Goal: Task Accomplishment & Management: Use online tool/utility

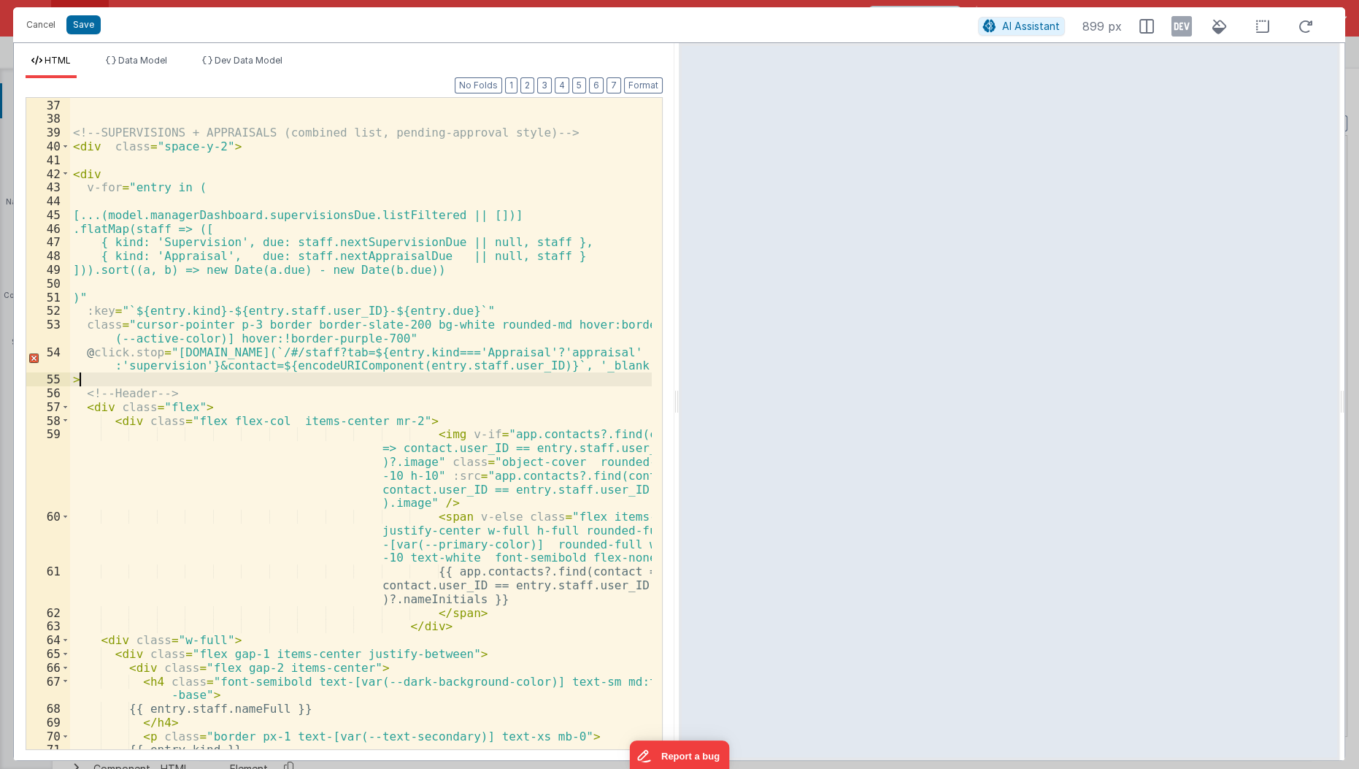
scroll to position [16689, 0]
click at [401, 377] on div "<!-- SUPERVISIONS + APPRAISALS (combined list, pending-approval style) --> < di…" at bounding box center [361, 425] width 583 height 680
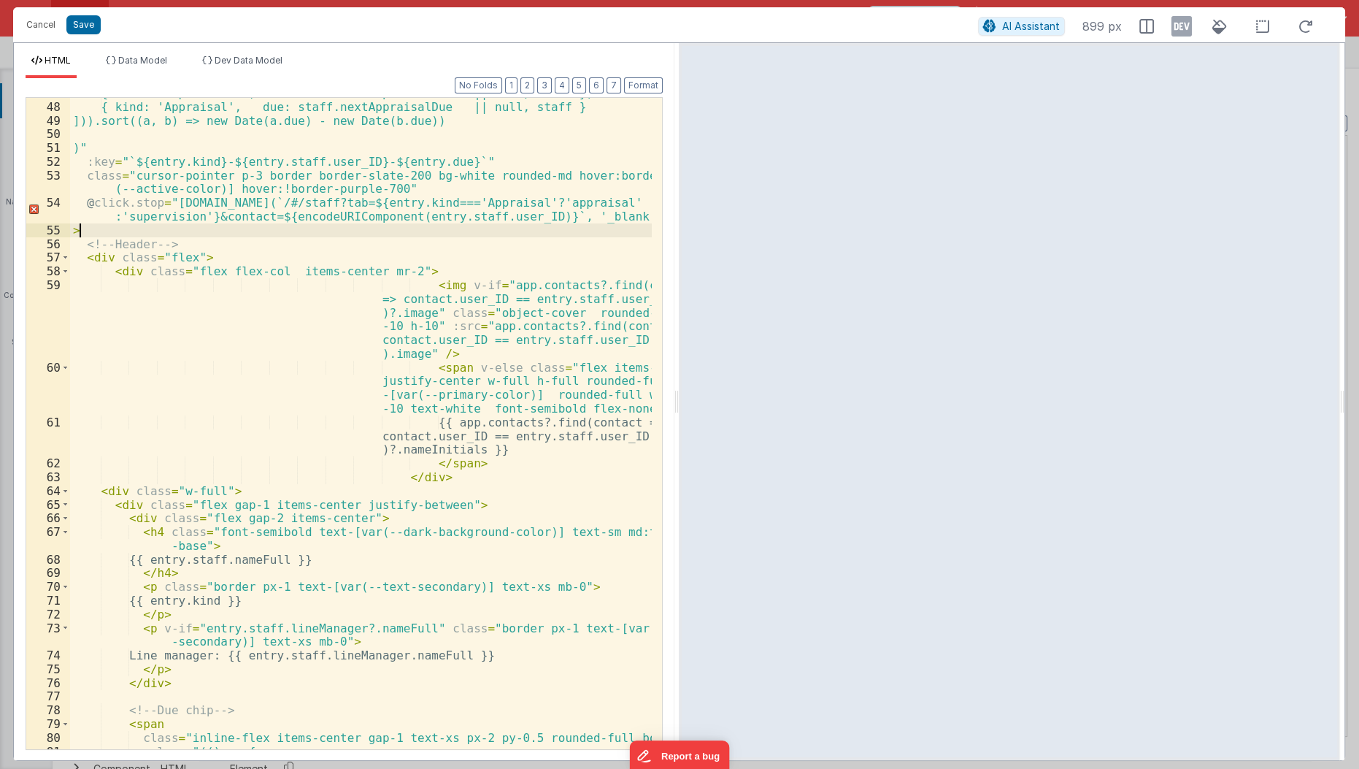
scroll to position [916, 0]
click at [85, 34] on div "Cancel Save" at bounding box center [498, 25] width 959 height 20
click at [82, 26] on button "Save" at bounding box center [83, 24] width 34 height 19
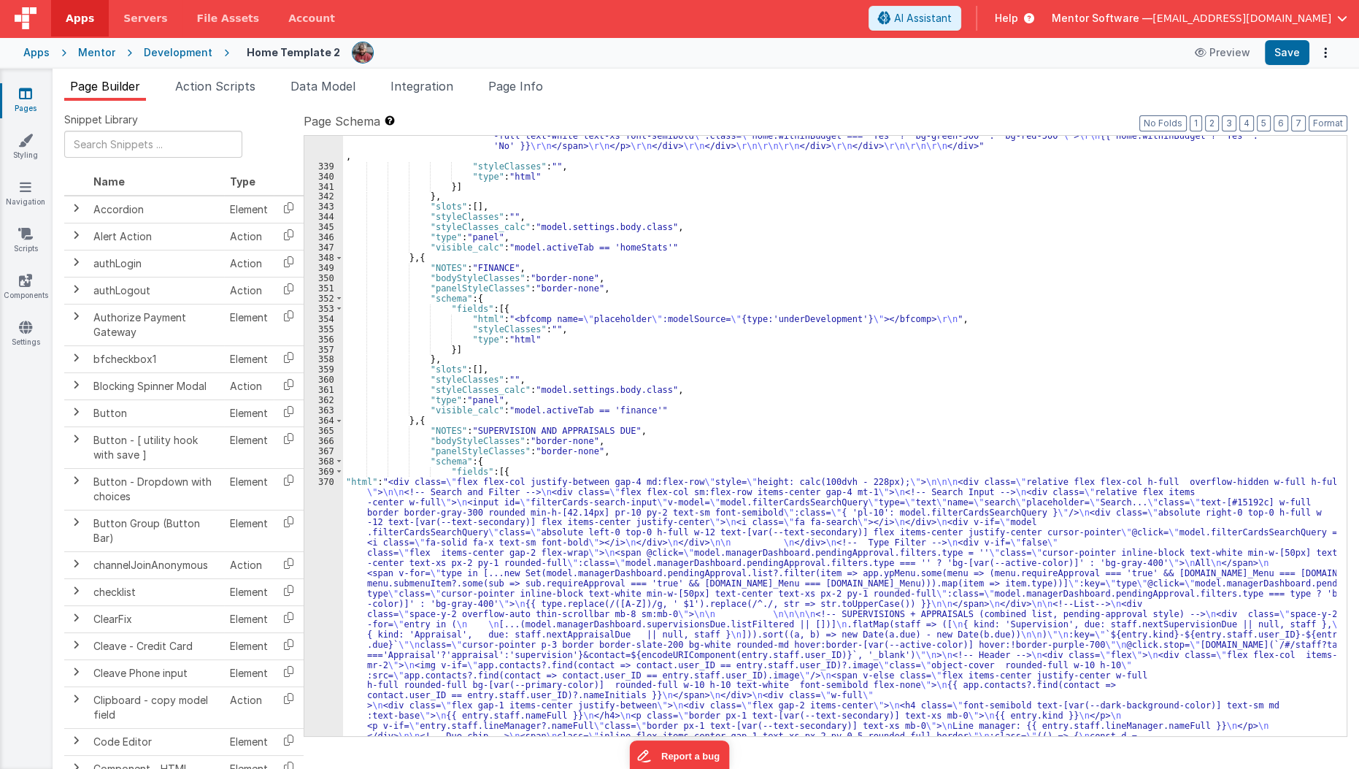
scroll to position [16719, 0]
click at [1290, 52] on button "Save" at bounding box center [1287, 52] width 45 height 25
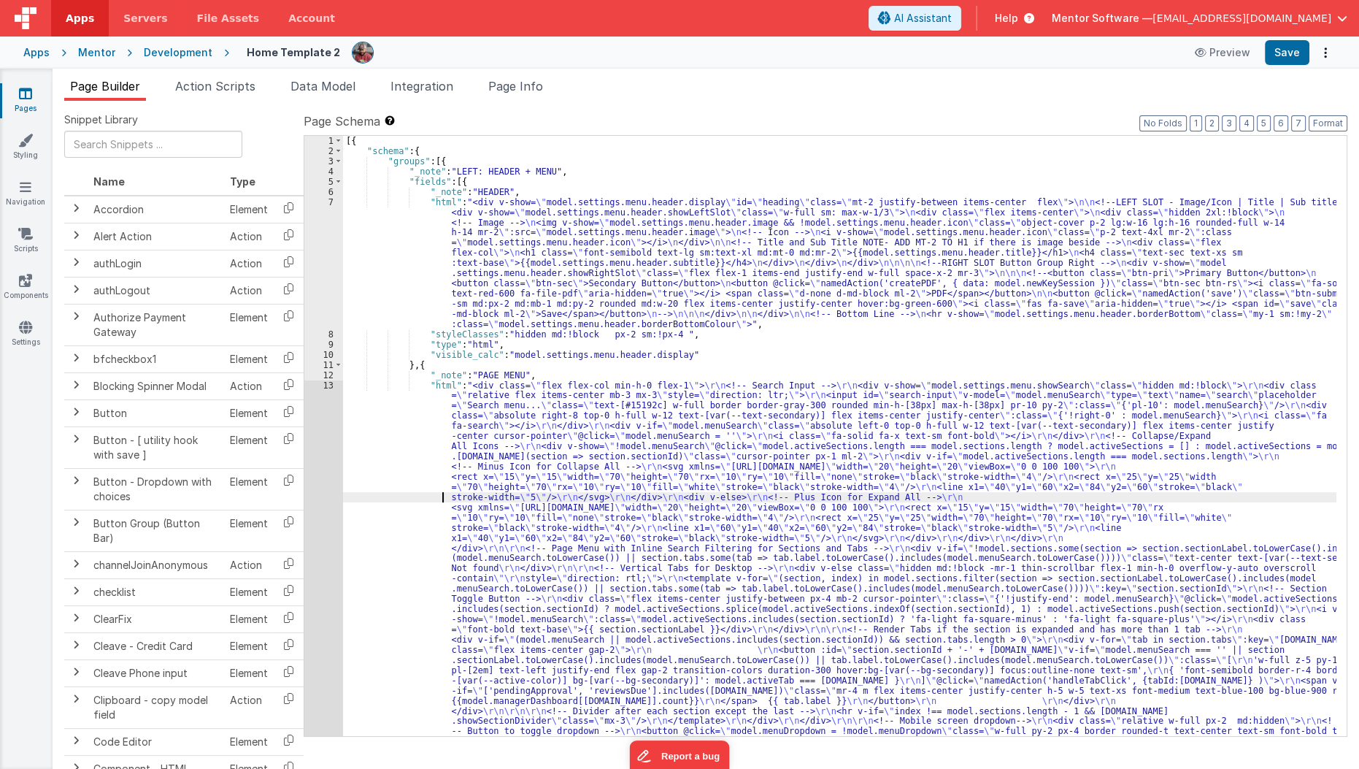
click at [416, 493] on div "[{ "schema" : { "groups" : [{ "_note" : "LEFT: HEADER + MENU" , "fields" : [{ "…" at bounding box center [840, 736] width 994 height 1200
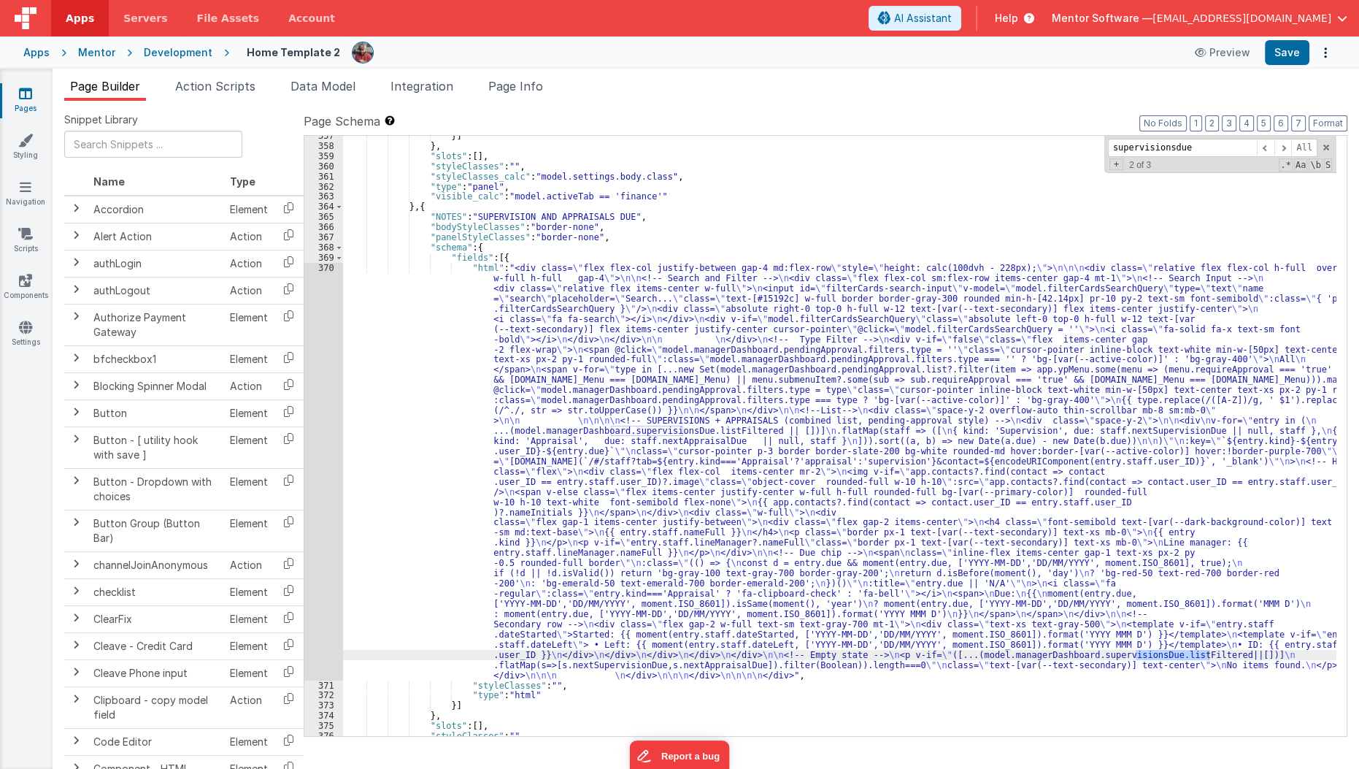
scroll to position [16871, 0]
type input "supervisionsdue"
click at [416, 493] on div "}] } , "slots" : [ ] , "styleClasses" : "" , "styleClasses_calc" : "model.setti…" at bounding box center [840, 441] width 994 height 620
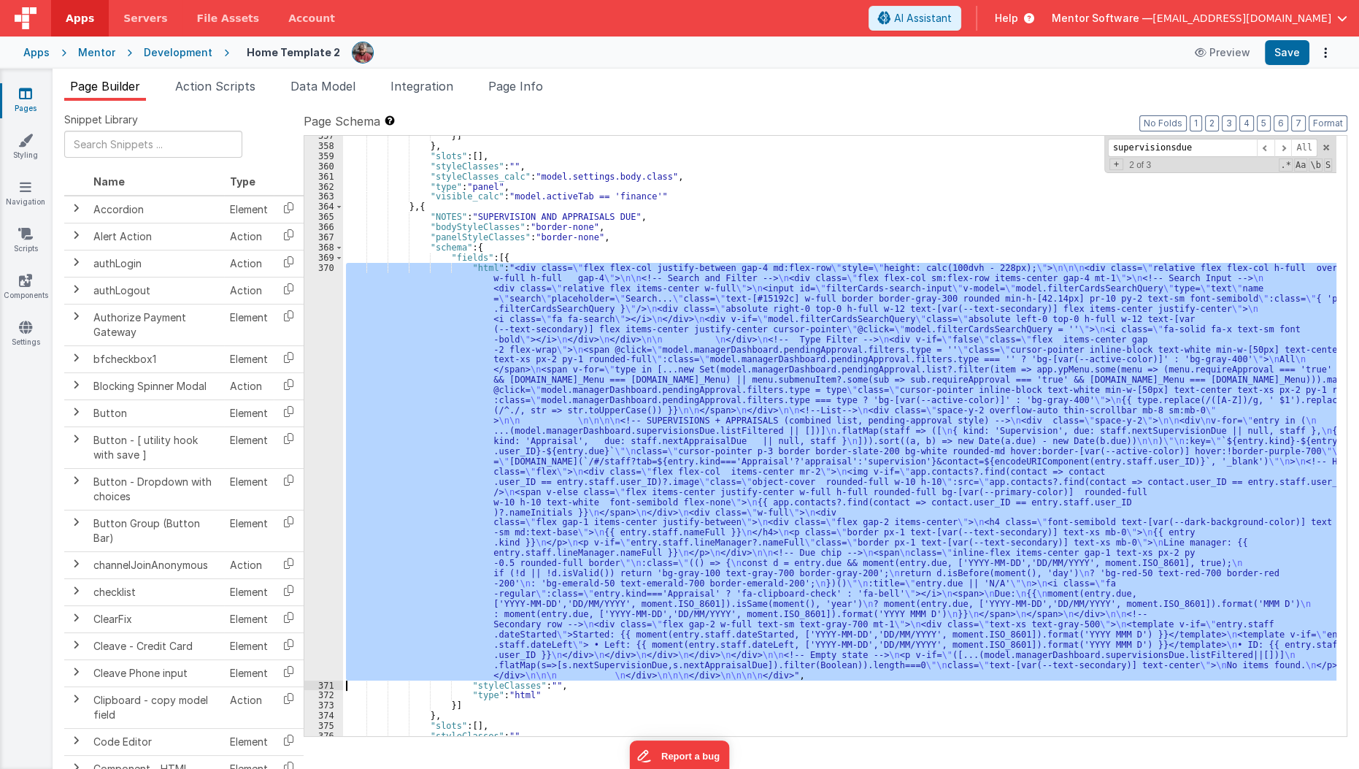
click at [318, 499] on div "370" at bounding box center [323, 472] width 39 height 418
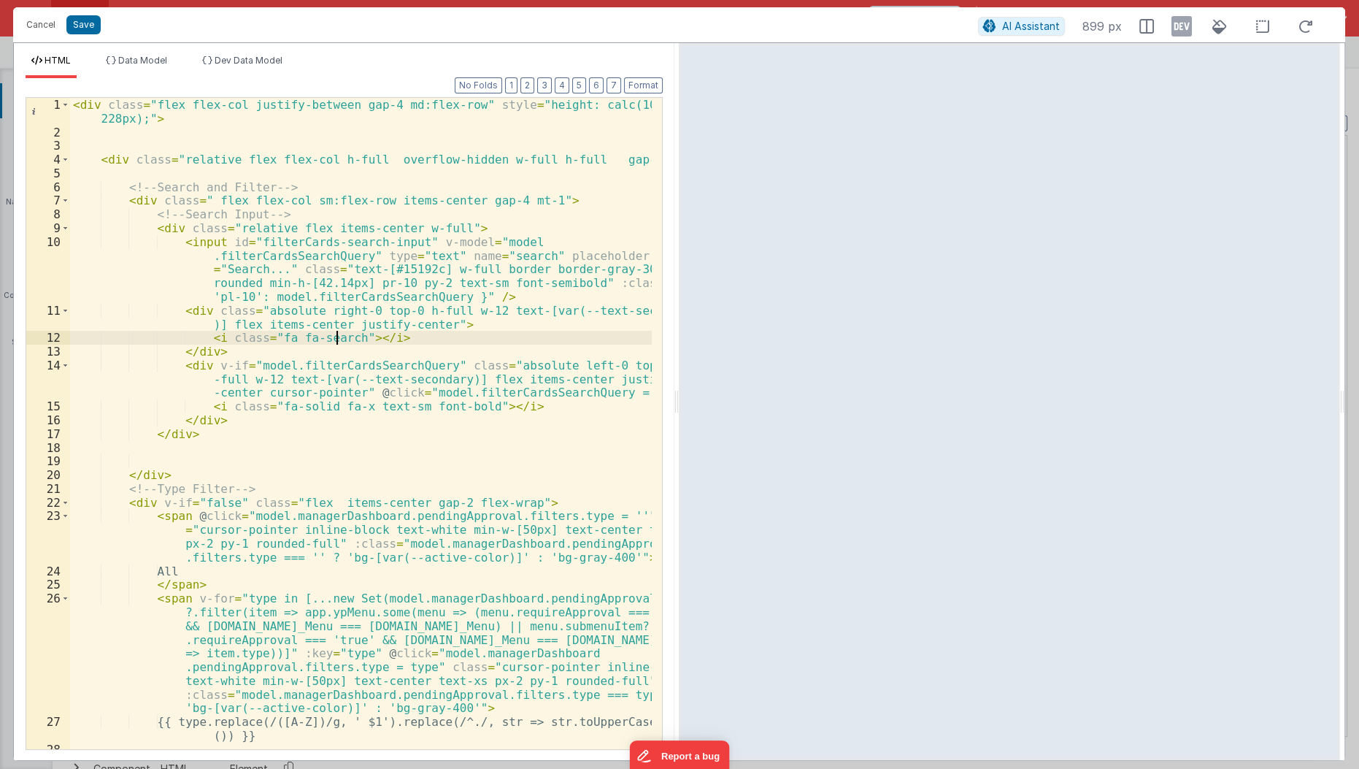
click at [334, 343] on div "< div class = "flex flex-col justify-between gap-4 md:flex-row" style = "height…" at bounding box center [361, 444] width 583 height 693
click at [565, 89] on button "4" at bounding box center [562, 85] width 15 height 16
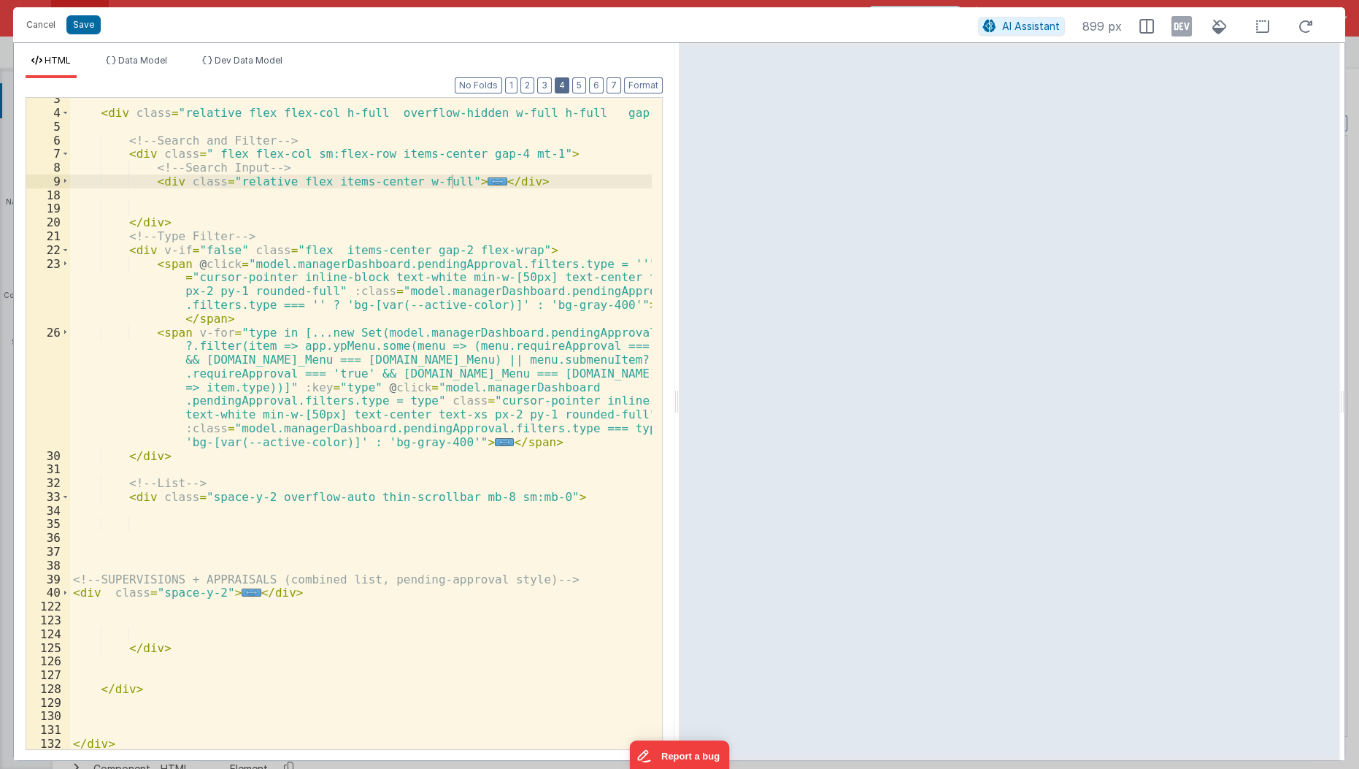
scroll to position [47, 0]
click at [242, 593] on span "..." at bounding box center [251, 592] width 19 height 8
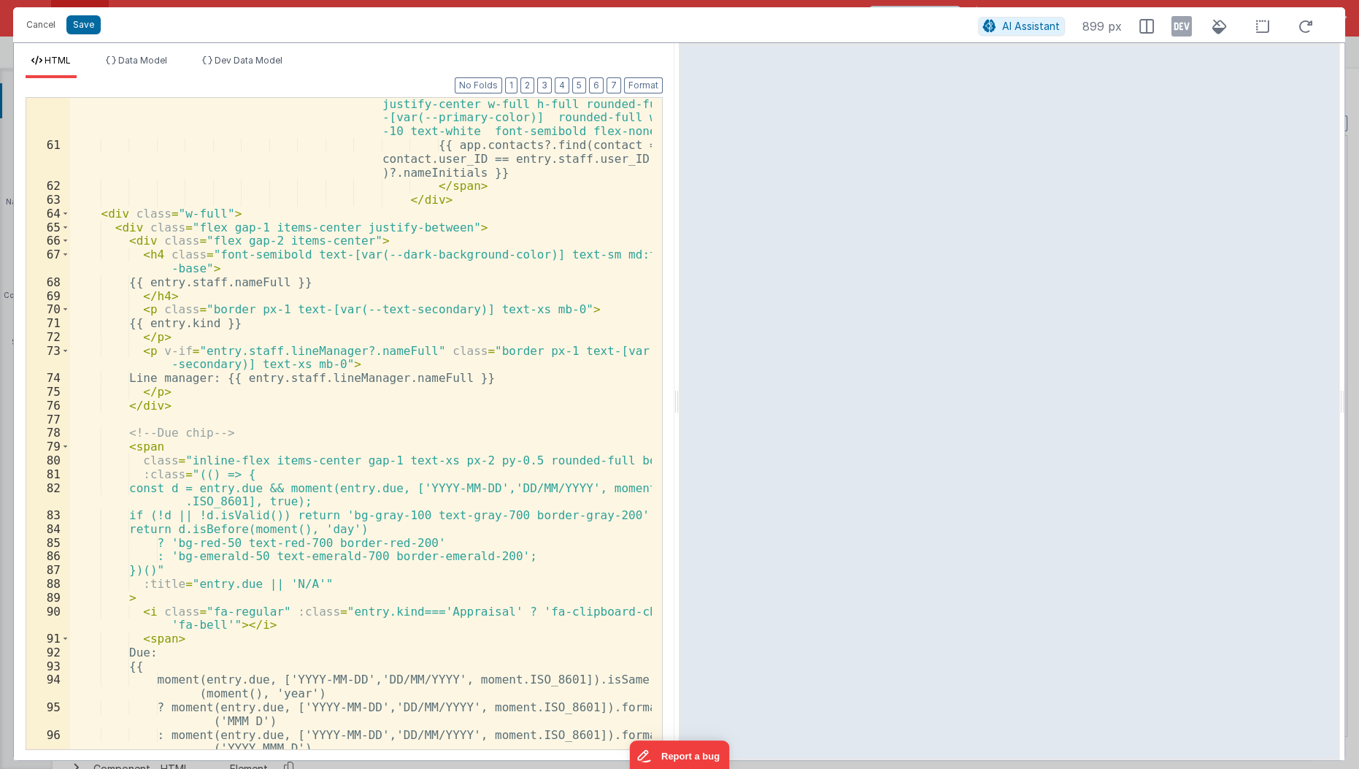
scroll to position [917, 0]
click at [235, 324] on div "< span v-else class = "flex items-center justify-center w-full h-full rounded-f…" at bounding box center [361, 452] width 583 height 735
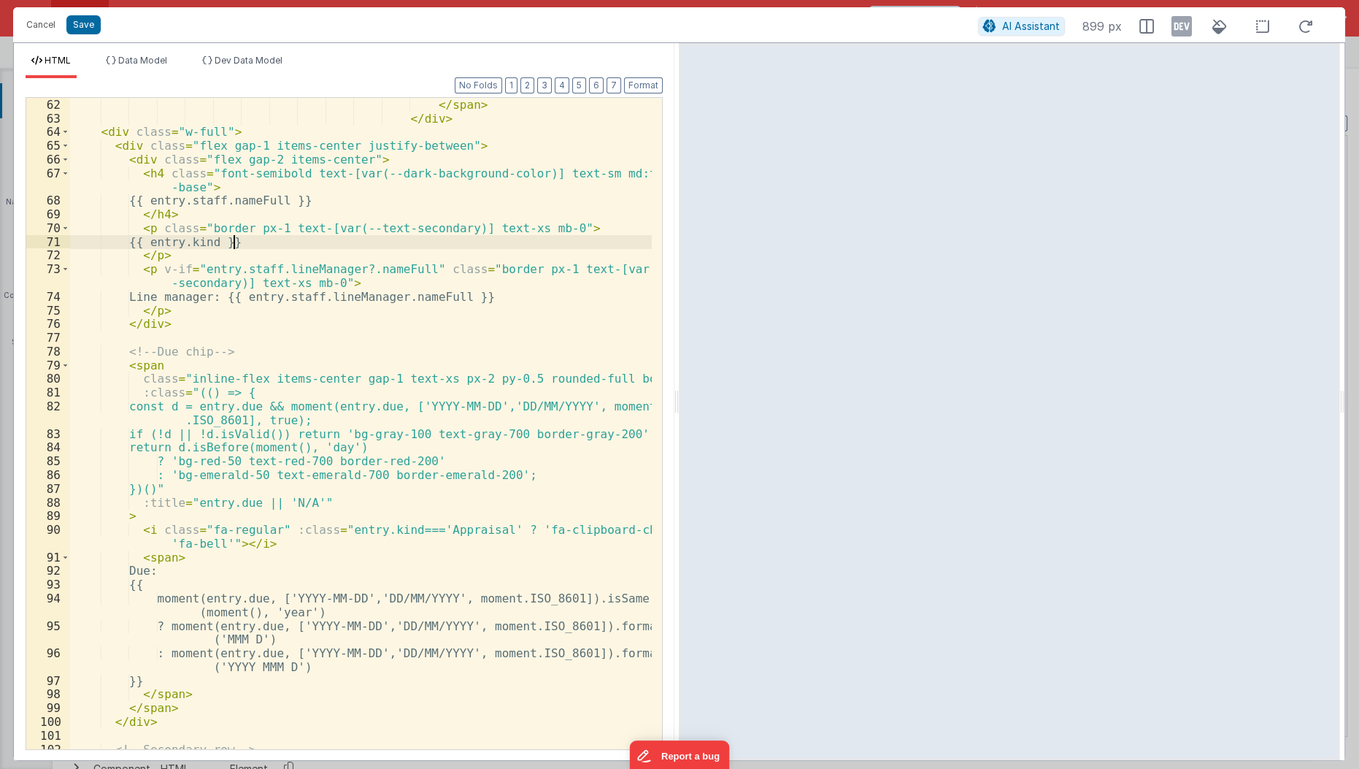
scroll to position [1008, 0]
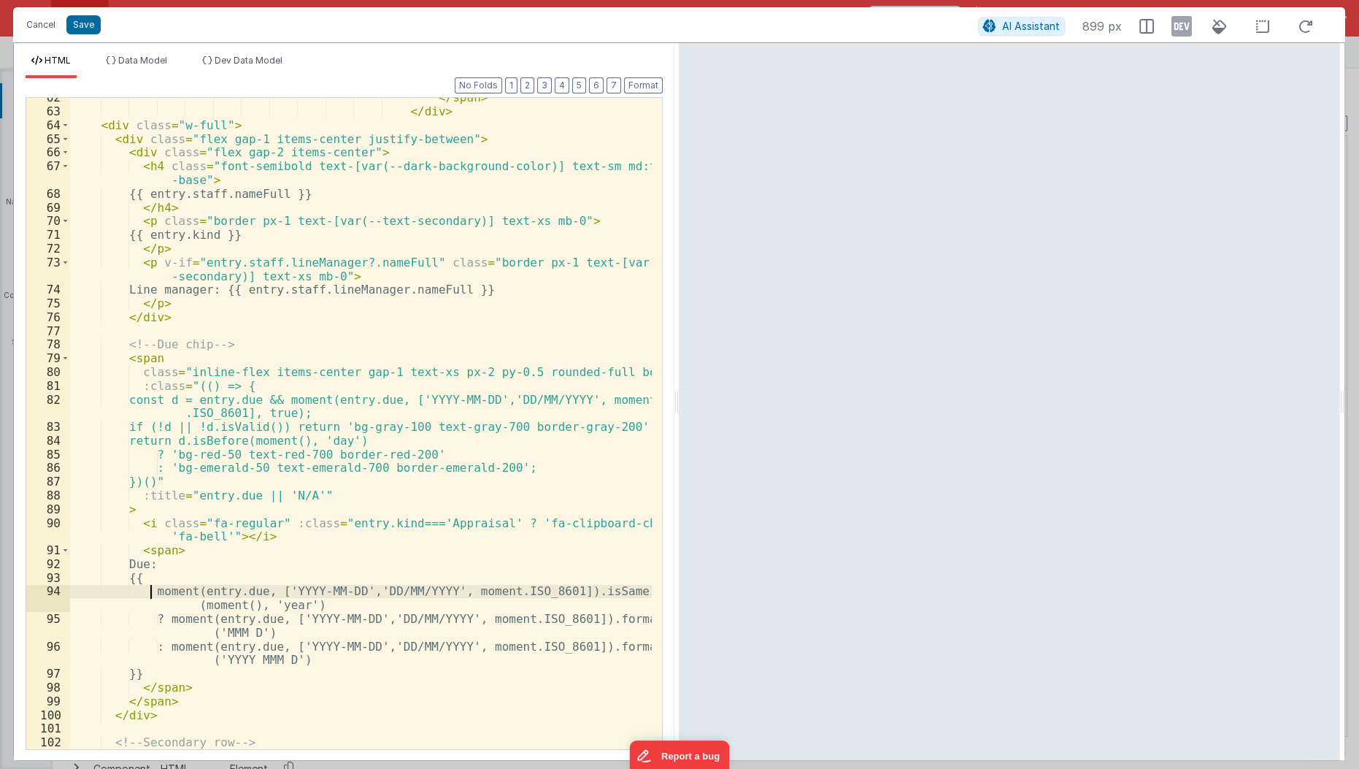
click at [147, 592] on div "</ span > </ div > < div class = "w-full" > < div class = "flex gap-1 items-cen…" at bounding box center [361, 431] width 583 height 680
click at [182, 582] on div "</ span > </ div > < div class = "w-full" > < div class = "flex gap-1 items-cen…" at bounding box center [361, 431] width 583 height 680
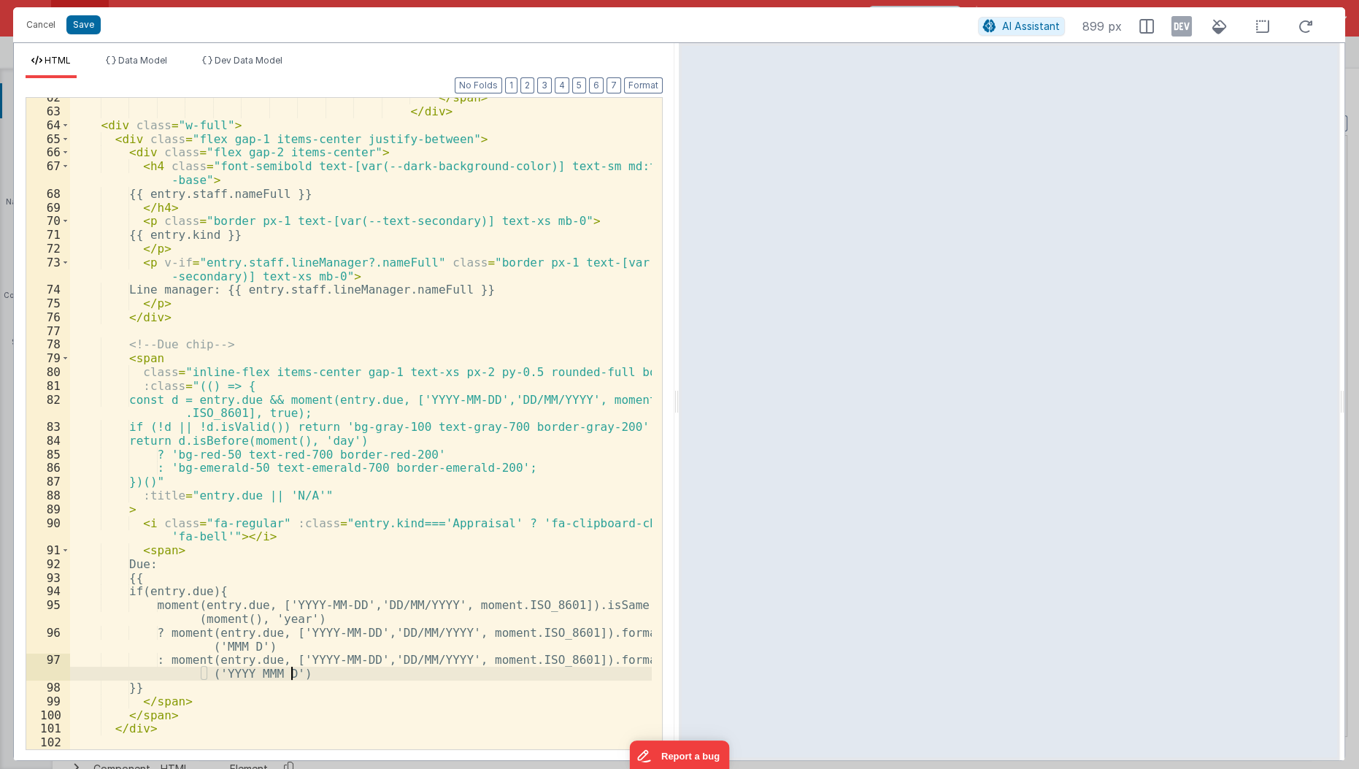
click at [315, 676] on div "</ span > </ div > < div class = "w-full" > < div class = "flex gap-1 items-cen…" at bounding box center [361, 431] width 583 height 680
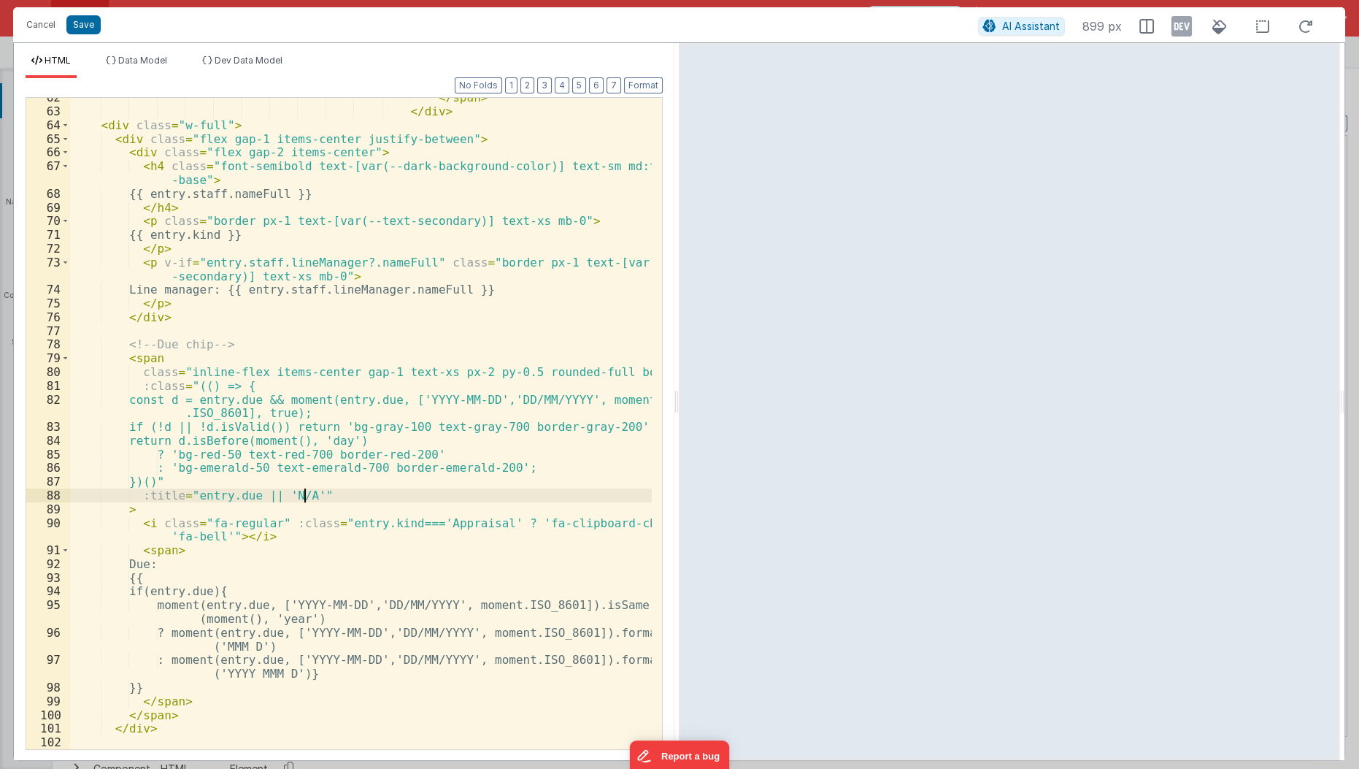
click at [303, 495] on div "</ span > </ div > < div class = "w-full" > < div class = "flex gap-1 items-cen…" at bounding box center [361, 431] width 583 height 680
click at [299, 561] on div "</ span > </ div > < div class = "w-full" > < div class = "flex gap-1 items-cen…" at bounding box center [361, 431] width 583 height 680
click at [314, 672] on div "</ span > </ div > < div class = "w-full" > < div class = "flex gap-1 items-cen…" at bounding box center [361, 431] width 583 height 680
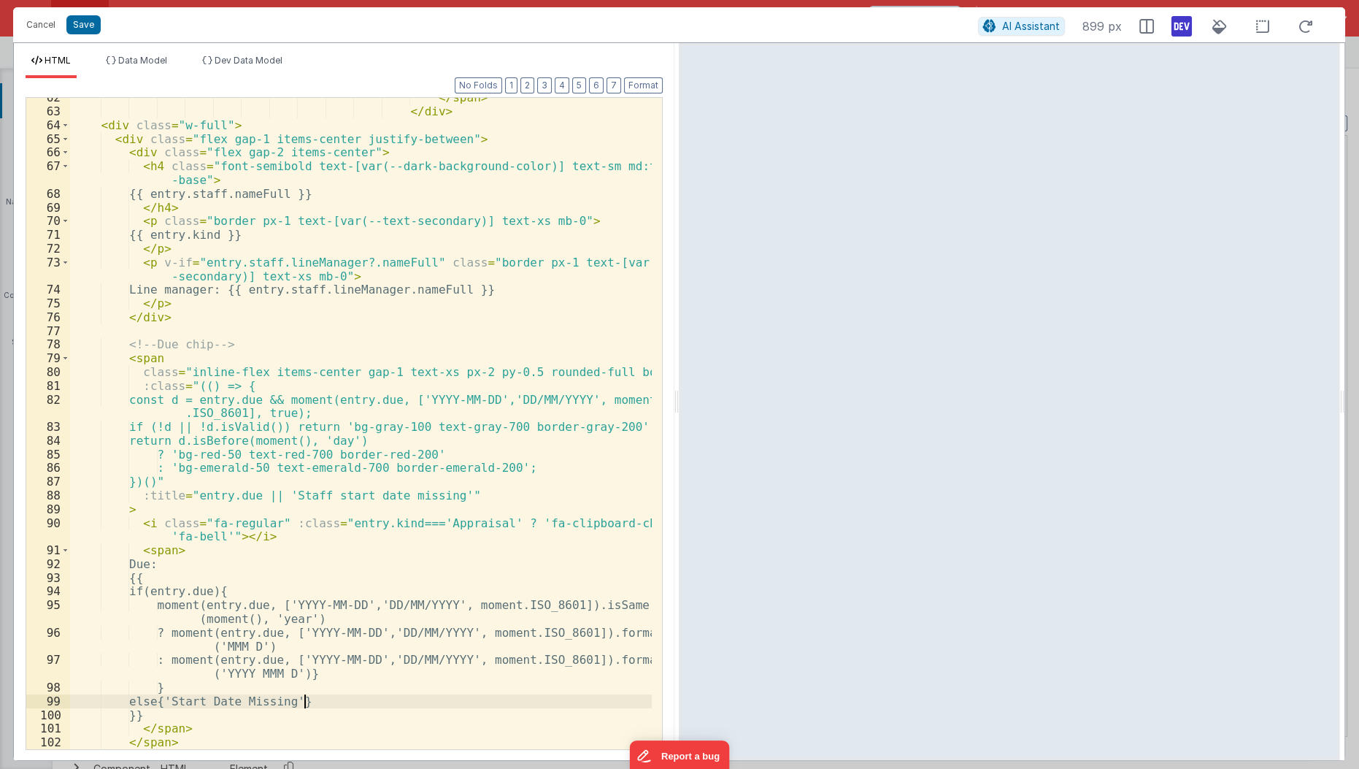
click at [1180, 19] on icon at bounding box center [1181, 26] width 20 height 23
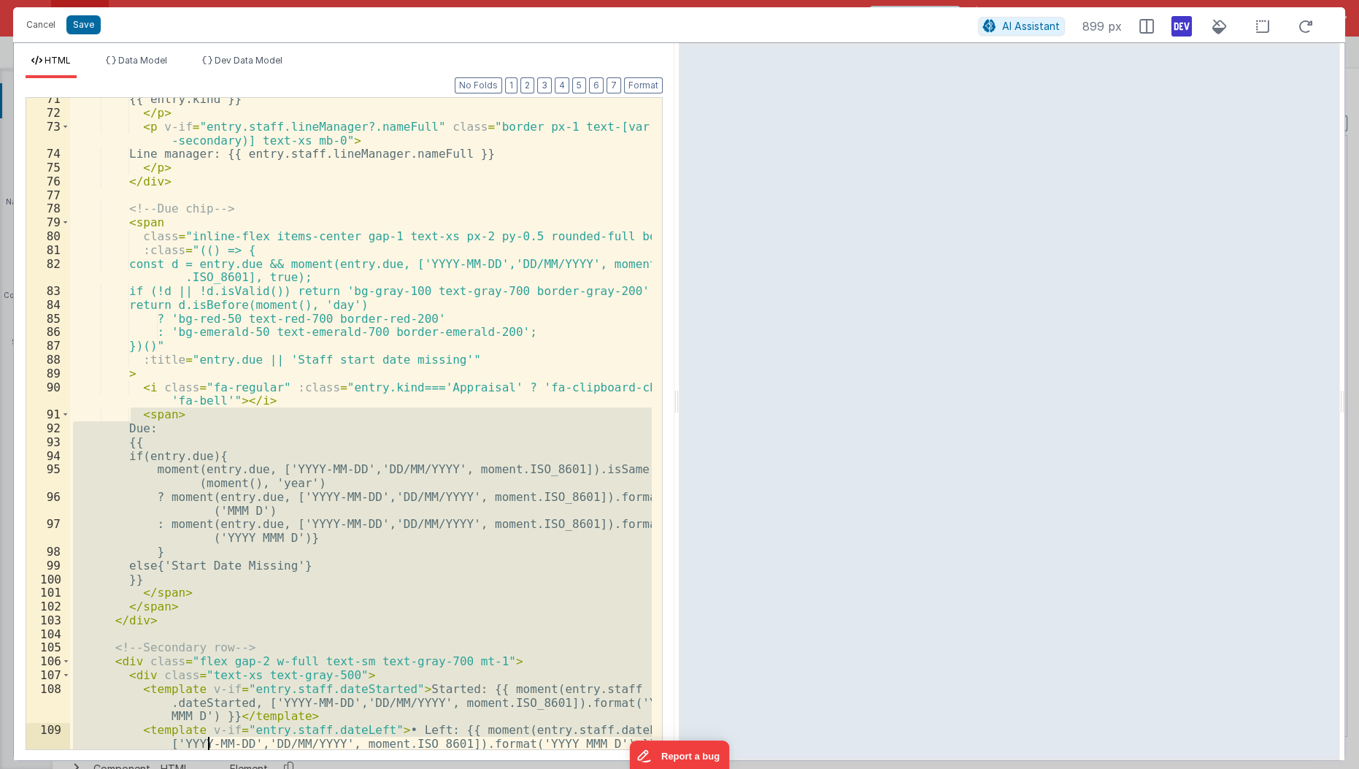
scroll to position [1144, 0]
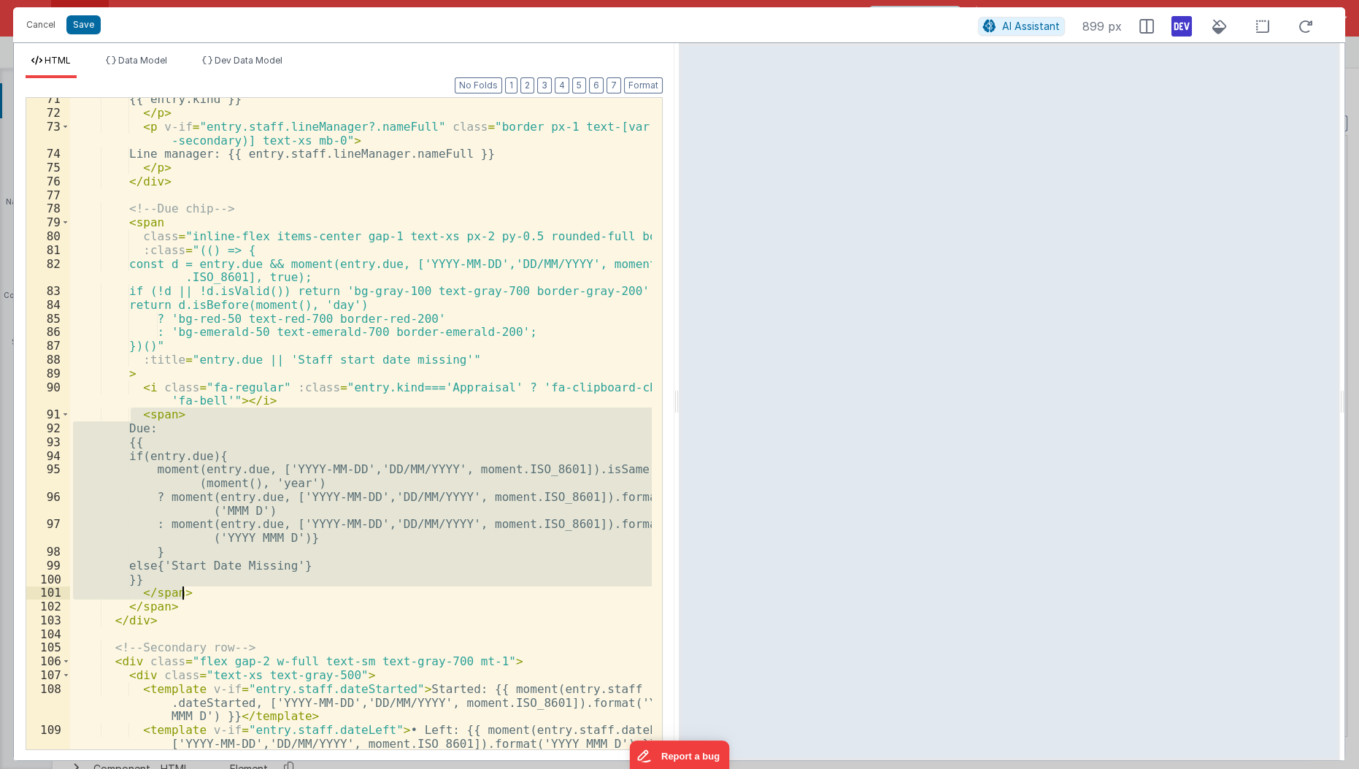
drag, startPoint x: 127, startPoint y: 552, endPoint x: 226, endPoint y: 594, distance: 107.9
click at [226, 594] on div "{{ entry.kind }} </ p > < p v-if = "entry.staff.lineManager?.nameFull" class = …" at bounding box center [361, 445] width 583 height 707
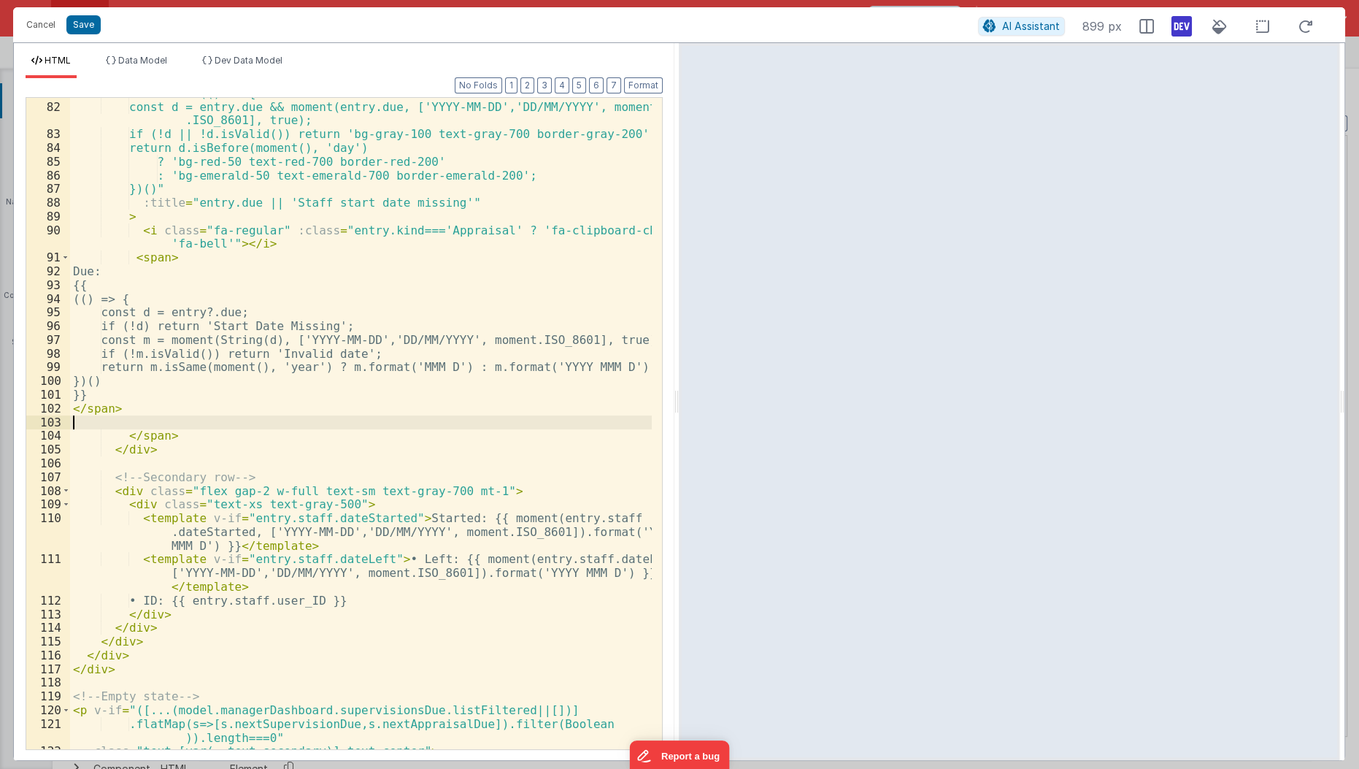
scroll to position [1301, 0]
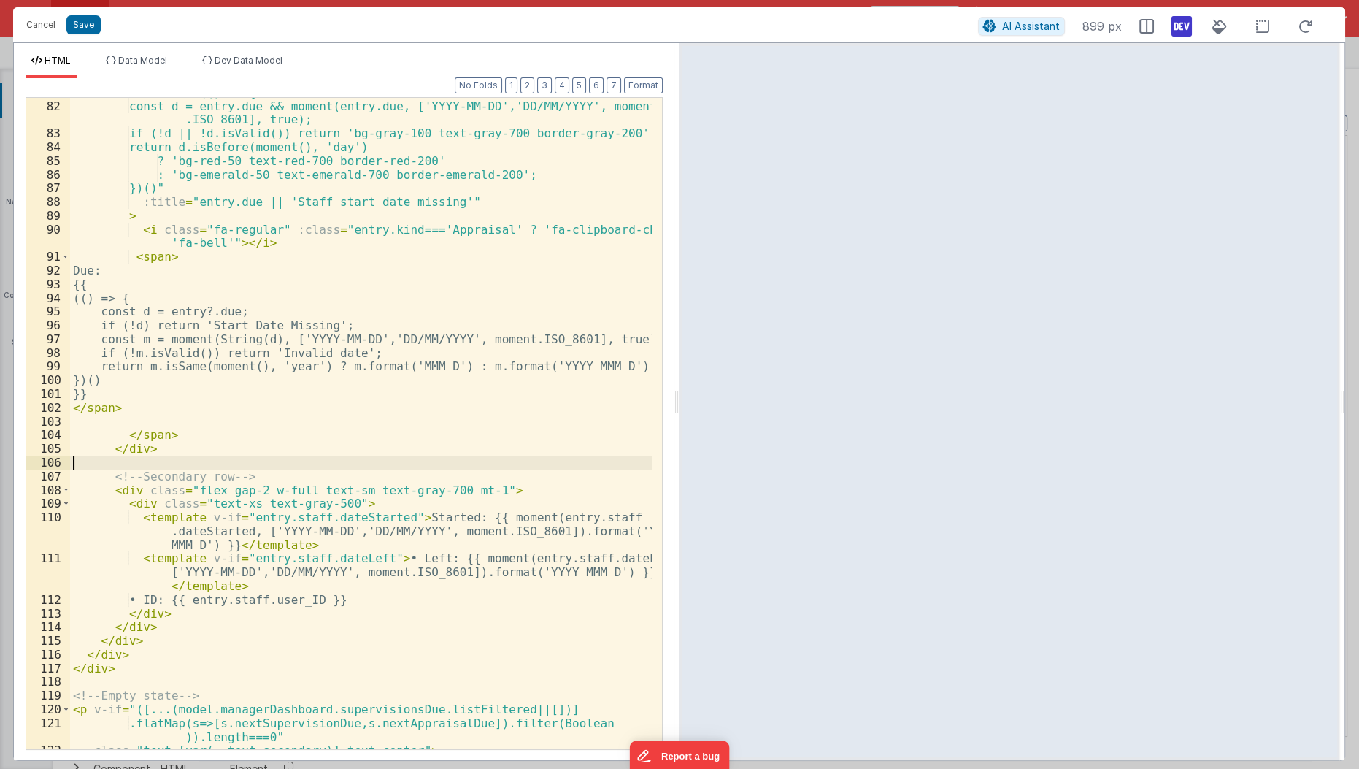
click at [274, 468] on div ":class = "(() => { const d = entry.due && moment(entry.due, ['YYYY-MM-DD','DD/M…" at bounding box center [361, 425] width 583 height 680
click at [495, 488] on div ":class = "(() => { const d = entry.due && moment(entry.due, ['YYYY-MM-DD','DD/M…" at bounding box center [361, 425] width 583 height 680
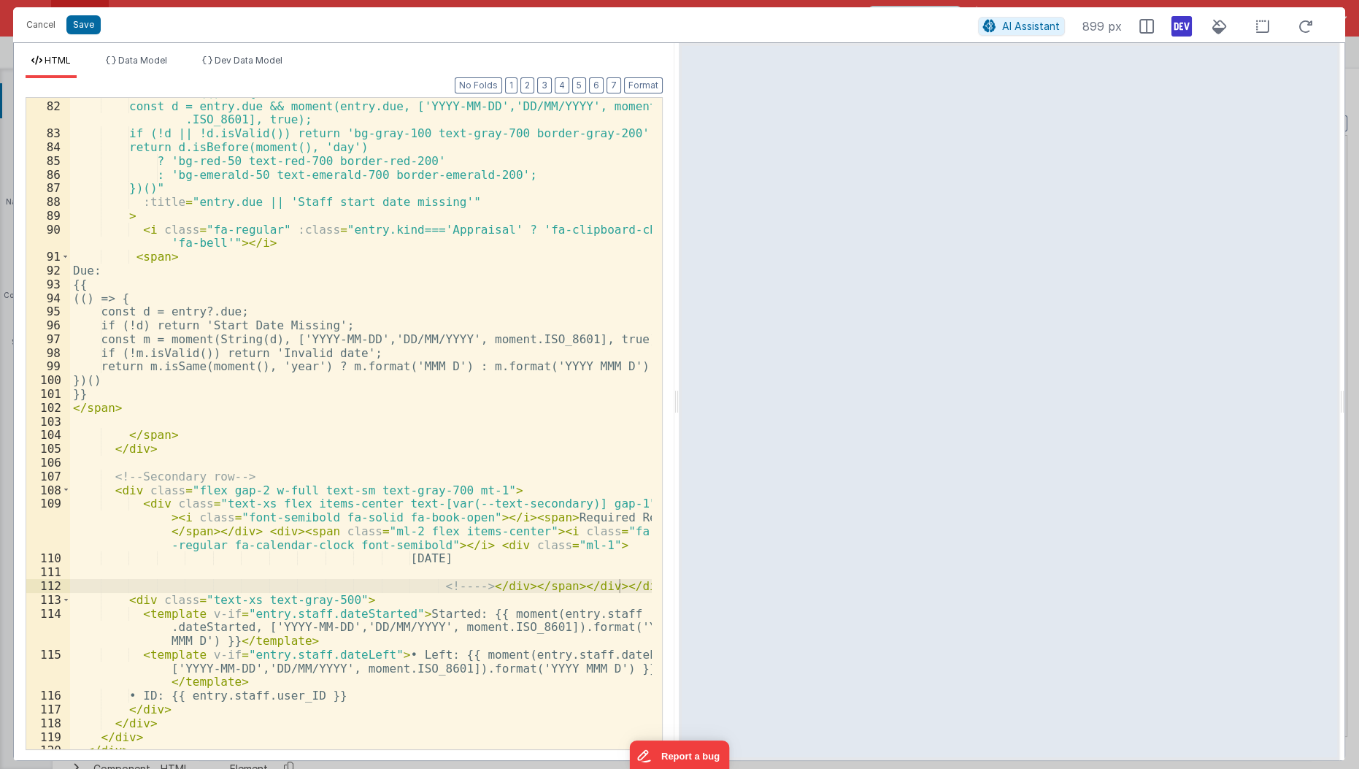
click at [607, 624] on div ":class = "(() => { const d = entry.due && moment(entry.due, ['YYYY-MM-DD','DD/M…" at bounding box center [361, 425] width 583 height 680
click at [563, 649] on div ":class = "(() => { const d = entry.due && moment(entry.due, ['YYYY-MM-DD','DD/M…" at bounding box center [361, 425] width 583 height 680
click at [639, 627] on div ":class = "(() => { const d = entry.due && moment(entry.due, ['YYYY-MM-DD','DD/M…" at bounding box center [361, 425] width 583 height 680
click at [166, 636] on div ":class = "(() => { const d = entry.due && moment(entry.due, ['YYYY-MM-DD','DD/M…" at bounding box center [361, 425] width 583 height 680
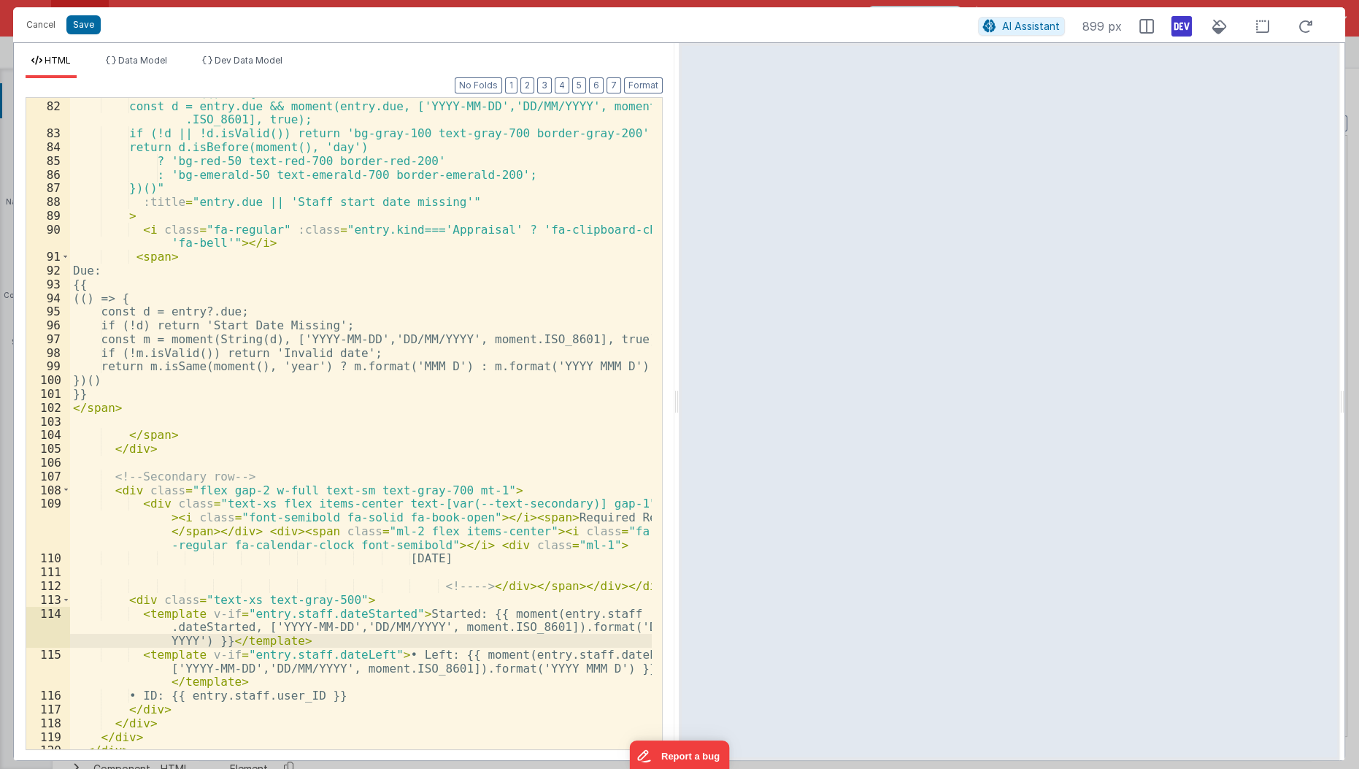
click at [599, 626] on div ":class = "(() => { const d = entry.due && moment(entry.due, ['YYYY-MM-DD','DD/M…" at bounding box center [361, 425] width 583 height 680
click at [505, 664] on div ":class = "(() => { const d = entry.due && moment(entry.due, ['YYYY-MM-DD','DD/M…" at bounding box center [361, 425] width 583 height 680
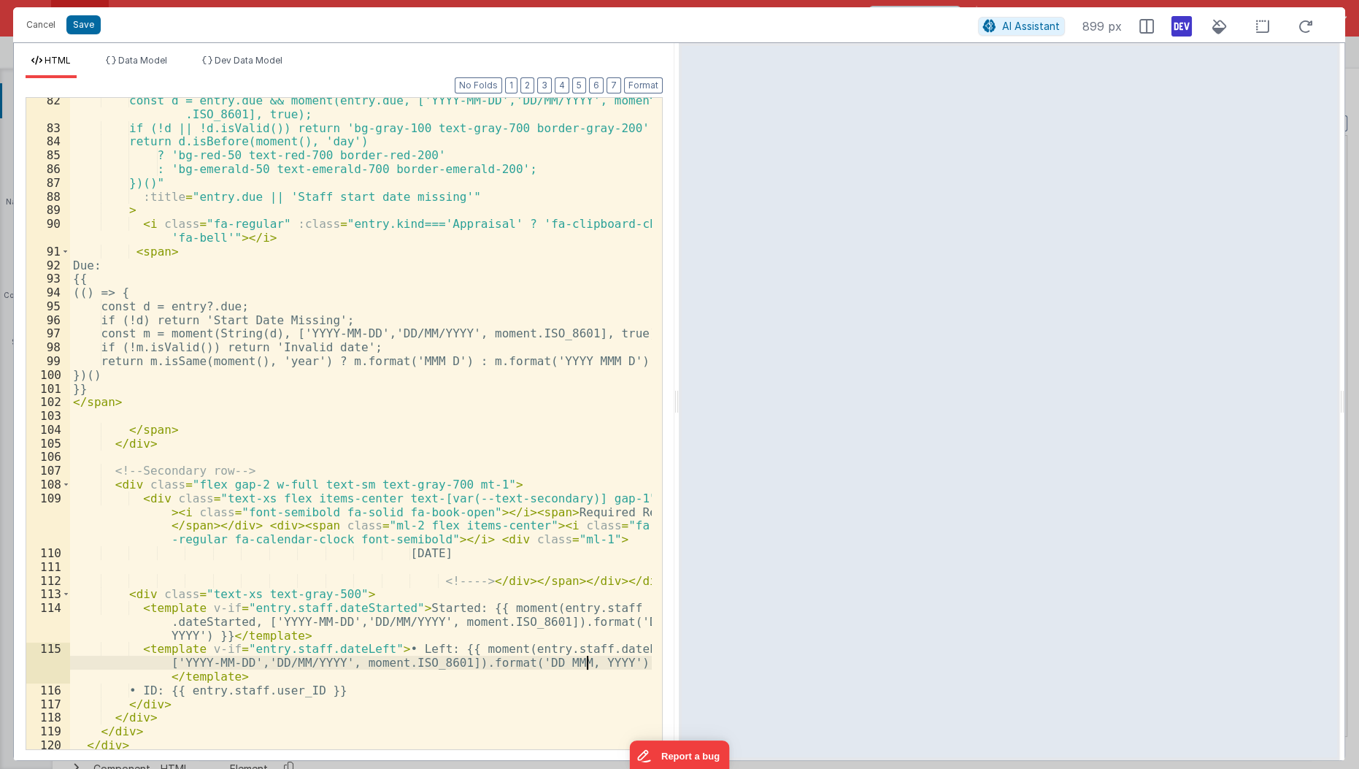
scroll to position [1311, 0]
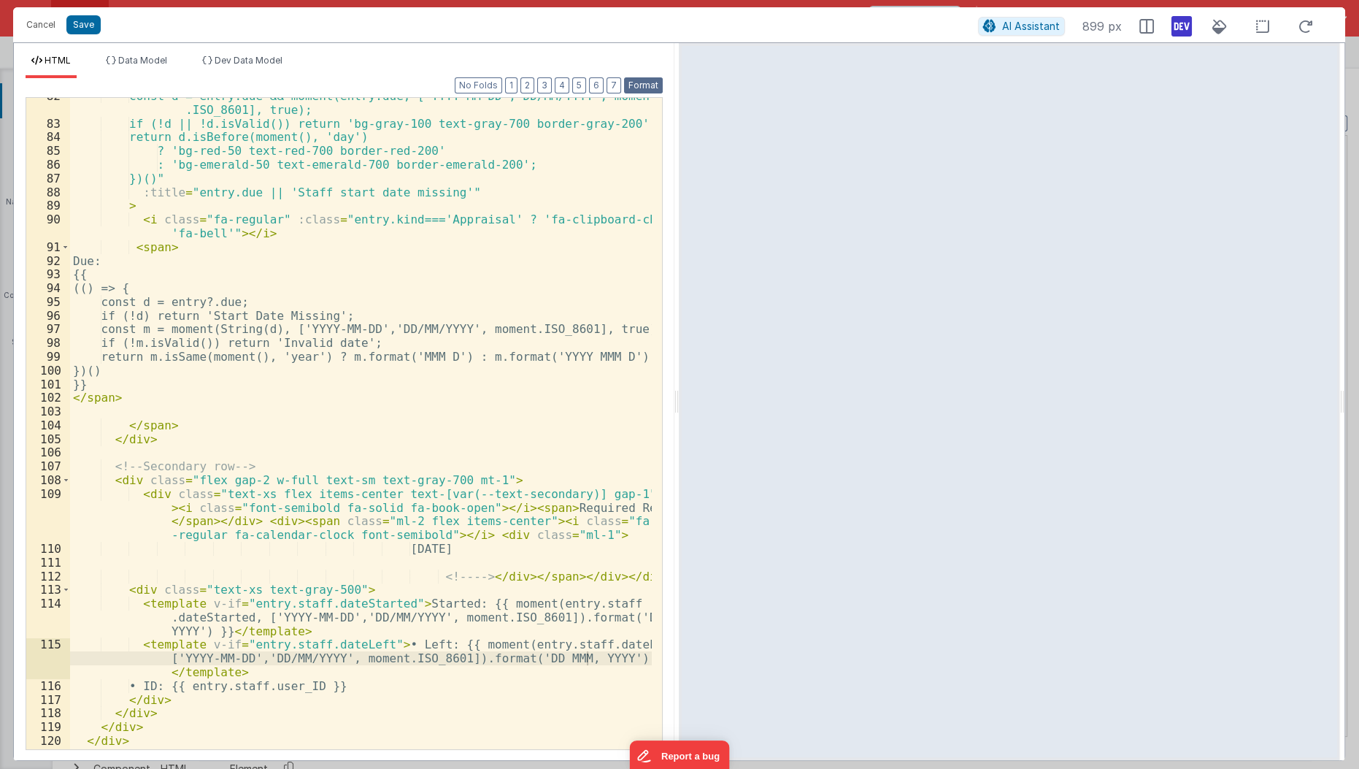
click at [649, 81] on button "Format" at bounding box center [643, 85] width 39 height 16
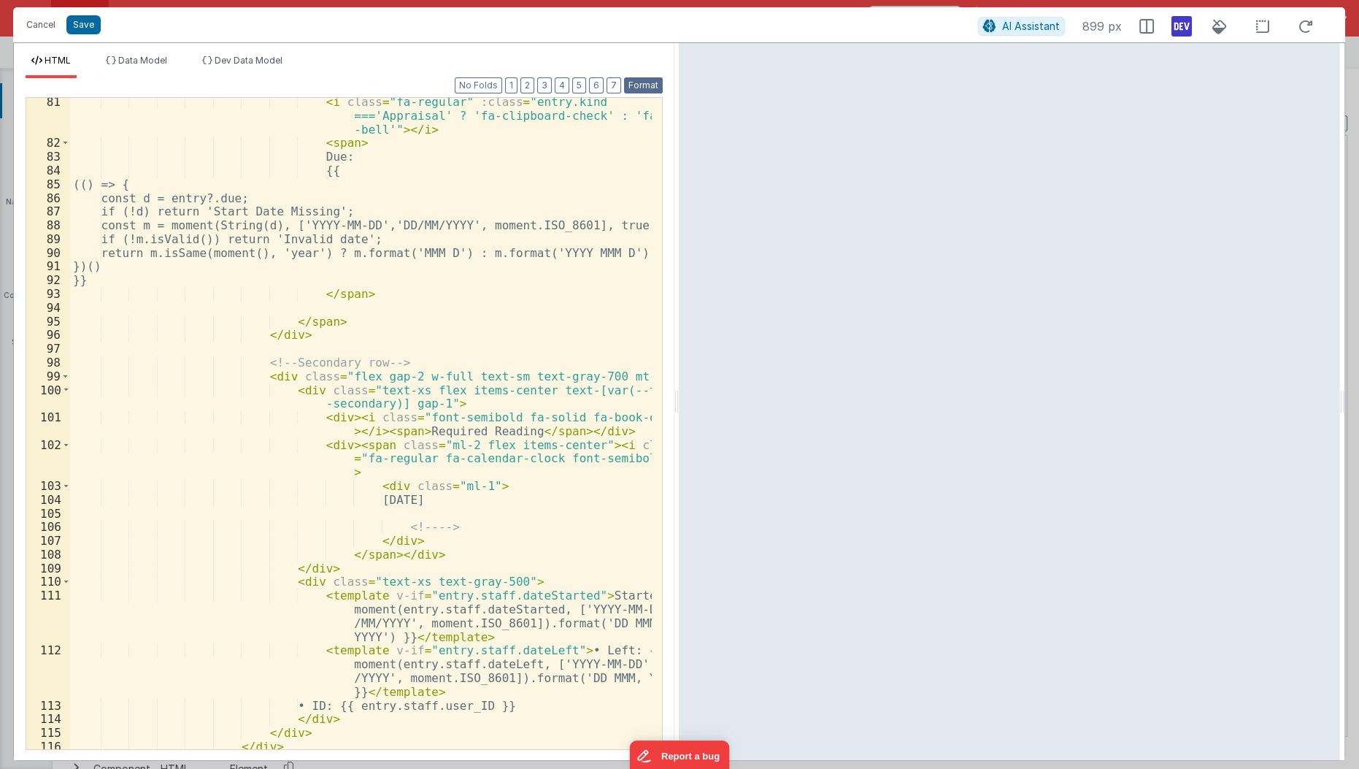
scroll to position [1710, 0]
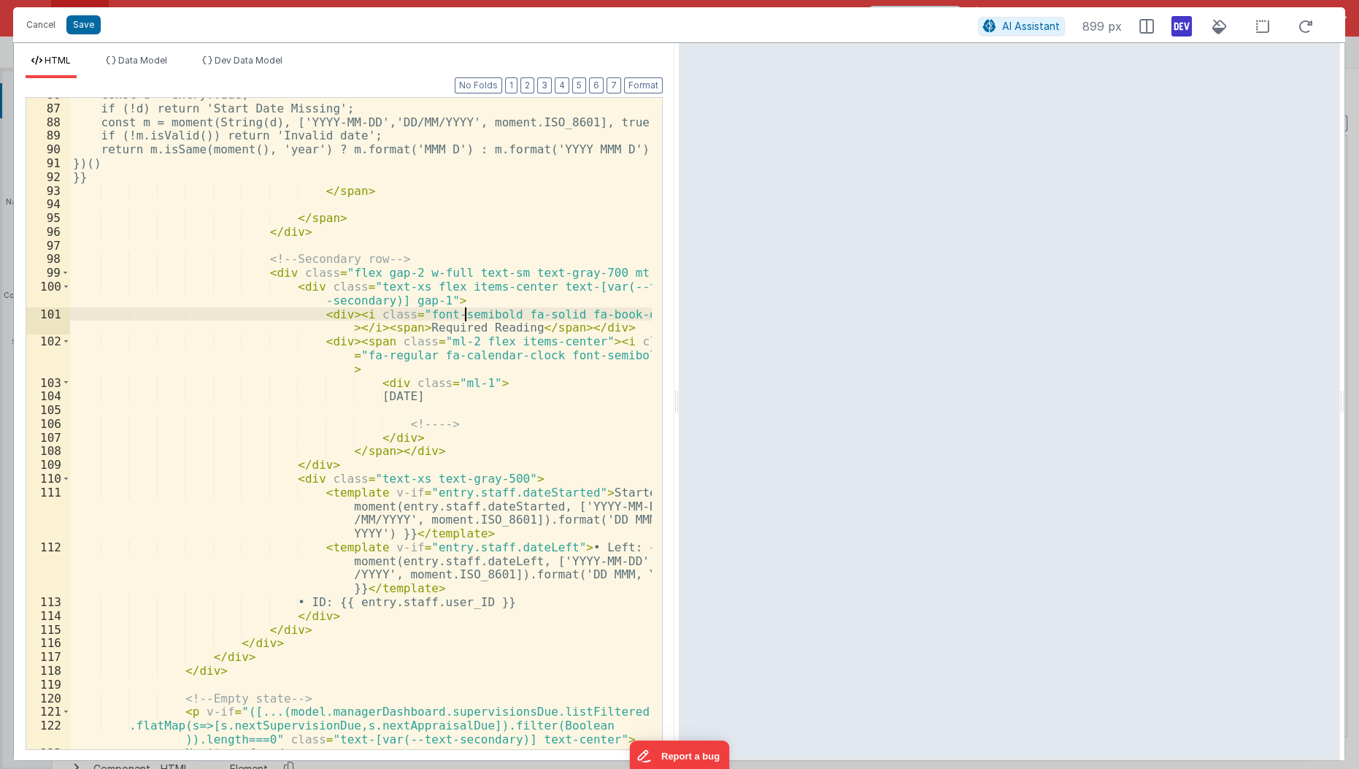
click at [467, 307] on div "const d = entry?.due; if (!d) return 'Start Date Missing'; const m = moment(Str…" at bounding box center [361, 428] width 583 height 680
click at [472, 299] on div "const d = entry?.due; if (!d) return 'Start Date Missing'; const m = moment(Str…" at bounding box center [361, 428] width 583 height 680
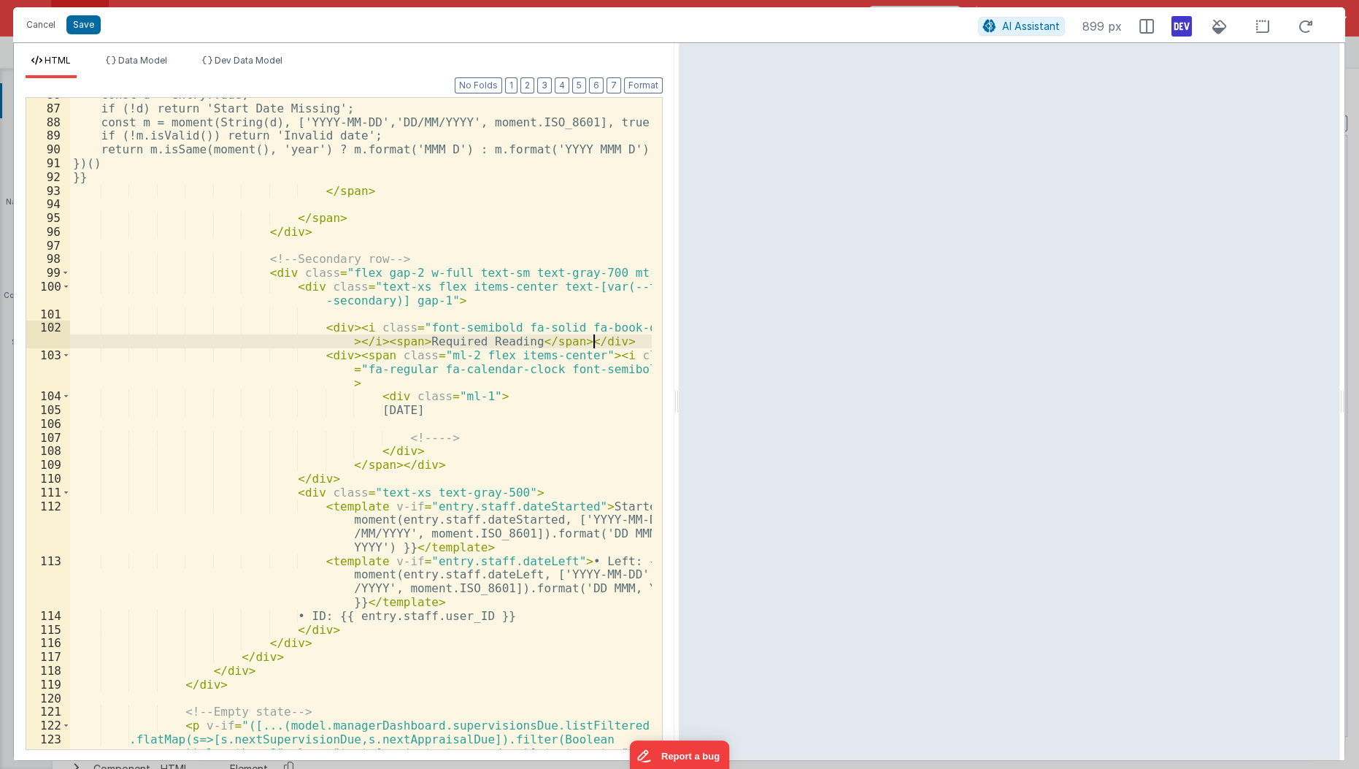
click at [605, 340] on div "const d = entry?.due; if (!d) return 'Start Date Missing'; const m = moment(Str…" at bounding box center [361, 434] width 583 height 693
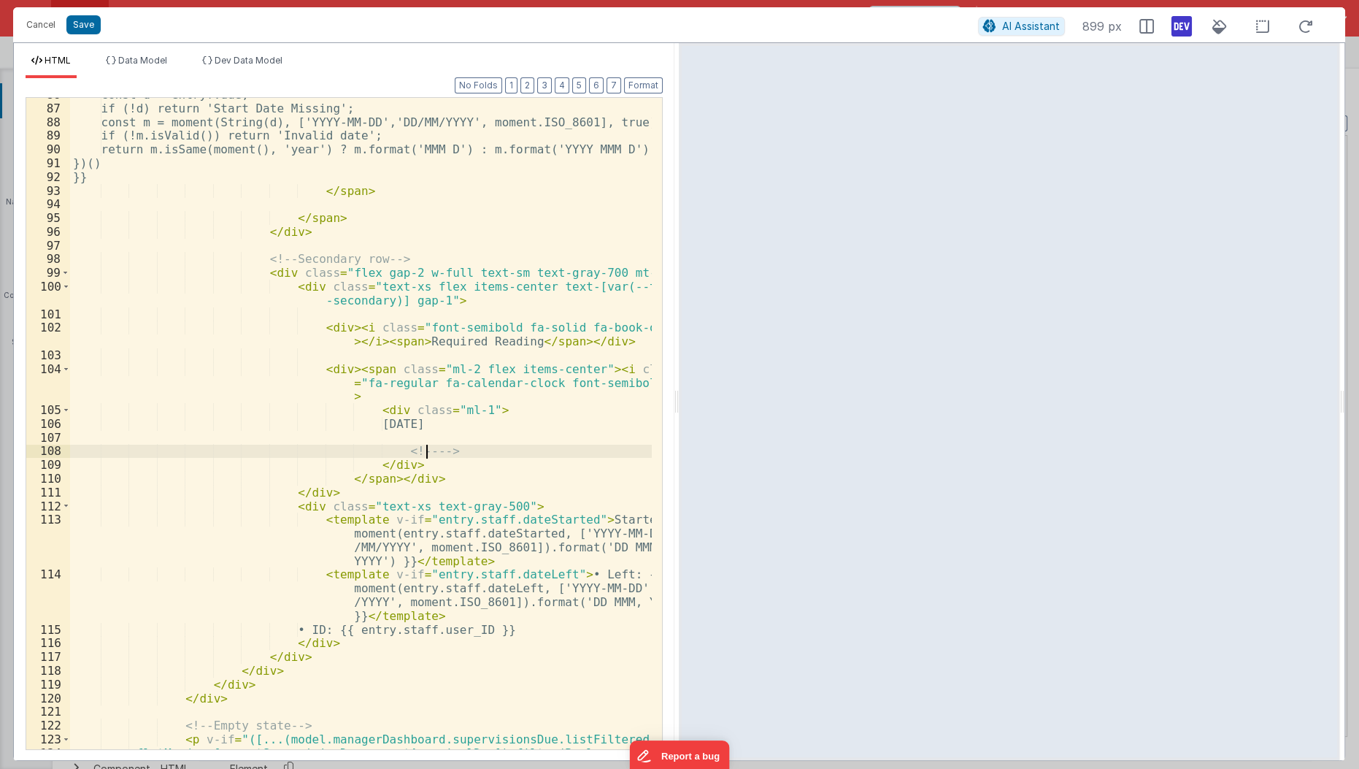
click at [453, 446] on div "const d = entry?.due; if (!d) return 'Start Date Missing'; const m = moment(Str…" at bounding box center [361, 434] width 583 height 693
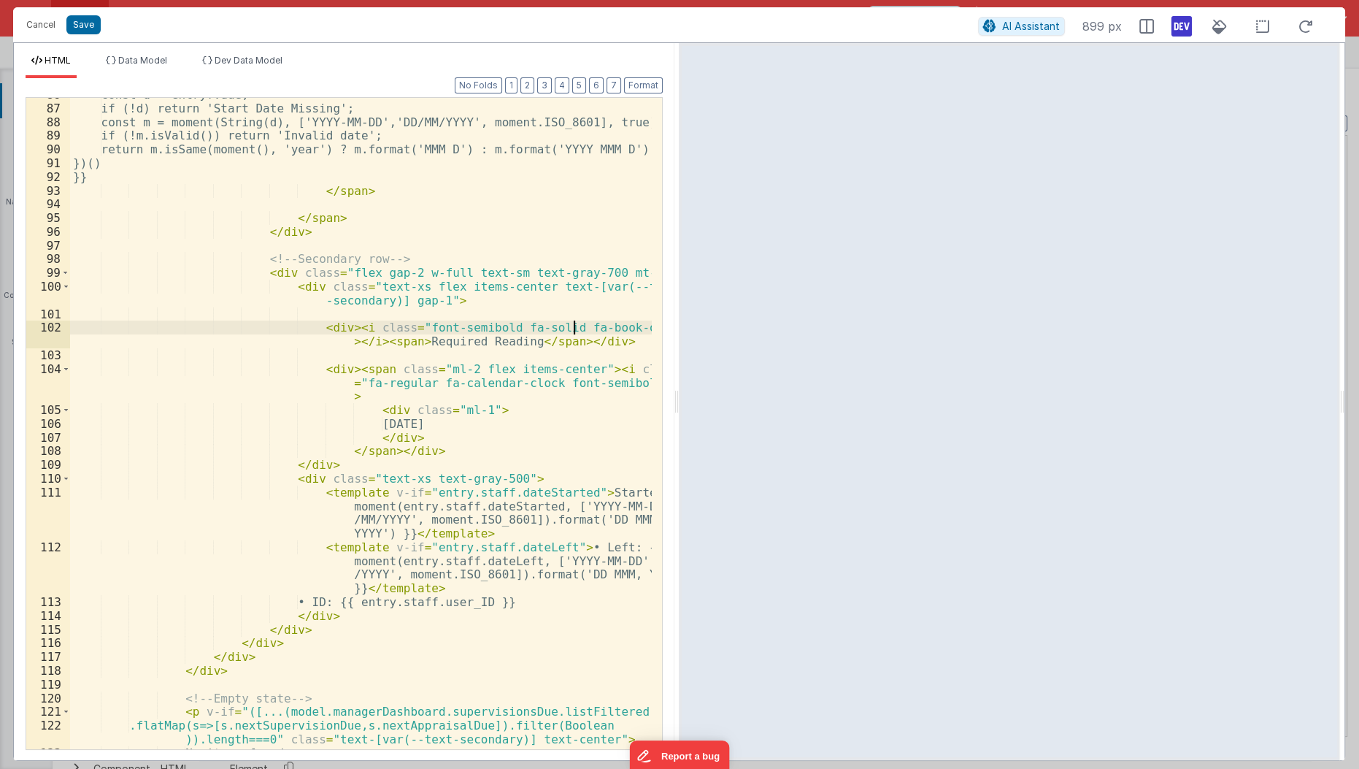
click at [574, 328] on div "const d = entry?.due; if (!d) return 'Start Date Missing'; const m = moment(Str…" at bounding box center [361, 428] width 583 height 680
click at [304, 597] on div "const d = entry?.due; if (!d) return 'Start Date Missing'; const m = moment(Str…" at bounding box center [361, 428] width 583 height 680
click at [588, 328] on div "const d = entry?.due; if (!d) return 'Start Date Missing'; const m = moment(Str…" at bounding box center [361, 428] width 583 height 680
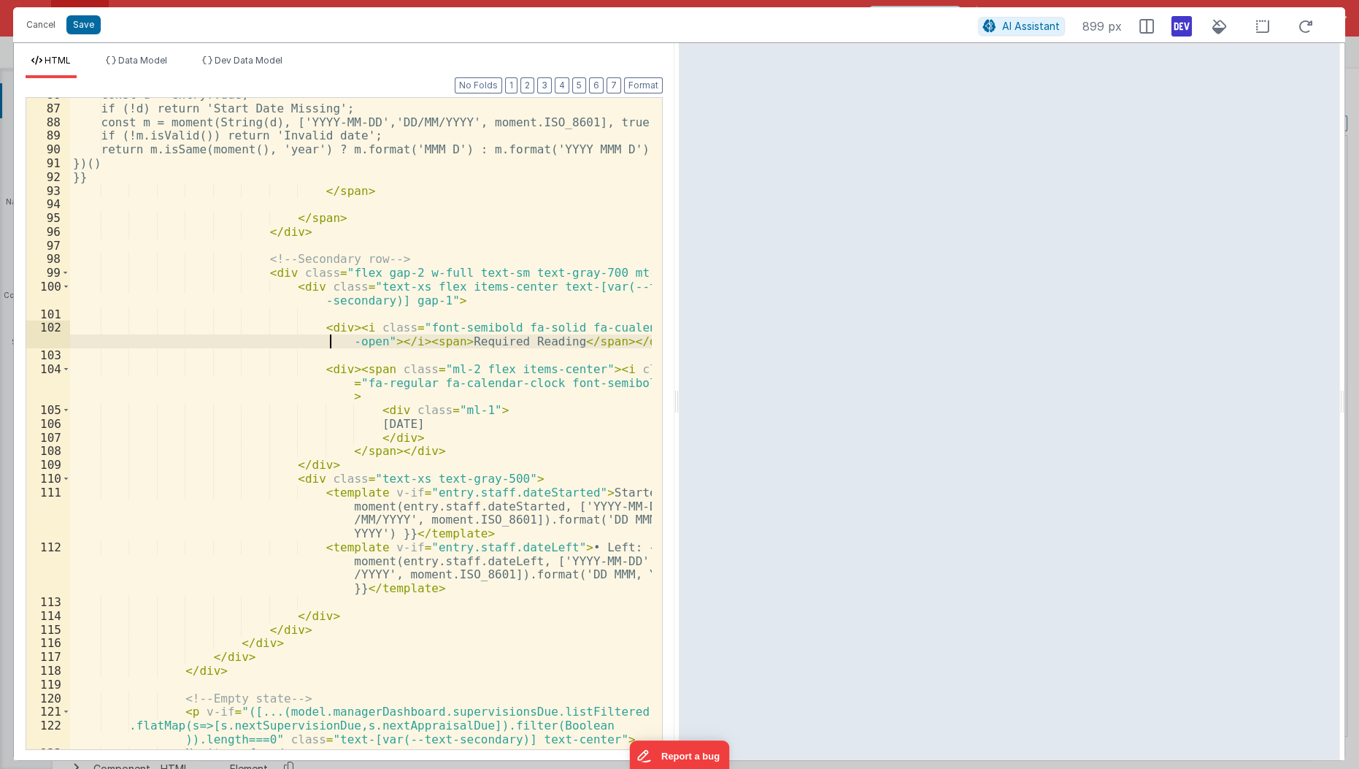
click at [574, 329] on div "const d = entry?.due; if (!d) return 'Start Date Missing'; const m = moment(Str…" at bounding box center [361, 428] width 583 height 680
click at [347, 345] on div "const d = entry?.due; if (!d) return 'Start Date Missing'; const m = moment(Str…" at bounding box center [361, 428] width 583 height 680
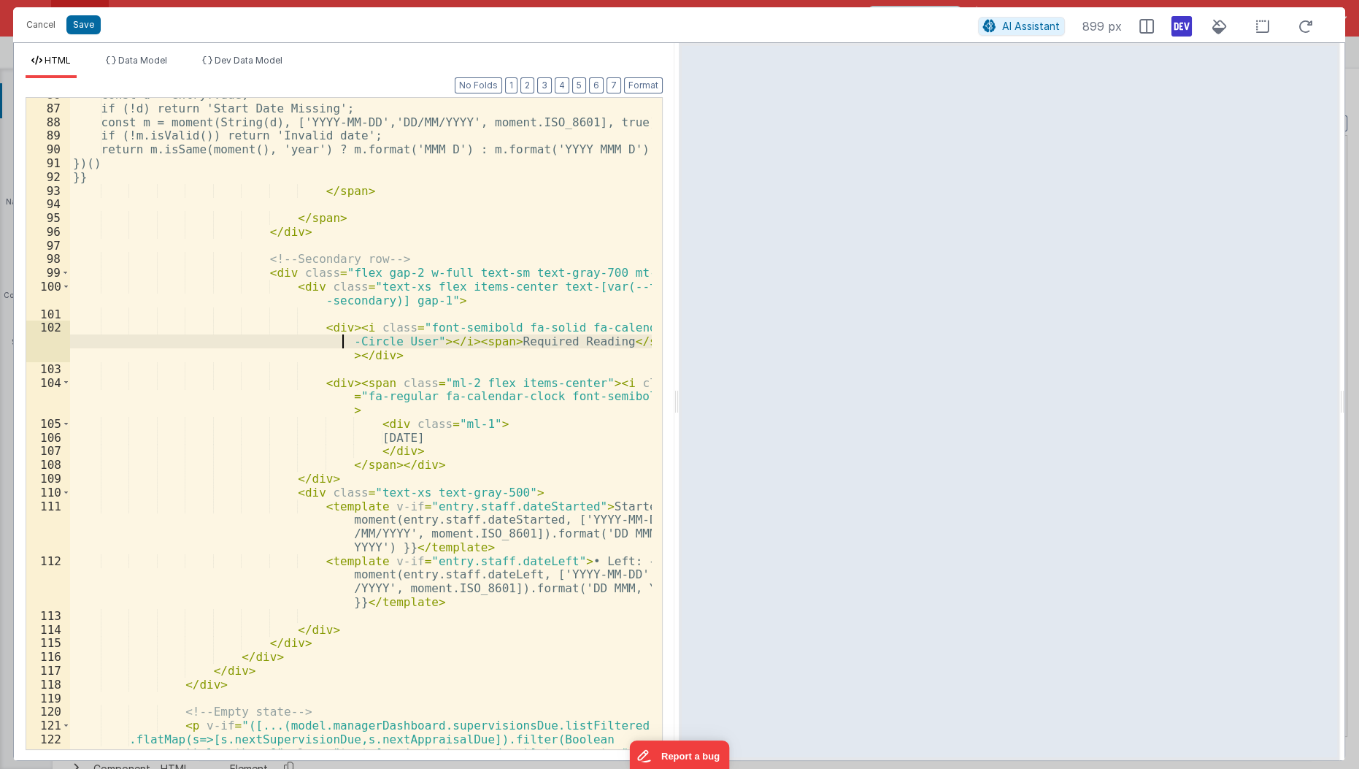
click at [340, 342] on div "const d = entry?.due; if (!d) return 'Start Date Missing'; const m = moment(Str…" at bounding box center [361, 434] width 583 height 693
click at [516, 341] on div "const d = entry?.due; if (!d) return 'Start Date Missing'; const m = moment(Str…" at bounding box center [361, 434] width 583 height 693
click at [482, 352] on div "const d = entry?.due; if (!d) return 'Start Date Missing'; const m = moment(Str…" at bounding box center [361, 434] width 583 height 693
click at [502, 342] on div "const d = entry?.due; if (!d) return 'Start Date Missing'; const m = moment(Str…" at bounding box center [361, 434] width 583 height 693
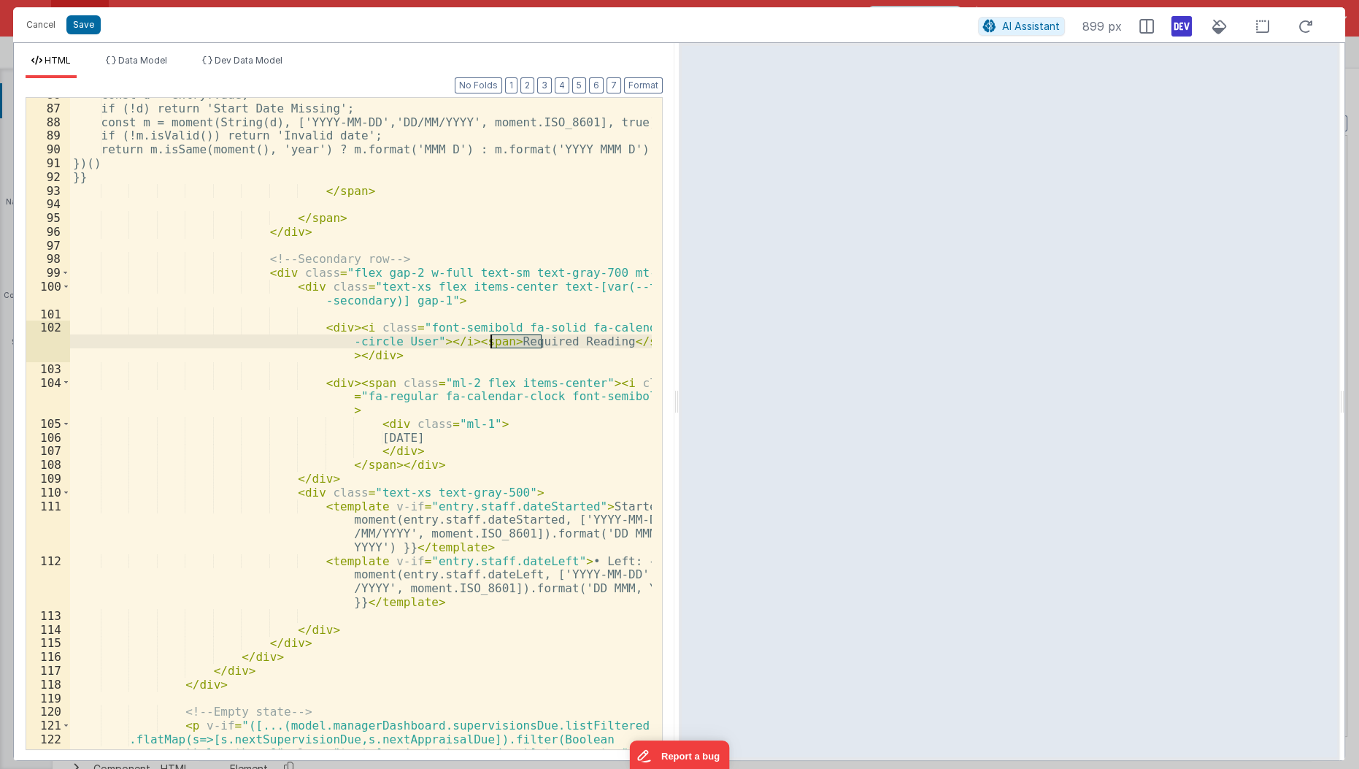
click at [502, 342] on div "const d = entry?.due; if (!d) return 'Start Date Missing'; const m = moment(Str…" at bounding box center [361, 423] width 582 height 651
click at [499, 337] on div "const d = entry?.due; if (!d) return 'Start Date Missing'; const m = moment(Str…" at bounding box center [361, 434] width 583 height 693
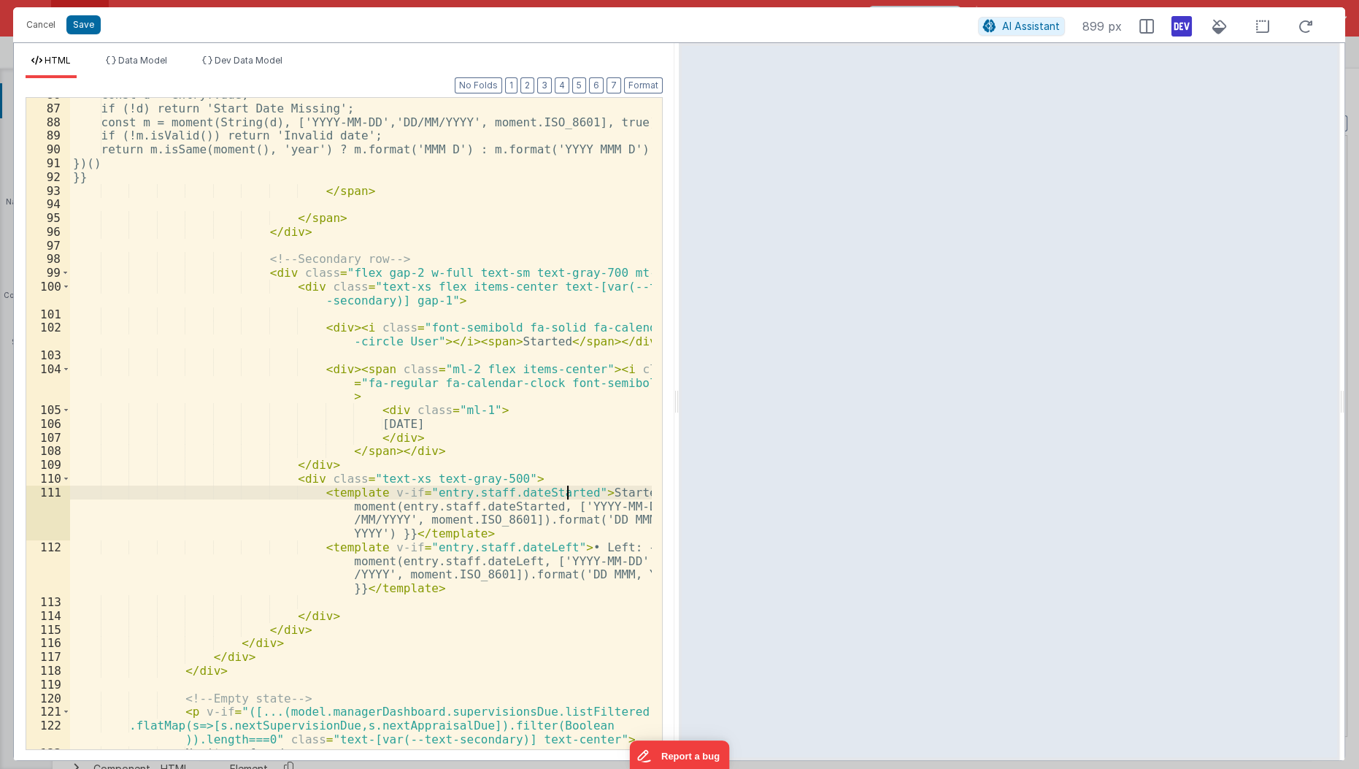
click at [569, 495] on div "const d = entry?.due; if (!d) return 'Start Date Missing'; const m = moment(Str…" at bounding box center [361, 428] width 583 height 680
click at [534, 343] on div "const d = entry?.due; if (!d) return 'Start Date Missing'; const m = moment(Str…" at bounding box center [361, 428] width 583 height 680
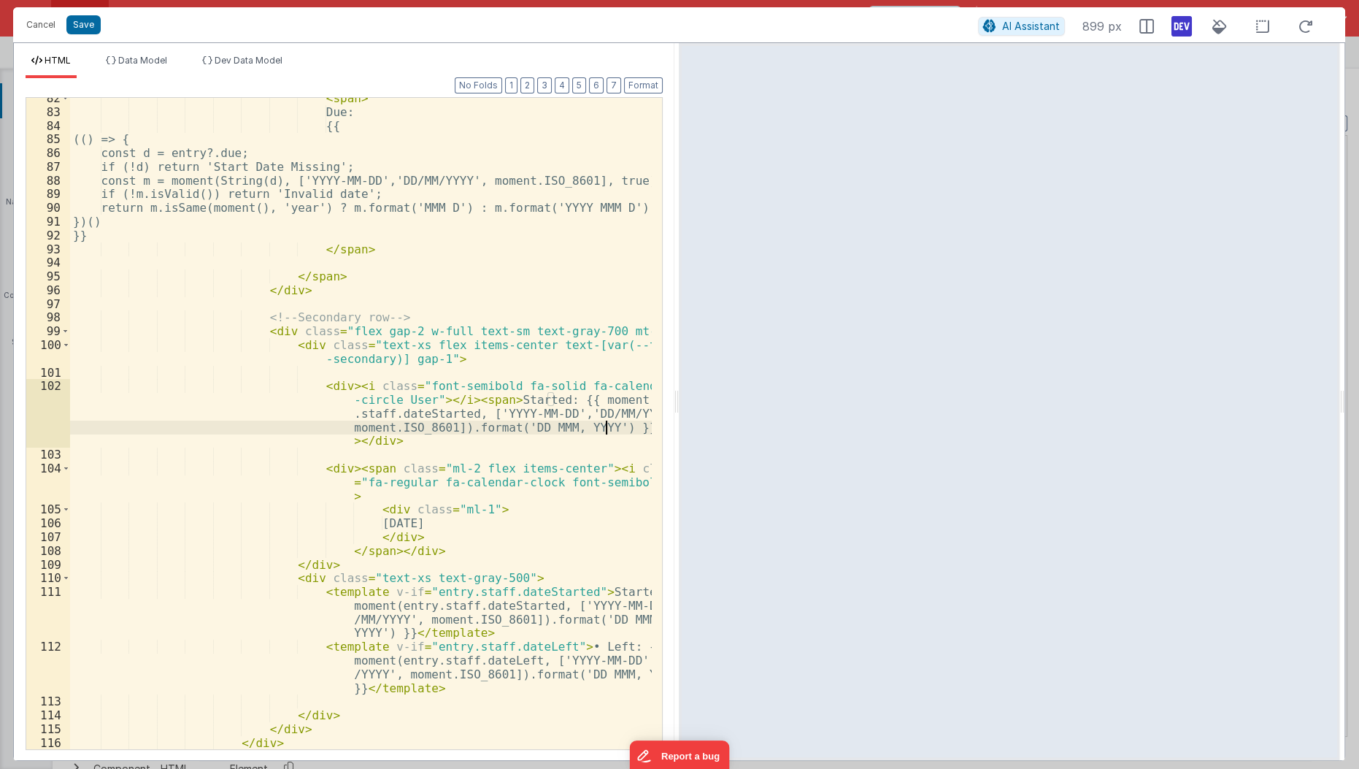
scroll to position [1652, 0]
click at [581, 392] on div "< span > Due: {{ (() => { const d = entry?.due; if (!d) return 'Start Date Miss…" at bounding box center [361, 431] width 583 height 680
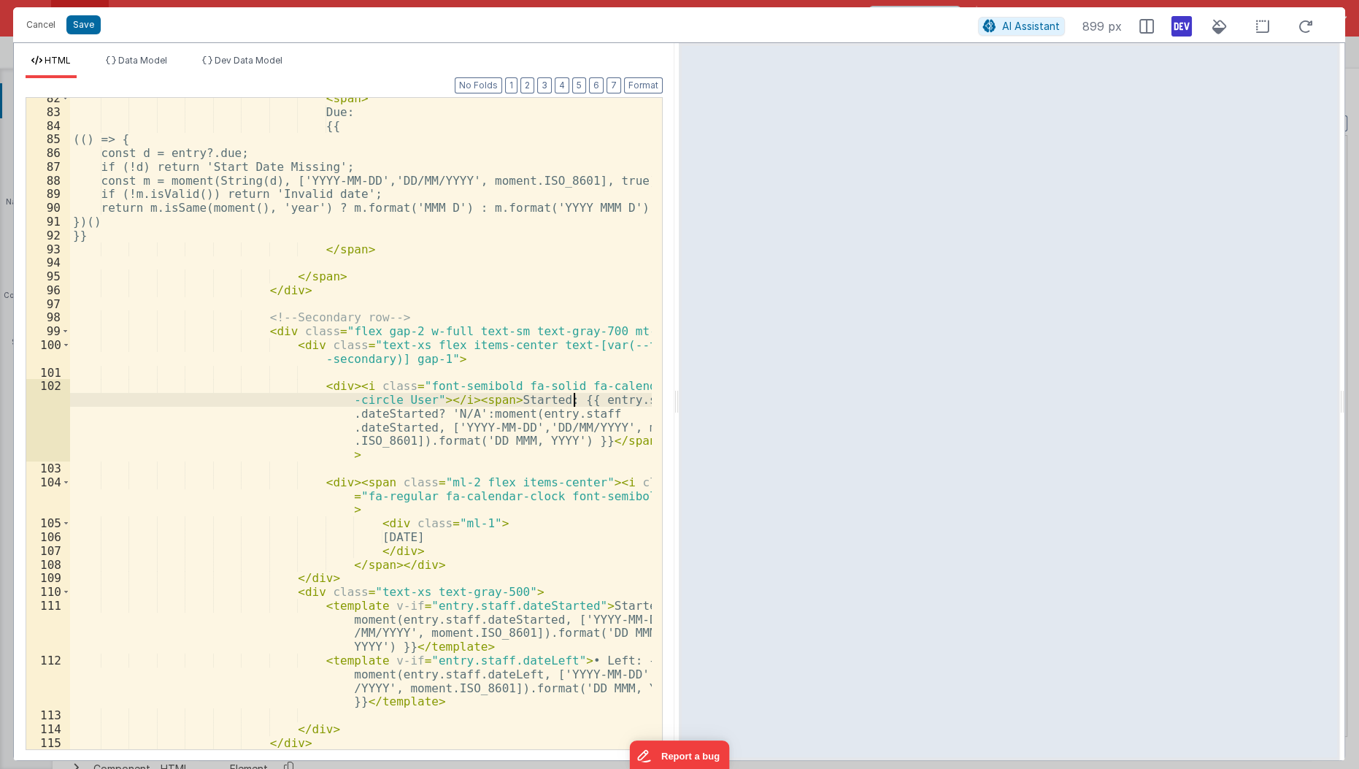
click at [570, 399] on div "< span > Due: {{ (() => { const d = entry?.due; if (!d) return 'Start Date Miss…" at bounding box center [361, 431] width 583 height 680
click at [533, 517] on div "< span > Due: {{ (() => { const d = entry?.due; if (!d) return 'Start Date Miss…" at bounding box center [361, 431] width 583 height 680
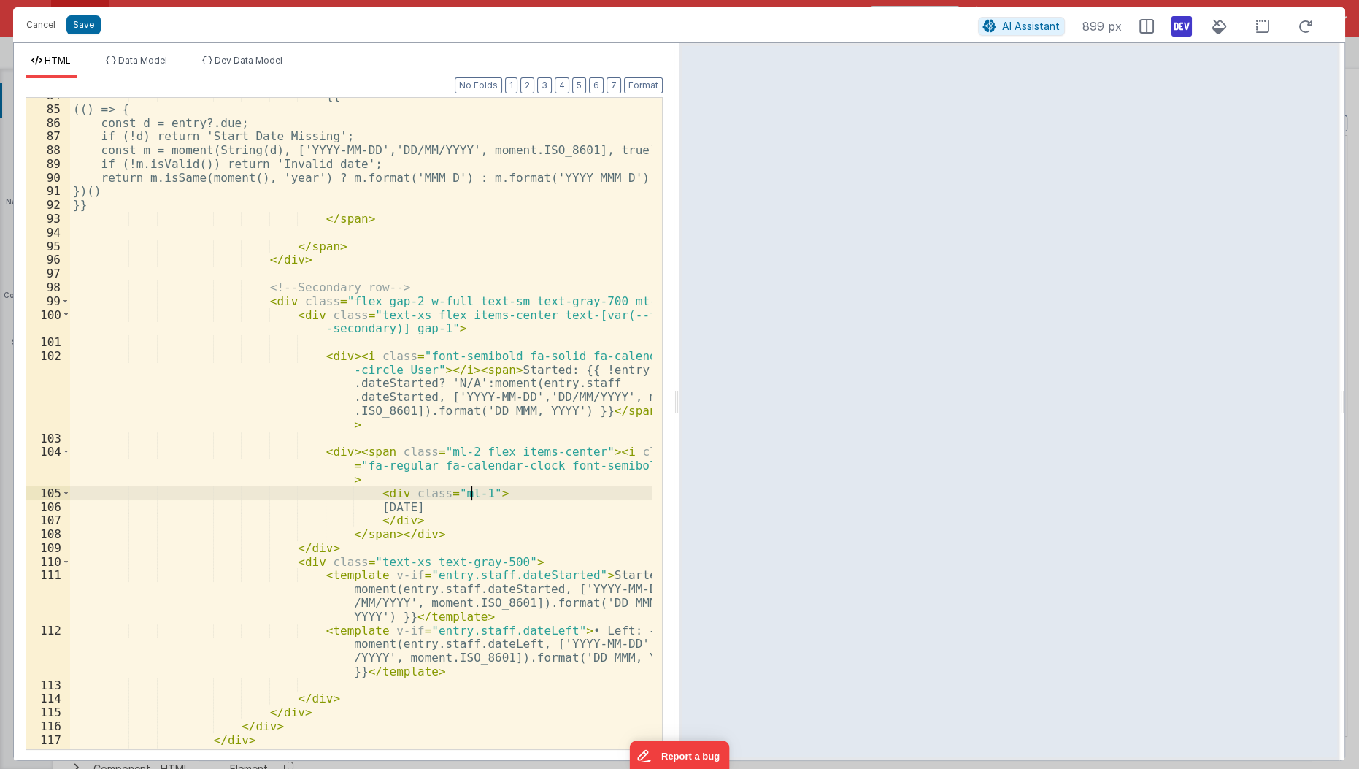
scroll to position [1682, 0]
click at [327, 447] on div "{{ (() => { const d = entry?.due; if (!d) return 'Start Date Missing'; const m …" at bounding box center [361, 428] width 583 height 680
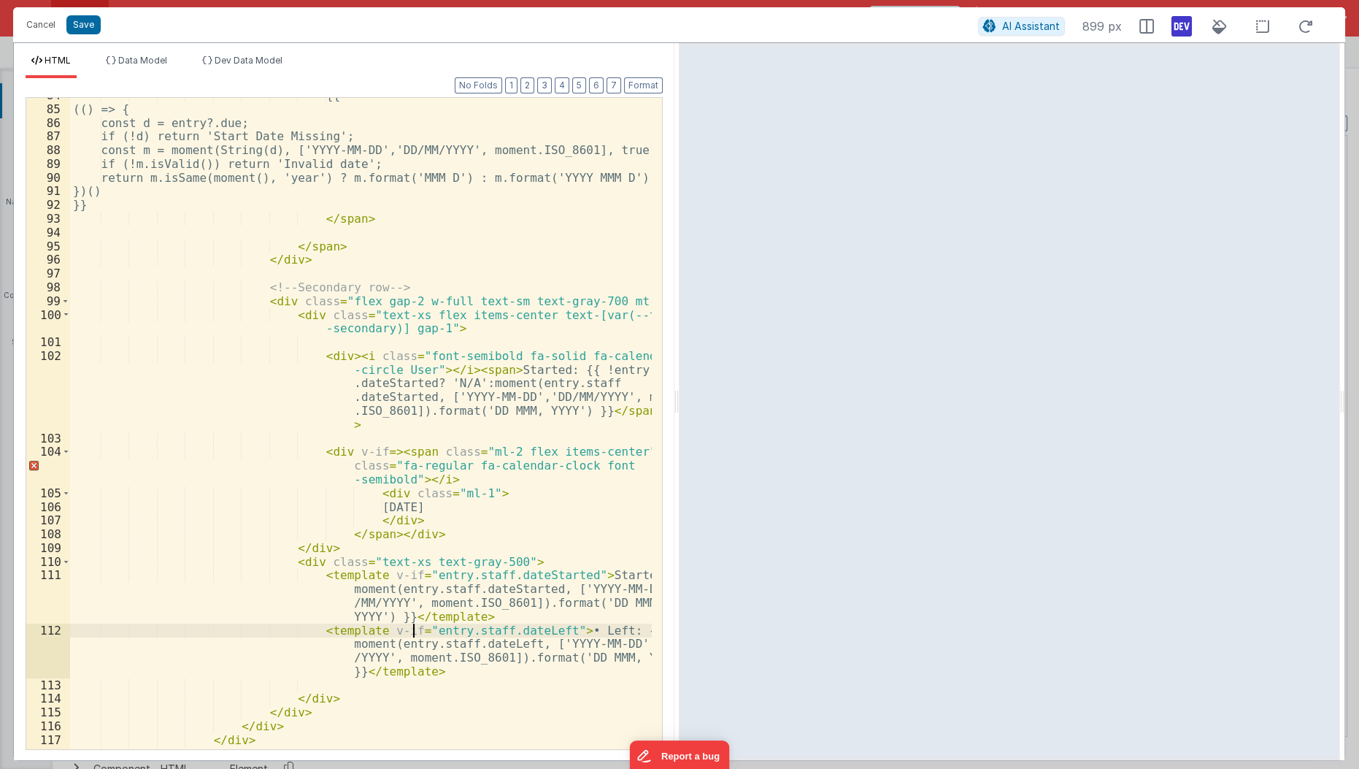
click at [410, 632] on div "{{ (() => { const d = entry?.due; if (!d) return 'Start Date Missing'; const m …" at bounding box center [361, 428] width 583 height 680
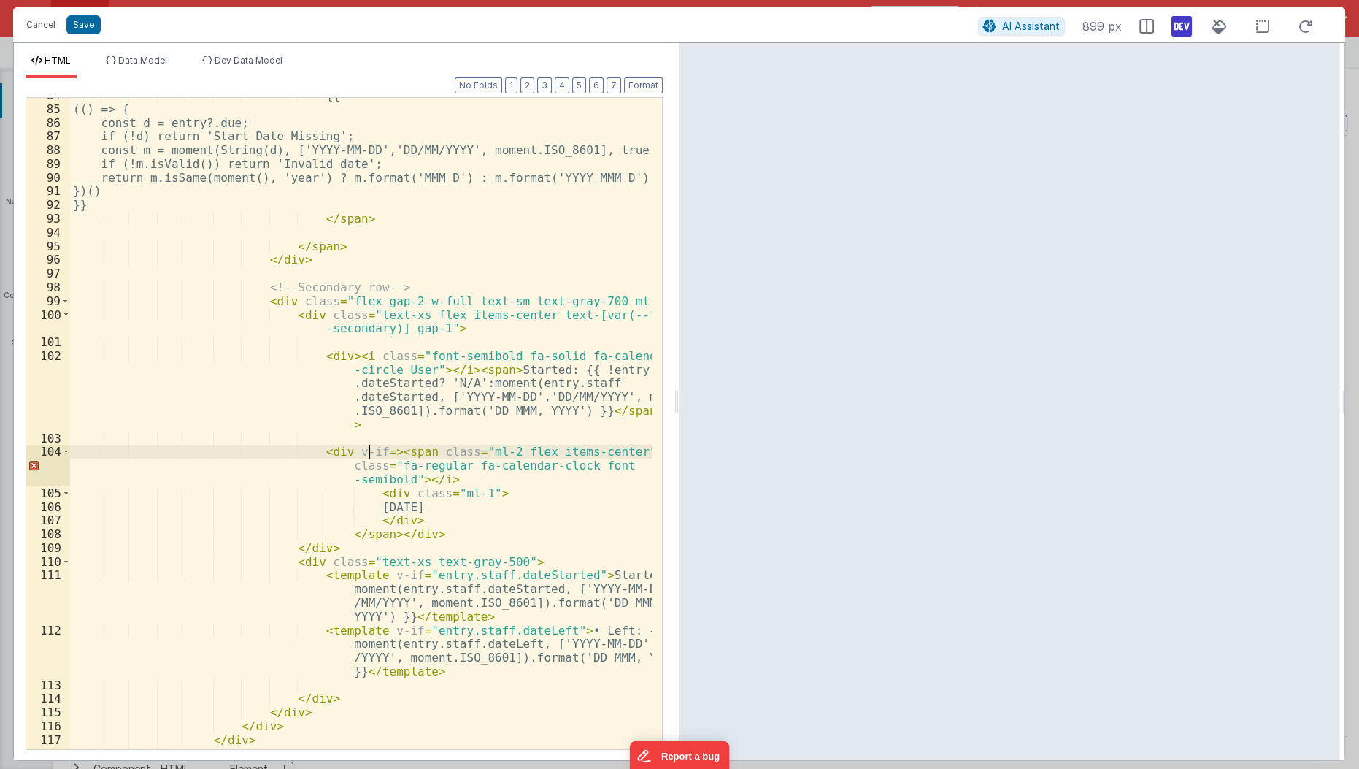
click at [366, 454] on div "{{ (() => { const d = entry?.due; if (!d) return 'Start Date Missing'; const m …" at bounding box center [361, 428] width 583 height 680
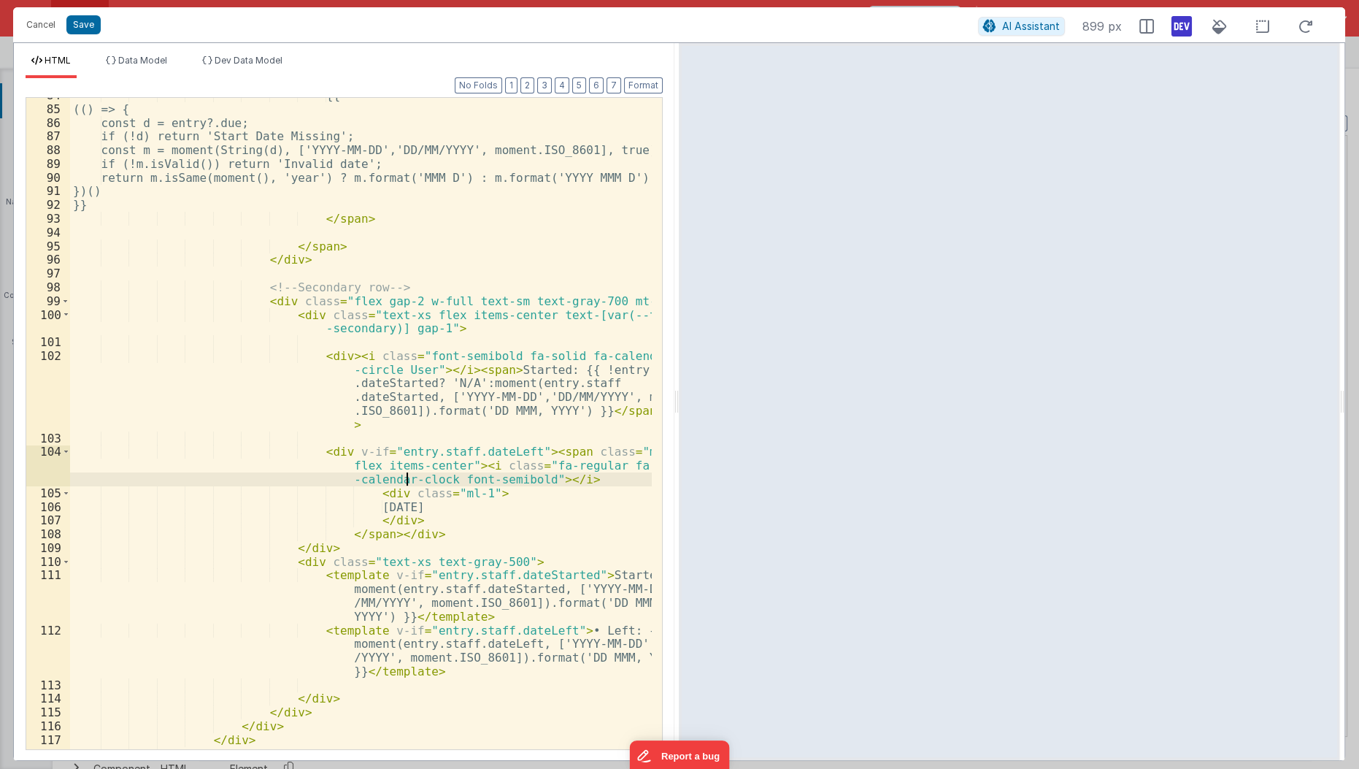
click at [406, 480] on div "{{ (() => { const d = entry?.due; if (!d) return 'Start Date Missing'; const m …" at bounding box center [361, 428] width 583 height 680
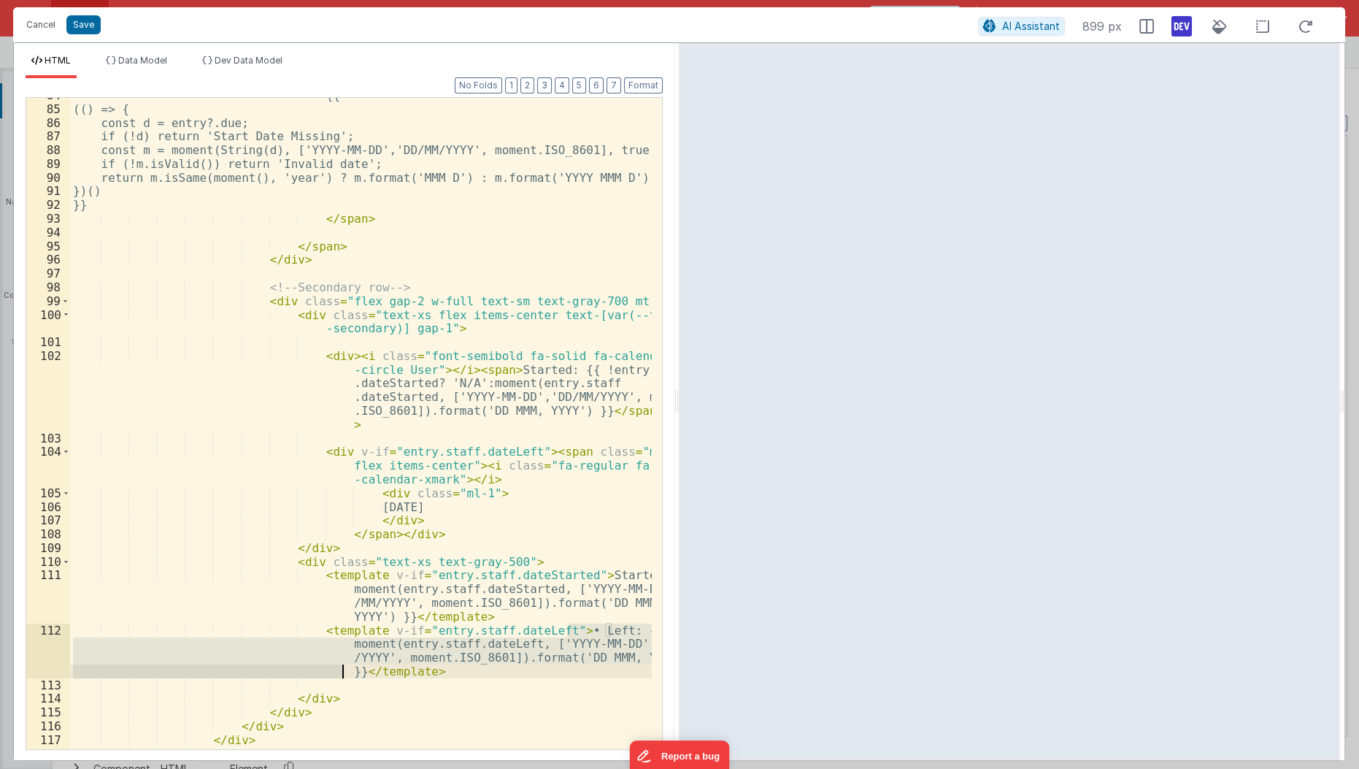
drag, startPoint x: 567, startPoint y: 630, endPoint x: 343, endPoint y: 672, distance: 227.9
click at [343, 672] on div "{{ (() => { const d = entry?.due; if (!d) return 'Start Date Missing'; const m …" at bounding box center [361, 428] width 583 height 680
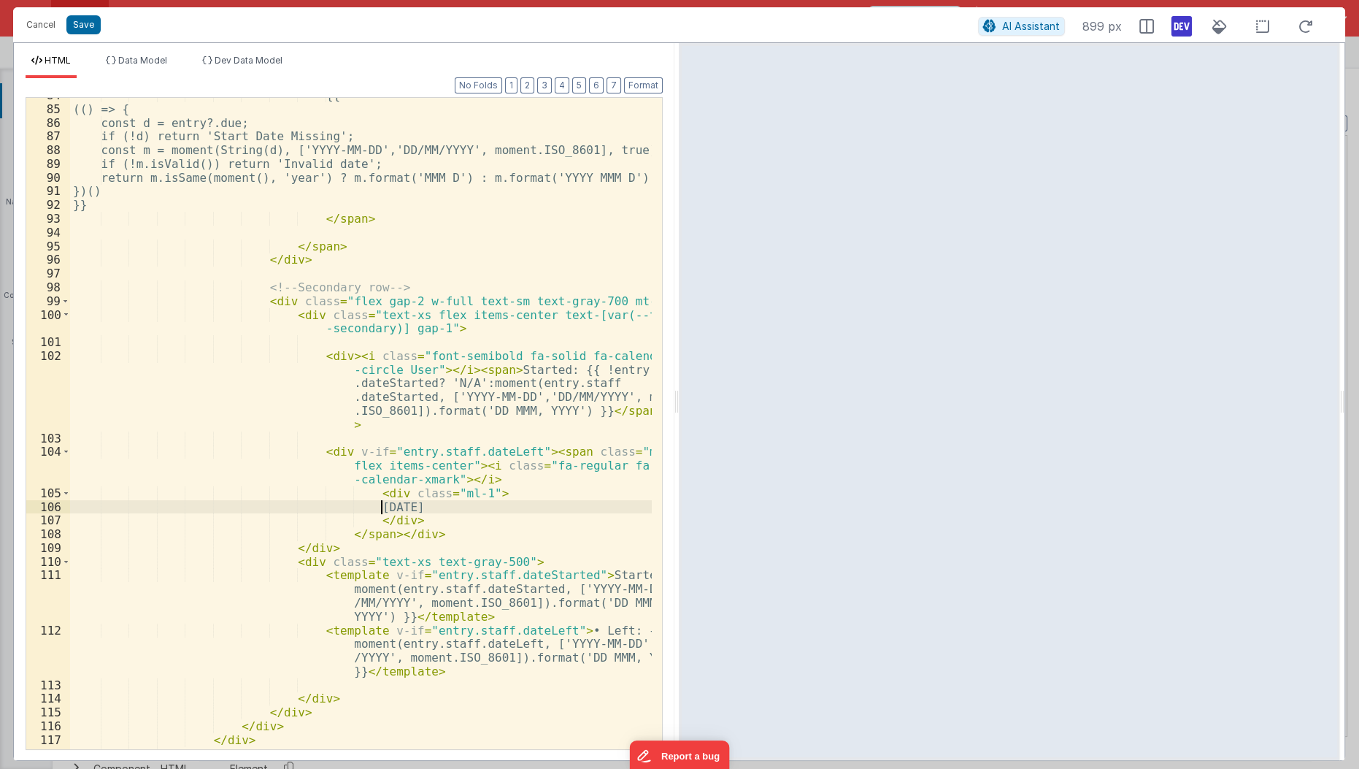
click at [382, 507] on div "{{ (() => { const d = entry?.due; if (!d) return 'Start Date Missing'; const m …" at bounding box center [361, 428] width 583 height 680
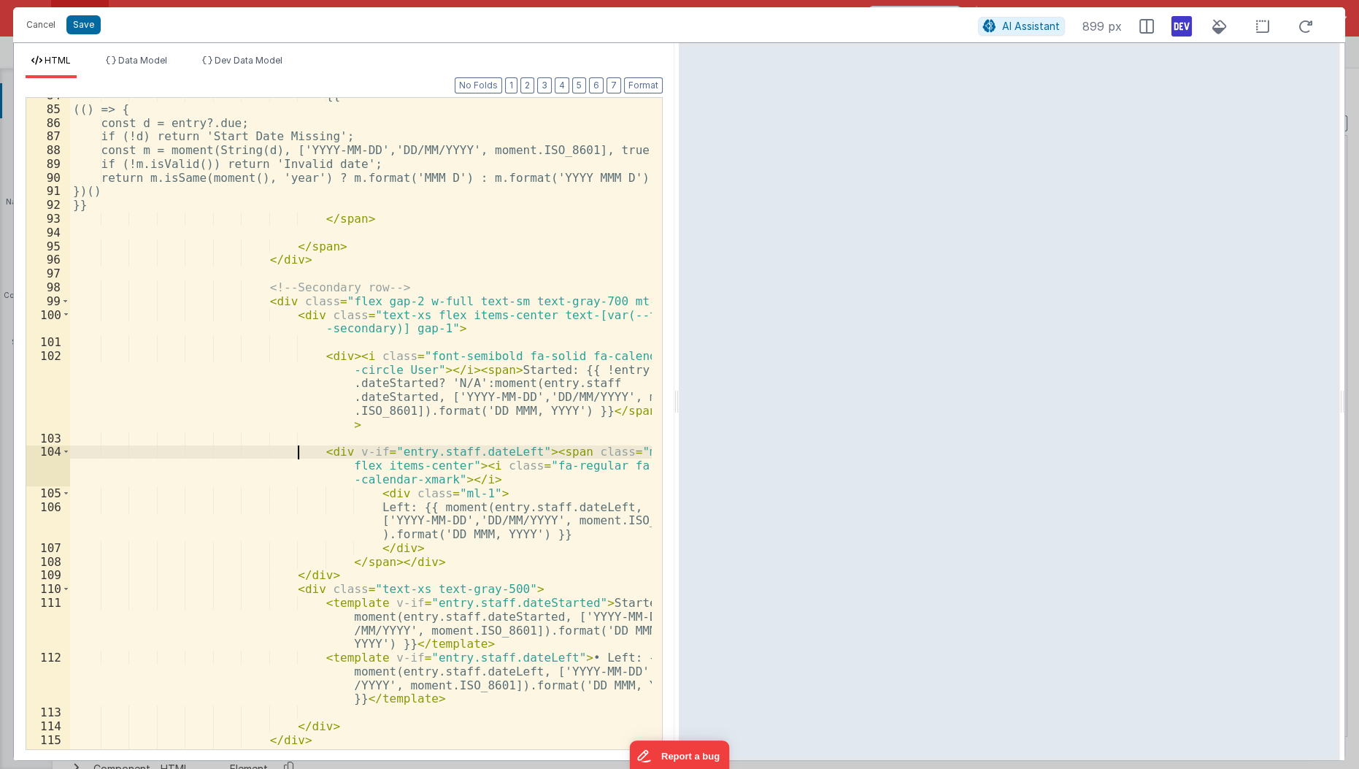
click at [297, 448] on div "{{ (() => { const d = entry?.due; if (!d) return 'Start Date Missing'; const m …" at bounding box center [361, 428] width 583 height 680
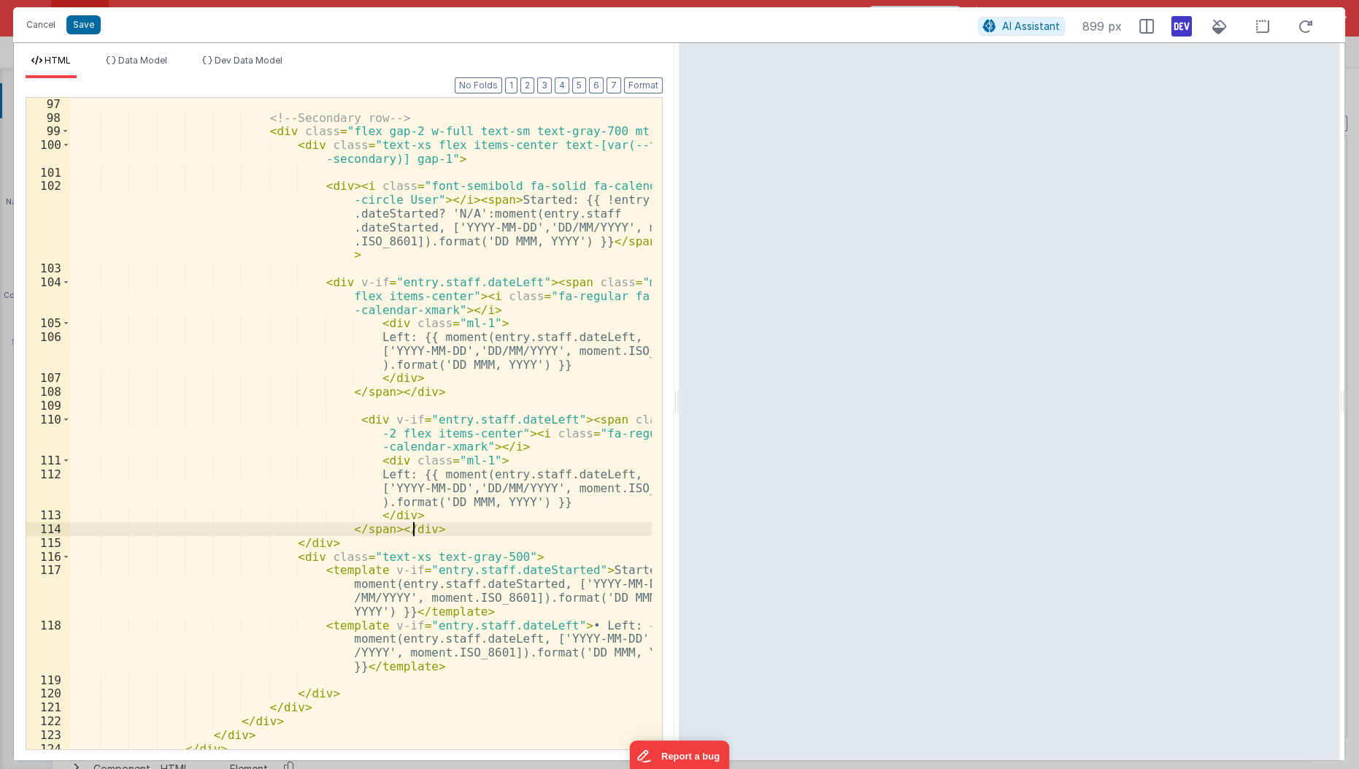
scroll to position [1855, 0]
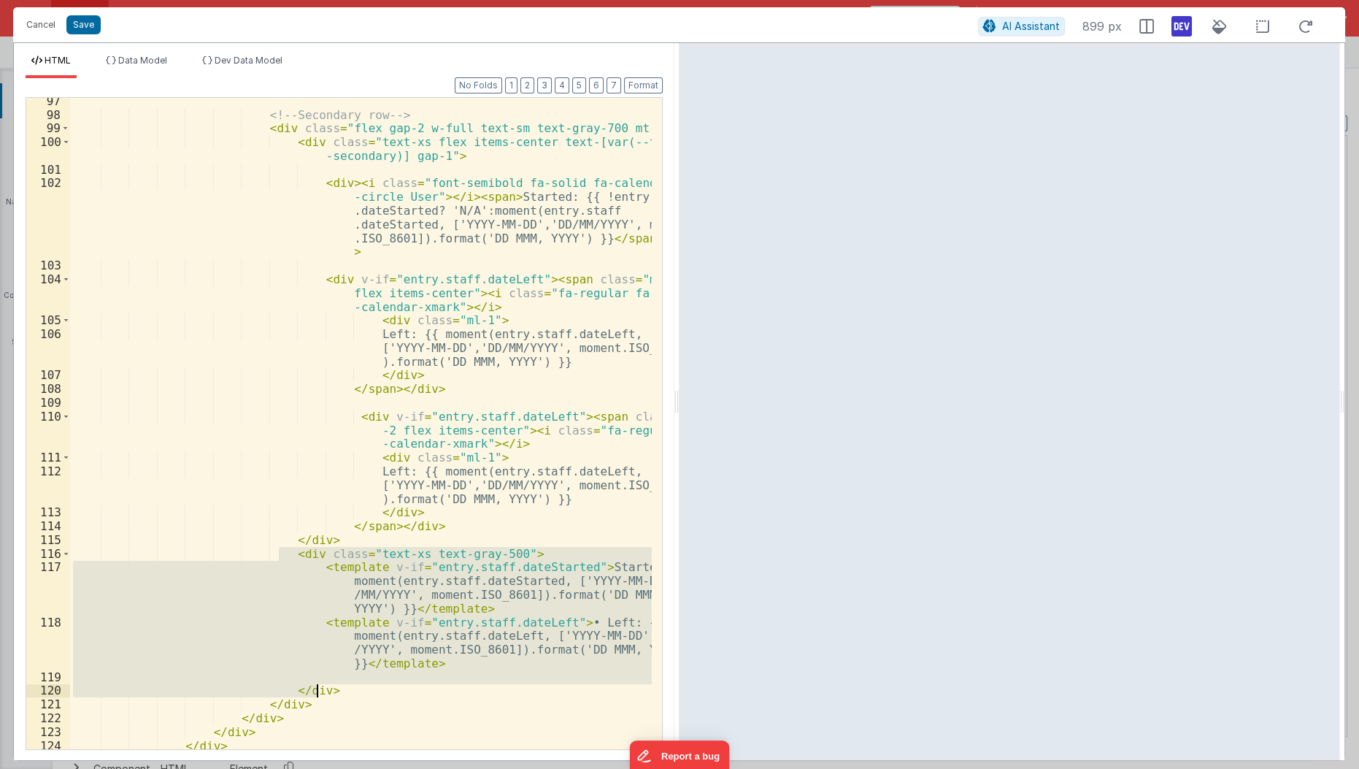
drag, startPoint x: 276, startPoint y: 554, endPoint x: 345, endPoint y: 688, distance: 150.2
click at [345, 688] on div "<!-- Secondary row --> < div class = "flex gap-2 w-full text-sm text-gray-700 m…" at bounding box center [361, 434] width 583 height 680
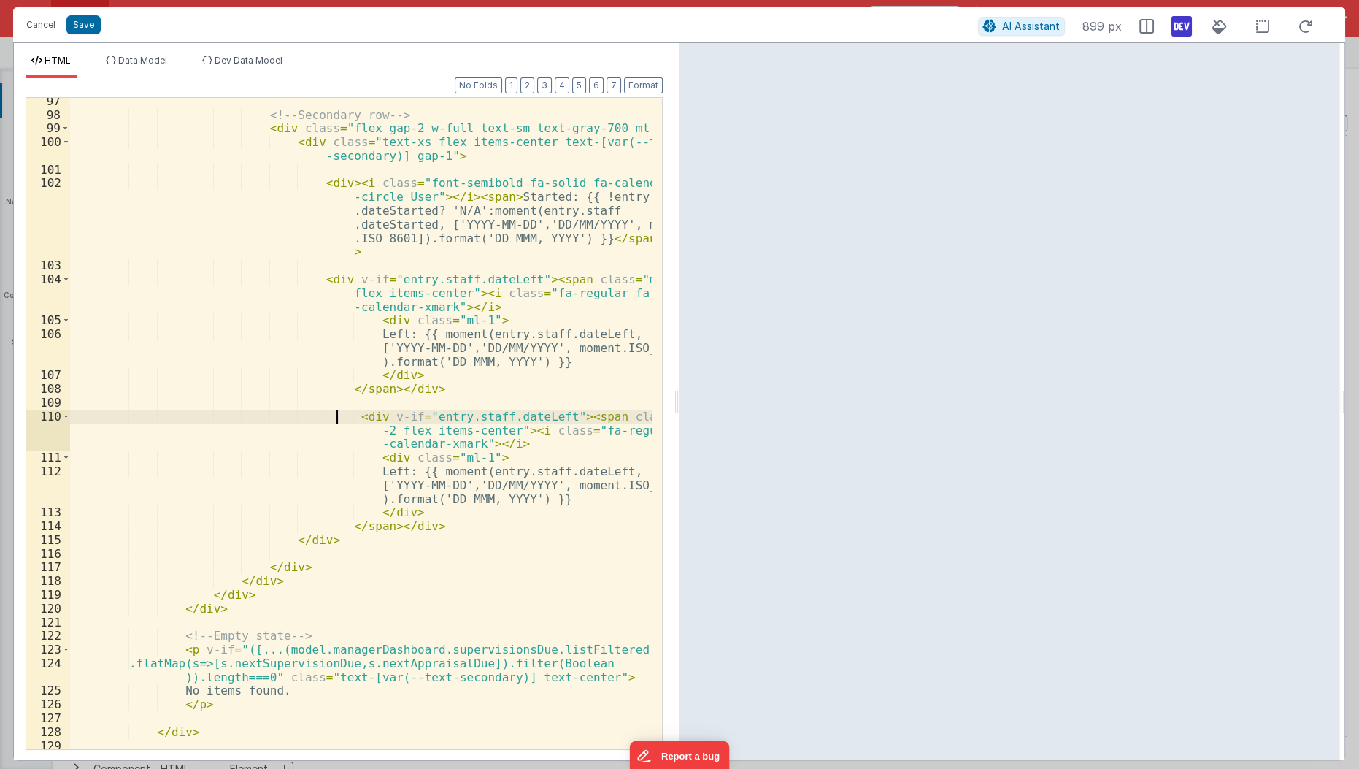
click at [337, 418] on div "<!-- Secondary row --> < div class = "flex gap-2 w-full text-sm text-gray-700 m…" at bounding box center [361, 434] width 583 height 680
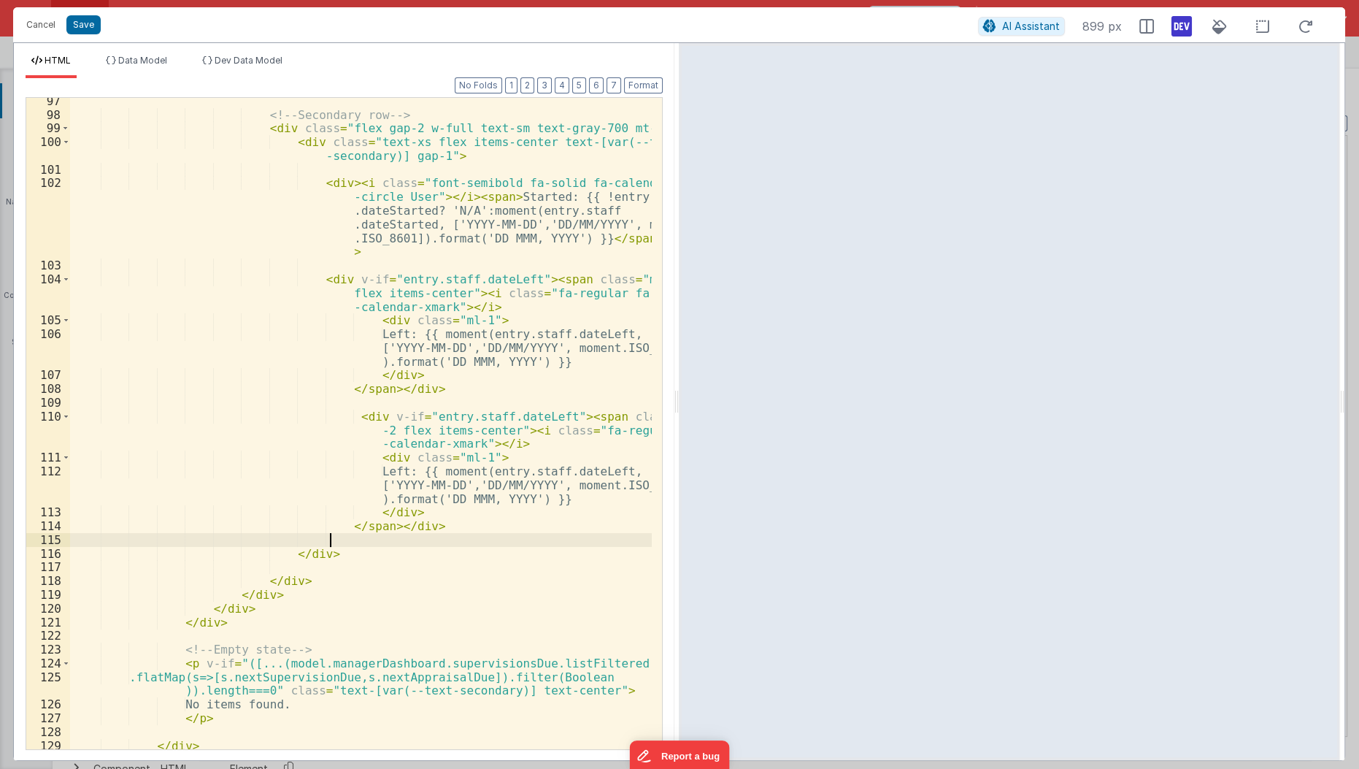
paste textarea
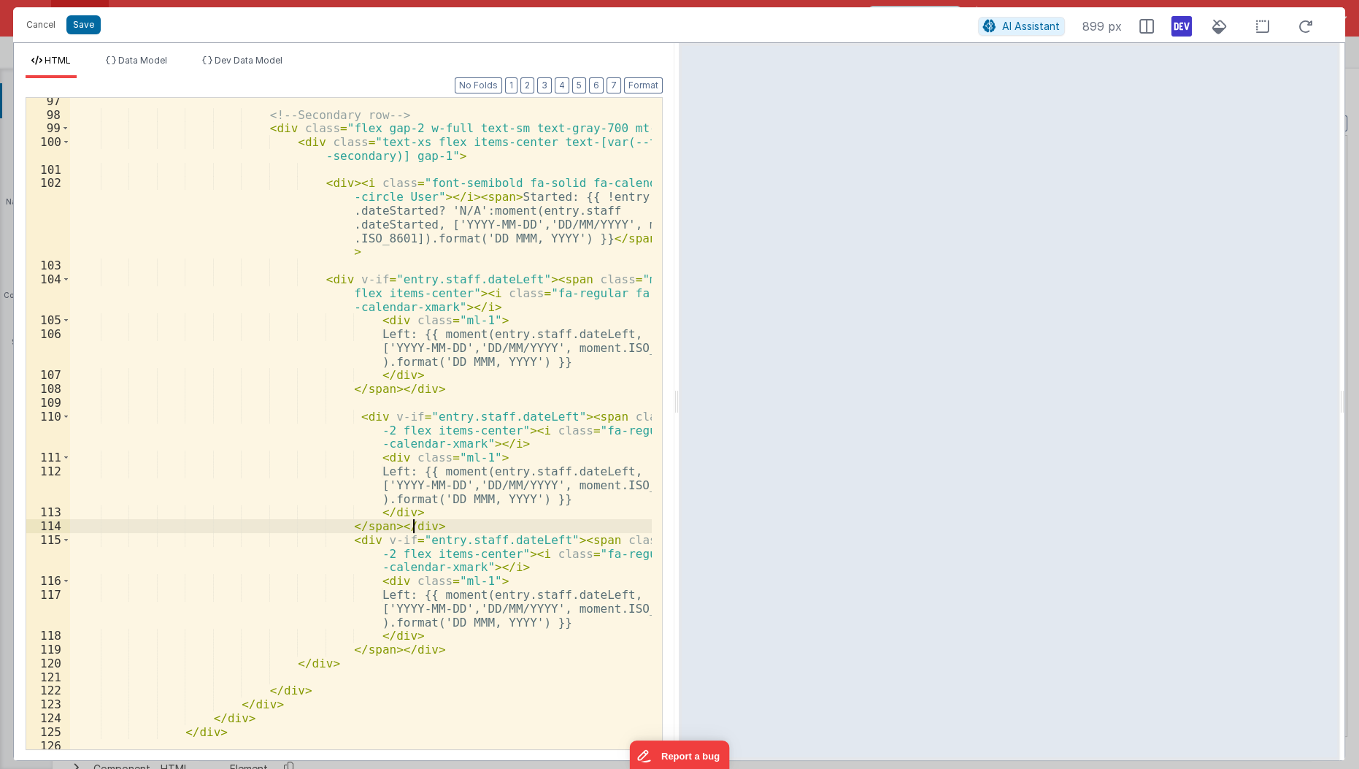
click at [447, 523] on div "<!-- Secondary row --> < div class = "flex gap-2 w-full text-sm text-gray-700 m…" at bounding box center [361, 434] width 583 height 680
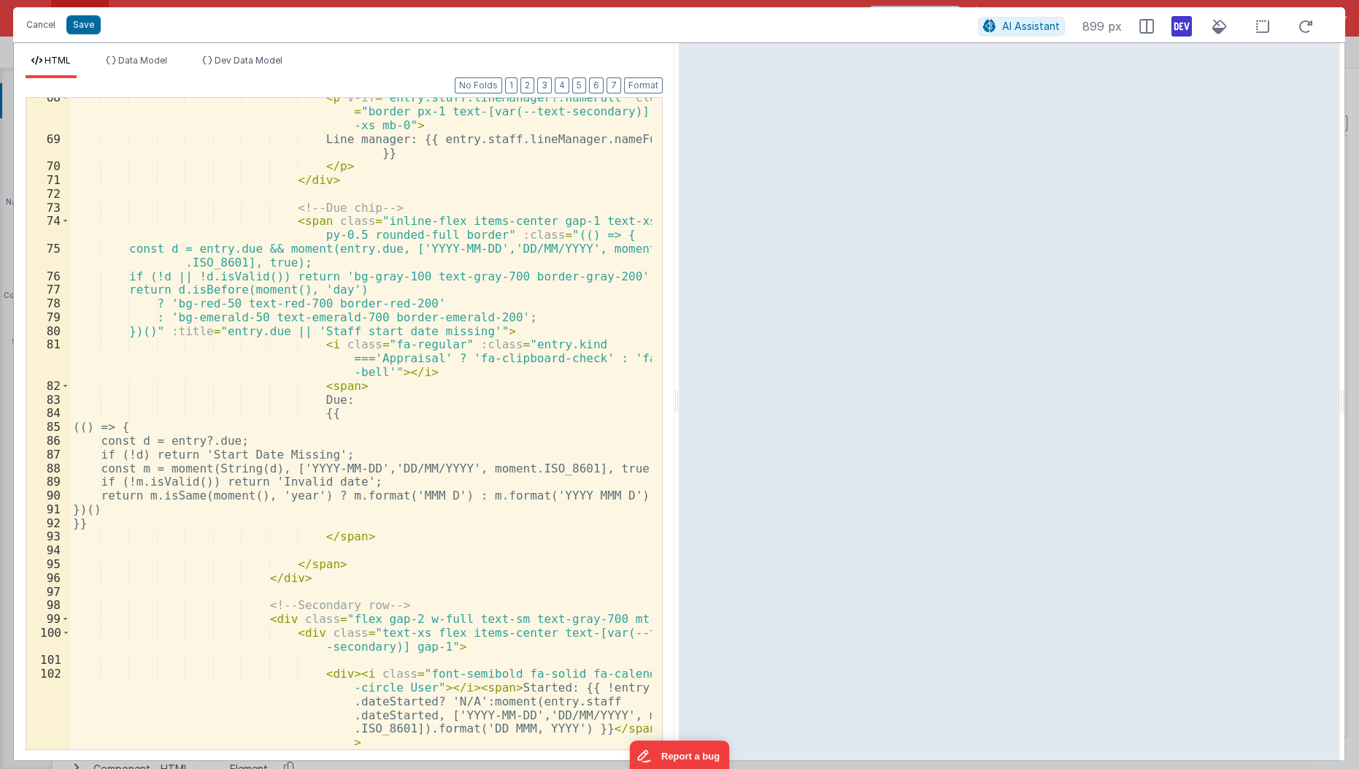
scroll to position [1199, 0]
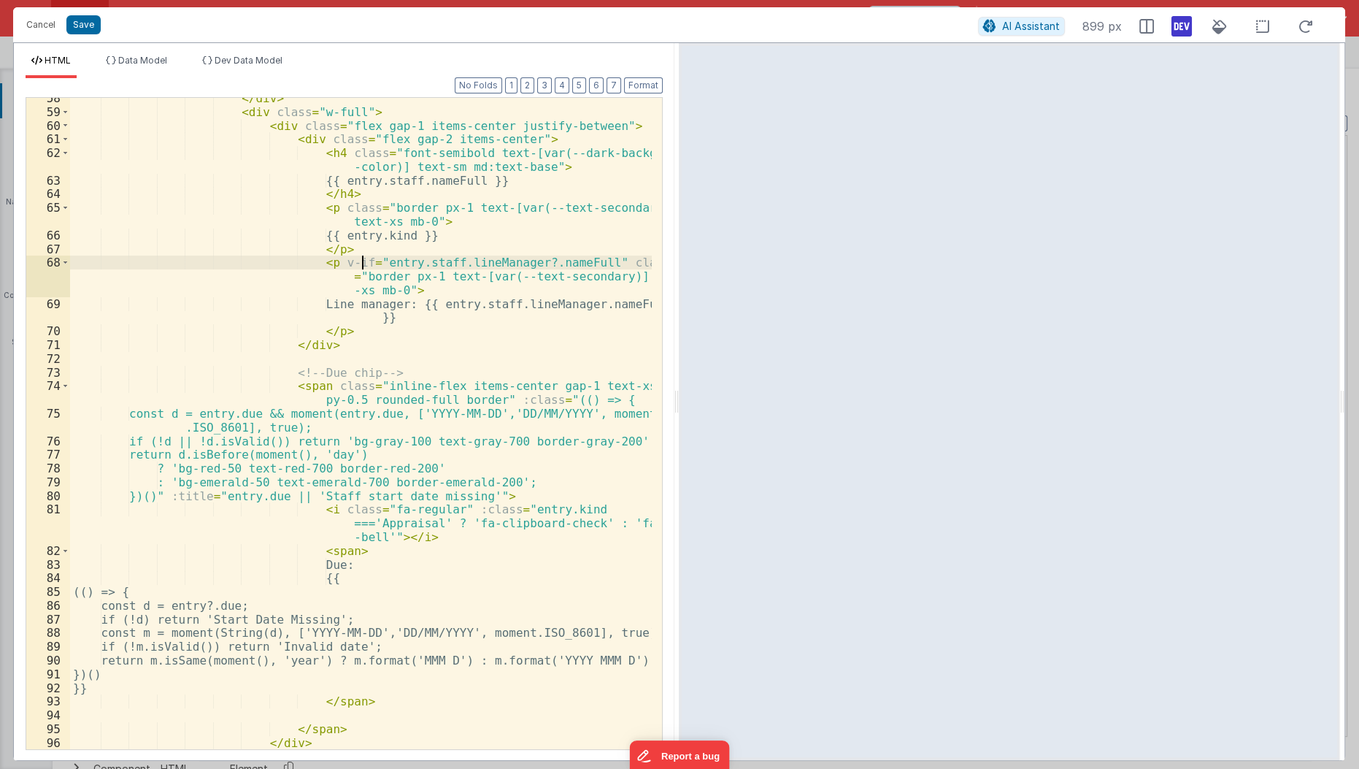
click at [360, 258] on div "</ div > < div class = "w-full" > < div class = "flex gap-1 items-center justif…" at bounding box center [361, 431] width 583 height 680
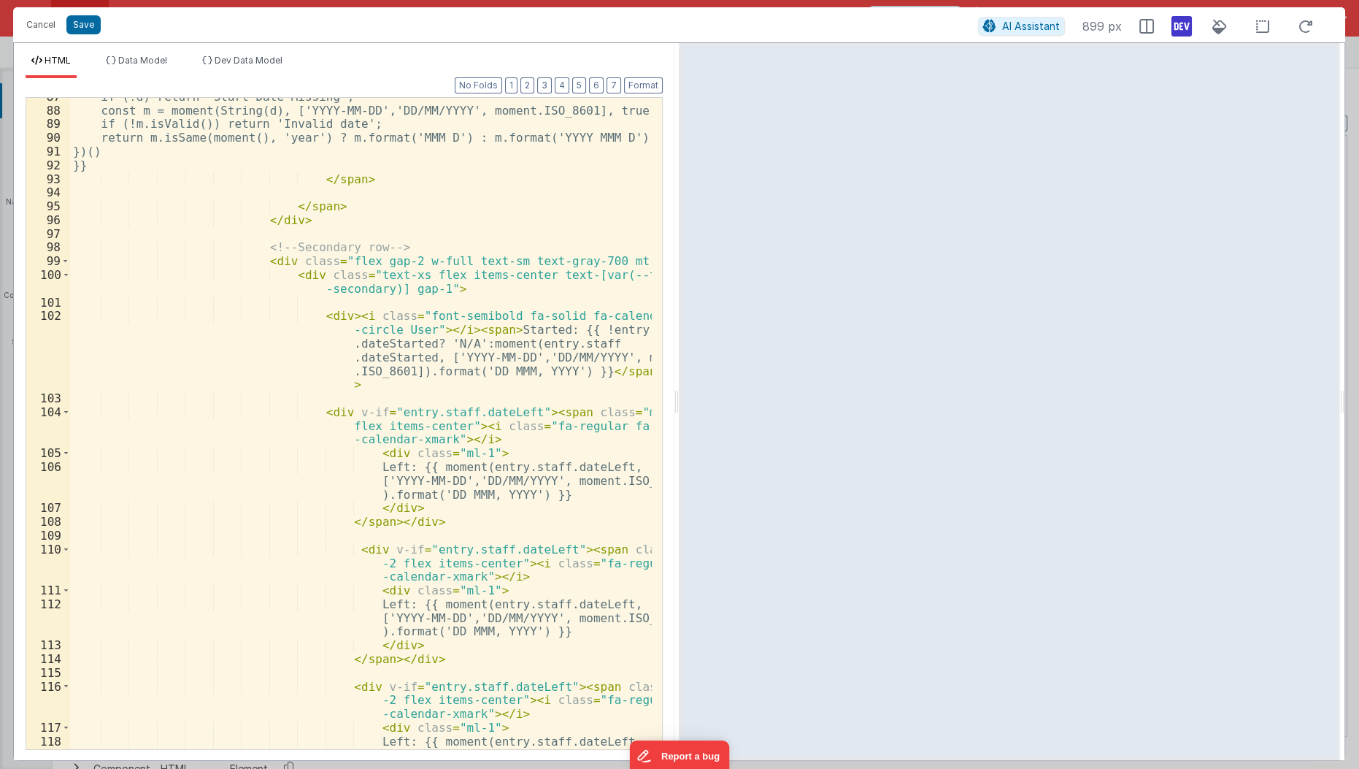
scroll to position [1836, 0]
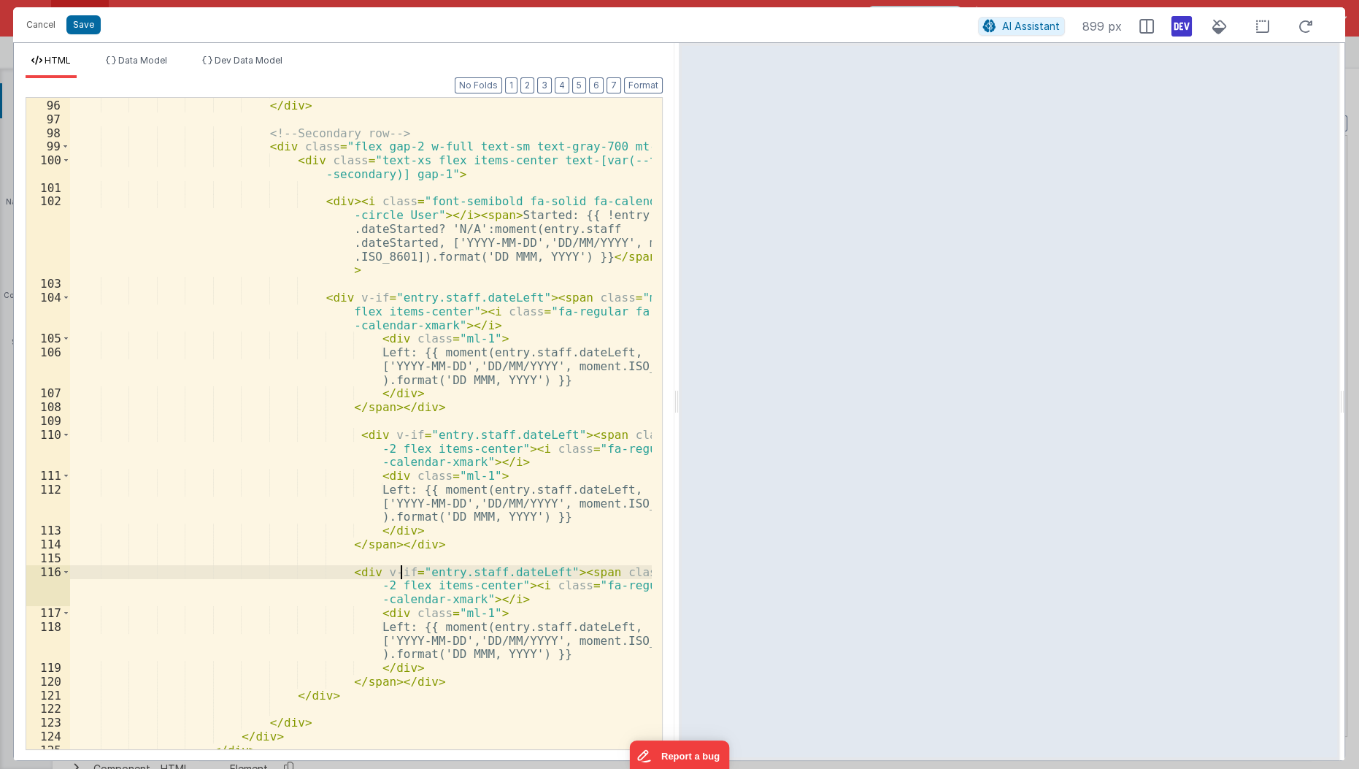
click at [397, 572] on div "</ span > </ div > <!-- Secondary row --> < div class = "flex gap-2 w-full text…" at bounding box center [361, 425] width 583 height 680
click at [500, 598] on div "</ span > </ div > <!-- Secondary row --> < div class = "flex gap-2 w-full text…" at bounding box center [361, 425] width 583 height 680
click at [393, 617] on div "</ span > </ div > <!-- Secondary row --> < div class = "flex gap-2 w-full text…" at bounding box center [361, 425] width 583 height 680
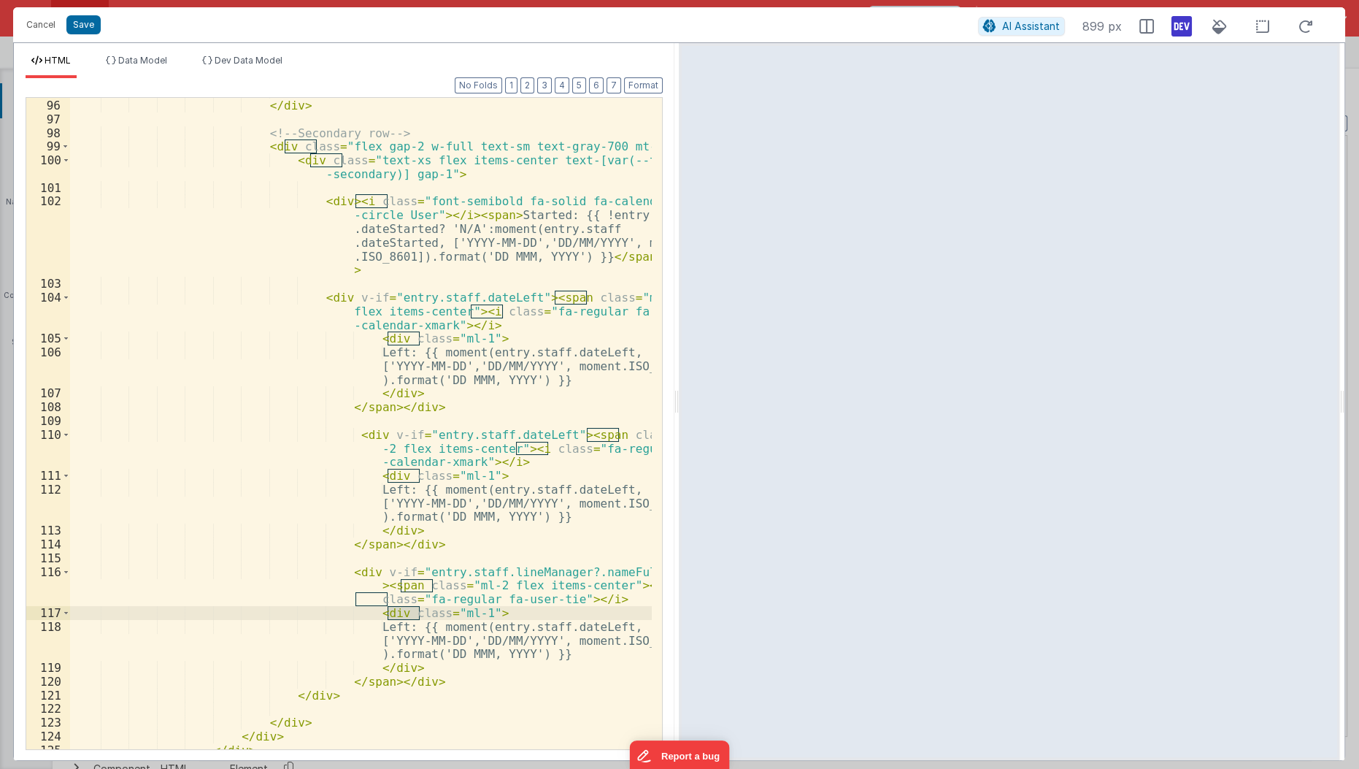
click at [392, 626] on div "</ span > </ div > <!-- Secondary row --> < div class = "flex gap-2 w-full text…" at bounding box center [361, 425] width 583 height 680
click at [431, 496] on div "</ span > </ div > <!-- Secondary row --> < div class = "flex gap-2 w-full text…" at bounding box center [361, 425] width 583 height 680
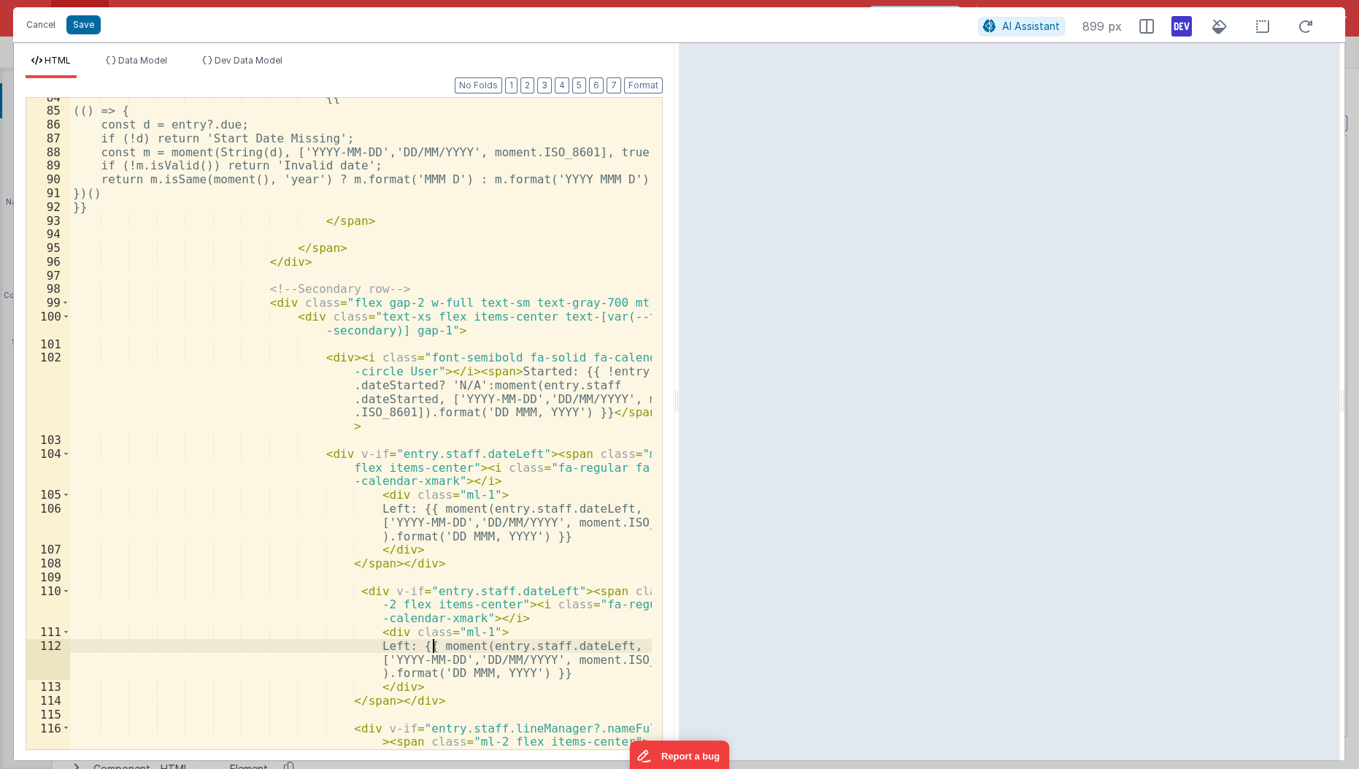
click at [431, 496] on div "{{ (() => { const d = entry?.due; if (!d) return 'Start Date Missing'; const m …" at bounding box center [361, 444] width 583 height 707
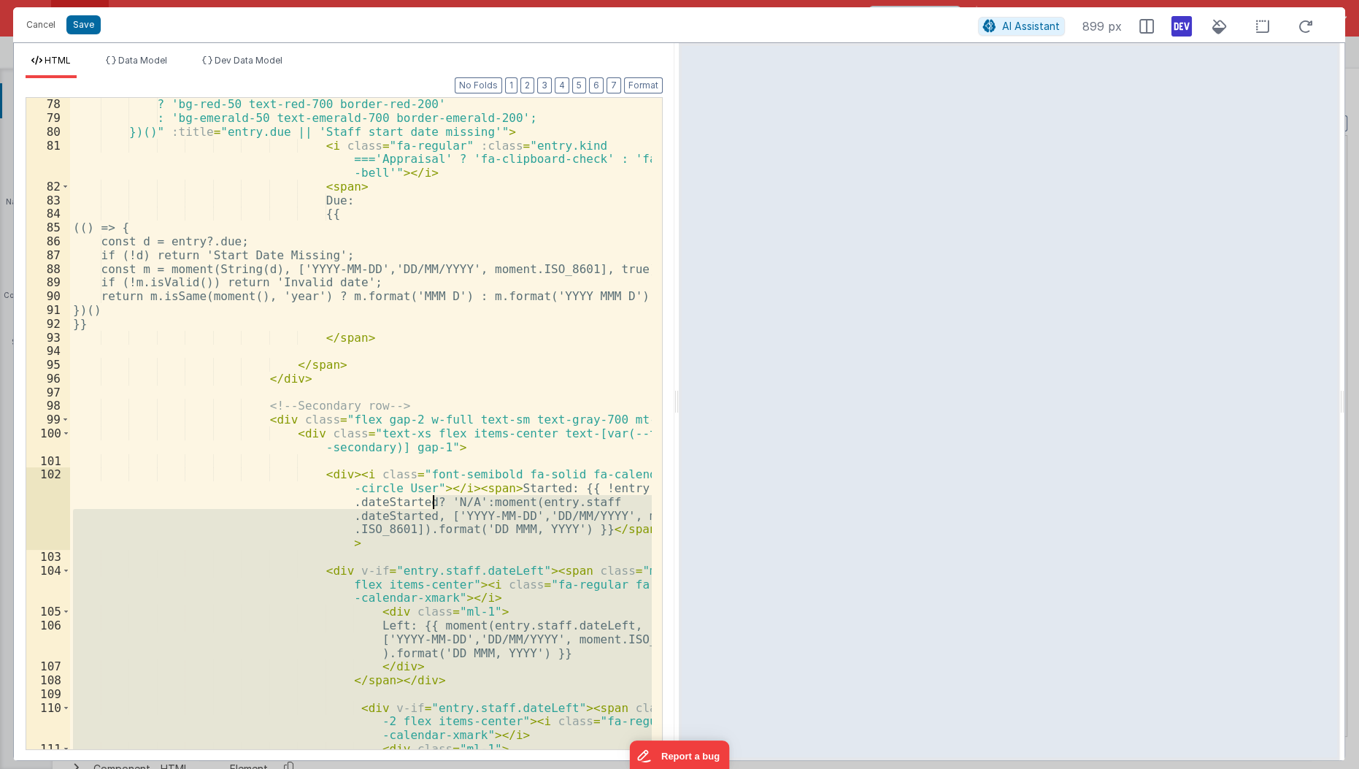
scroll to position [1563, 0]
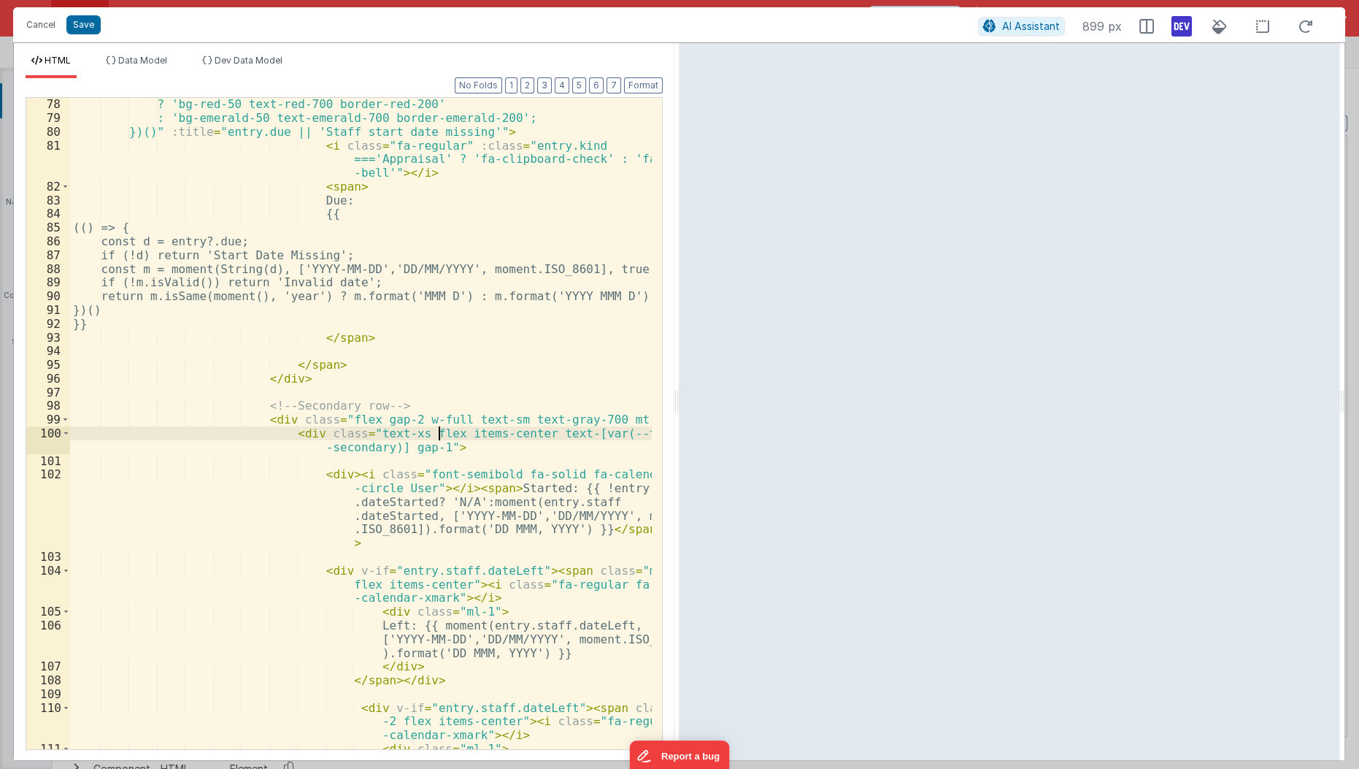
click at [440, 429] on div "? 'bg-red-50 text-red-700 border-red-200' : 'bg-emerald-50 text-emerald-700 bor…" at bounding box center [361, 450] width 583 height 707
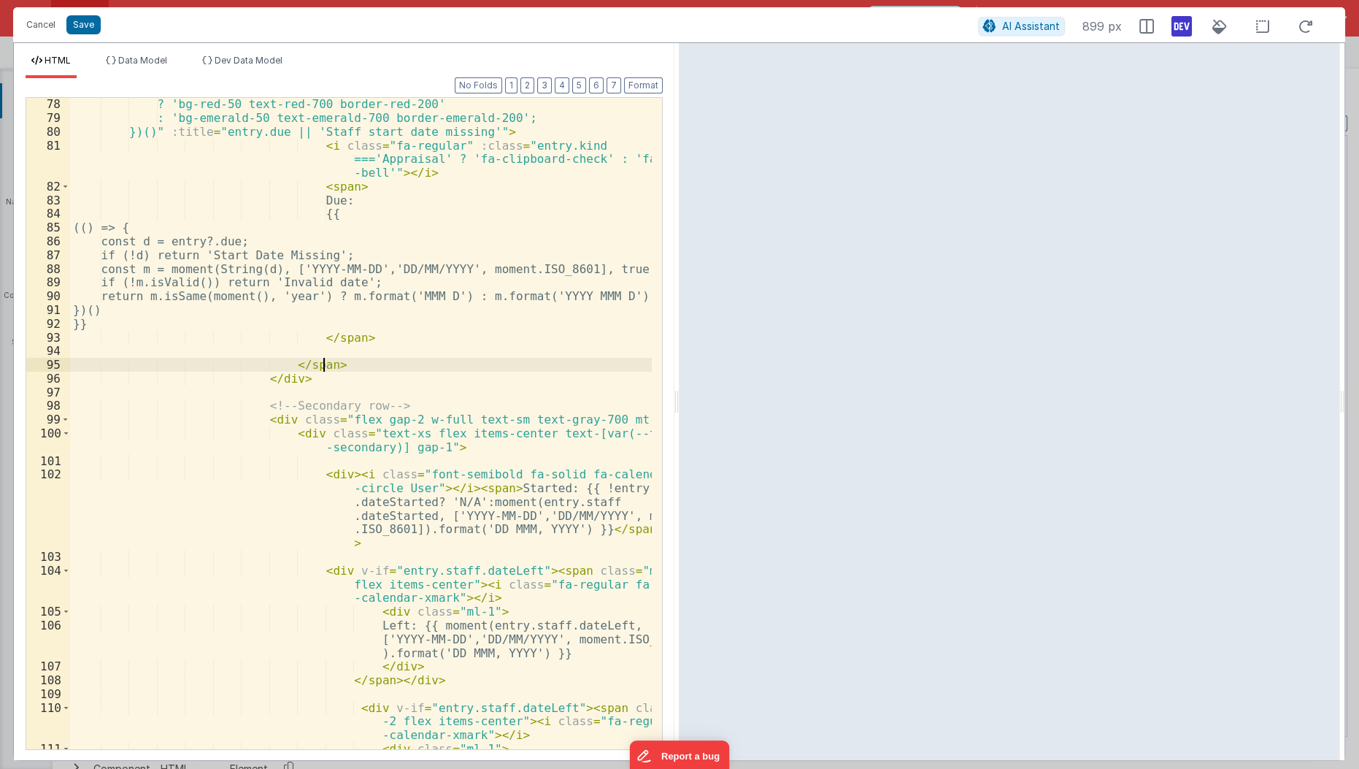
click at [459, 369] on div "? 'bg-red-50 text-red-700 border-red-200' : 'bg-emerald-50 text-emerald-700 bor…" at bounding box center [361, 450] width 583 height 707
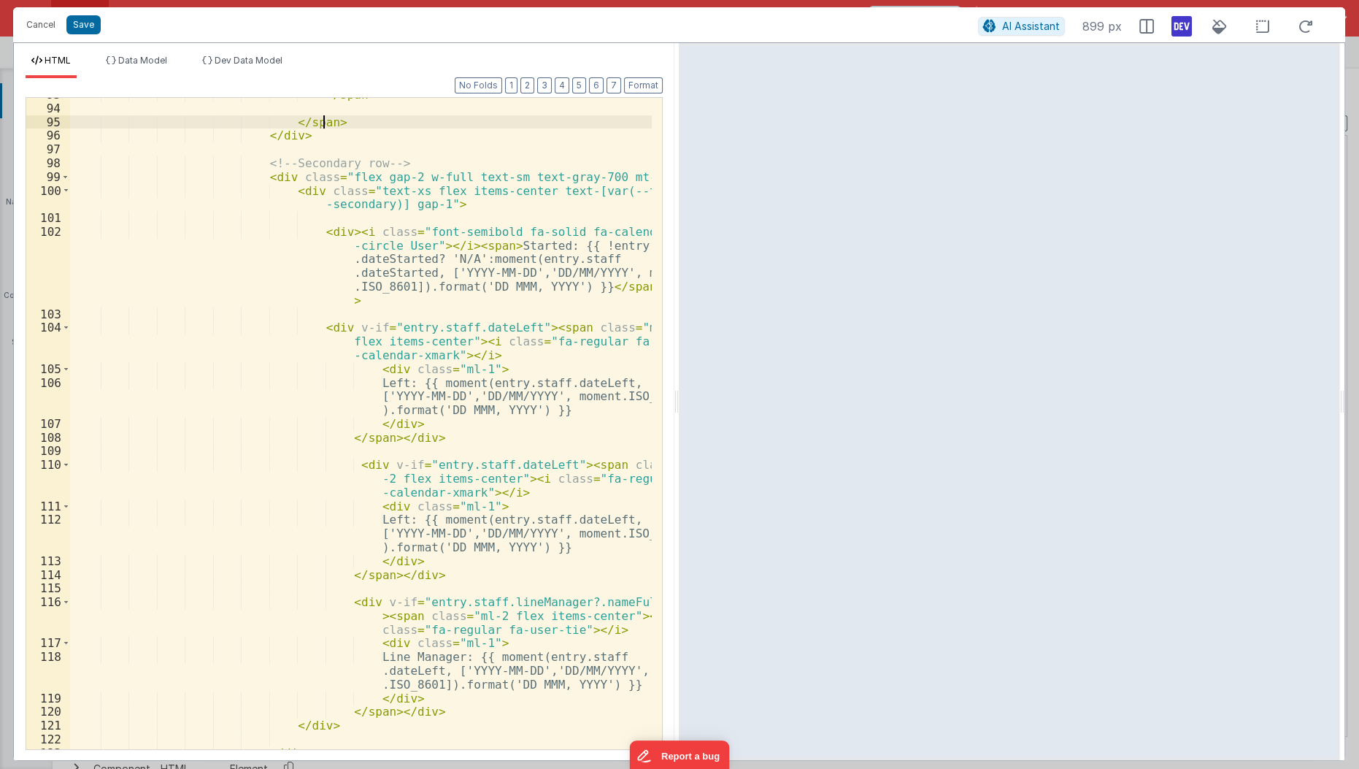
scroll to position [1892, 0]
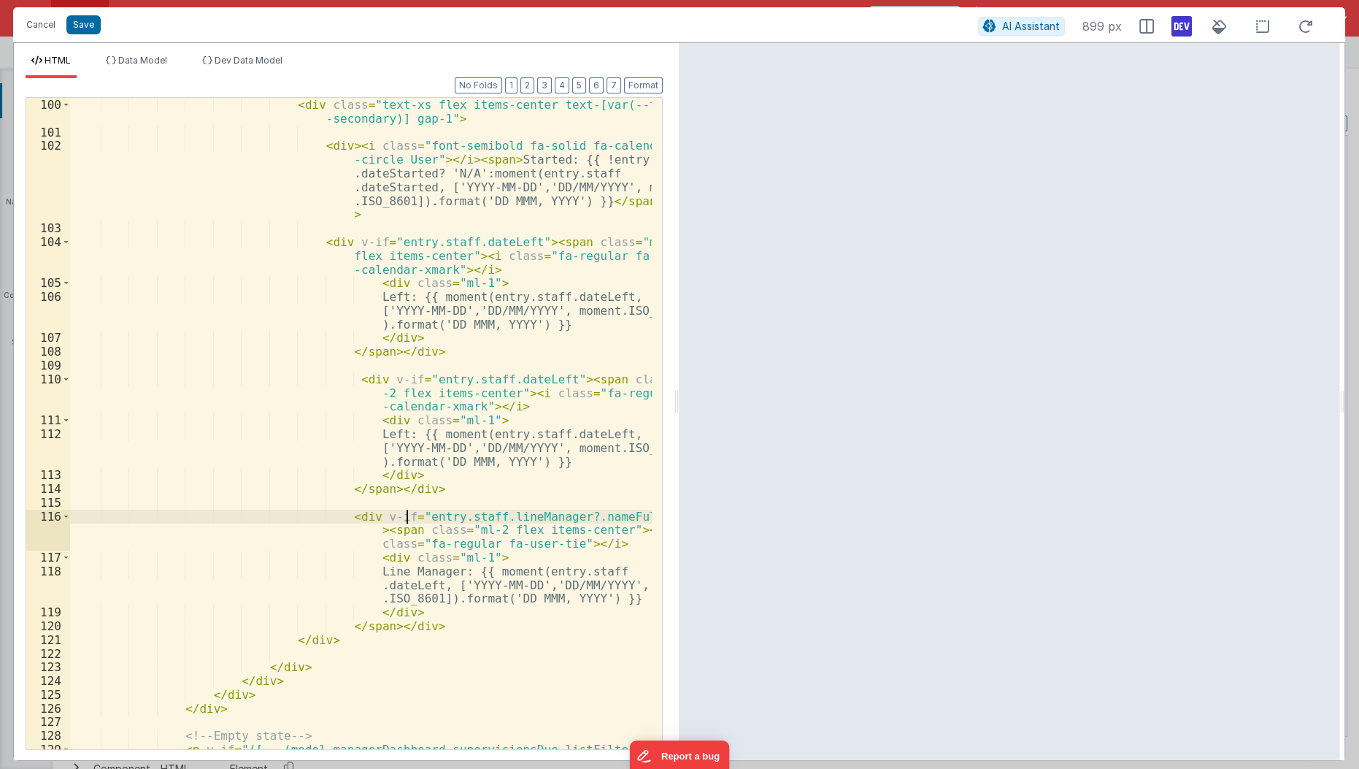
click at [407, 515] on div "< div class = "flex gap-2 w-full text-sm text-gray-700 mt-1" > < div class = "t…" at bounding box center [361, 424] width 583 height 680
click at [485, 572] on div "< div class = "flex gap-2 w-full text-sm text-gray-700 mt-1" > < div class = "t…" at bounding box center [361, 424] width 583 height 680
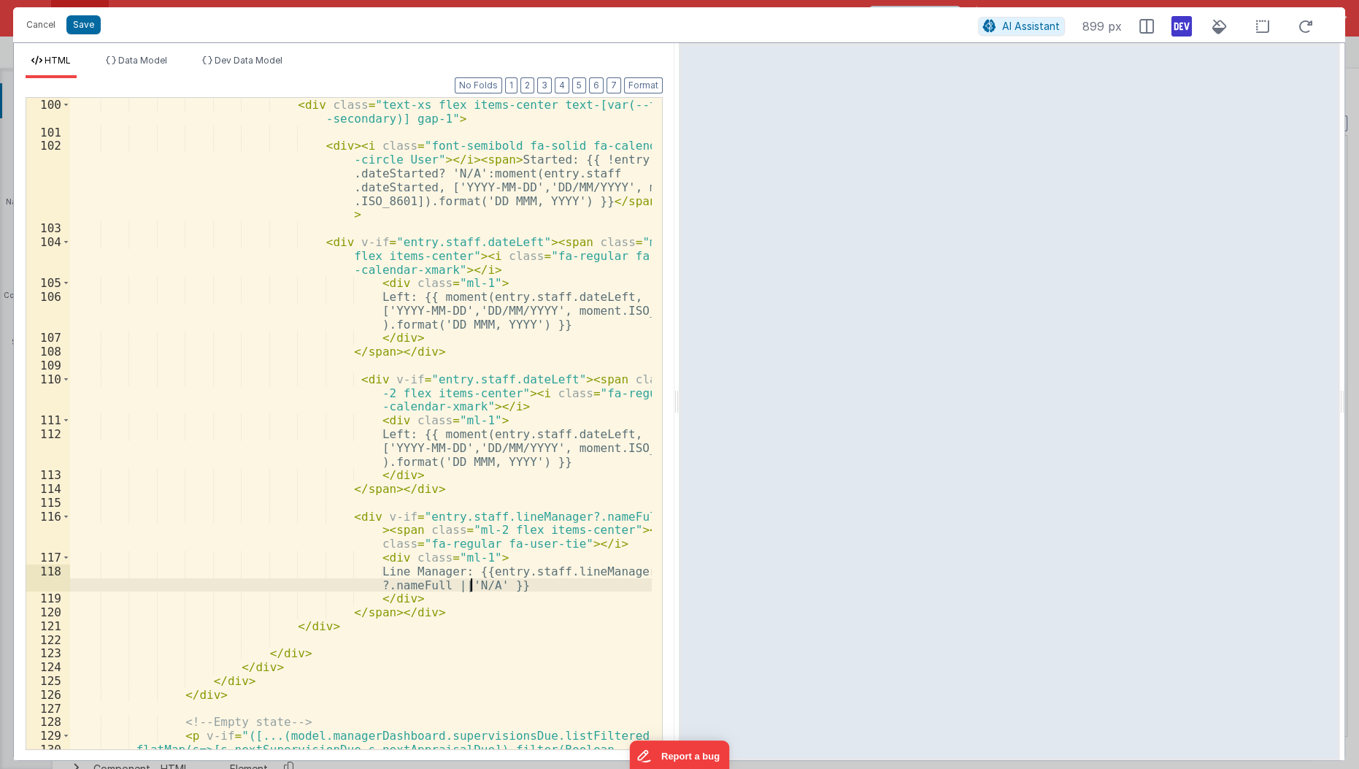
click at [469, 592] on div "< div class = "flex gap-2 w-full text-sm text-gray-700 mt-1" > < div class = "t…" at bounding box center [361, 430] width 583 height 693
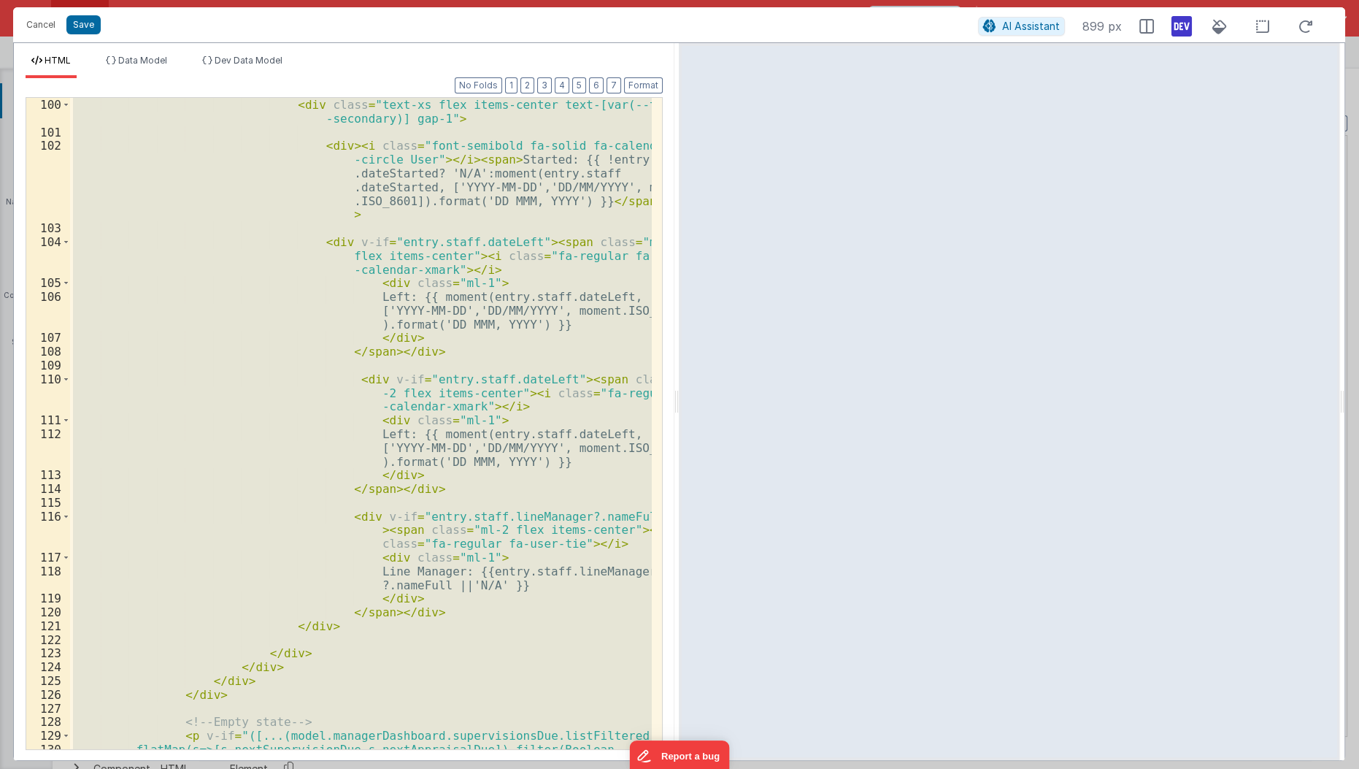
click at [291, 337] on div "< div class = "flex gap-2 w-full text-sm text-gray-700 mt-1" > < div class = "t…" at bounding box center [361, 423] width 582 height 651
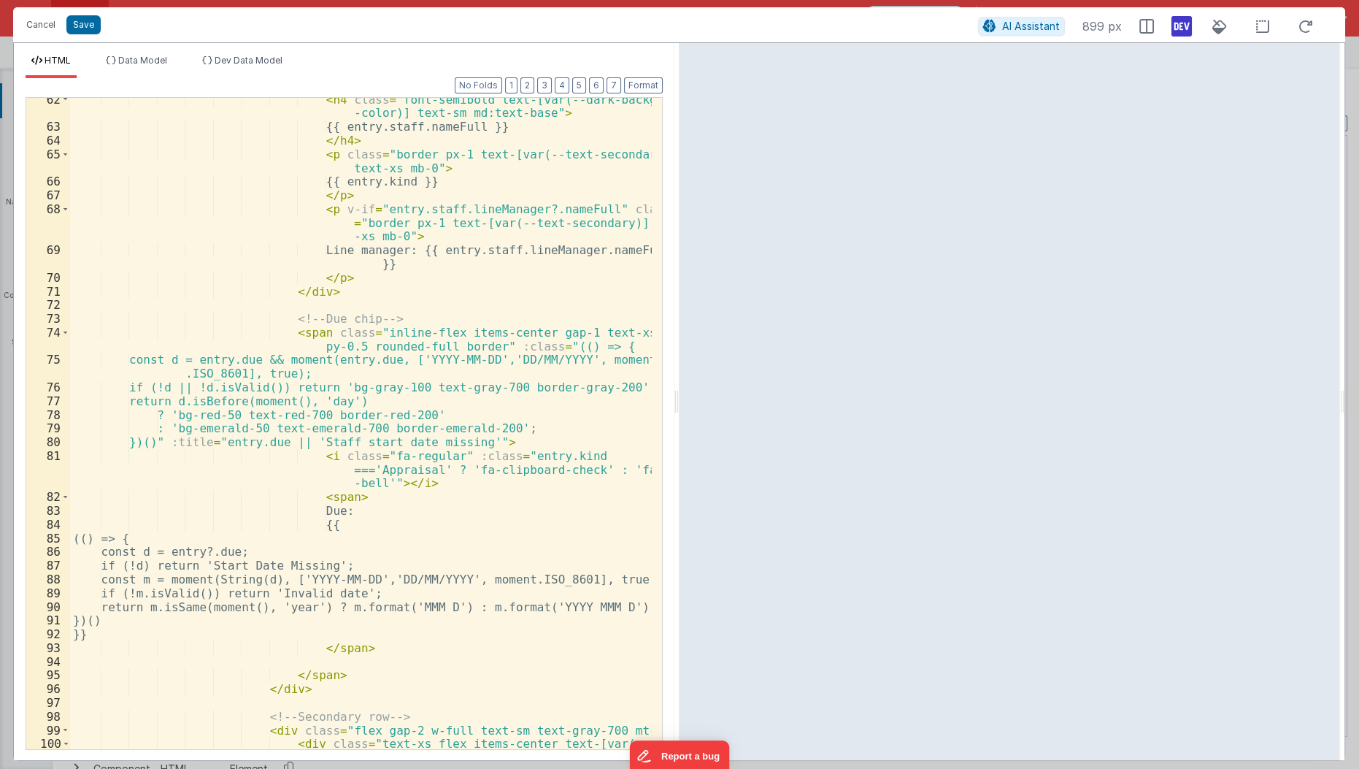
scroll to position [1242, 0]
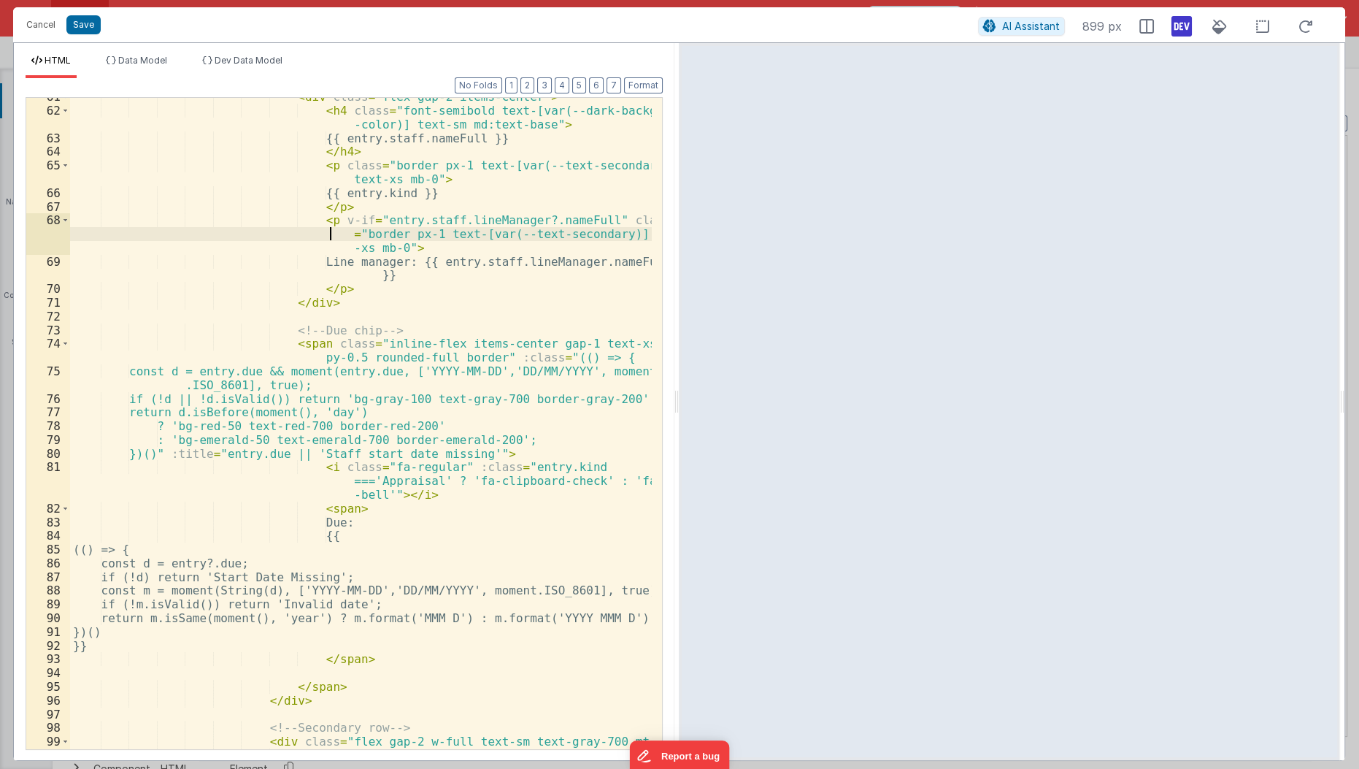
click at [285, 230] on div "< div class = "flex gap-2 items-center" > < h4 class = "font-semibold text-[var…" at bounding box center [361, 436] width 583 height 693
click at [294, 223] on div "< div class = "flex gap-2 items-center" > < h4 class = "font-semibold text-[var…" at bounding box center [361, 436] width 583 height 693
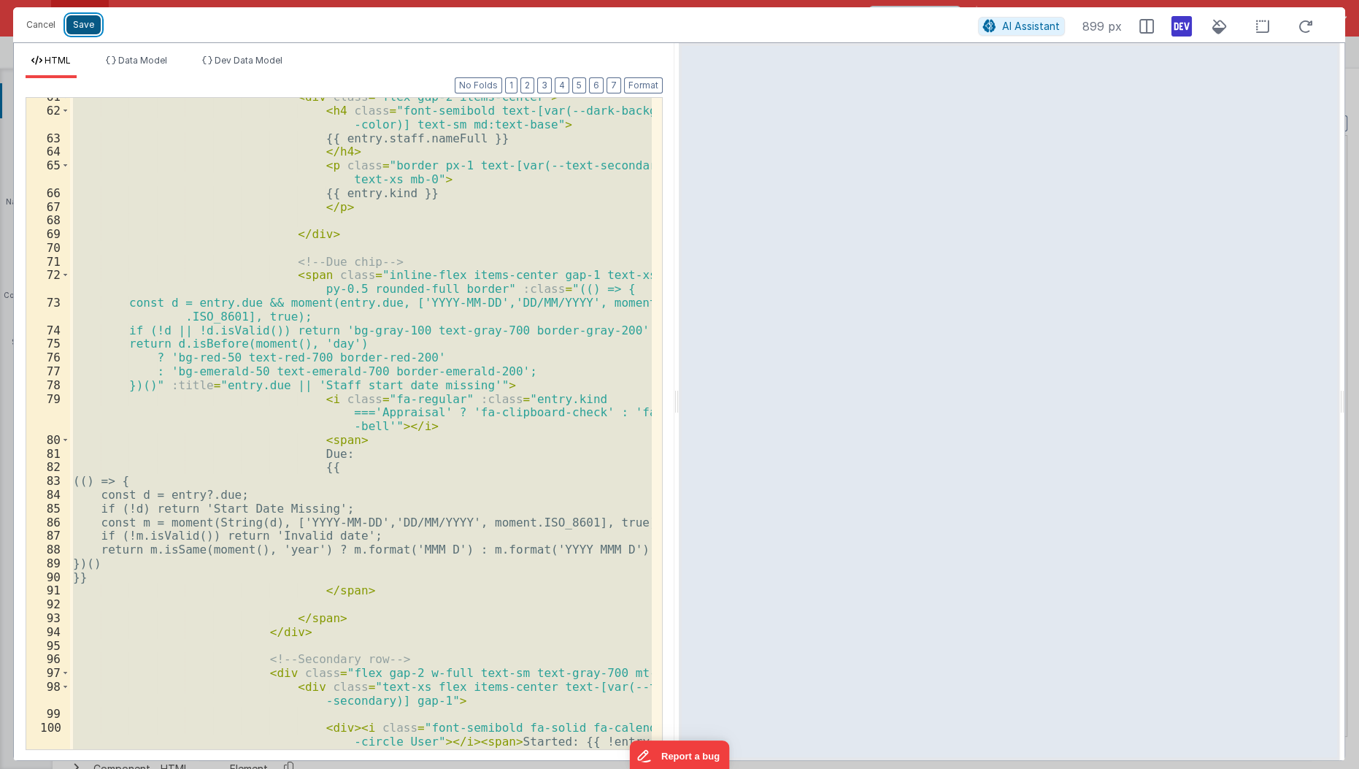
click at [73, 31] on button "Save" at bounding box center [83, 24] width 34 height 19
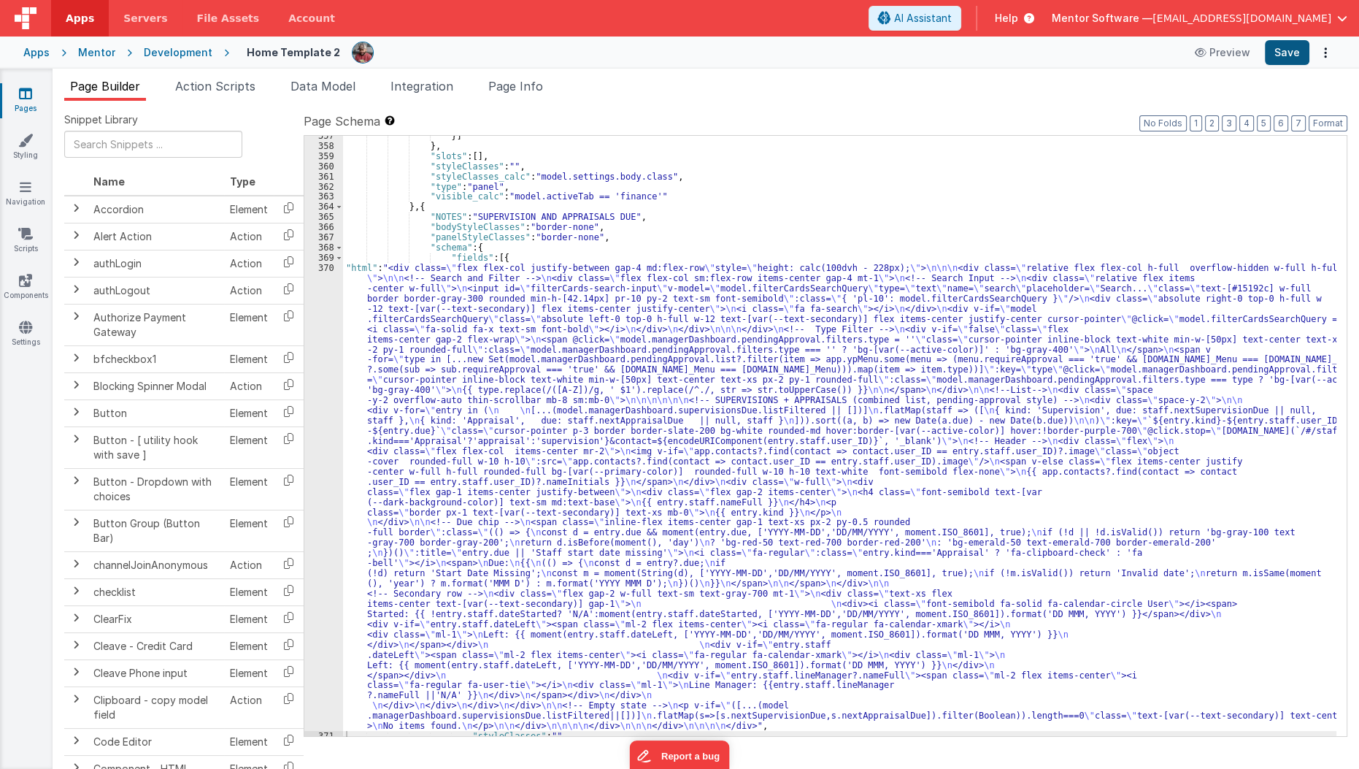
scroll to position [16840, 0]
click at [1287, 47] on button "Save" at bounding box center [1287, 52] width 45 height 25
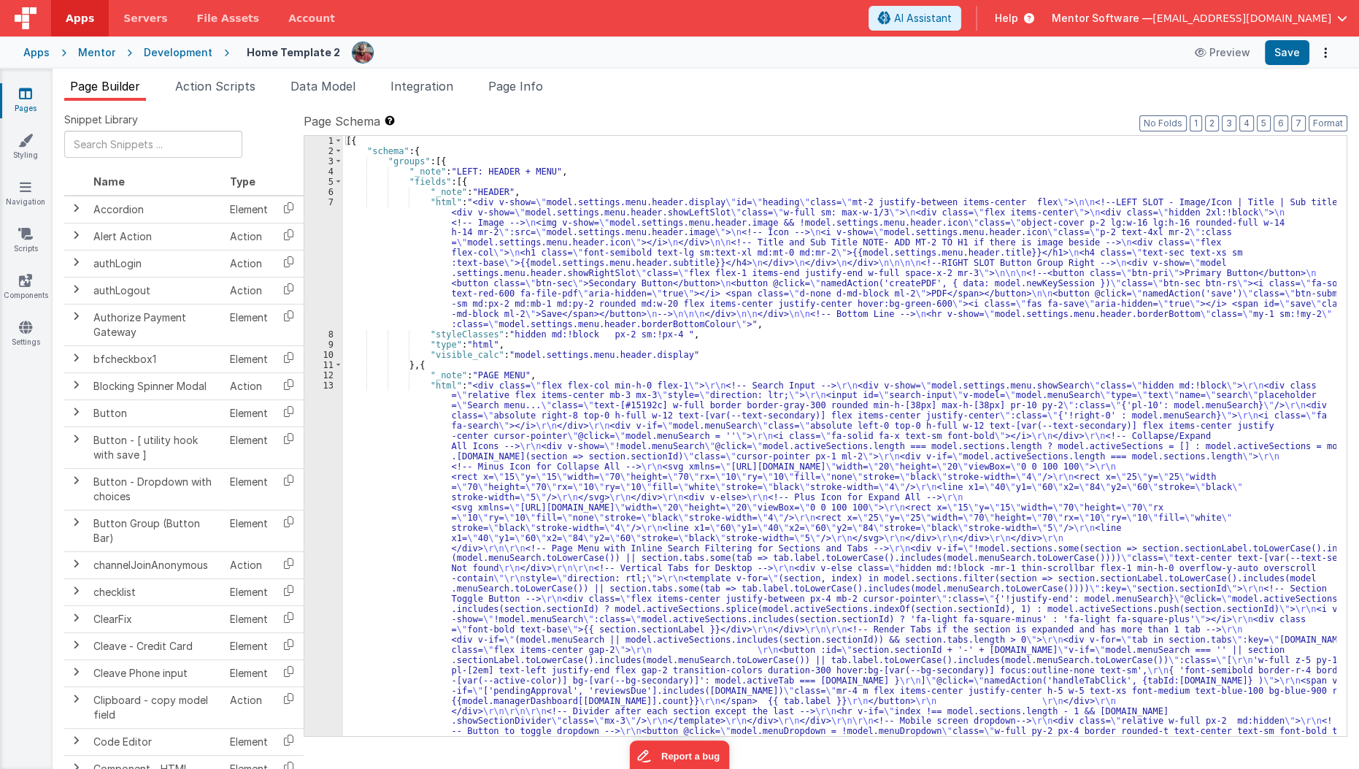
click at [524, 329] on div "[{ "schema" : { "groups" : [{ "_note" : "LEFT: HEADER + MENU" , "fields" : [{ "…" at bounding box center [840, 736] width 994 height 1200
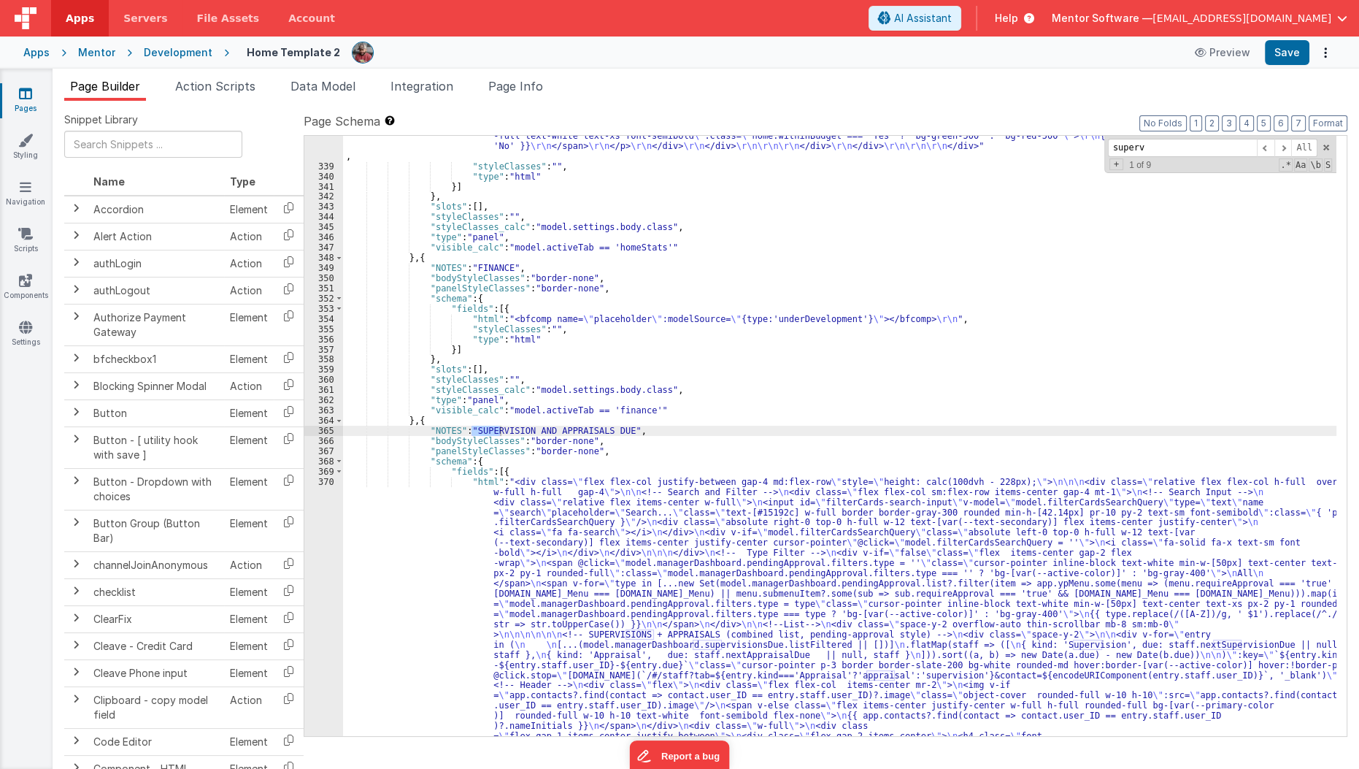
scroll to position [16623, 0]
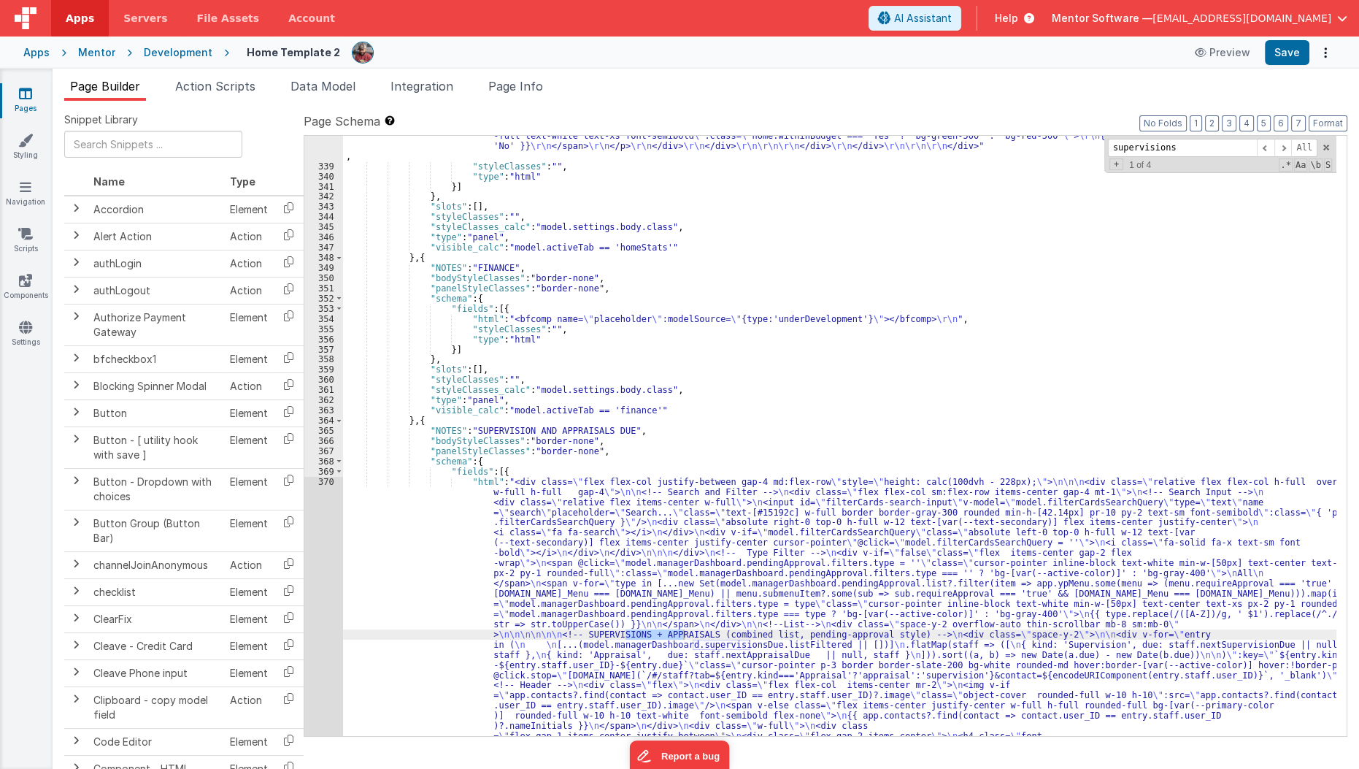
type input "supervisions"
click at [411, 542] on div ""html" : "<bfcomp v-if= \" app.hideOnProduction \" name= \" placeholder \" :mod…" at bounding box center [840, 339] width 994 height 1902
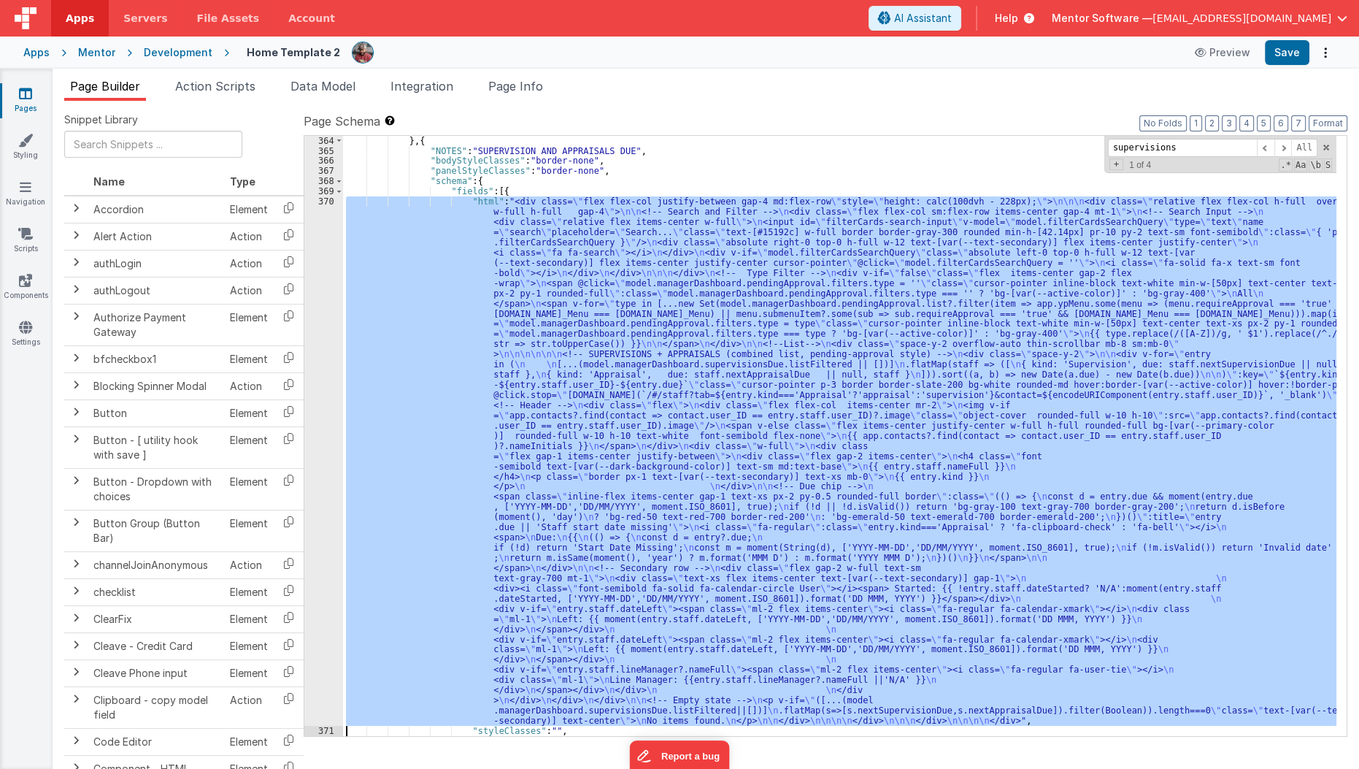
click at [322, 569] on div "370" at bounding box center [323, 460] width 39 height 529
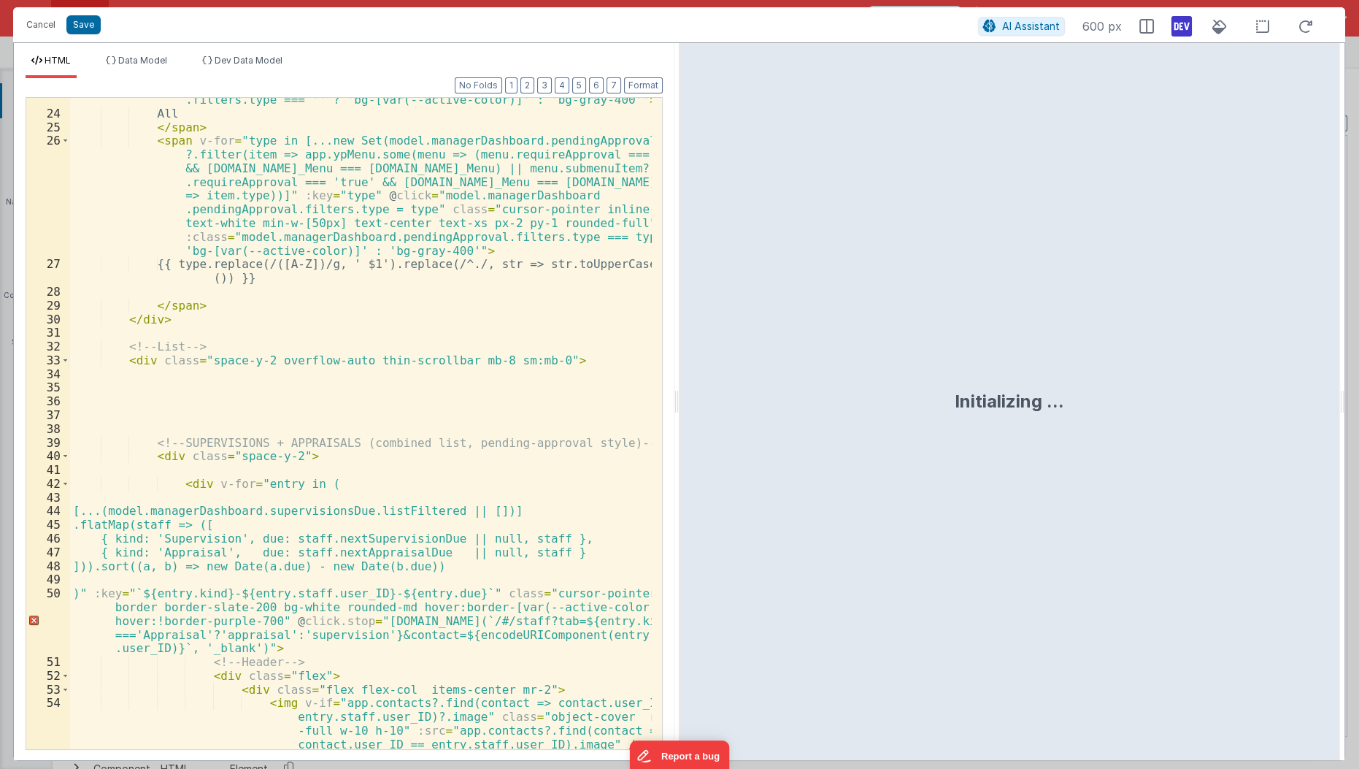
scroll to position [458, 0]
click at [145, 435] on div "< span @ click = "model.managerDashboard.pendingApproval.filters.type = ''" cla…" at bounding box center [361, 426] width 583 height 749
click at [64, 459] on span at bounding box center [65, 456] width 8 height 14
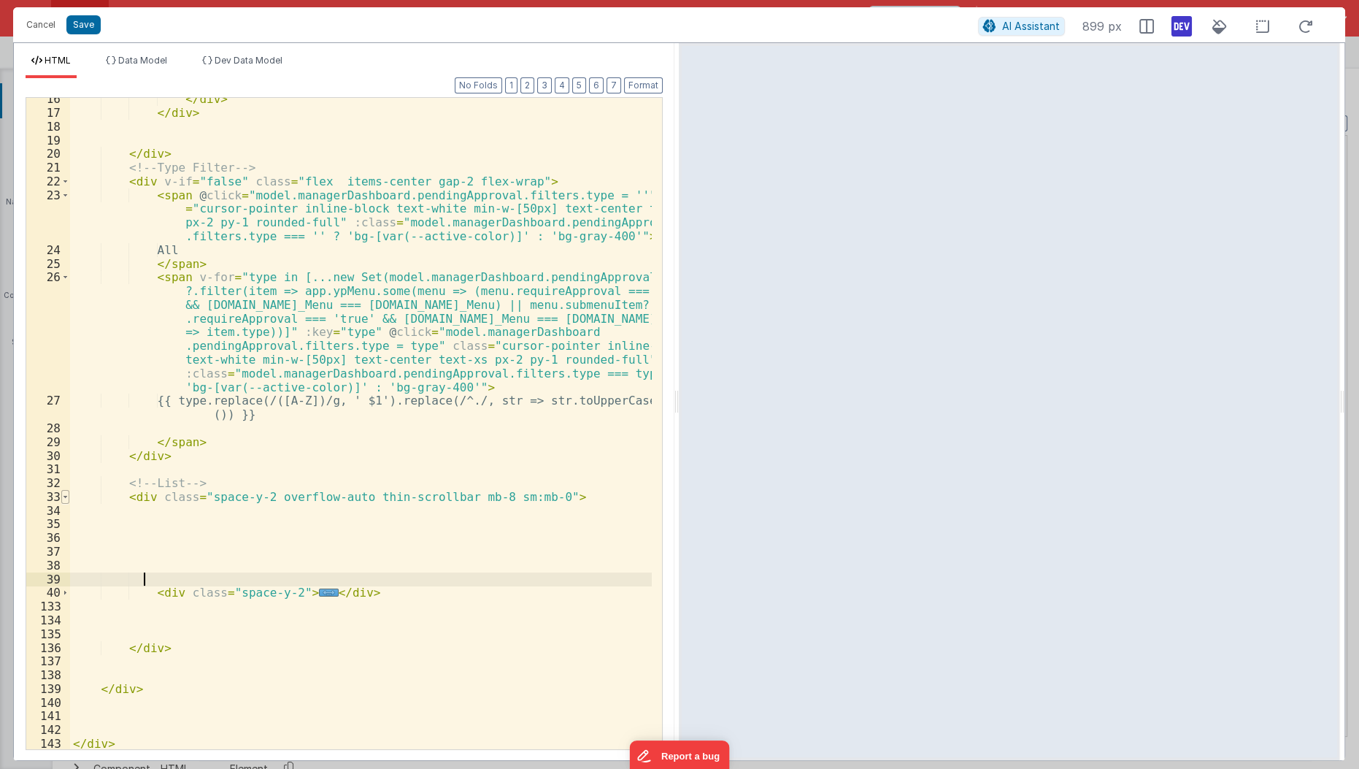
scroll to position [320, 0]
click at [319, 596] on span "..." at bounding box center [328, 592] width 19 height 8
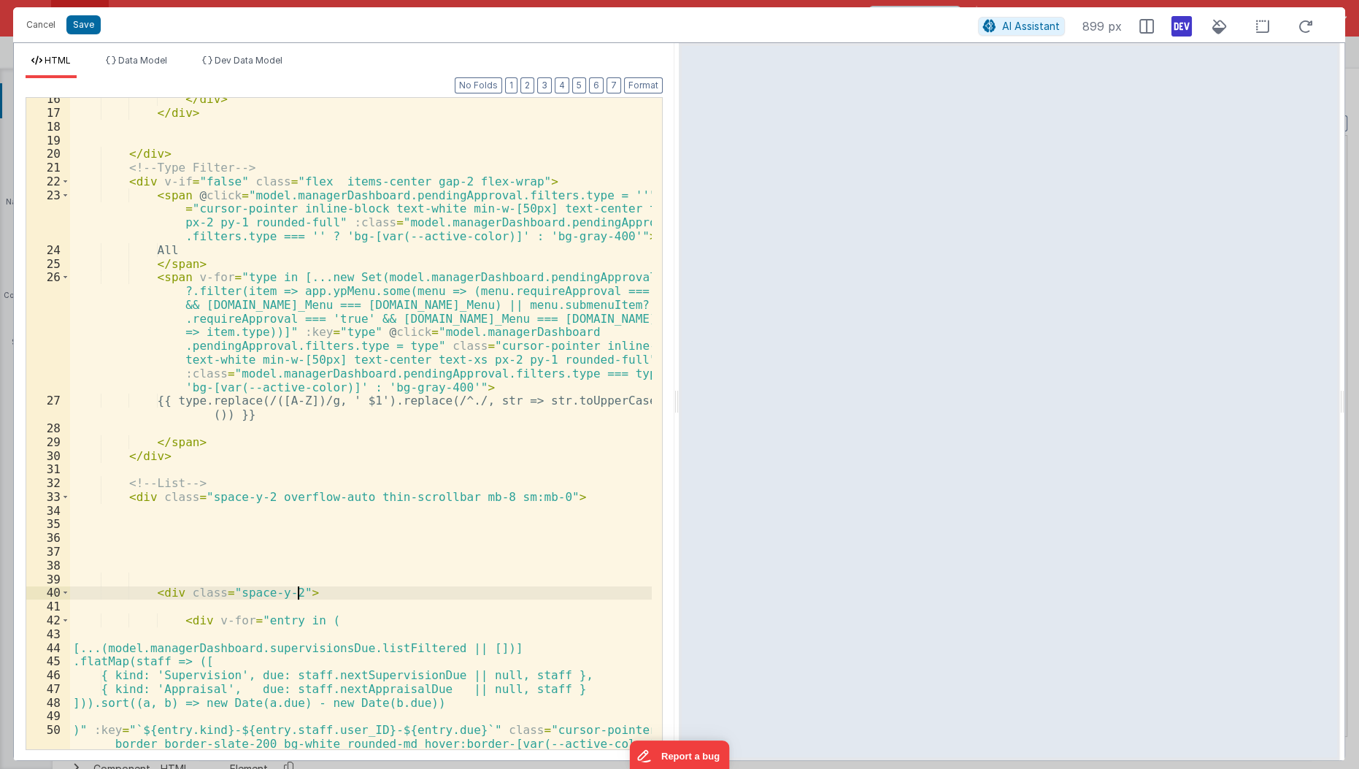
click at [326, 593] on div "</ div > </ div > </ div > <!-- Type Filter --> < div v-if = "false" class = "f…" at bounding box center [361, 459] width 583 height 735
click at [64, 590] on span at bounding box center [65, 592] width 8 height 14
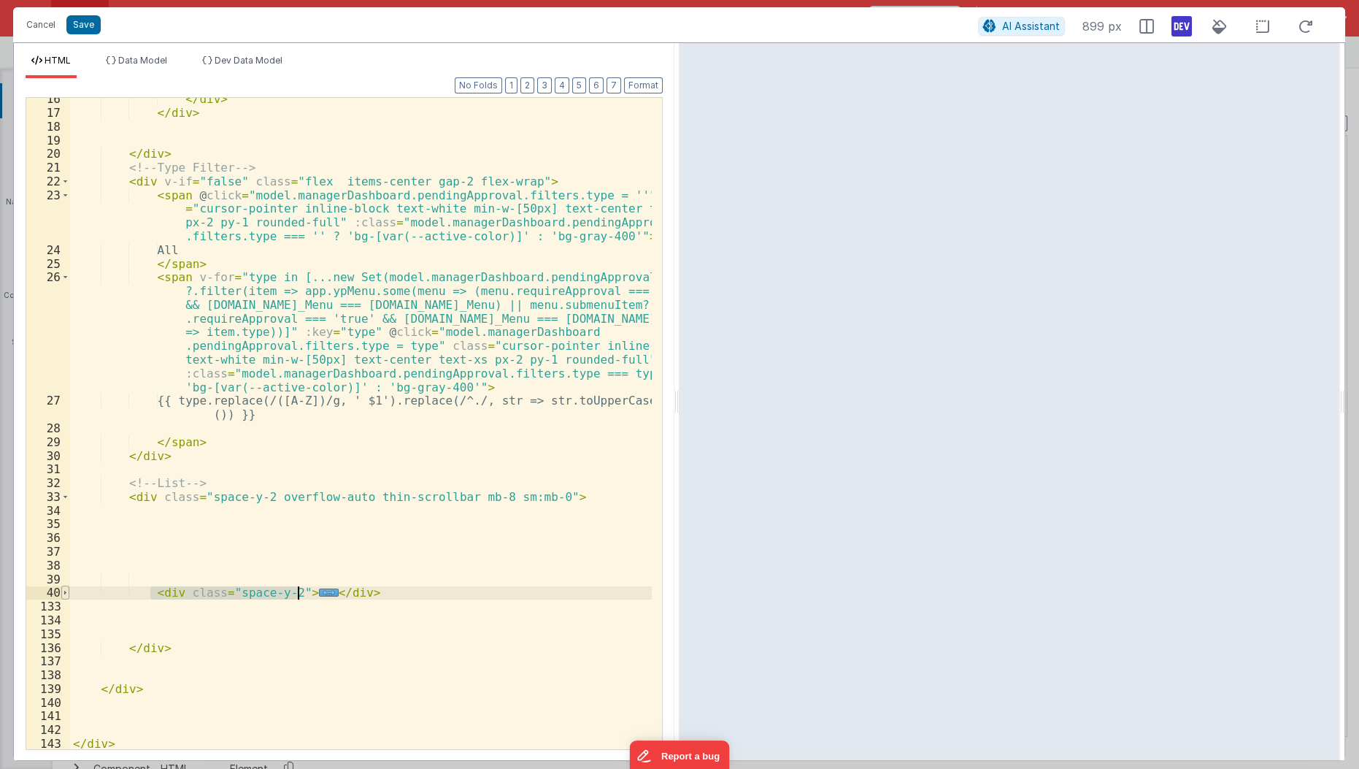
click at [64, 590] on span at bounding box center [65, 592] width 8 height 14
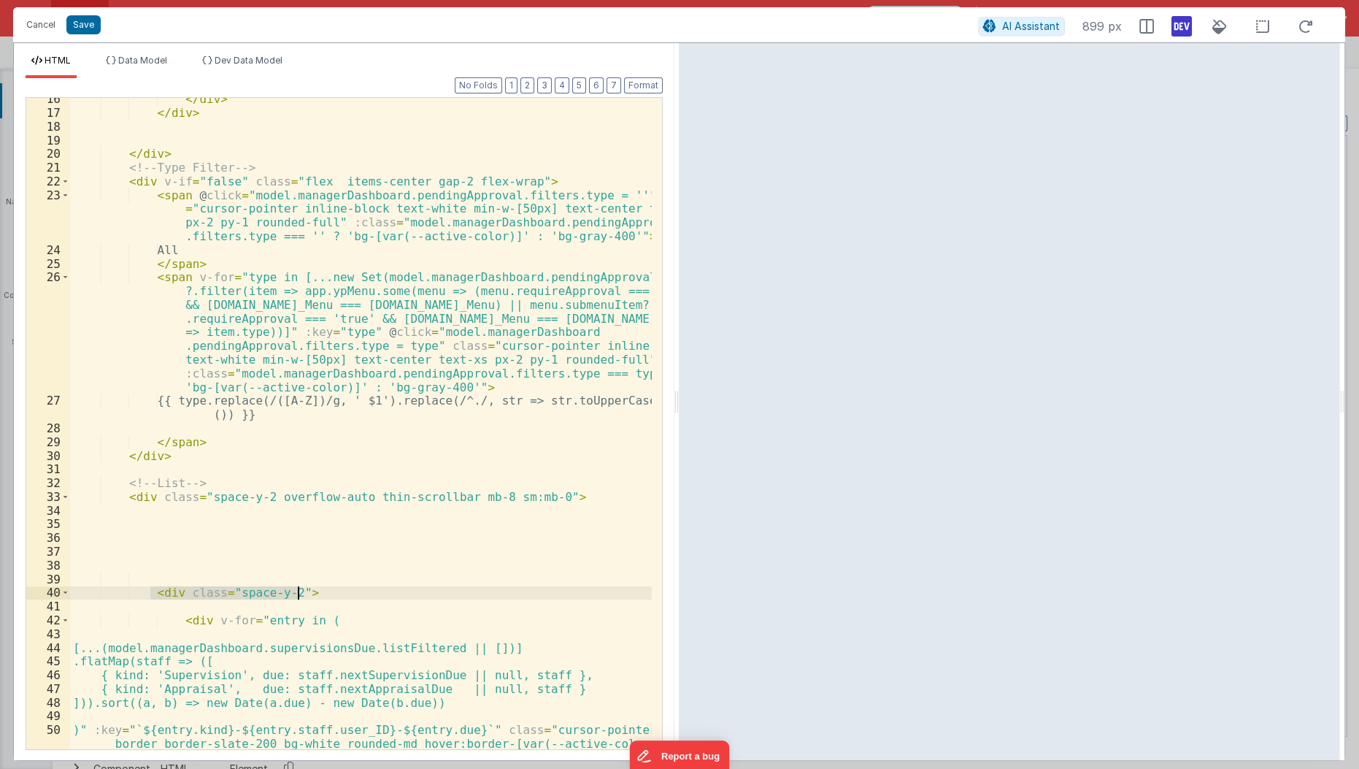
click at [166, 588] on div "</ div > </ div > </ div > <!-- Type Filter --> < div v-if = "false" class = "f…" at bounding box center [361, 423] width 582 height 651
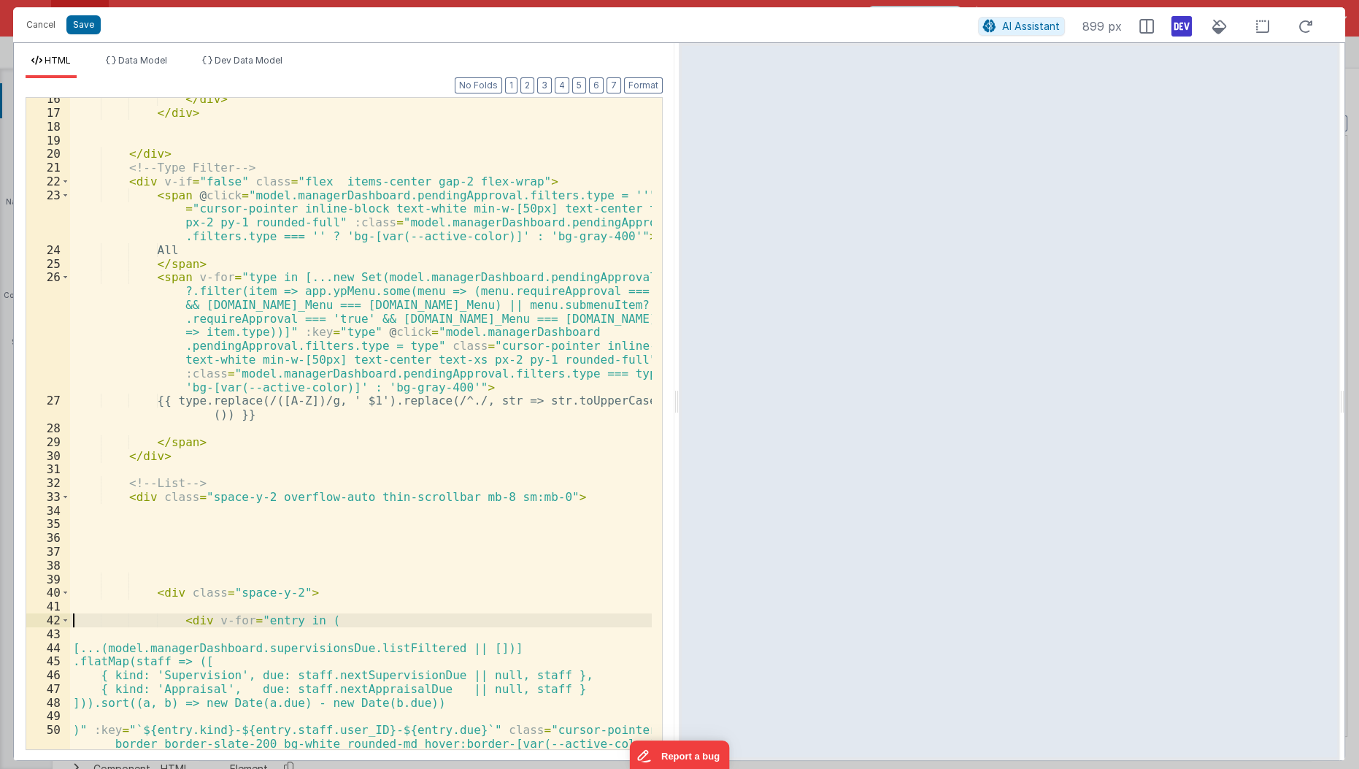
click at [70, 623] on div "</ div > </ div > </ div > <!-- Type Filter --> < div v-if = "false" class = "f…" at bounding box center [361, 459] width 583 height 735
click at [65, 620] on span at bounding box center [65, 620] width 8 height 14
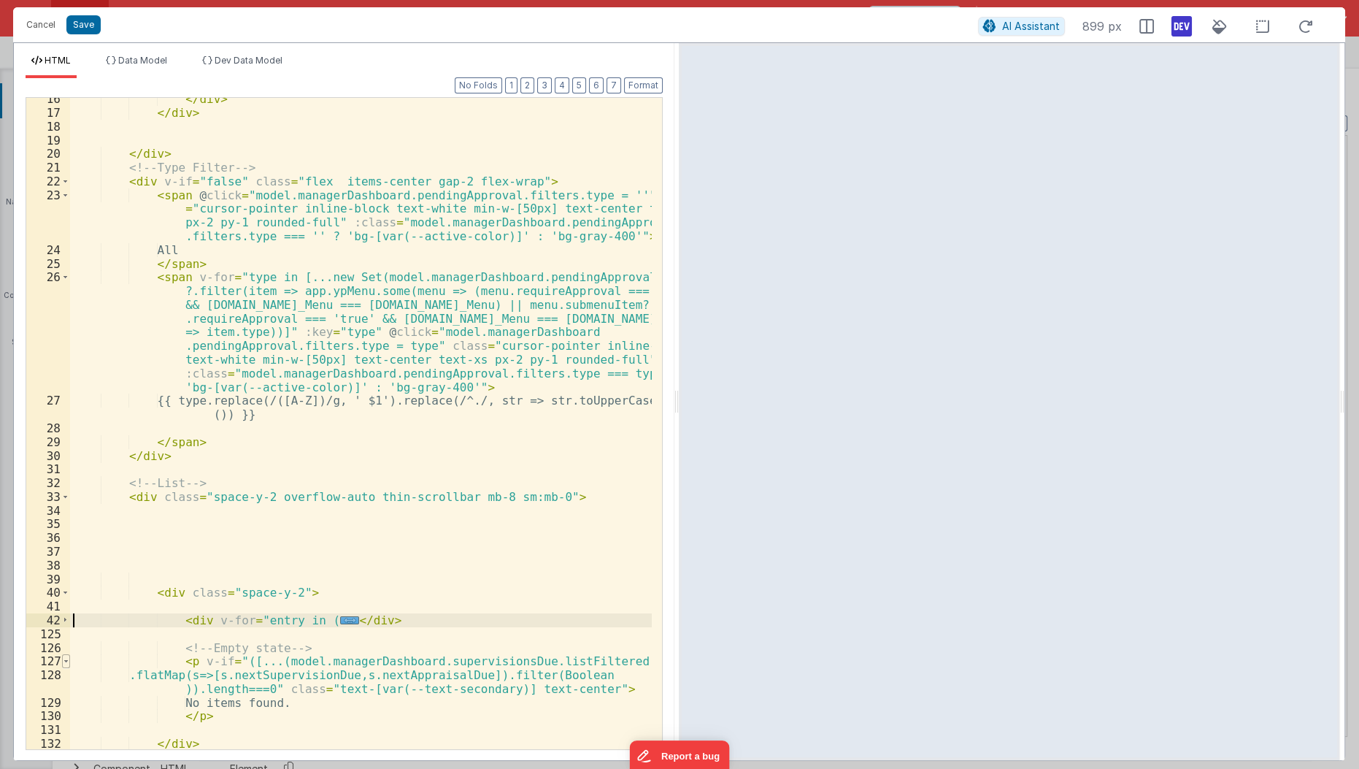
click at [64, 658] on span at bounding box center [66, 661] width 8 height 14
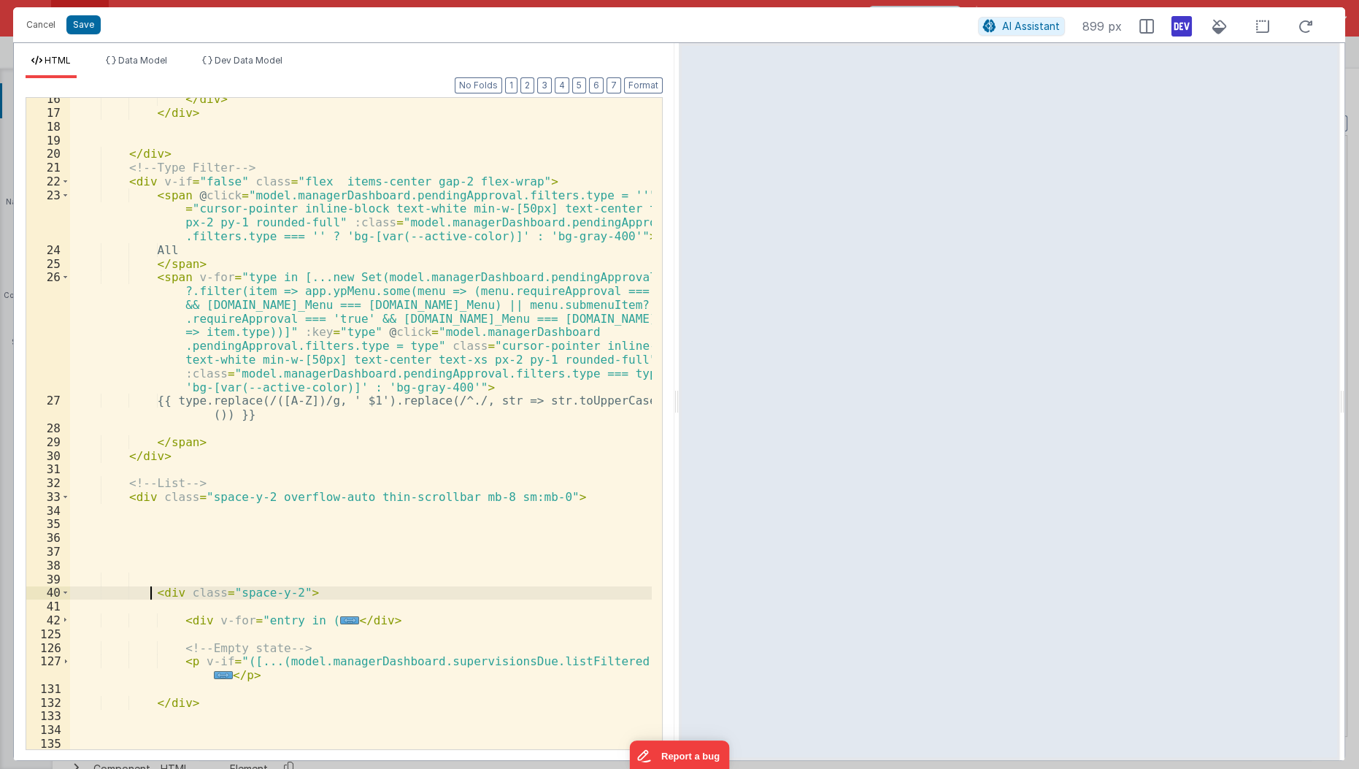
click at [151, 588] on div "</ div > </ div > </ div > <!-- Type Filter --> < div v-if = "false" class = "f…" at bounding box center [361, 432] width 583 height 680
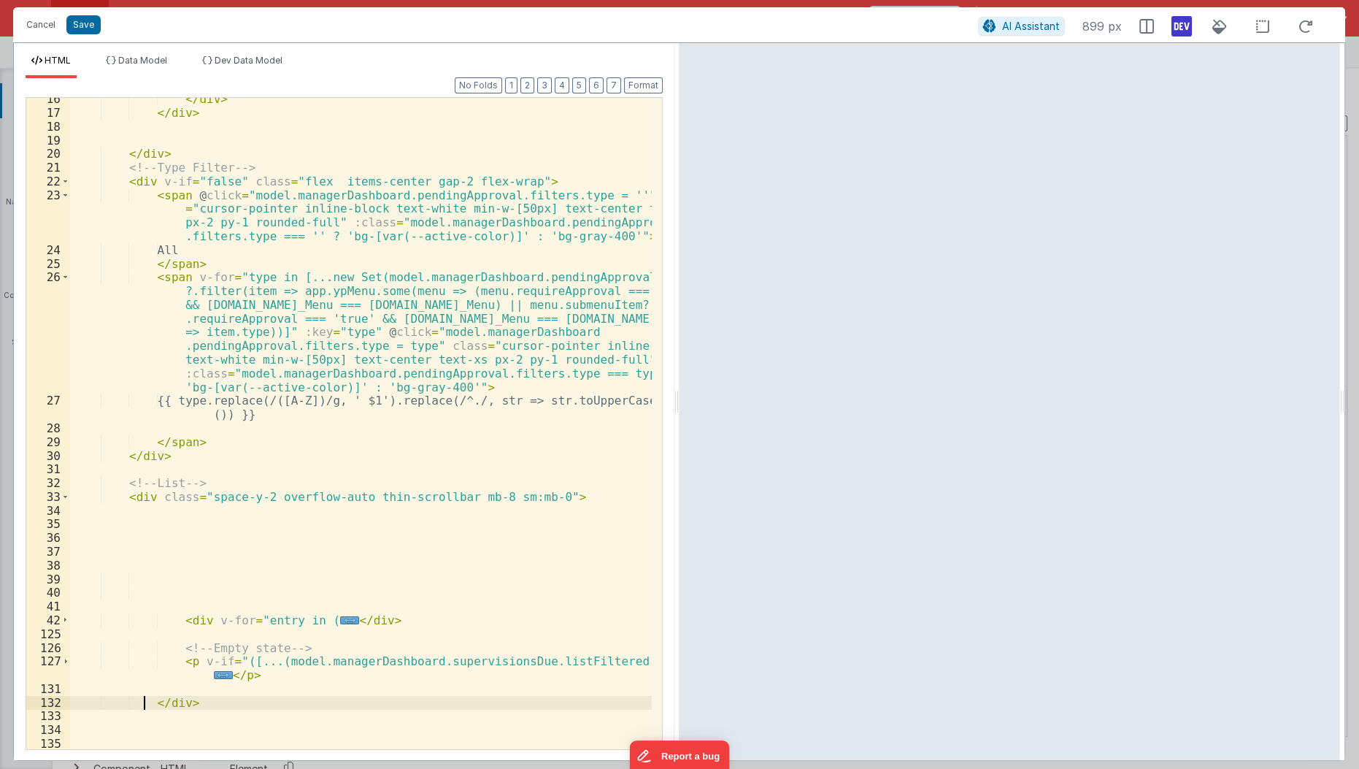
click at [145, 699] on div "</ div > </ div > </ div > <!-- Type Filter --> < div v-if = "false" class = "f…" at bounding box center [361, 432] width 583 height 680
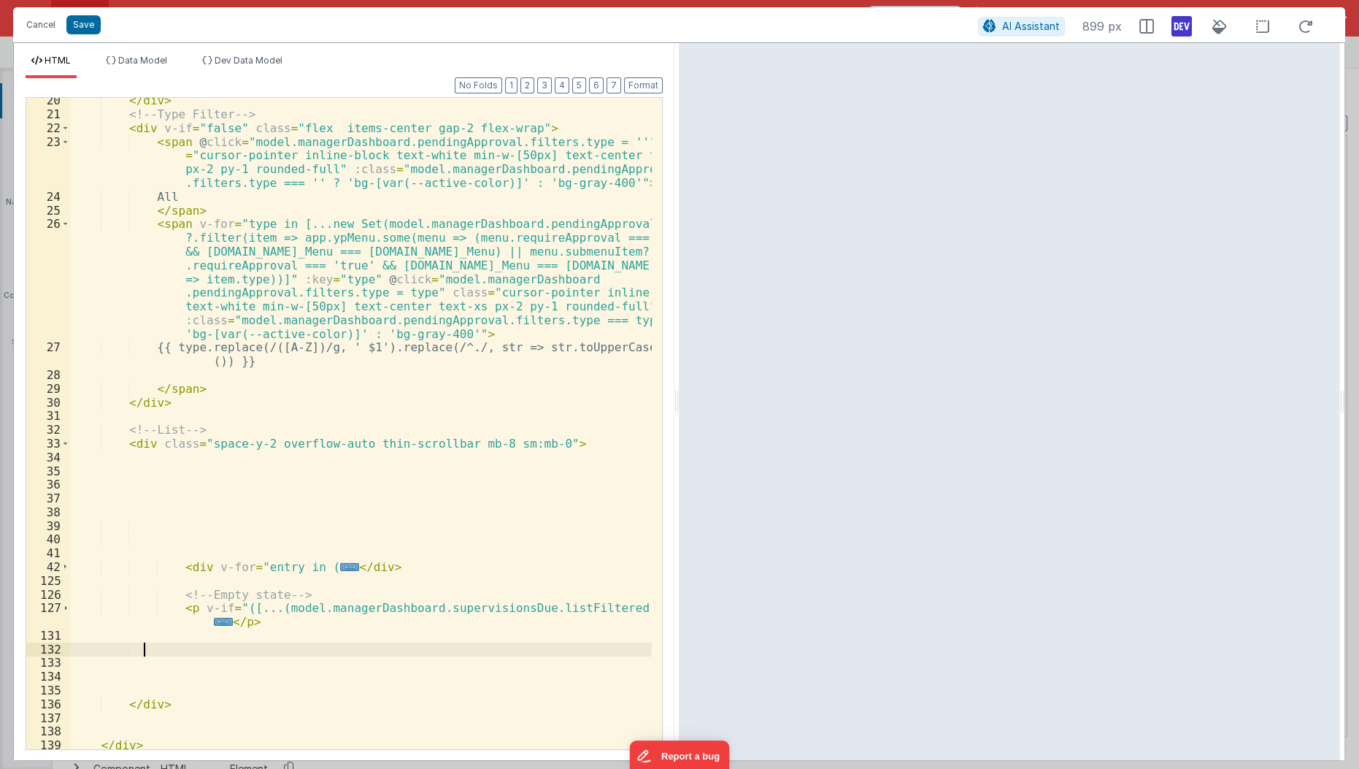
scroll to position [373, 0]
click at [340, 563] on span "..." at bounding box center [349, 567] width 19 height 8
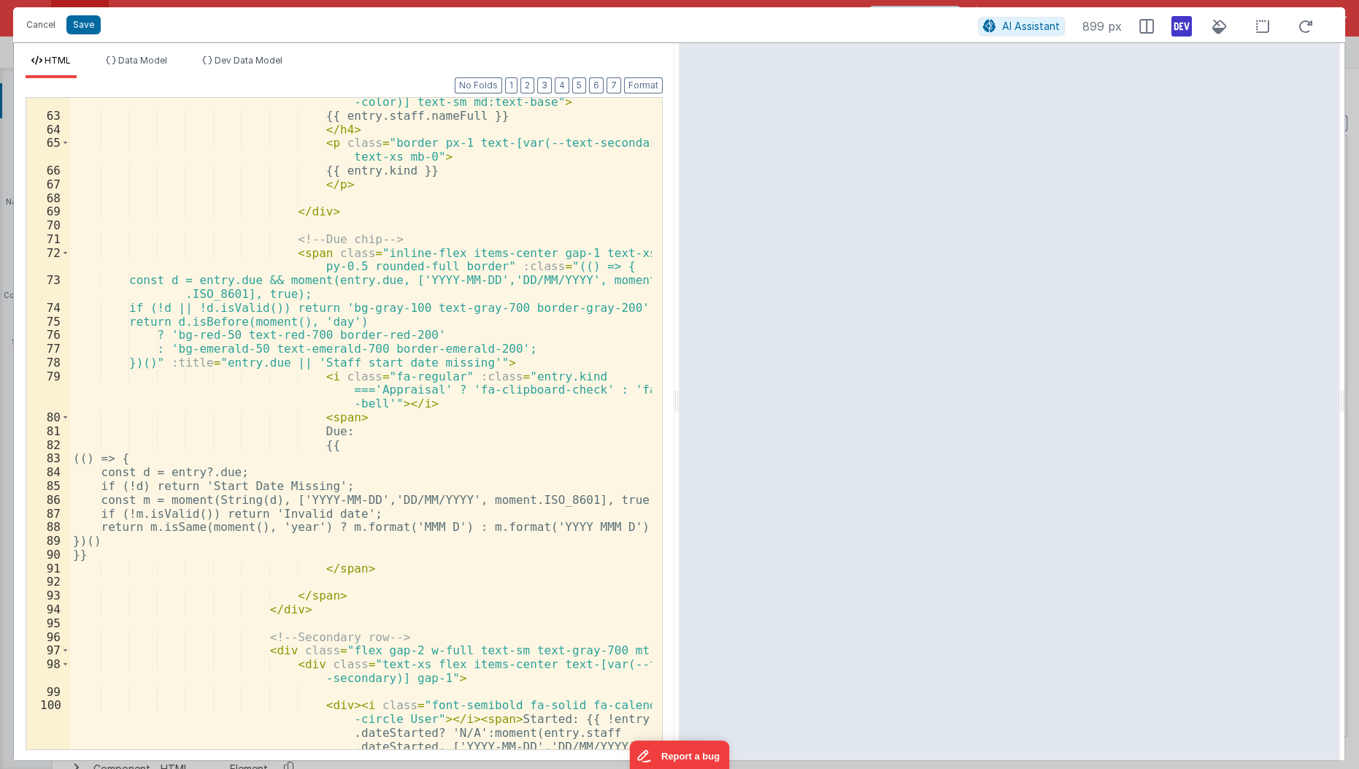
scroll to position [1264, 0]
click at [244, 63] on span "Dev Data Model" at bounding box center [249, 60] width 68 height 11
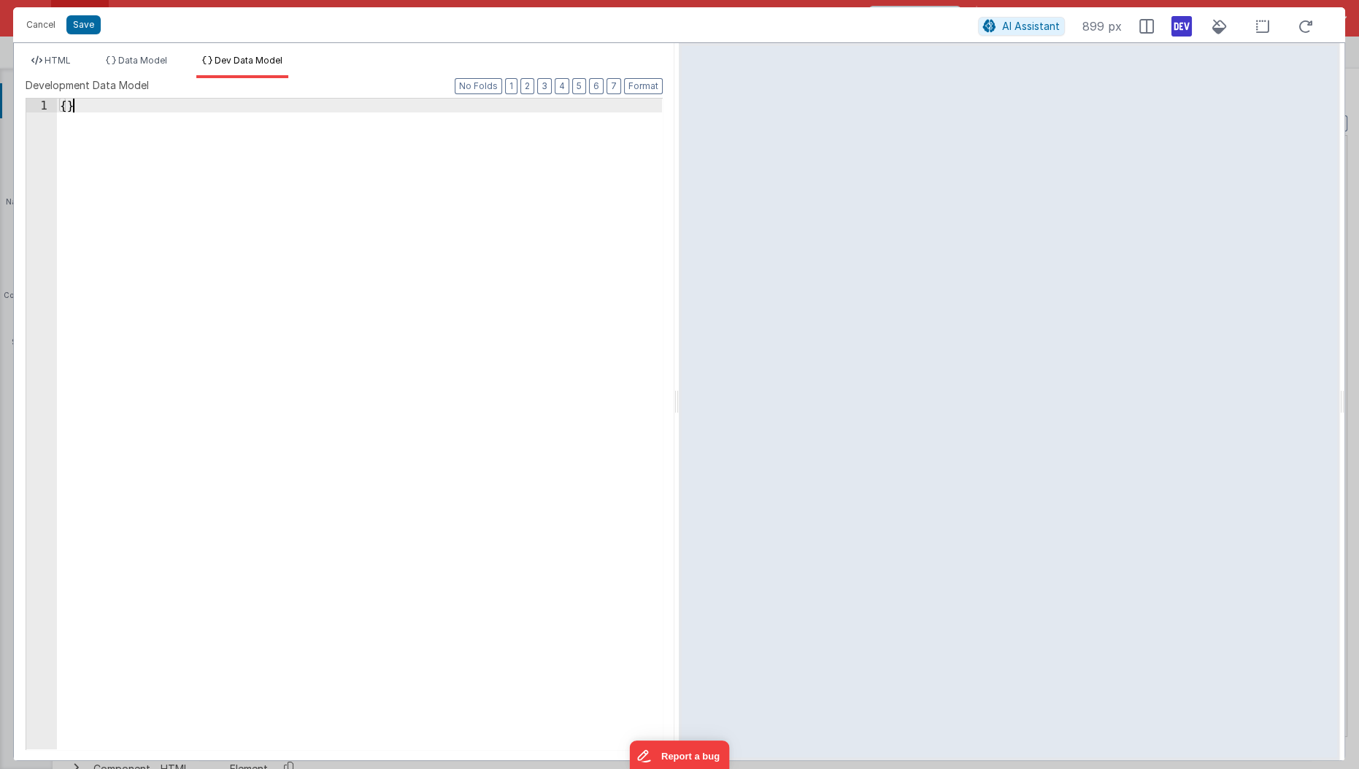
click at [191, 201] on div "{ }" at bounding box center [360, 439] width 607 height 680
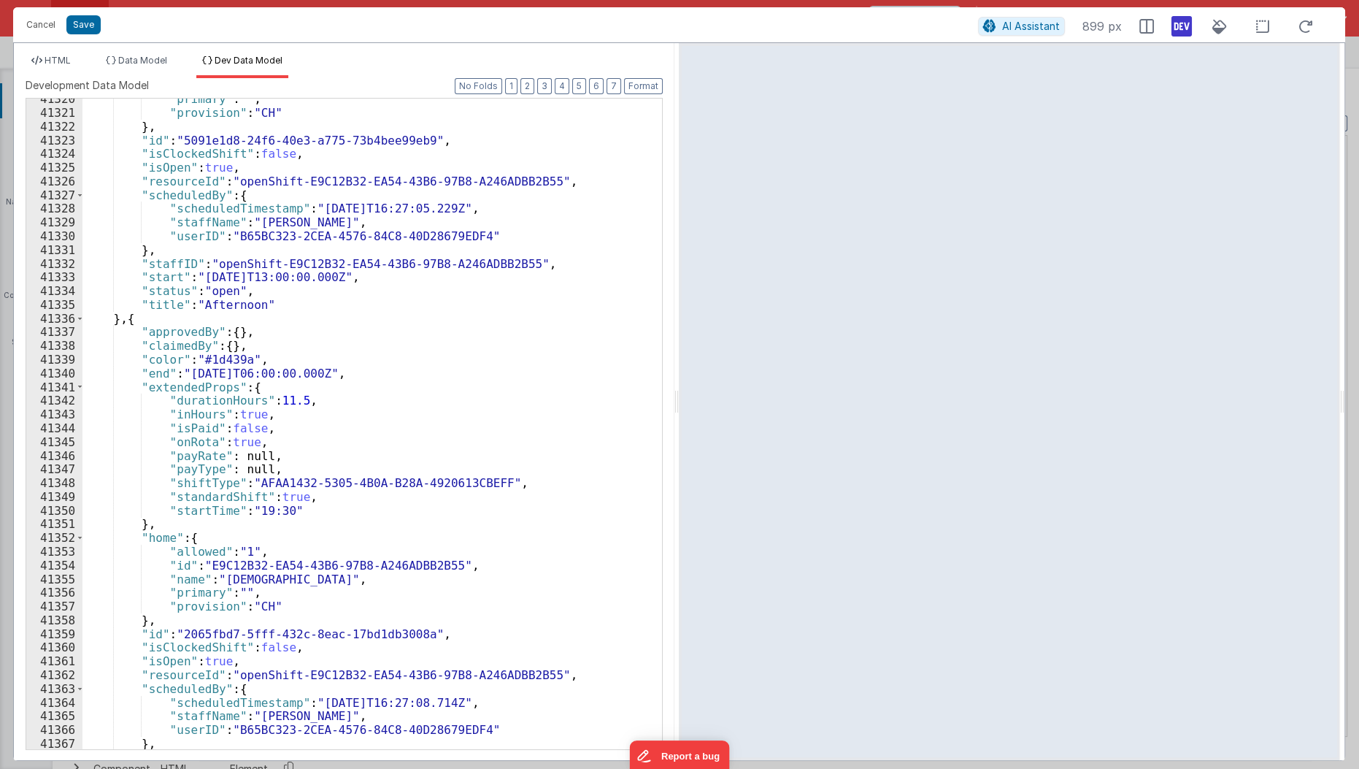
scroll to position [23266, 0]
click at [61, 67] on li "HTML" at bounding box center [51, 66] width 51 height 23
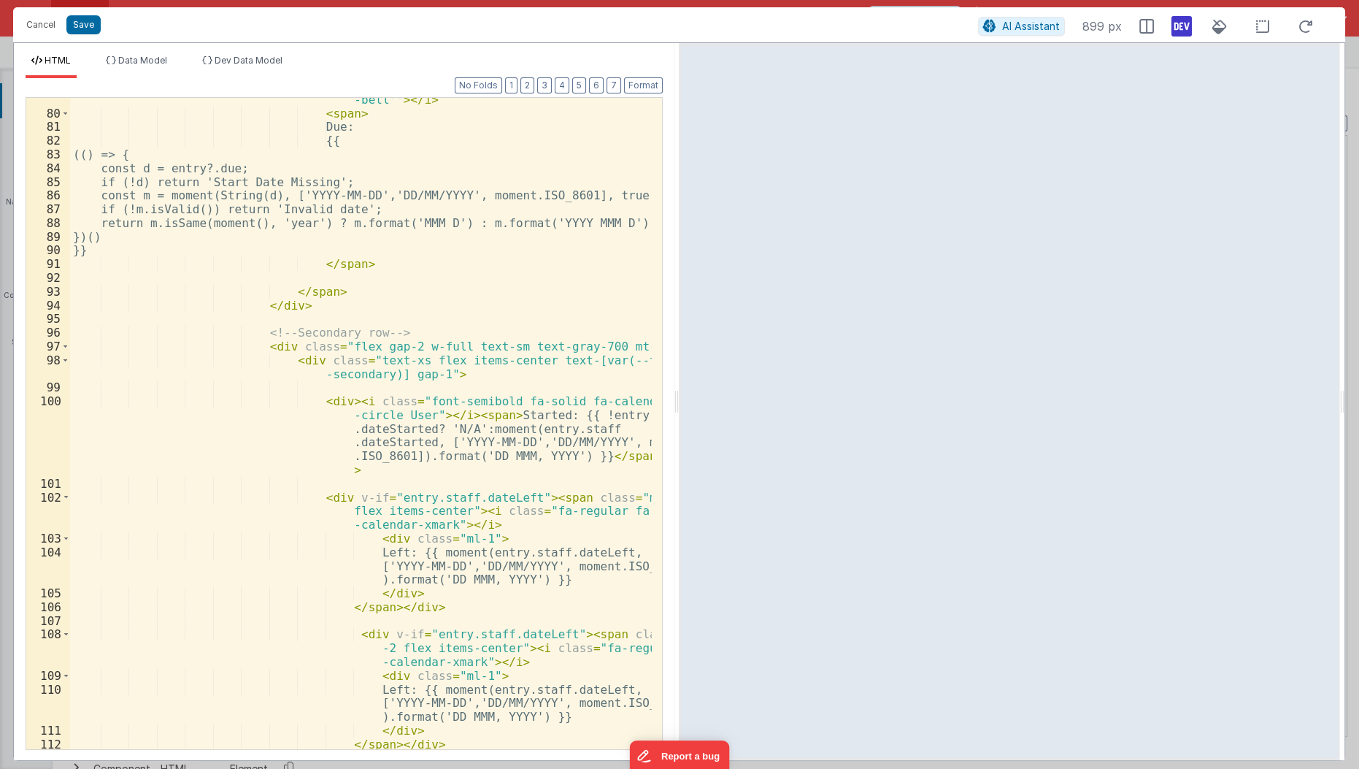
scroll to position [1569, 0]
click at [524, 457] on div "< i class = "fa-regular" :class = "entry.kind ==='Appraisal' ? 'fa-clipboard-ch…" at bounding box center [361, 418] width 583 height 707
click at [388, 417] on div "< i class = "fa-regular" :class = "entry.kind ==='Appraisal' ? 'fa-clipboard-ch…" at bounding box center [361, 418] width 583 height 707
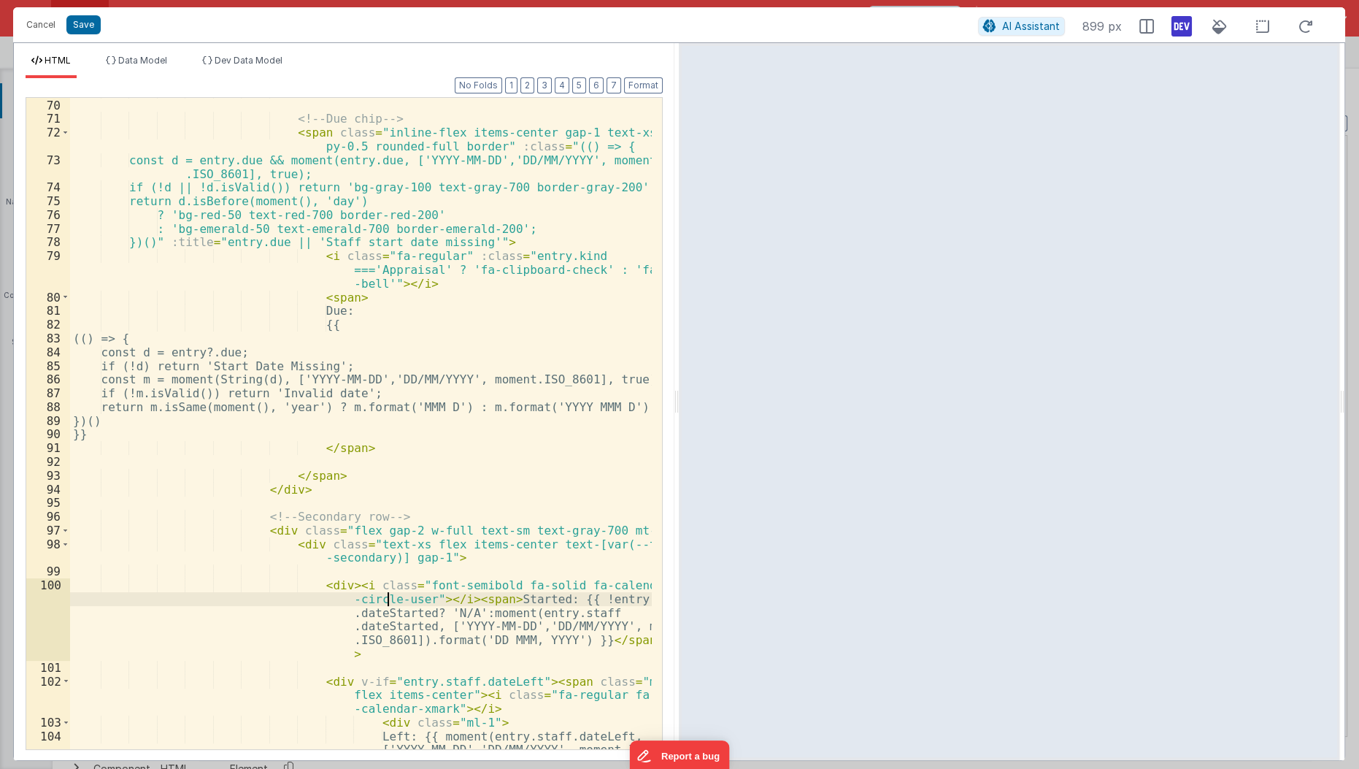
scroll to position [1384, 0]
click at [550, 405] on div "</ div > <!-- Due chip --> < span class = "inline-flex items-center gap-1 text-…" at bounding box center [361, 438] width 583 height 707
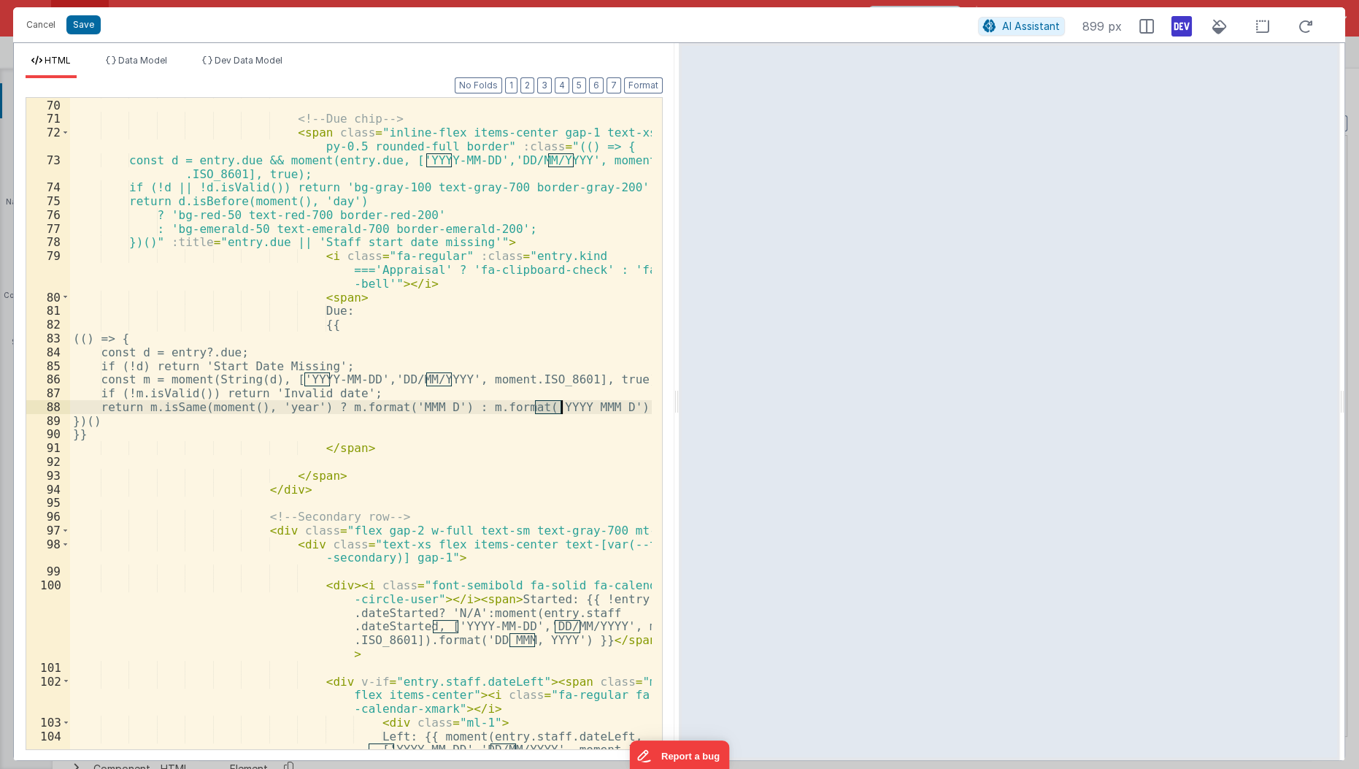
click at [593, 403] on div "</ div > <!-- Due chip --> < span class = "inline-flex items-center gap-1 text-…" at bounding box center [361, 438] width 583 height 707
click at [577, 402] on div "</ div > <!-- Due chip --> < span class = "inline-flex items-center gap-1 text-…" at bounding box center [361, 438] width 583 height 707
paste textarea
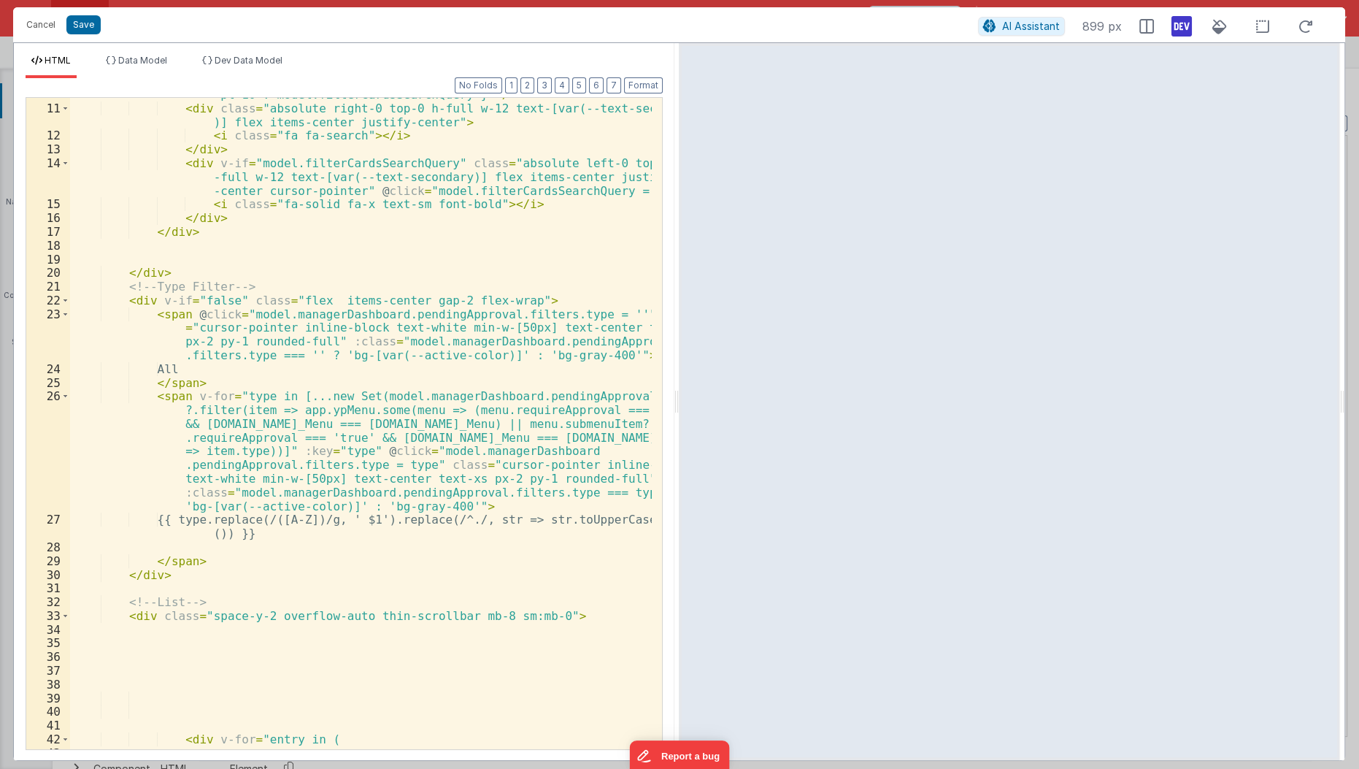
scroll to position [155, 0]
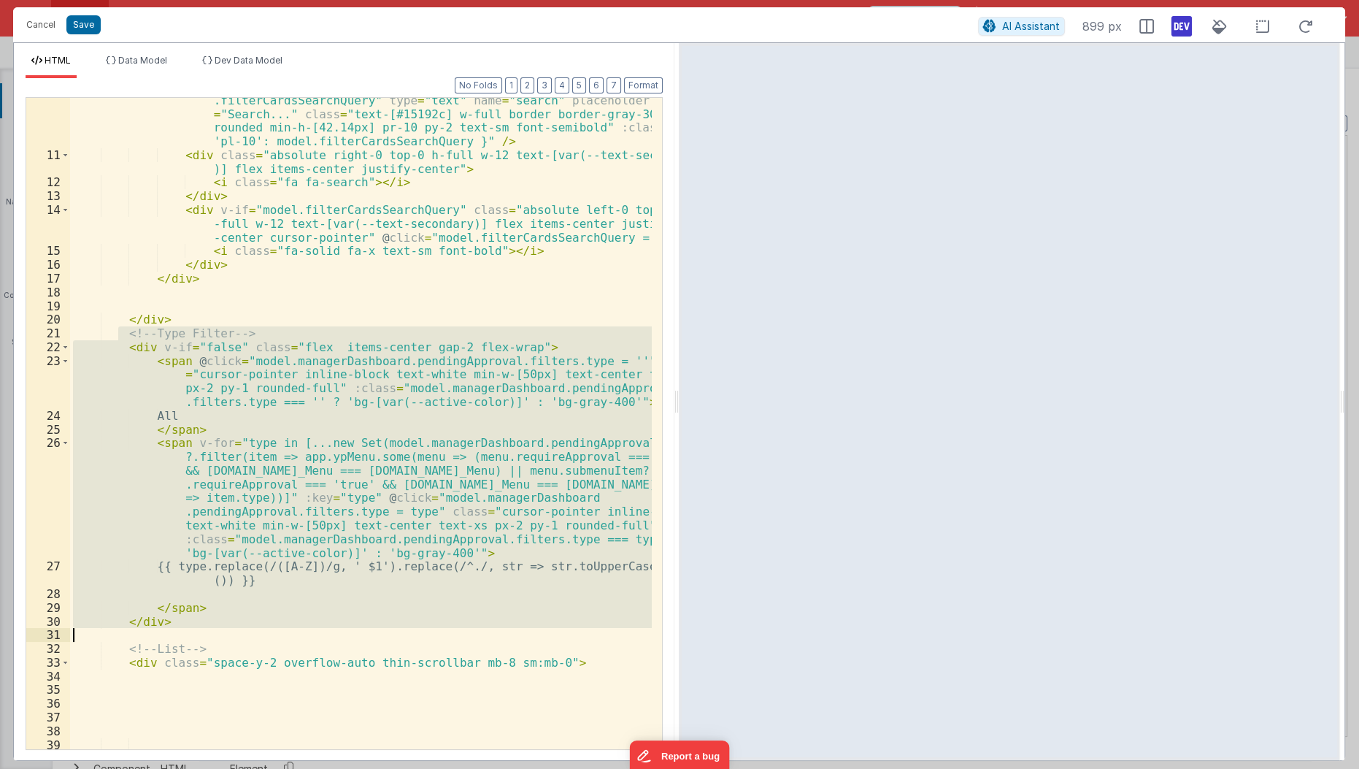
drag, startPoint x: 115, startPoint y: 339, endPoint x: 261, endPoint y: 630, distance: 325.8
click at [261, 630] on div "< input id = "filterCards-search-input" v-model = "model .filterCardsSearchQuer…" at bounding box center [361, 447] width 583 height 735
click at [142, 63] on span "Data Model" at bounding box center [142, 60] width 49 height 11
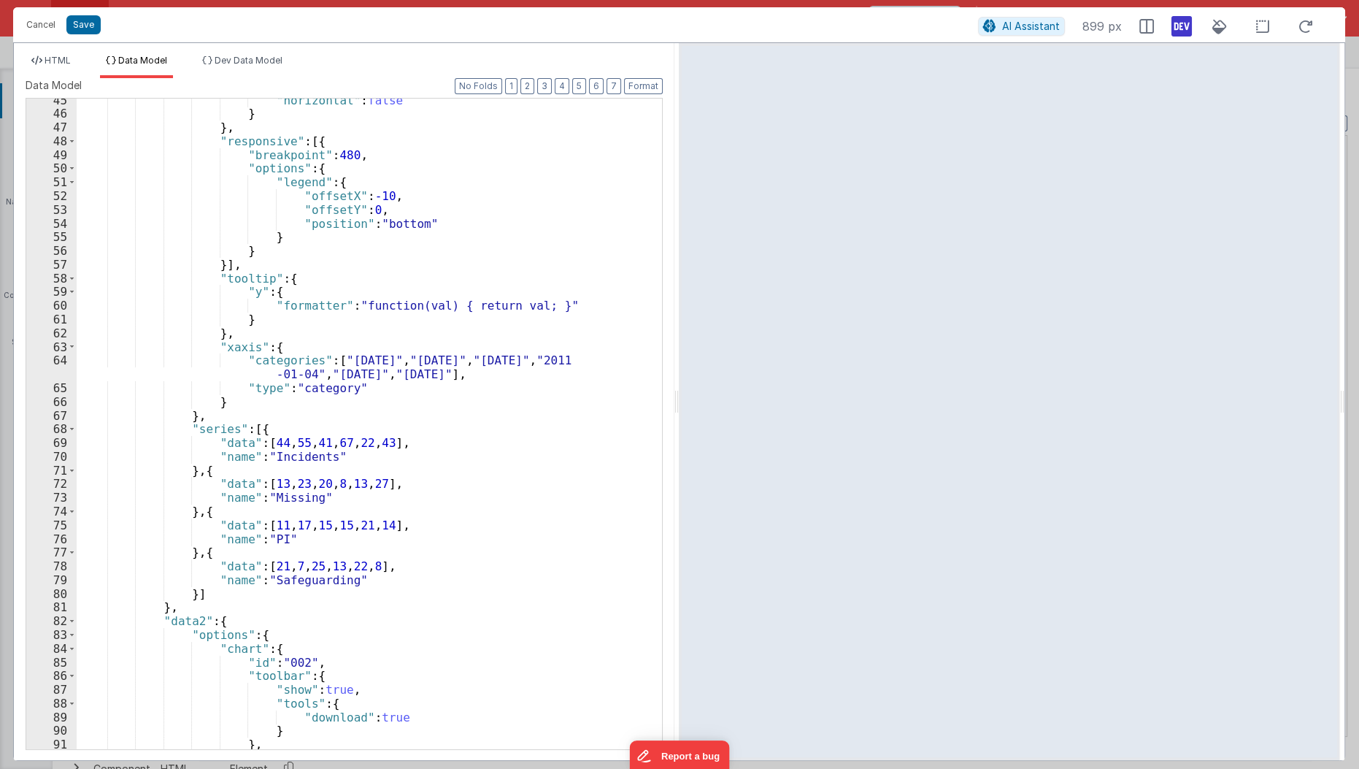
scroll to position [909, 0]
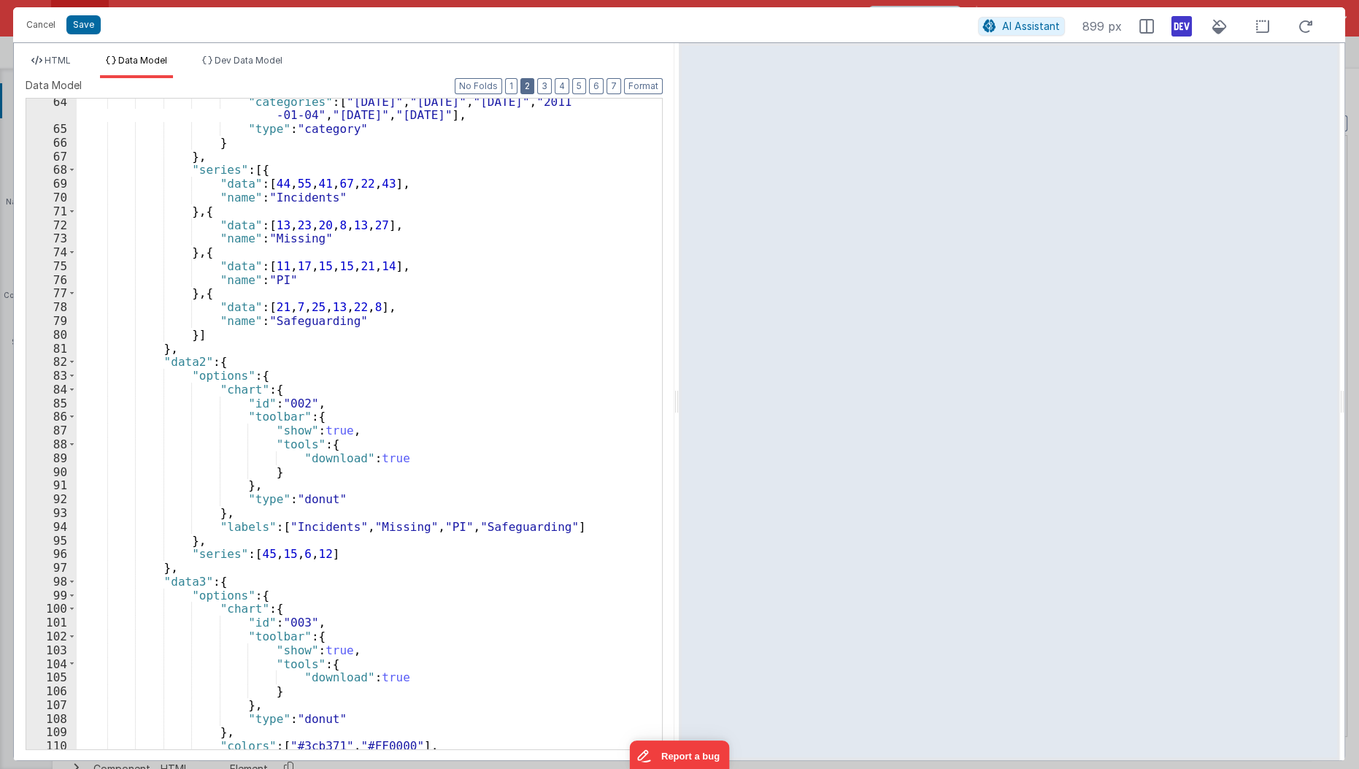
click at [534, 90] on button "2" at bounding box center [527, 86] width 14 height 16
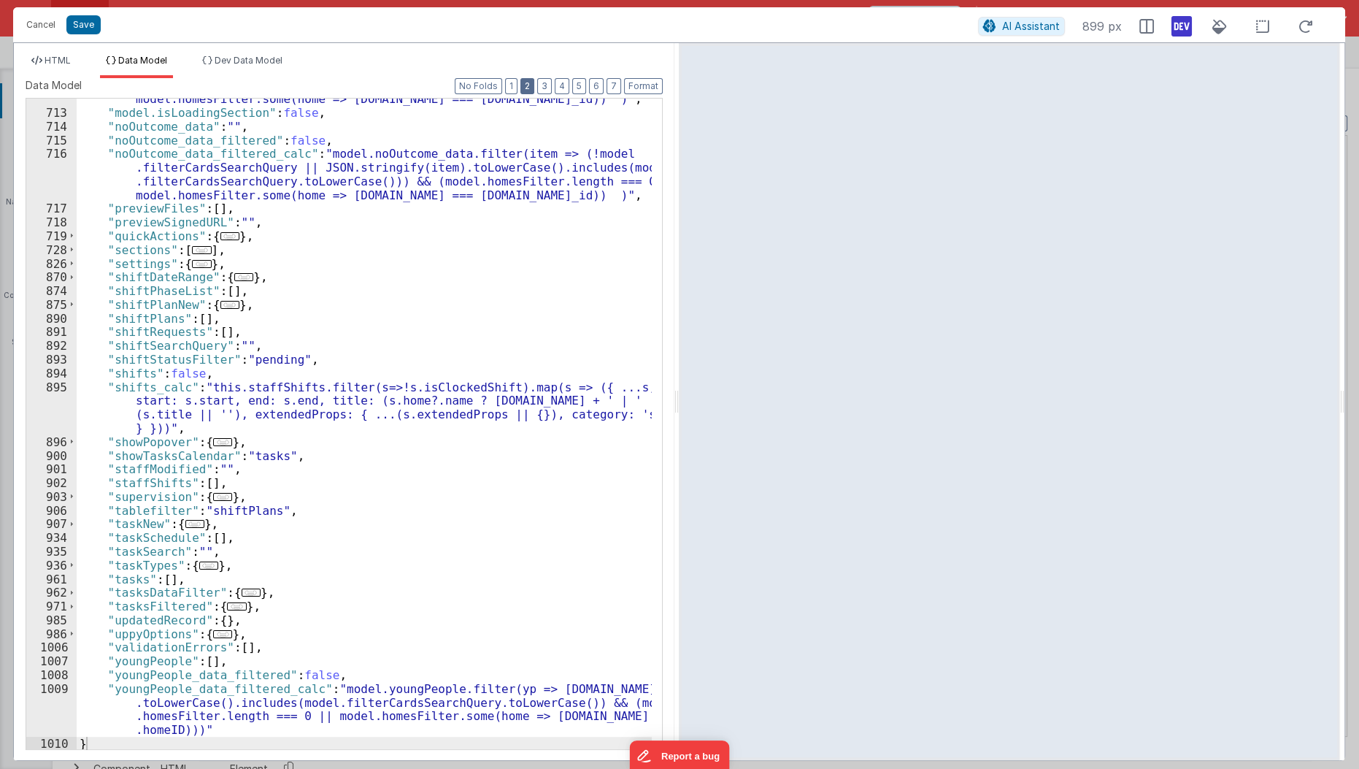
scroll to position [788, 0]
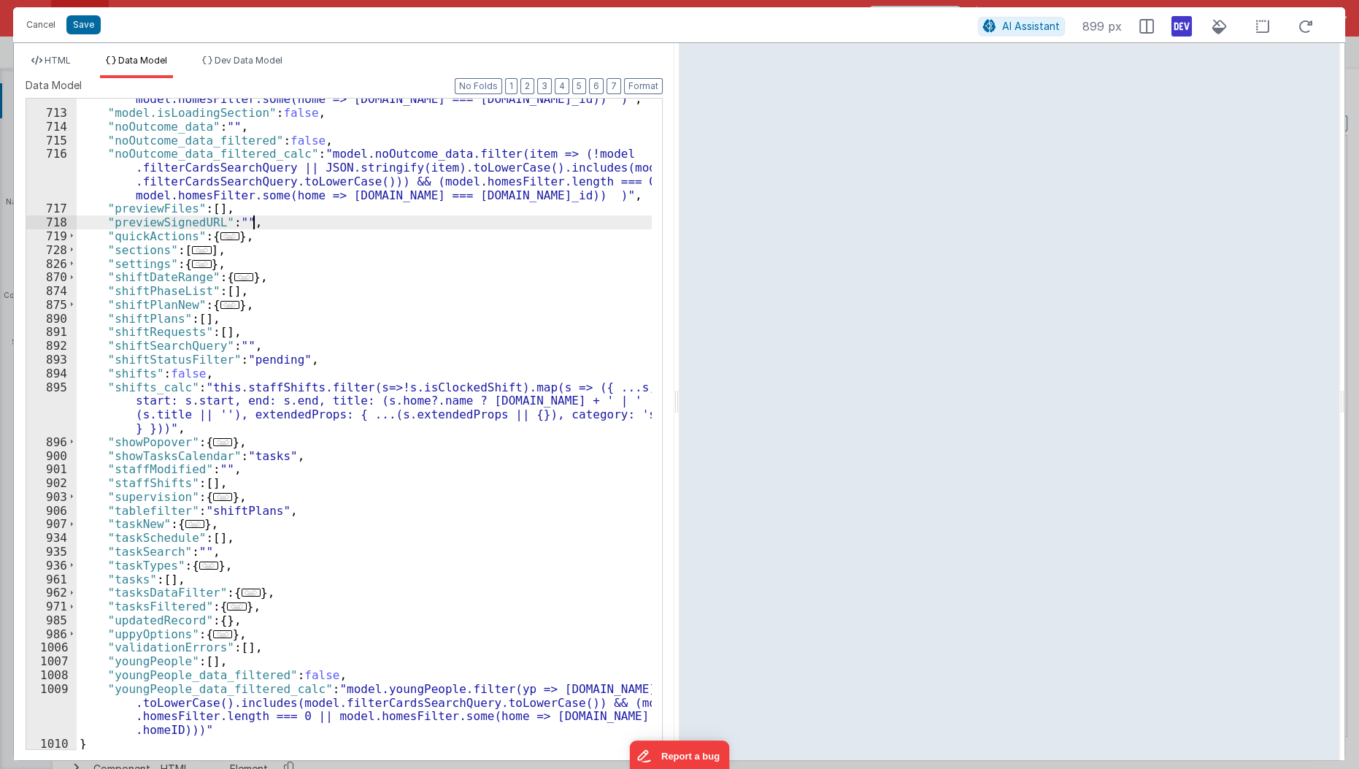
click at [490, 228] on div ""missing_data_filtered_calc" : "model.missing_data.filter(item => (!model .filt…" at bounding box center [365, 411] width 577 height 720
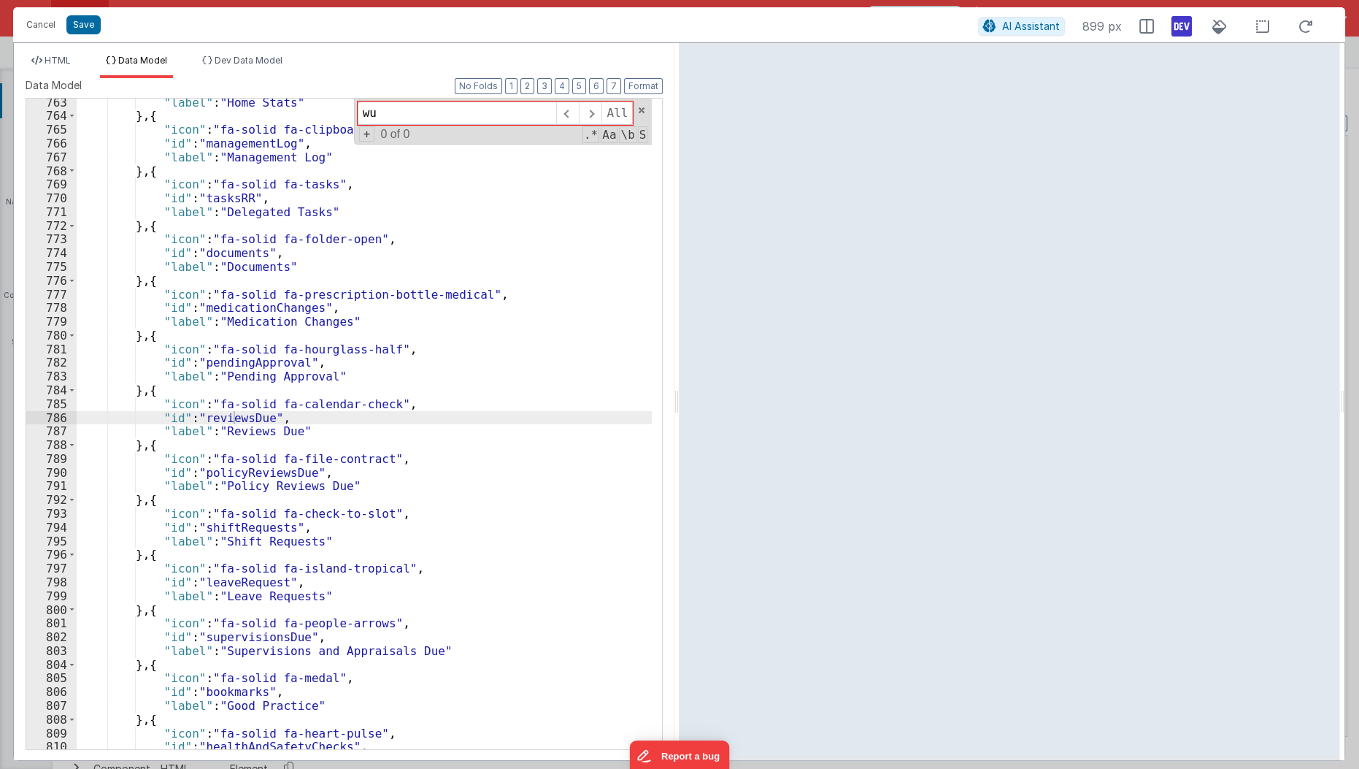
scroll to position [1415, 0]
type input "w"
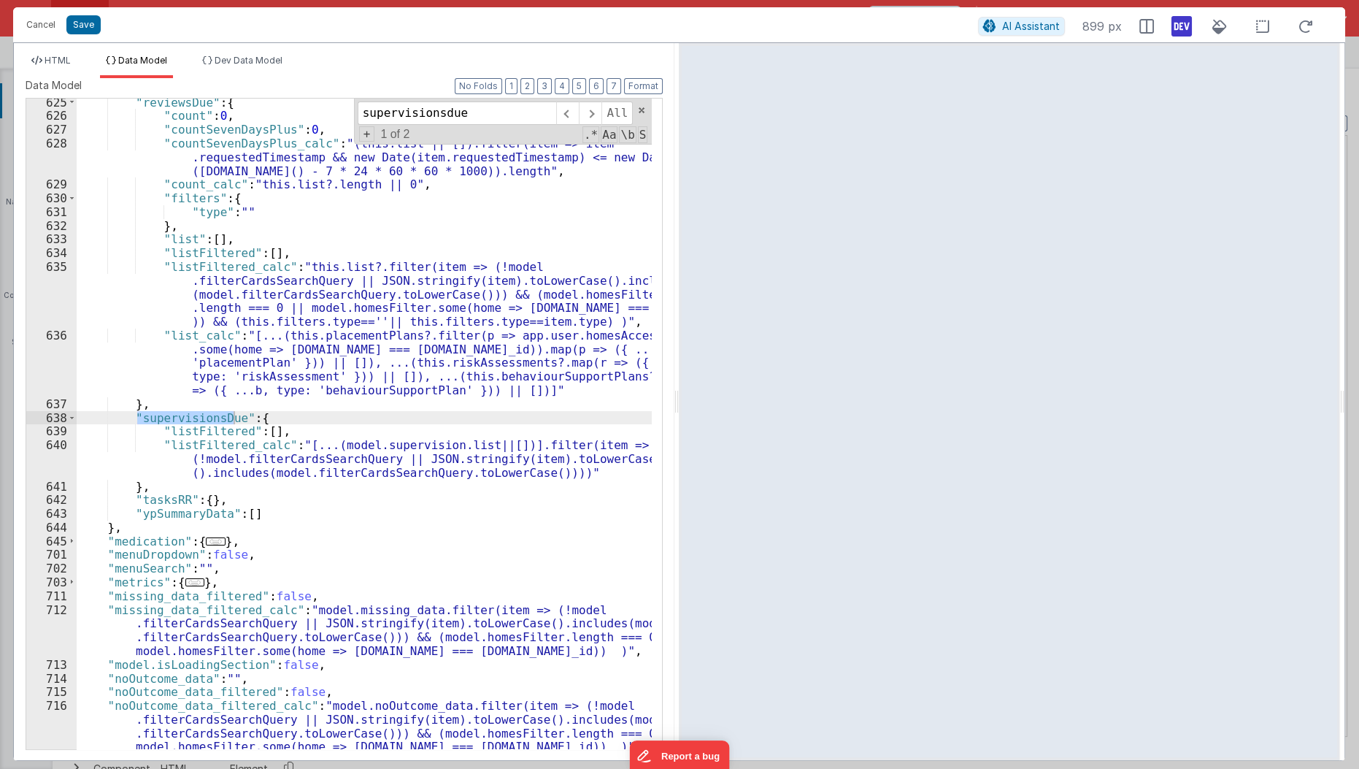
scroll to position [6311, 0]
type input "supervisionsdue"
click at [291, 423] on div ""reviewsDue" : { "count" : 0 , "countSevenDaysPlus" : 0 , "countSevenDaysPlus_c…" at bounding box center [365, 436] width 577 height 680
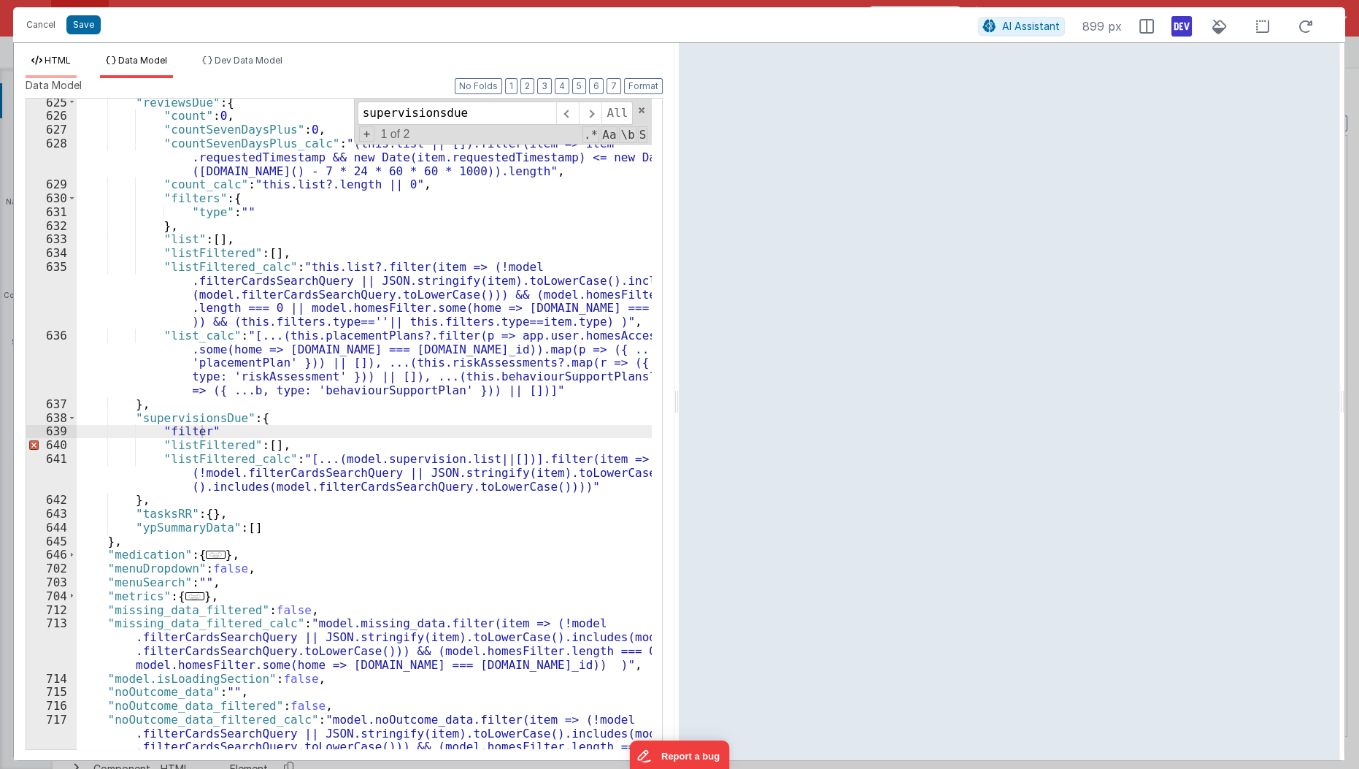
click at [64, 66] on li "HTML" at bounding box center [51, 66] width 51 height 23
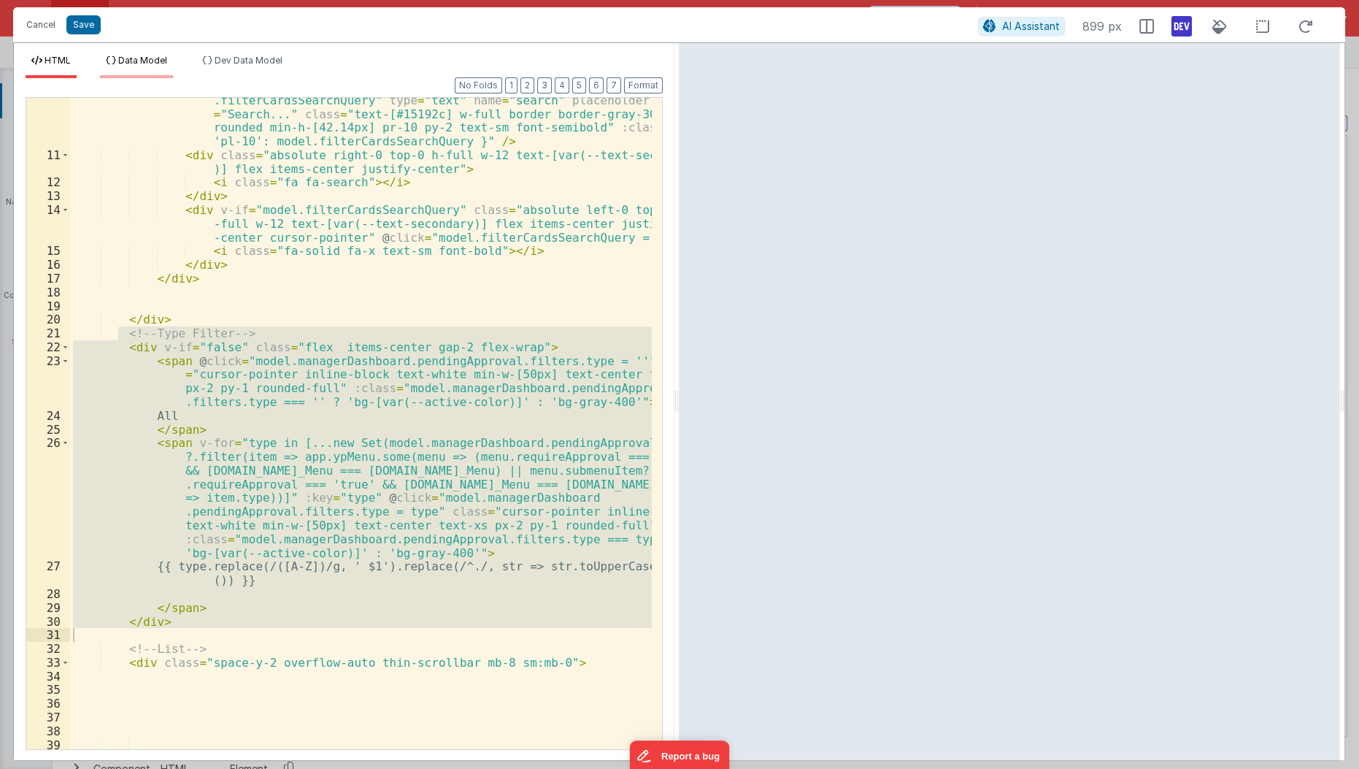
click at [123, 61] on span "Data Model" at bounding box center [142, 60] width 49 height 11
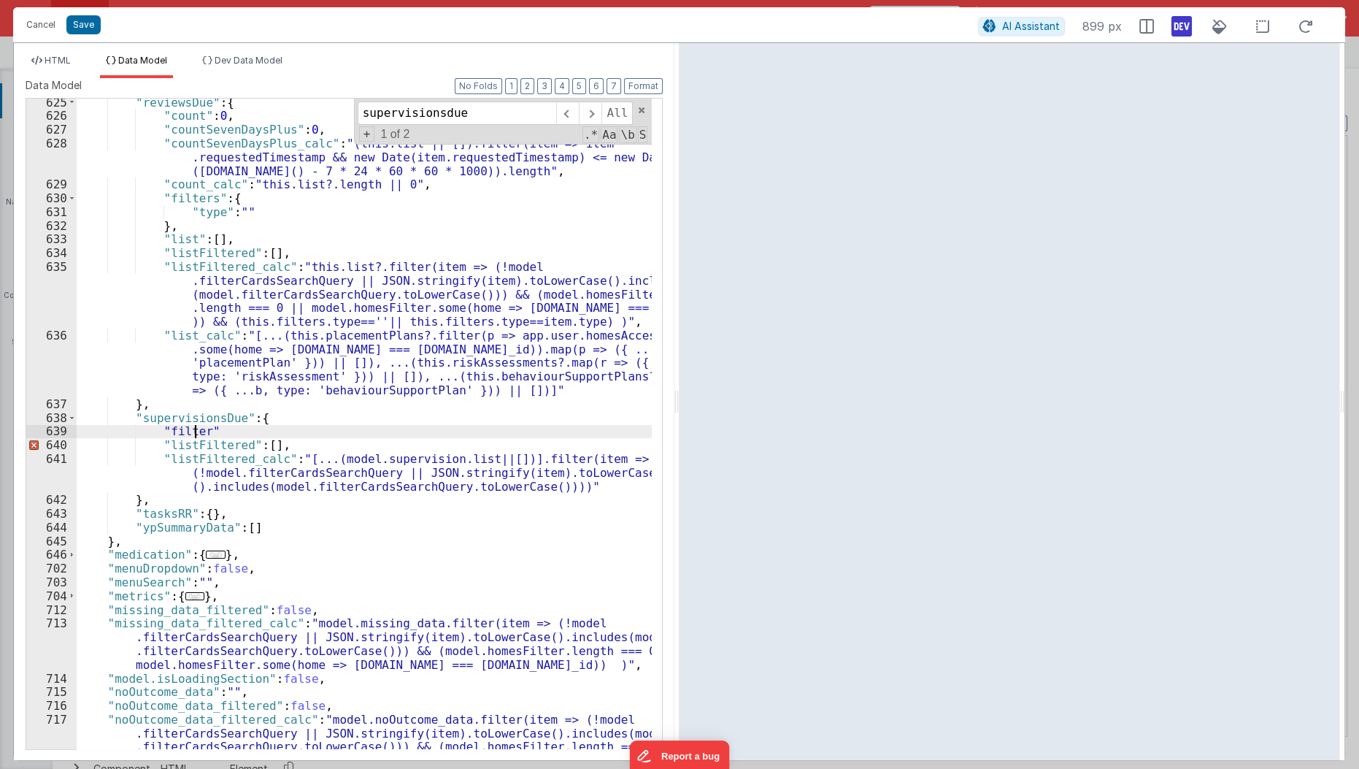
click at [195, 431] on div ""reviewsDue" : { "count" : 0 , "countSevenDaysPlus" : 0 , "countSevenDaysPlus_c…" at bounding box center [365, 456] width 577 height 720
click at [201, 431] on div ""reviewsDue" : { "count" : 0 , "countSevenDaysPlus" : 0 , "countSevenDaysPlus_c…" at bounding box center [365, 456] width 577 height 720
click at [242, 437] on div ""reviewsDue" : { "count" : 0 , "countSevenDaysPlus" : 0 , "countSevenDaysPlus_c…" at bounding box center [365, 456] width 577 height 720
click at [247, 423] on div ""reviewsDue" : { "count" : 0 , "countSevenDaysPlus" : 0 , "countSevenDaysPlus_c…" at bounding box center [365, 456] width 577 height 720
click at [245, 430] on div ""reviewsDue" : { "count" : 0 , "countSevenDaysPlus" : 0 , "countSevenDaysPlus_c…" at bounding box center [365, 456] width 577 height 720
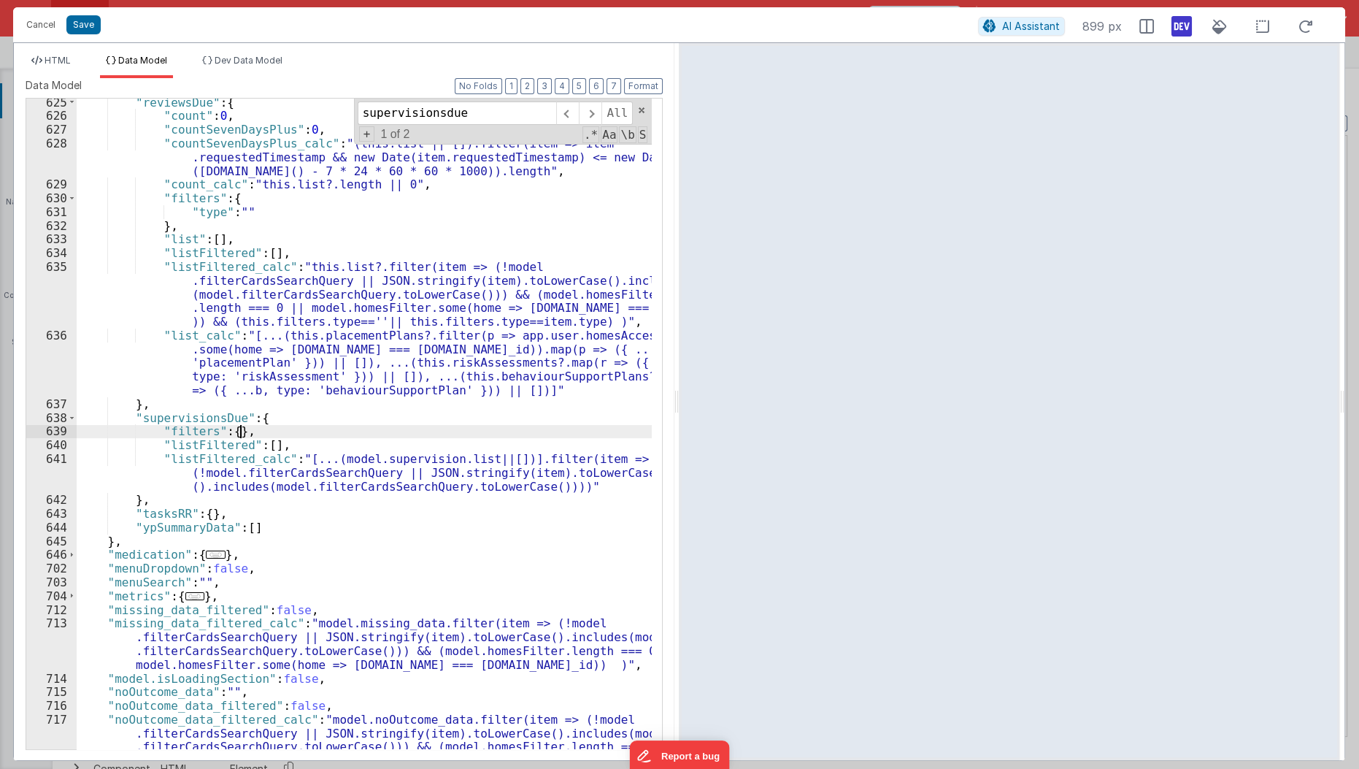
click at [223, 432] on div ""reviewsDue" : { "count" : 0 , "countSevenDaysPlus" : 0 , "countSevenDaysPlus_c…" at bounding box center [365, 456] width 577 height 720
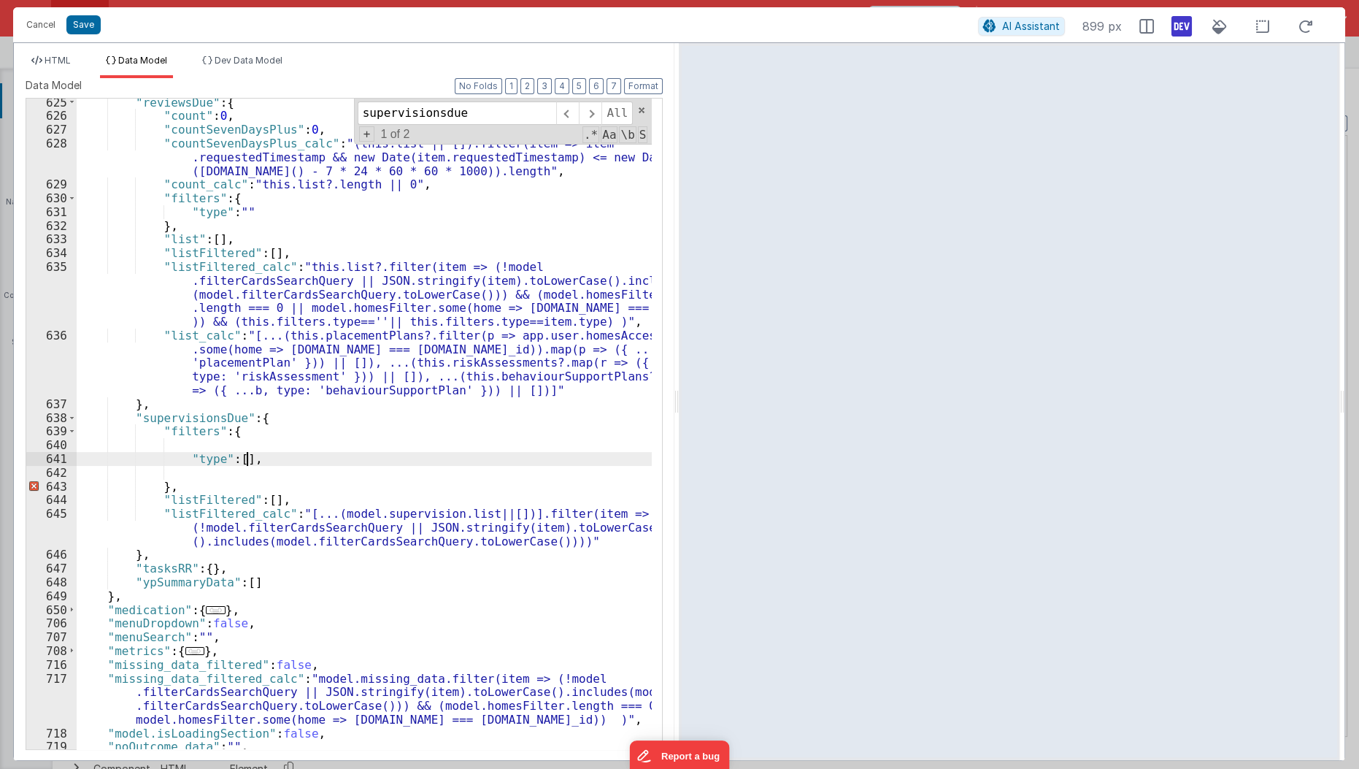
click at [255, 459] on div ""reviewsDue" : { "count" : 0 , "countSevenDaysPlus" : 0 , "countSevenDaysPlus_c…" at bounding box center [365, 436] width 577 height 680
click at [68, 69] on li "HTML" at bounding box center [51, 66] width 51 height 23
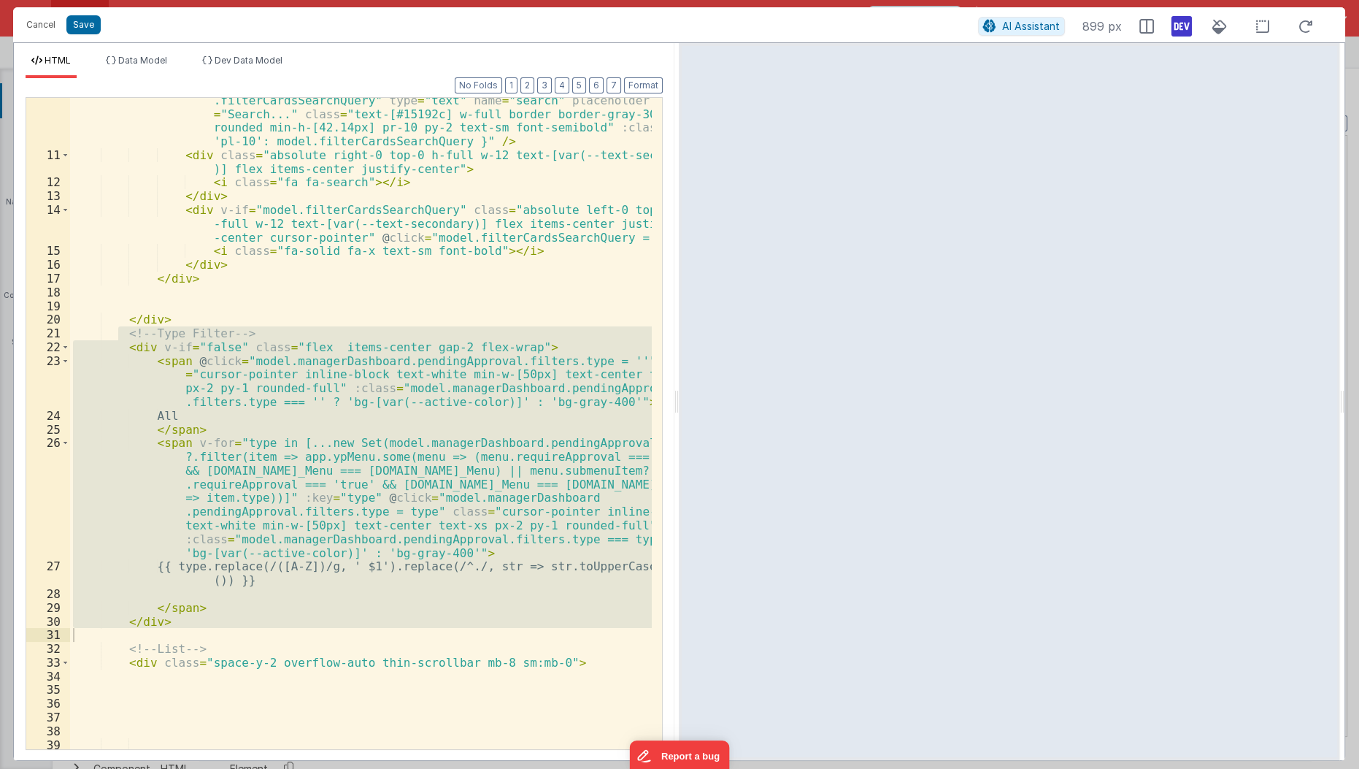
click at [320, 469] on div "< input id = "filterCards-search-input" v-model = "model .filterCardsSearchQuer…" at bounding box center [361, 423] width 582 height 651
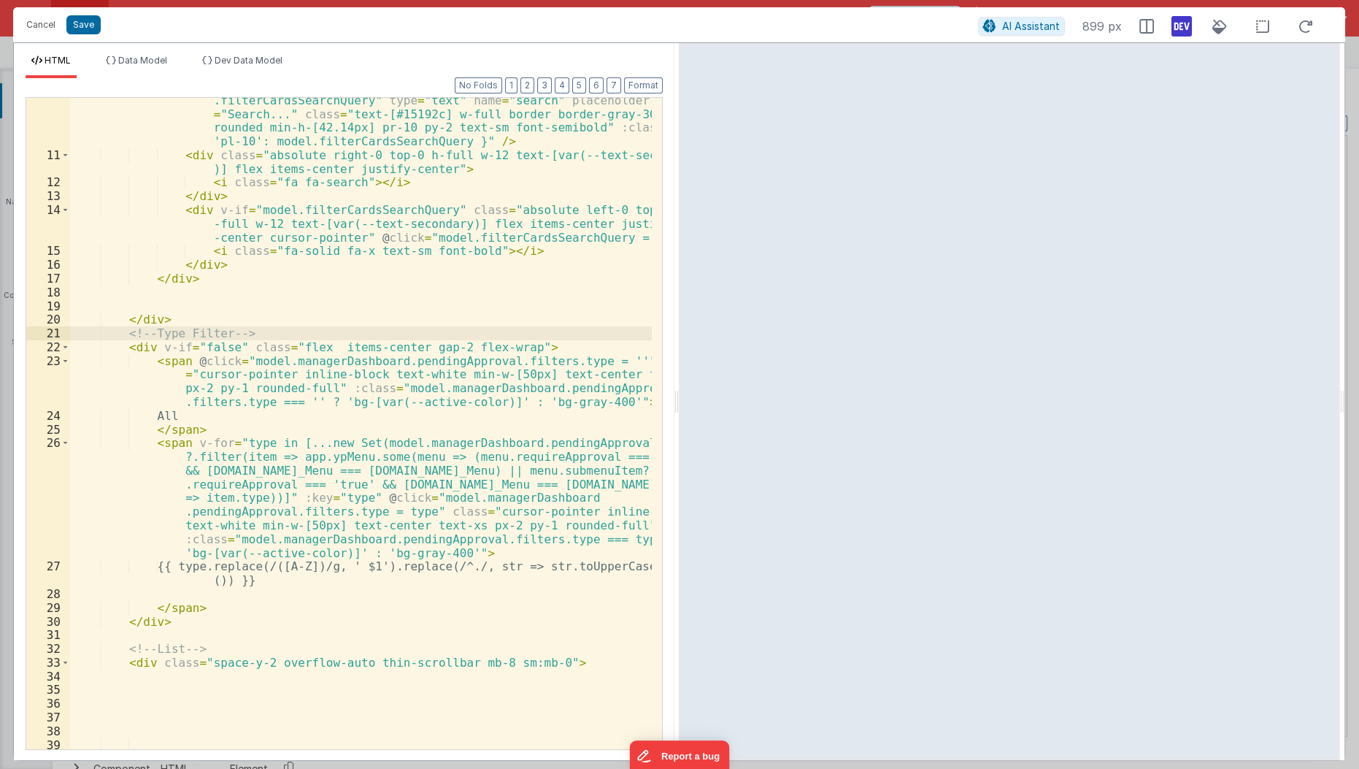
click at [122, 328] on div "< input id = "filterCards-search-input" v-model = "model .filterCardsSearchQuer…" at bounding box center [361, 447] width 583 height 735
drag, startPoint x: 121, startPoint y: 328, endPoint x: 205, endPoint y: 584, distance: 268.9
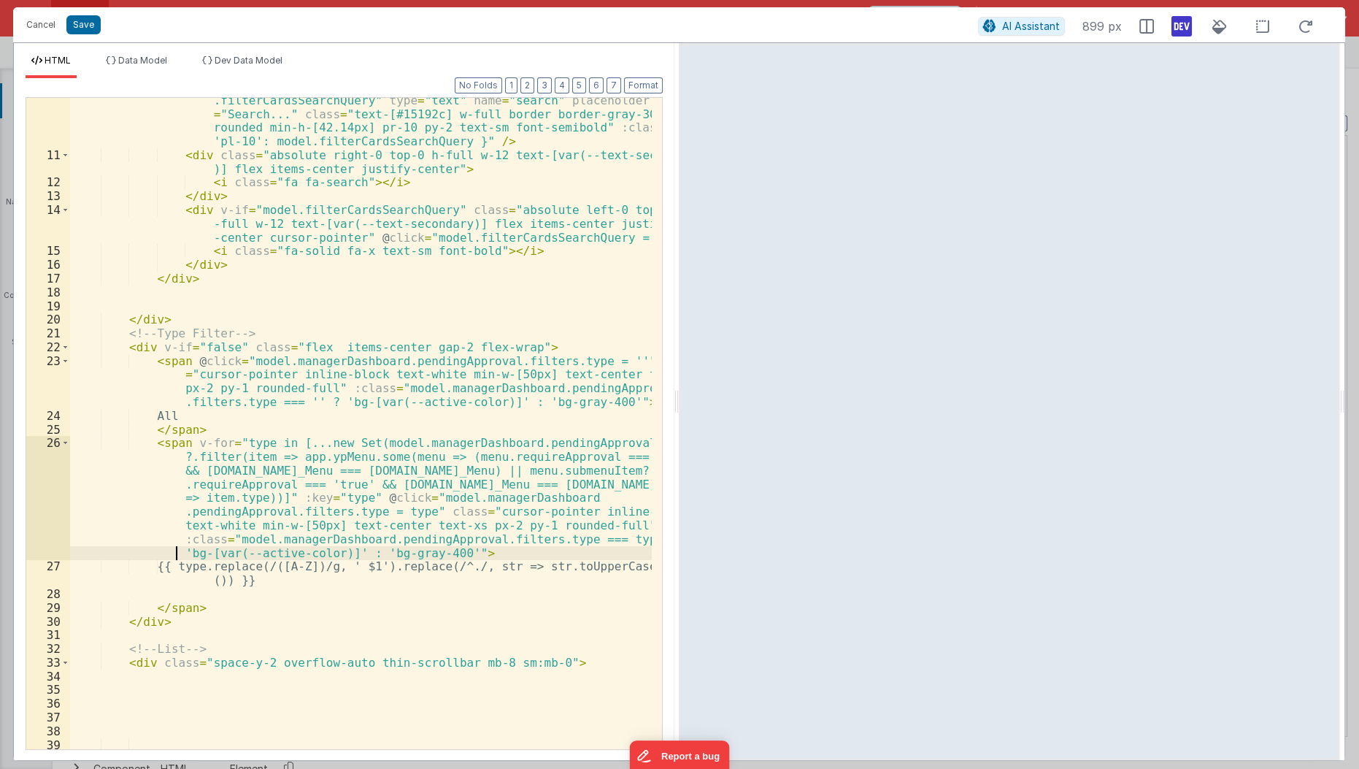
drag, startPoint x: 205, startPoint y: 584, endPoint x: 139, endPoint y: 547, distance: 76.1
click at [139, 547] on div "< input id = "filterCards-search-input" v-model = "model .filterCardsSearchQuer…" at bounding box center [361, 447] width 583 height 735
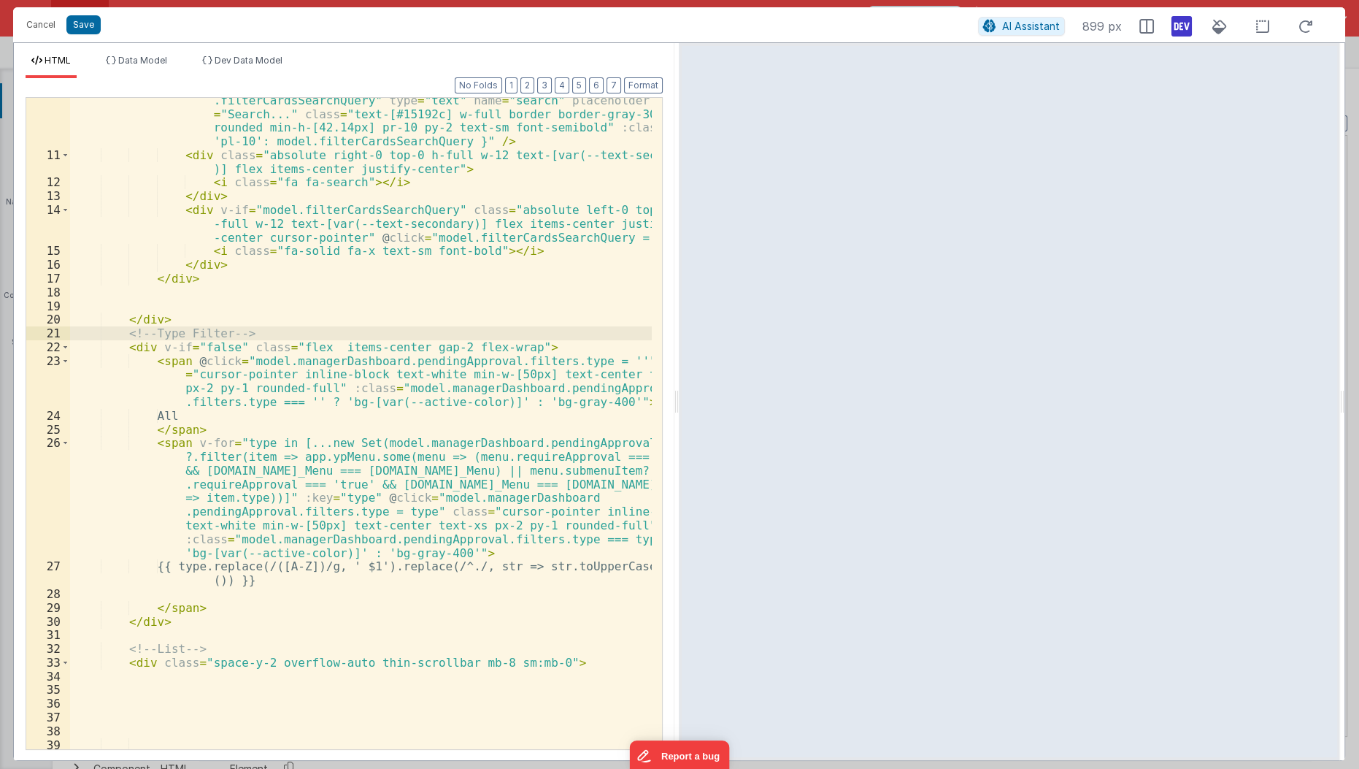
drag, startPoint x: 120, startPoint y: 333, endPoint x: 250, endPoint y: 638, distance: 331.6
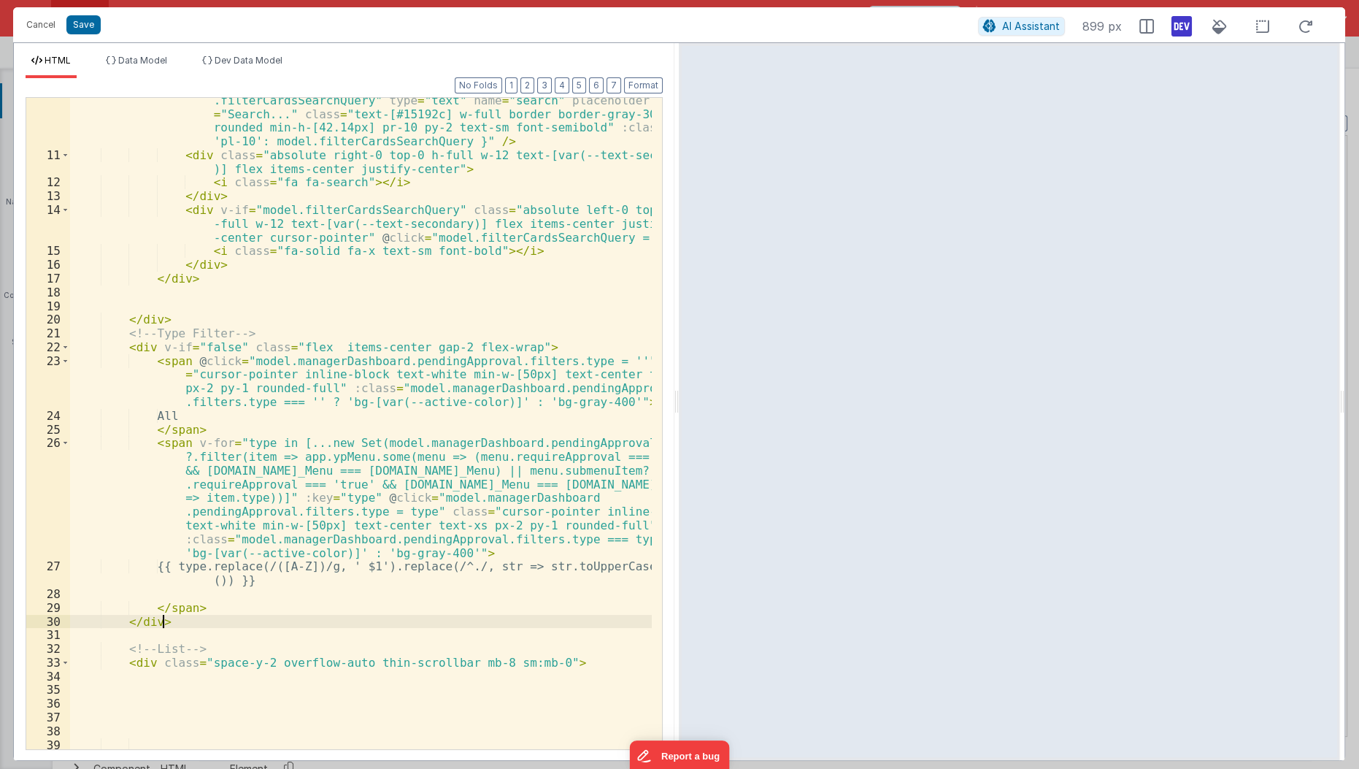
drag, startPoint x: 250, startPoint y: 638, endPoint x: 215, endPoint y: 623, distance: 38.0
click at [215, 623] on div "< input id = "filterCards-search-input" v-model = "model .filterCardsSearchQuer…" at bounding box center [361, 447] width 583 height 735
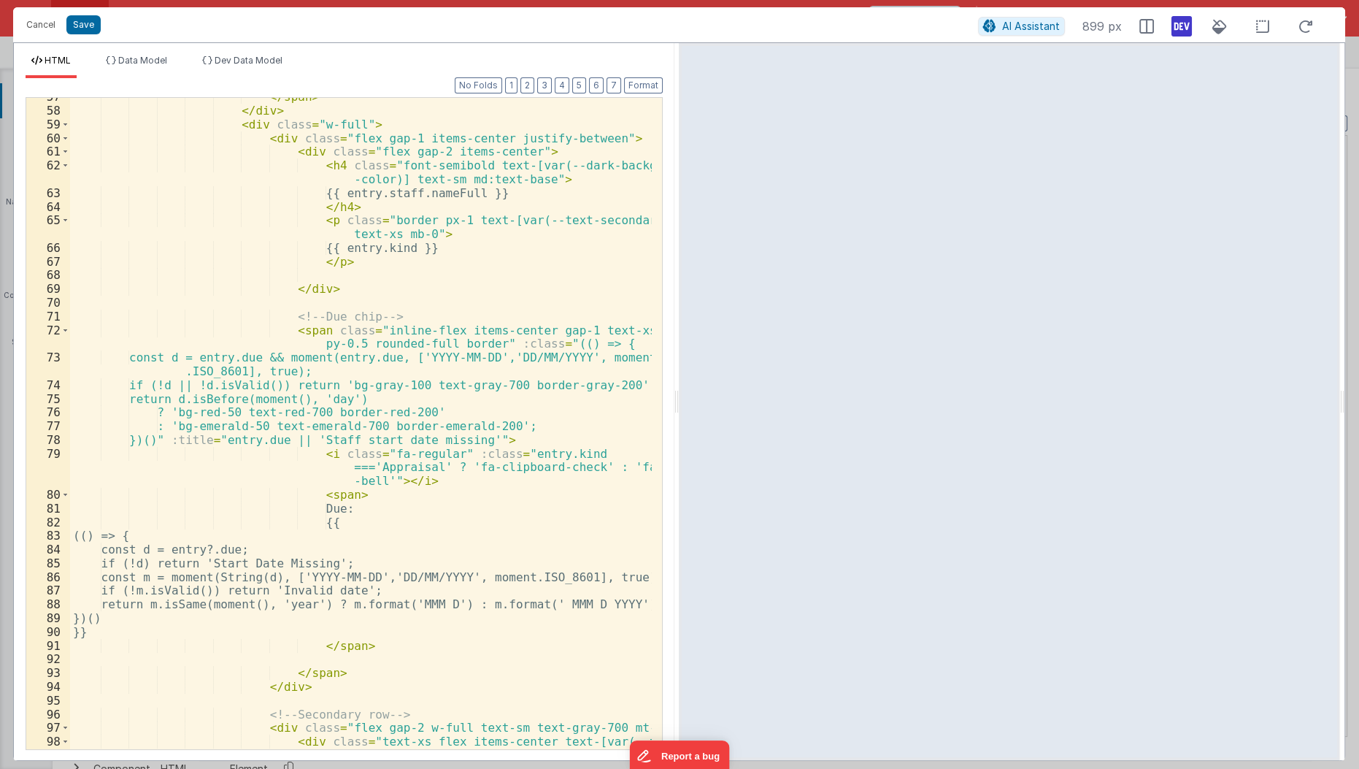
scroll to position [1187, 0]
click at [534, 342] on div "</ span > </ div > < div class = "w-full" > < div class = "flex gap-1 items-cen…" at bounding box center [361, 436] width 583 height 693
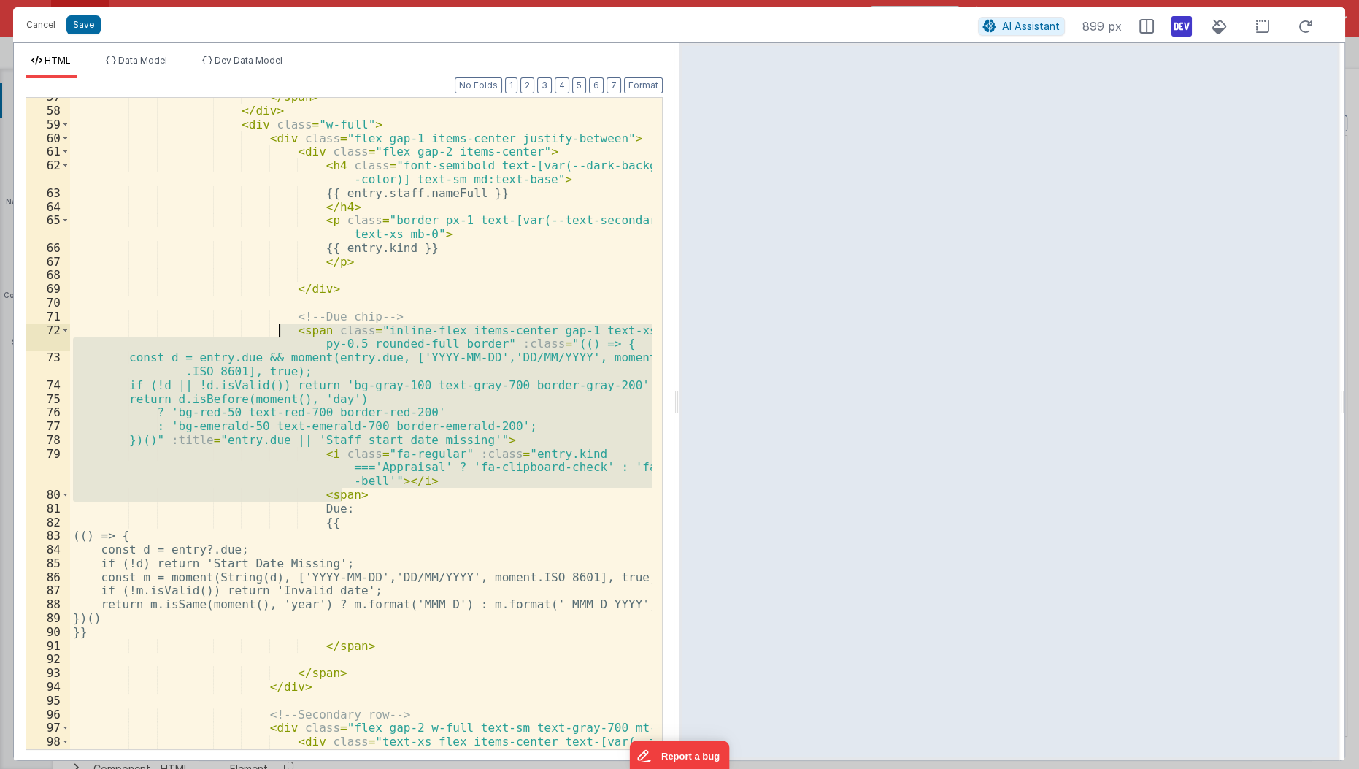
drag, startPoint x: 366, startPoint y: 490, endPoint x: 278, endPoint y: 328, distance: 185.2
click at [278, 328] on div "</ span > </ div > < div class = "w-full" > < div class = "flex gap-1 items-cen…" at bounding box center [361, 436] width 583 height 693
click at [274, 372] on div "</ span > </ div > < div class = "w-full" > < div class = "flex gap-1 items-cen…" at bounding box center [361, 423] width 582 height 651
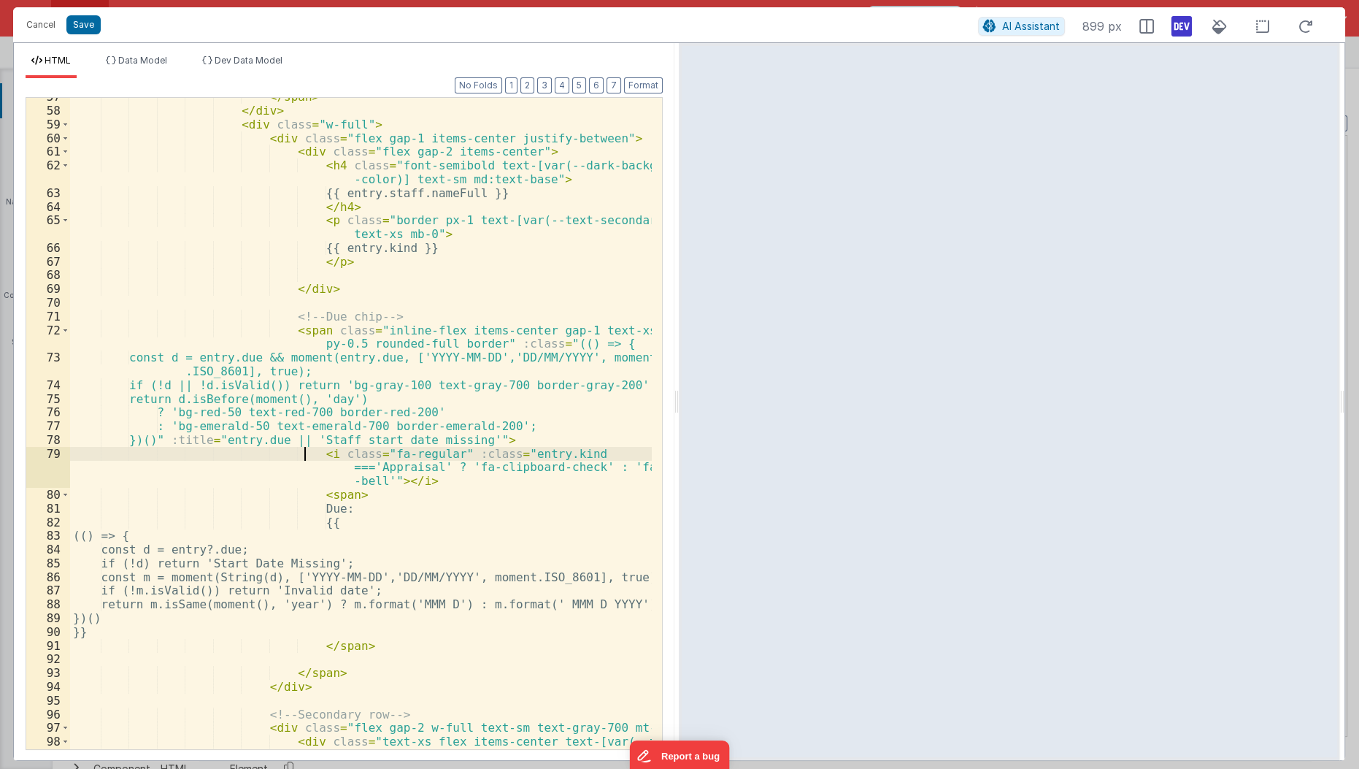
click at [304, 457] on div "</ span > </ div > < div class = "w-full" > < div class = "flex gap-1 items-cen…" at bounding box center [361, 436] width 583 height 693
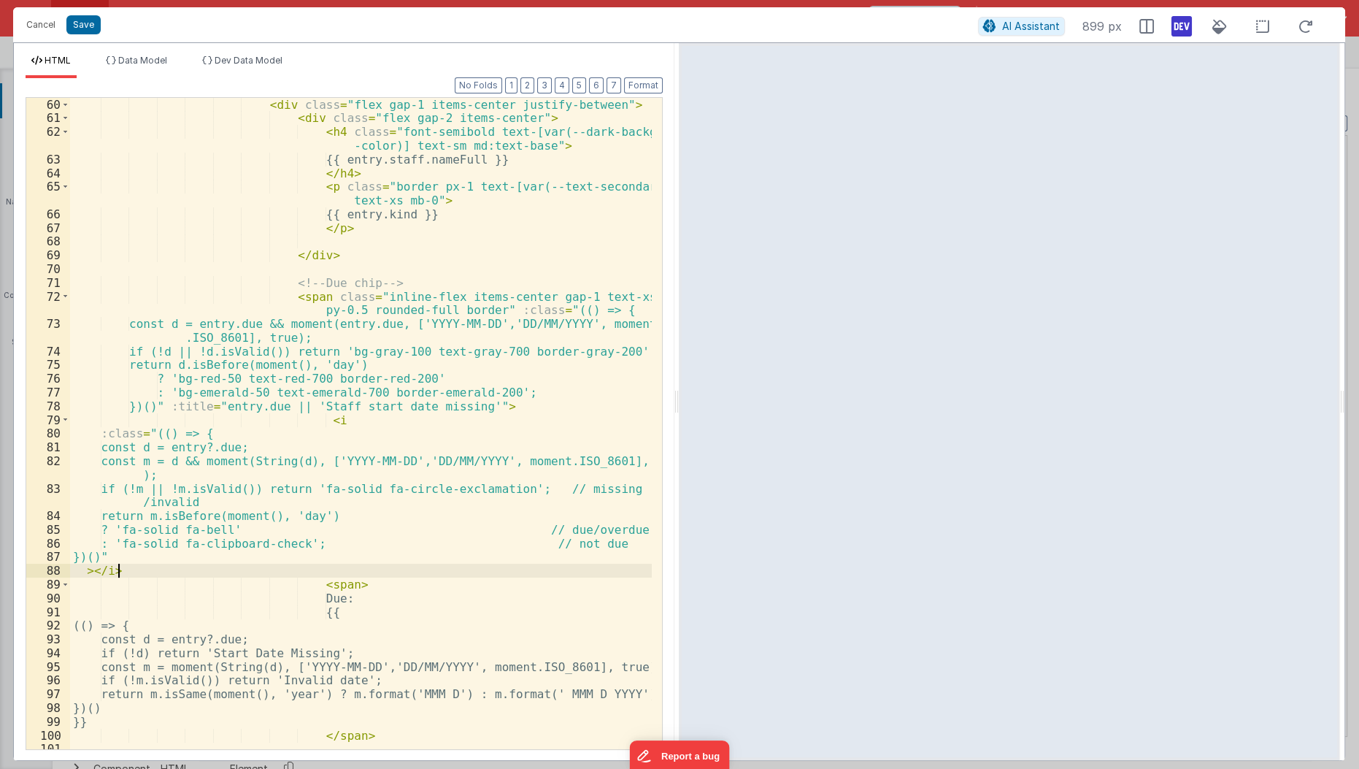
scroll to position [1229, 0]
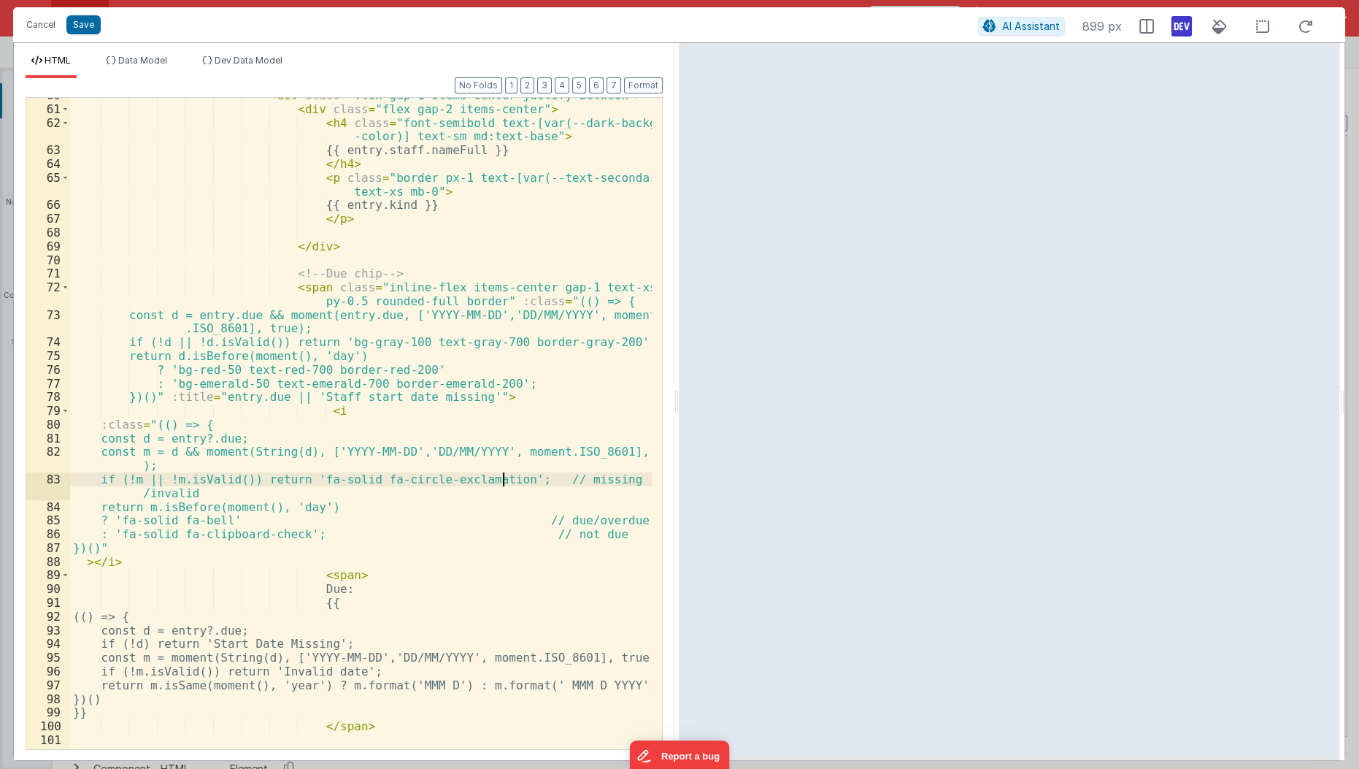
click at [501, 478] on div "< div class = "flex gap-1 items-center justify-between" > < div class = "flex g…" at bounding box center [361, 428] width 583 height 680
click at [530, 541] on div "< div class = "flex gap-1 items-center justify-between" > < div class = "flex g…" at bounding box center [361, 428] width 583 height 680
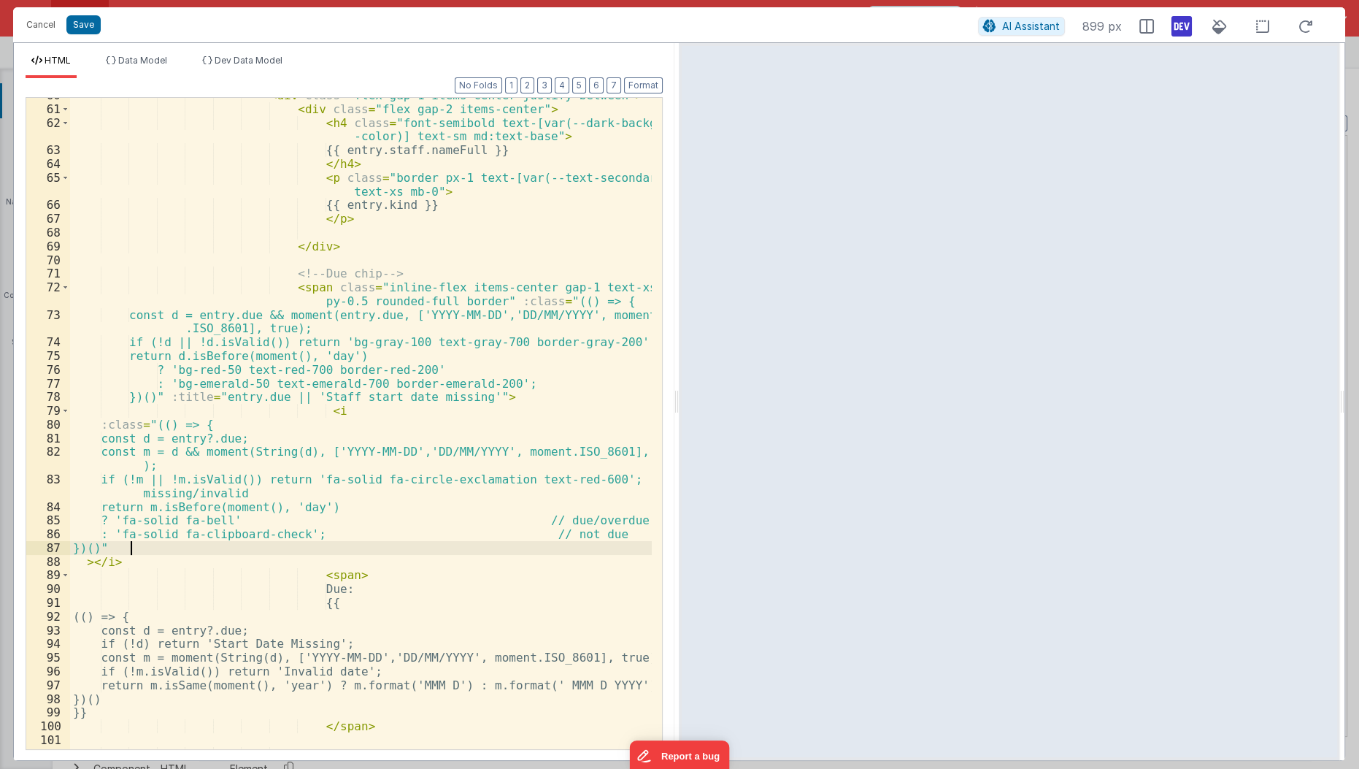
click at [485, 458] on div "< div class = "flex gap-1 items-center justify-between" > < div class = "flex g…" at bounding box center [361, 428] width 583 height 680
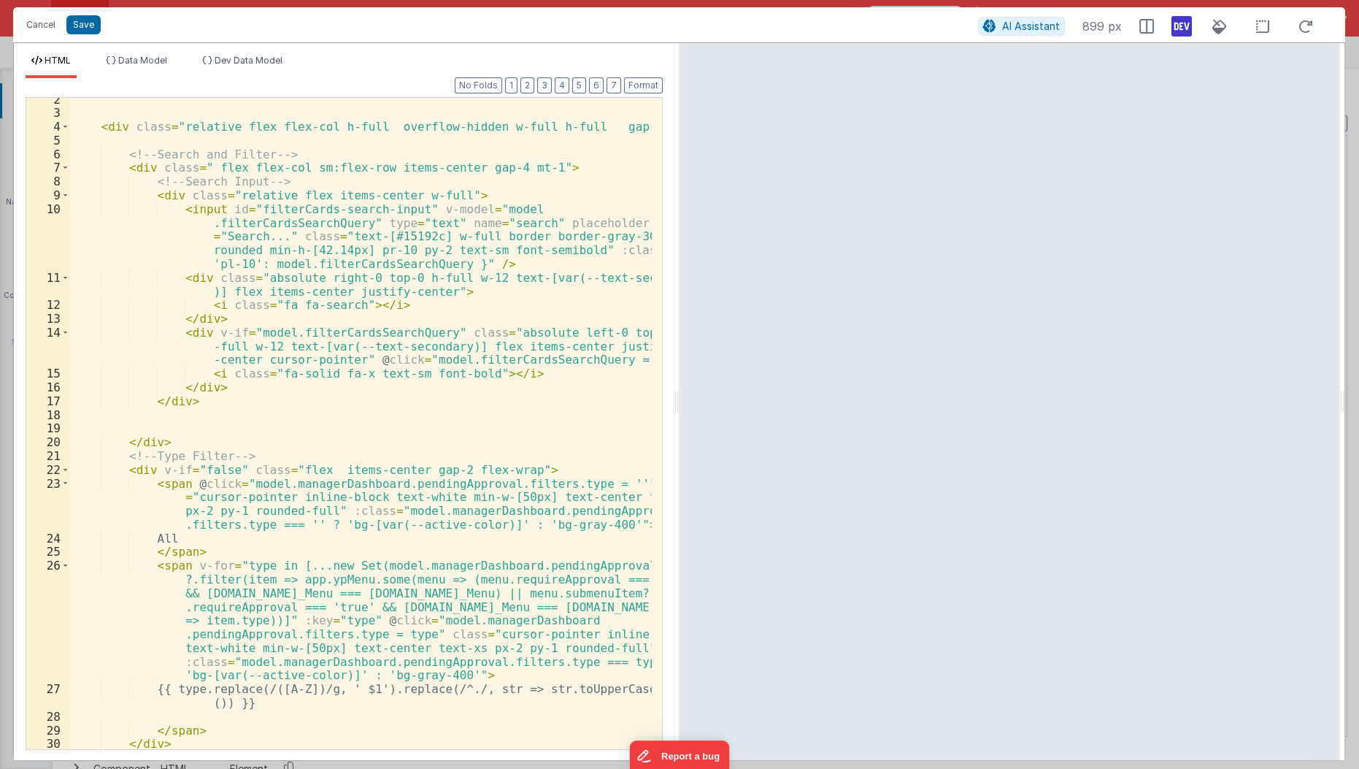
scroll to position [32, 0]
click at [97, 409] on div "< div class = "relative flex flex-col h-full overflow-hidden w-full h-full gap-…" at bounding box center [361, 433] width 583 height 680
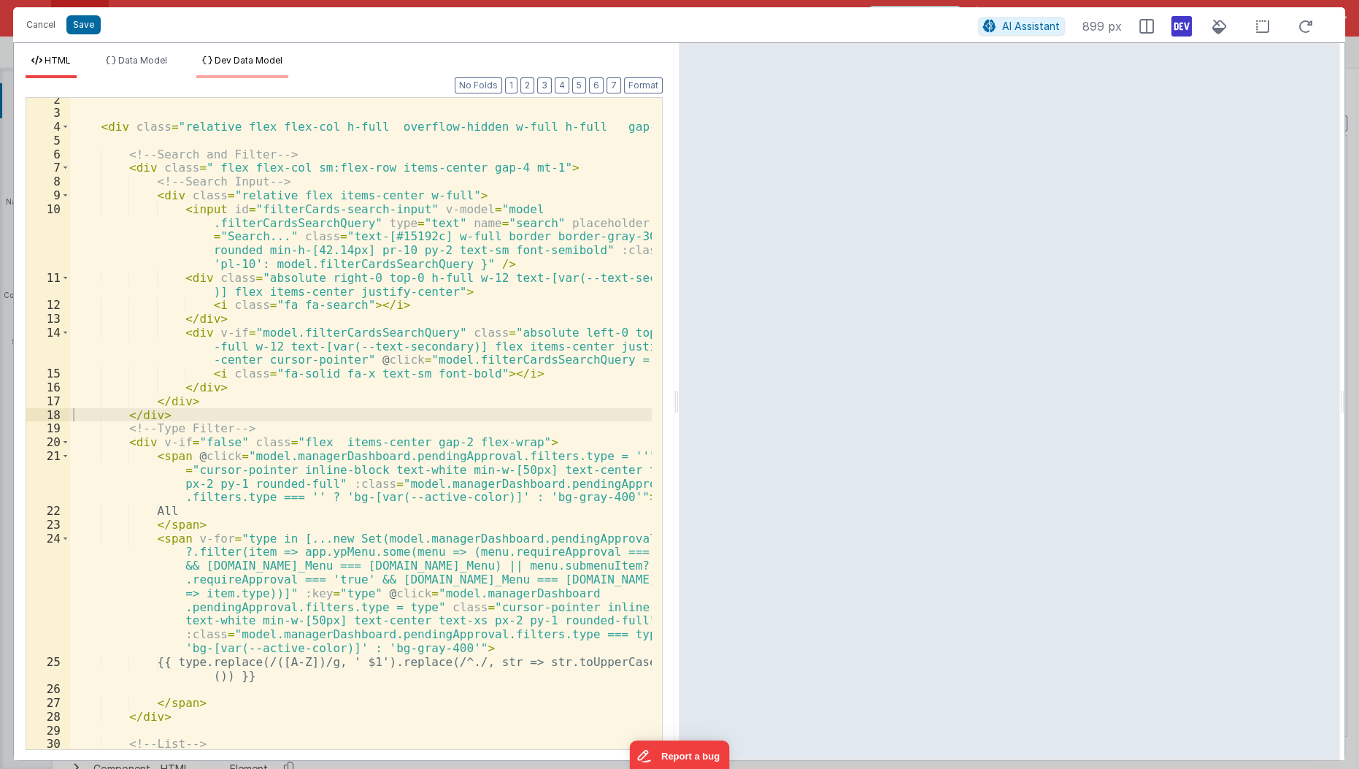
click at [278, 55] on span "Dev Data Model" at bounding box center [249, 60] width 68 height 11
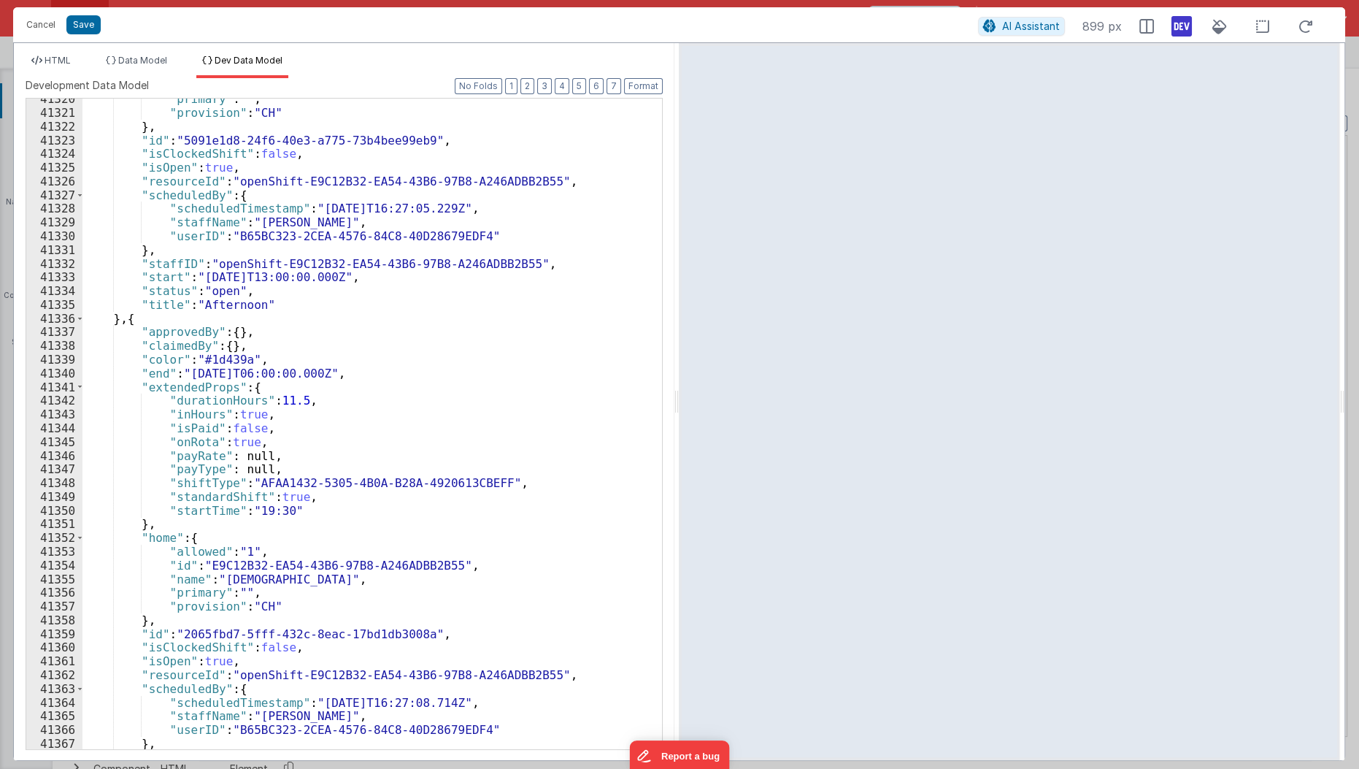
click at [345, 267] on div ""primary" : "" , "provision" : "CH" } , "id" : "5091e1d8-24f6-40e3-a775-73b4bee…" at bounding box center [367, 432] width 571 height 680
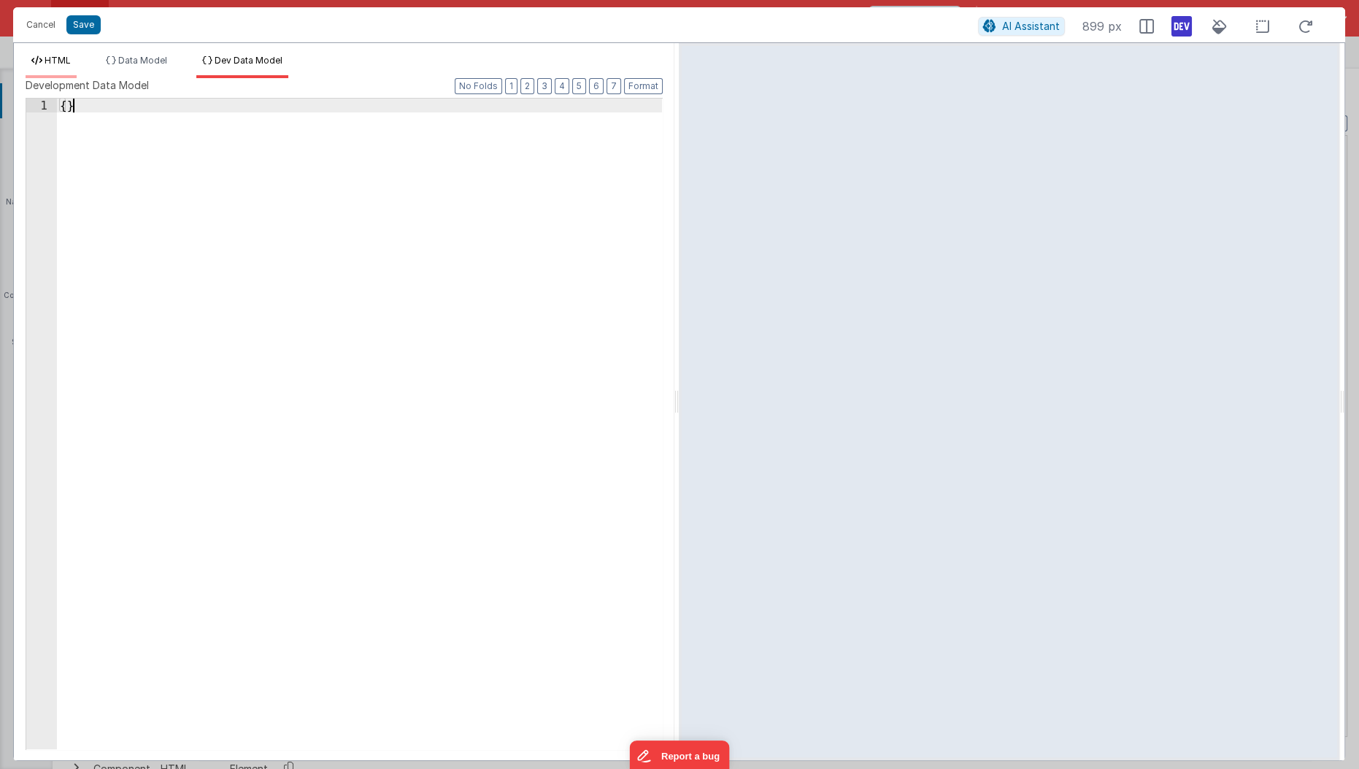
click at [46, 63] on span "HTML" at bounding box center [58, 60] width 26 height 11
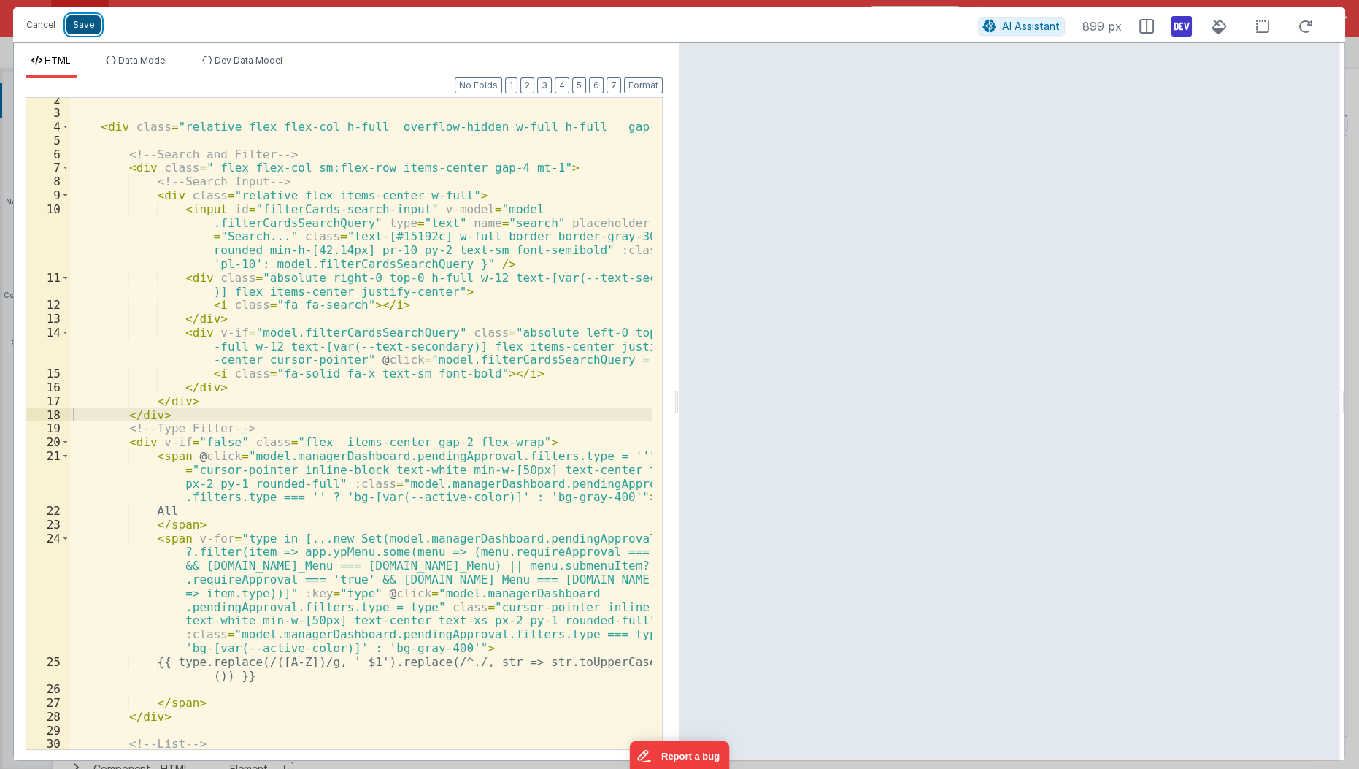
click at [82, 25] on button "Save" at bounding box center [83, 24] width 34 height 19
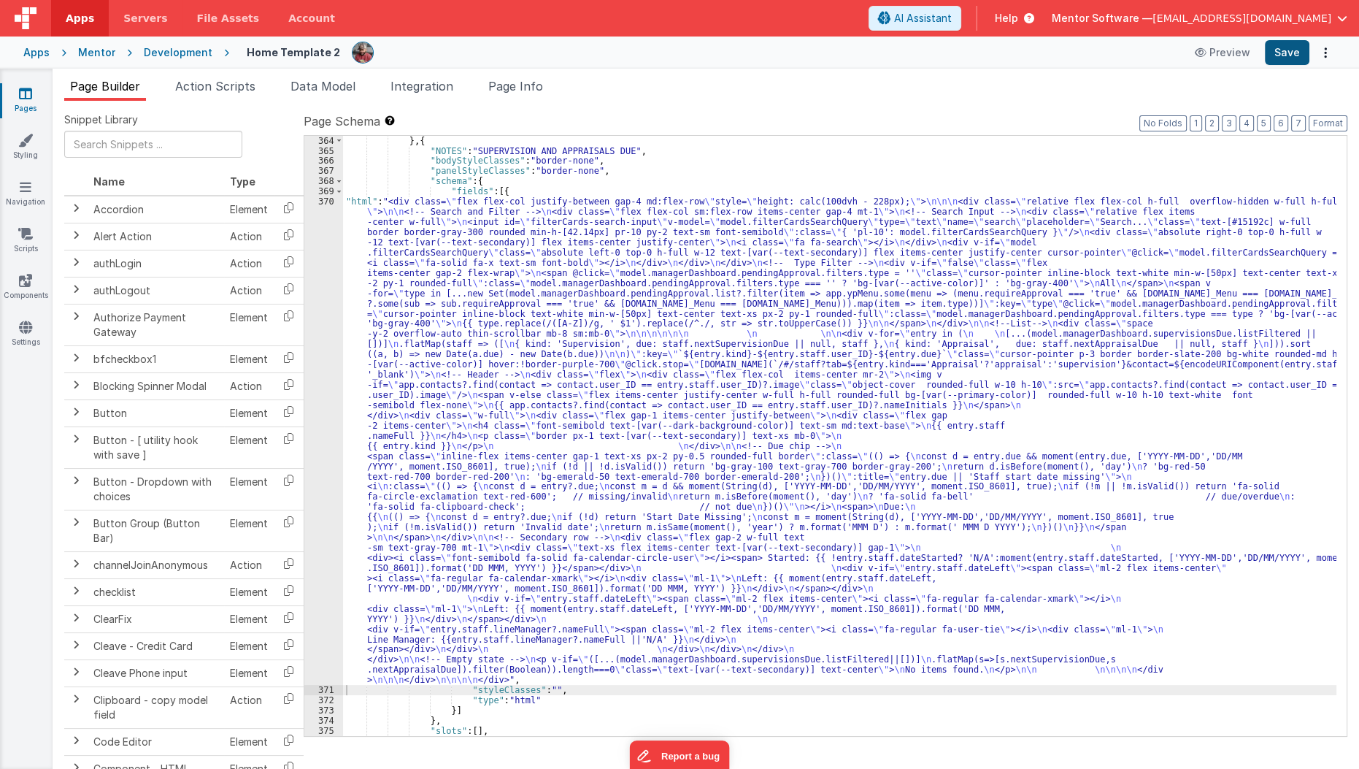
scroll to position [16885, 0]
click at [1287, 61] on button "Save" at bounding box center [1287, 52] width 45 height 25
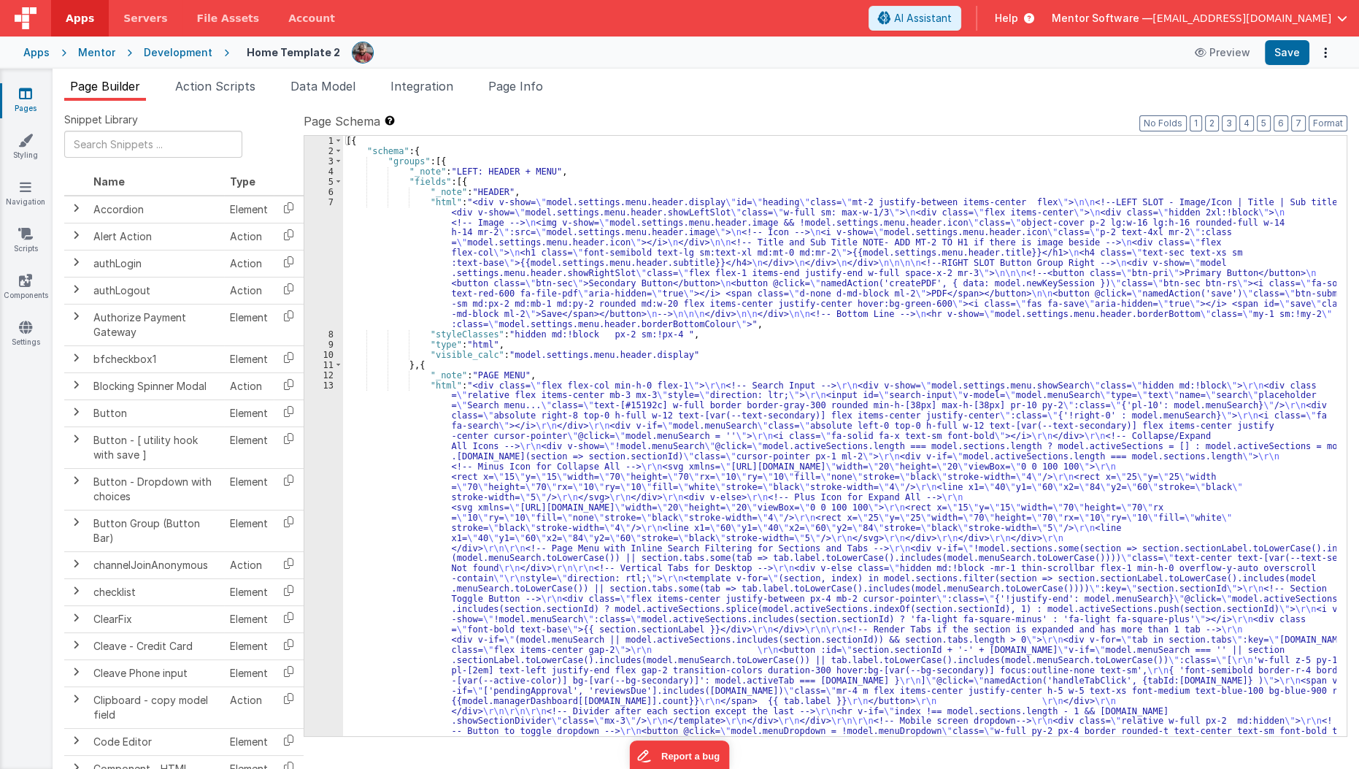
click at [265, 99] on ul "Page Builder Action Scripts Data Model Integration Page Info" at bounding box center [706, 88] width 1307 height 23
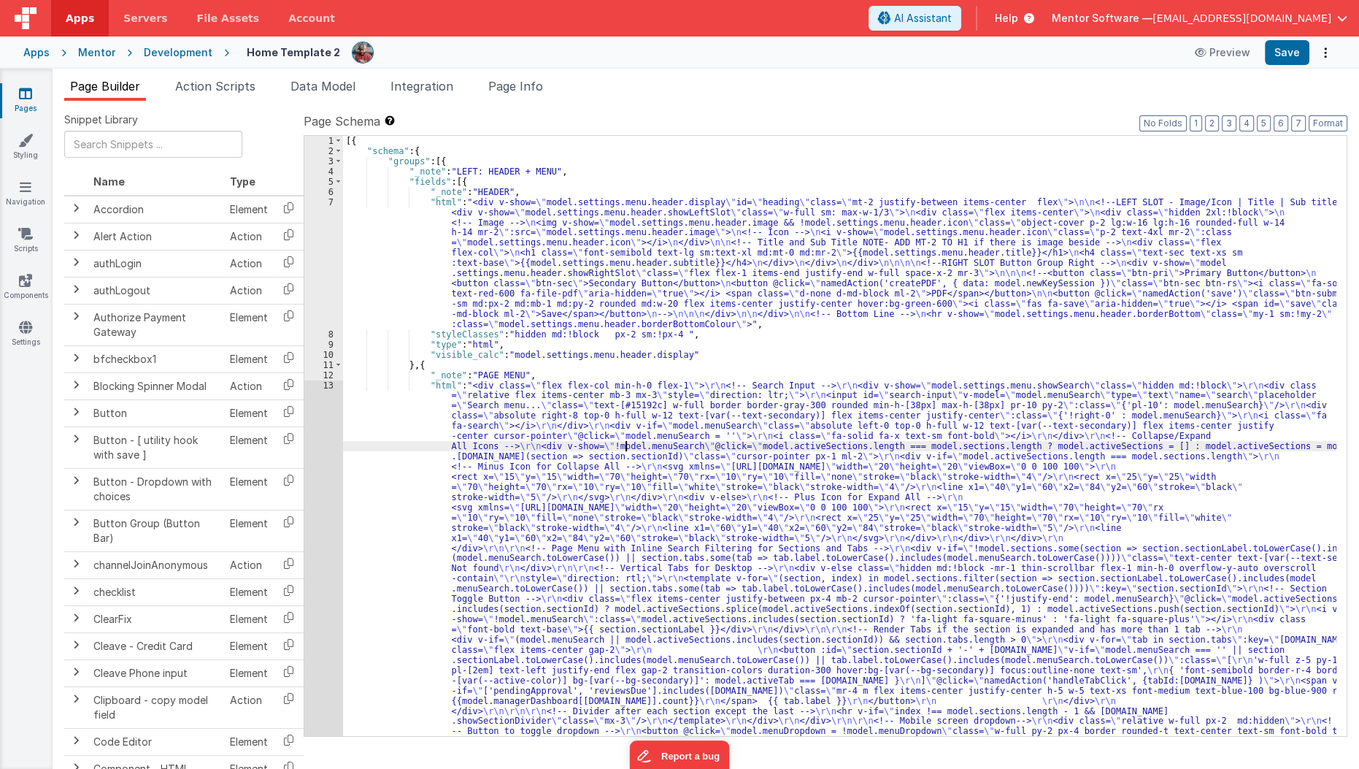
click at [623, 442] on div "[{ "schema" : { "groups" : [{ "_note" : "LEFT: HEADER + MENU" , "fields" : [{ "…" at bounding box center [840, 736] width 994 height 1200
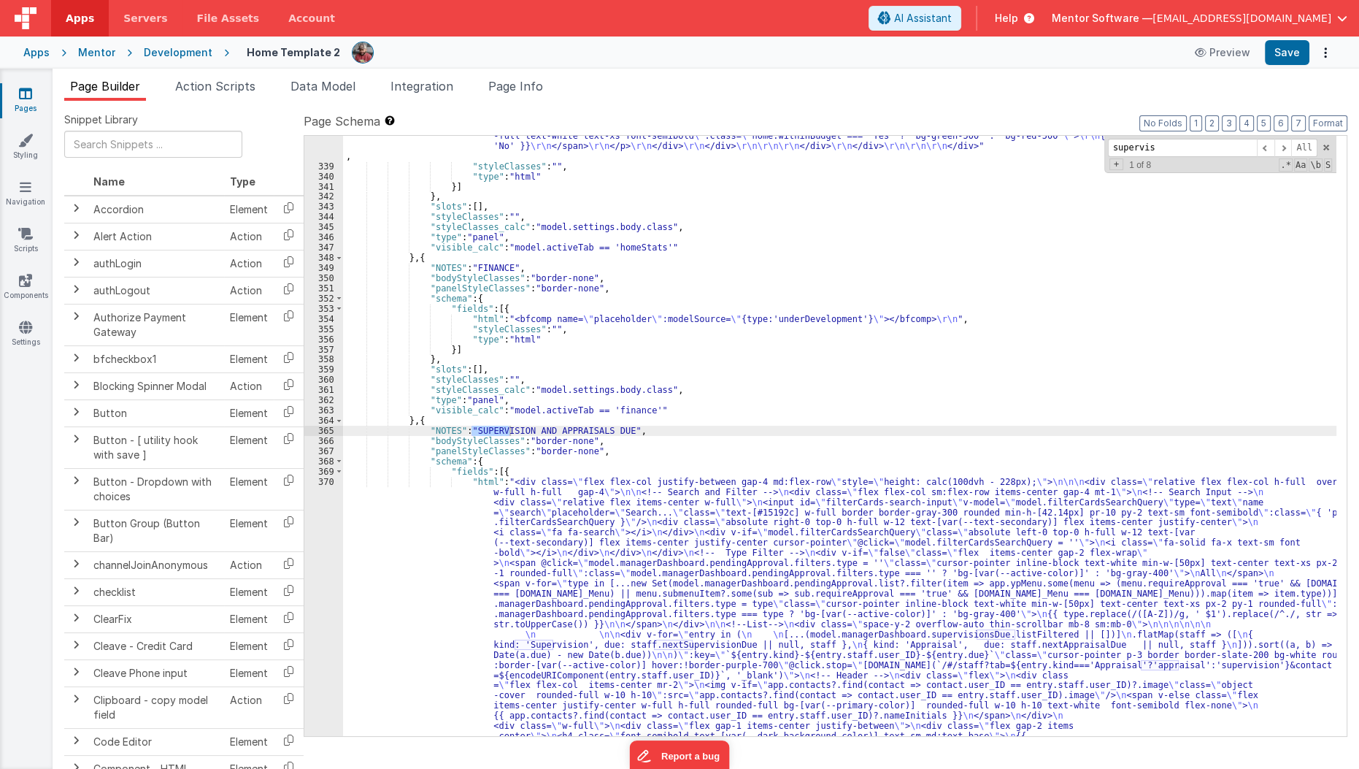
scroll to position [16611, 0]
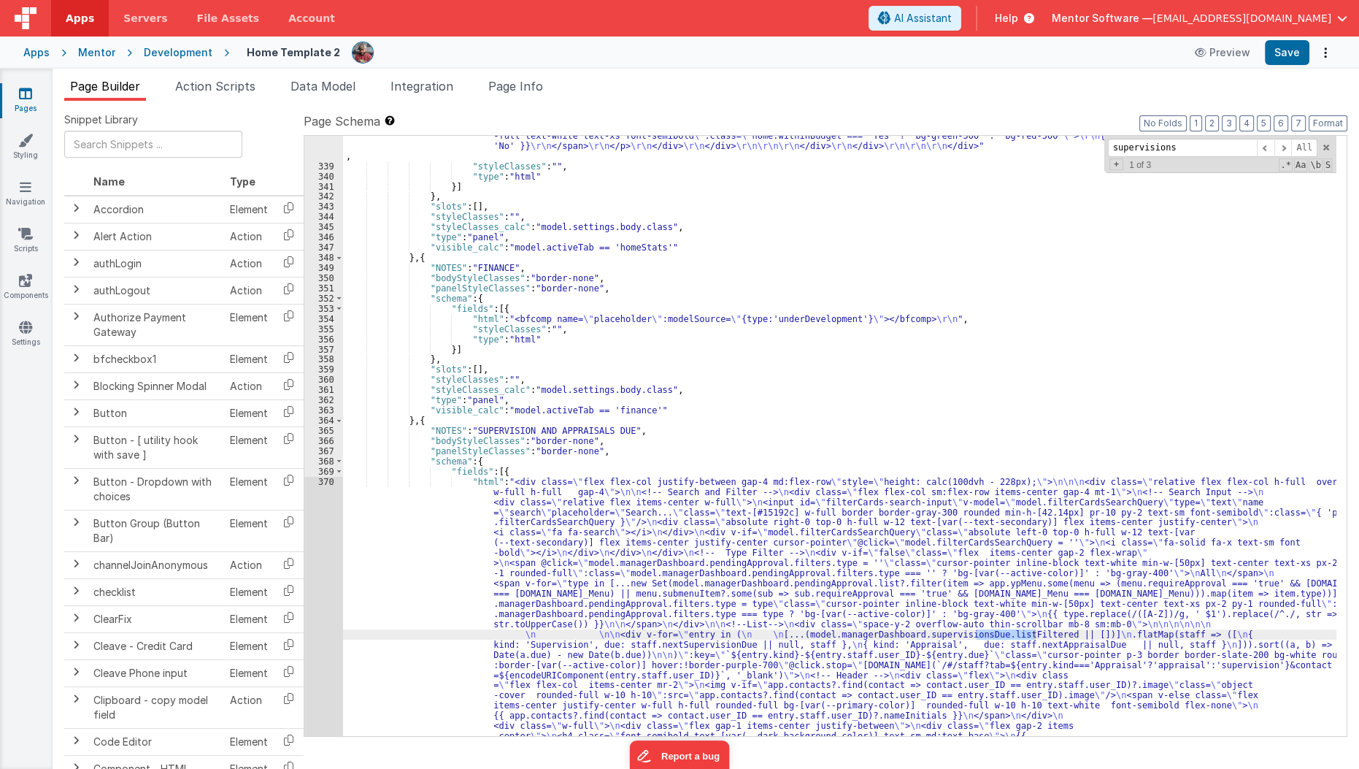
type input "supervisions"
click at [469, 600] on div ""html" : "<bfcomp v-if= \" app.hideOnProduction \" name= \" placeholder \" :mod…" at bounding box center [840, 349] width 994 height 1923
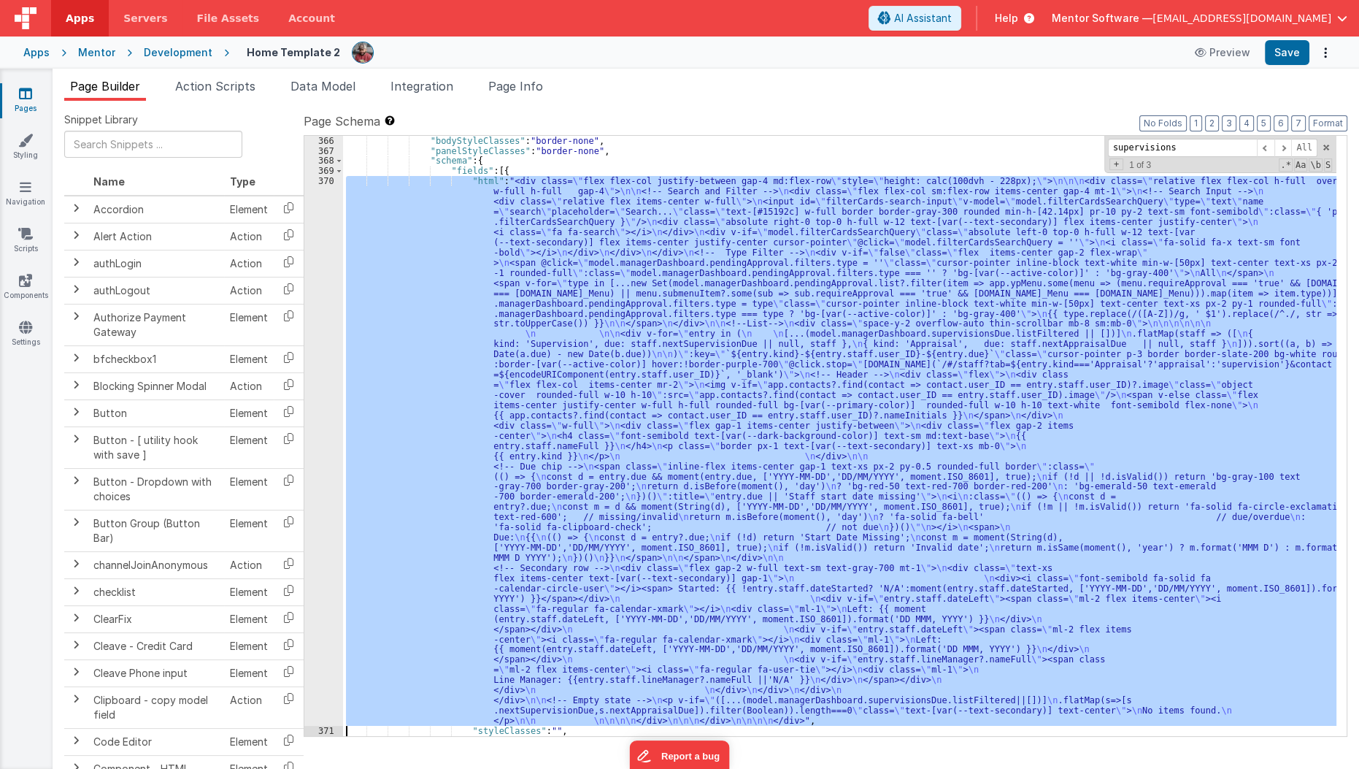
scroll to position [16866, 0]
click at [316, 599] on div "370" at bounding box center [323, 451] width 39 height 550
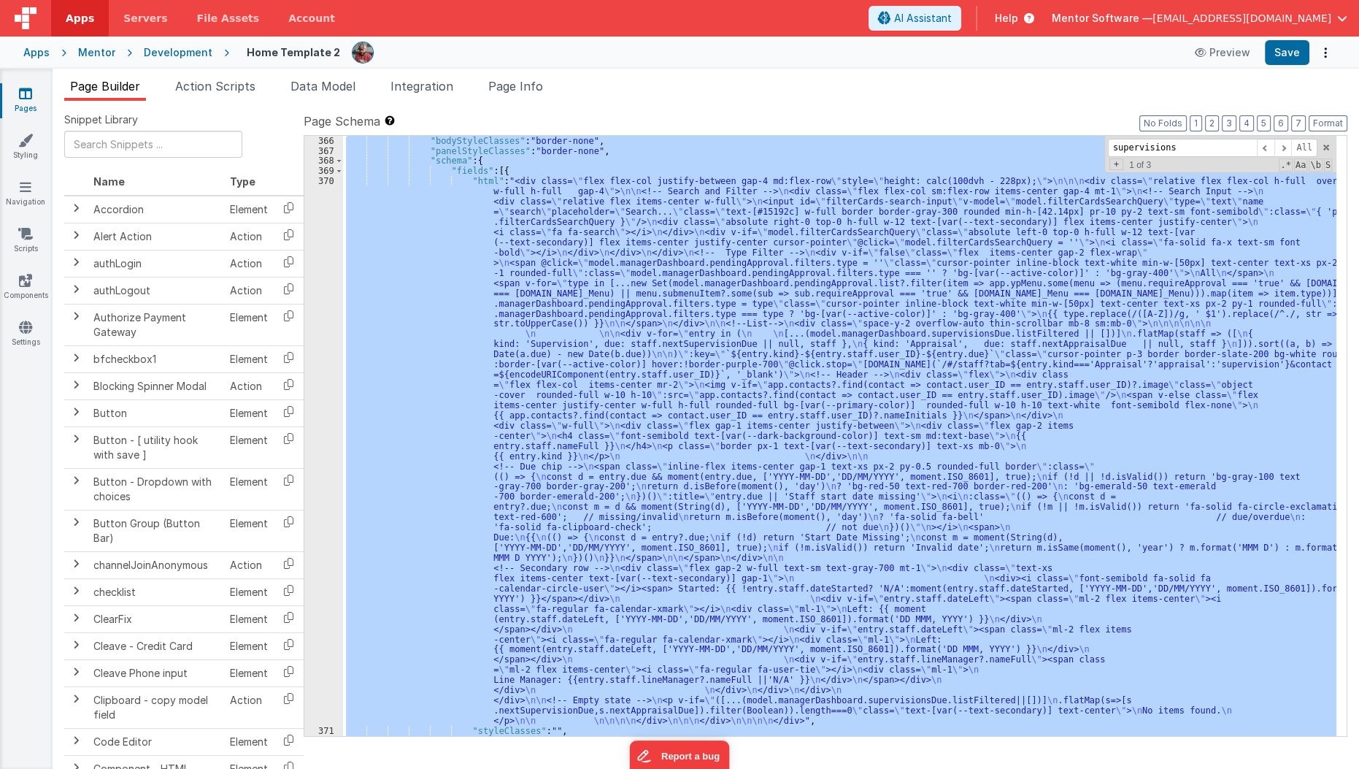
click at [316, 599] on div "370" at bounding box center [323, 451] width 39 height 550
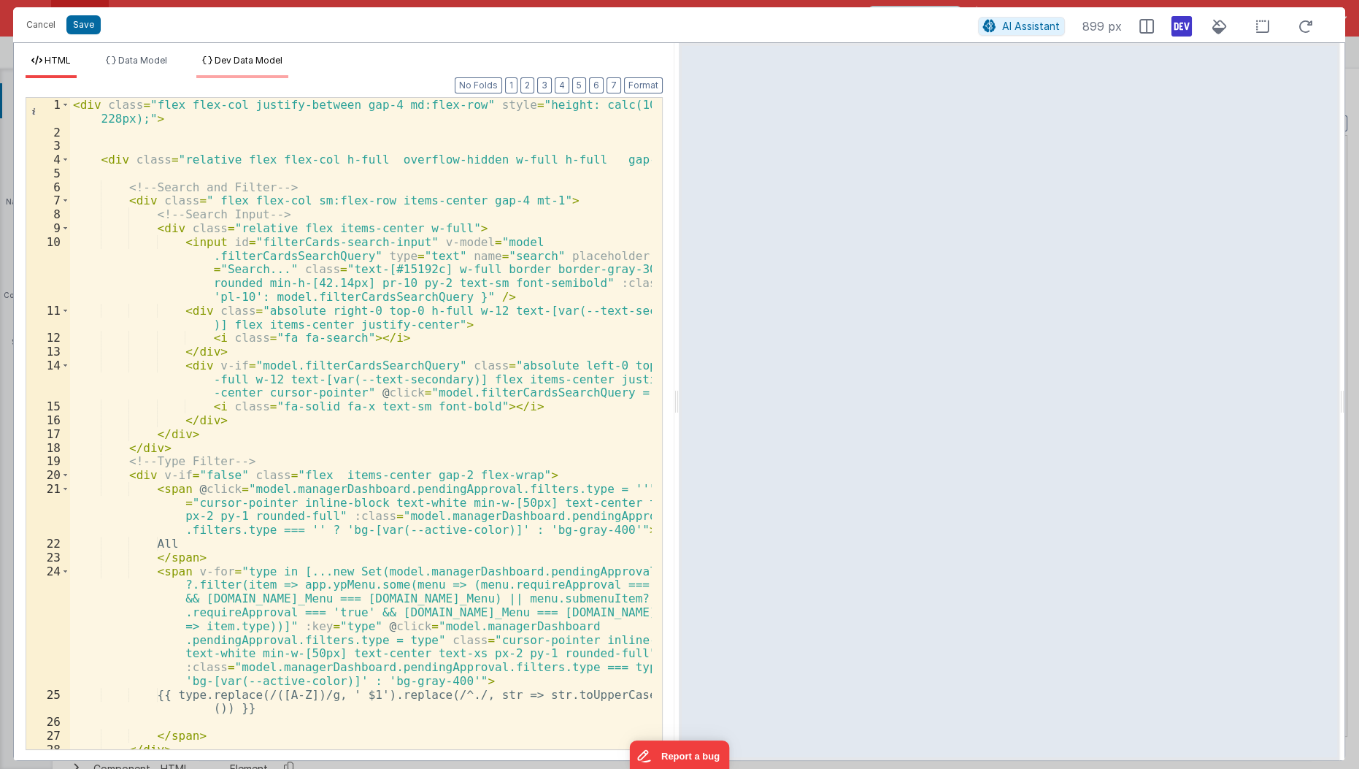
click at [228, 69] on li "Dev Data Model" at bounding box center [242, 66] width 92 height 23
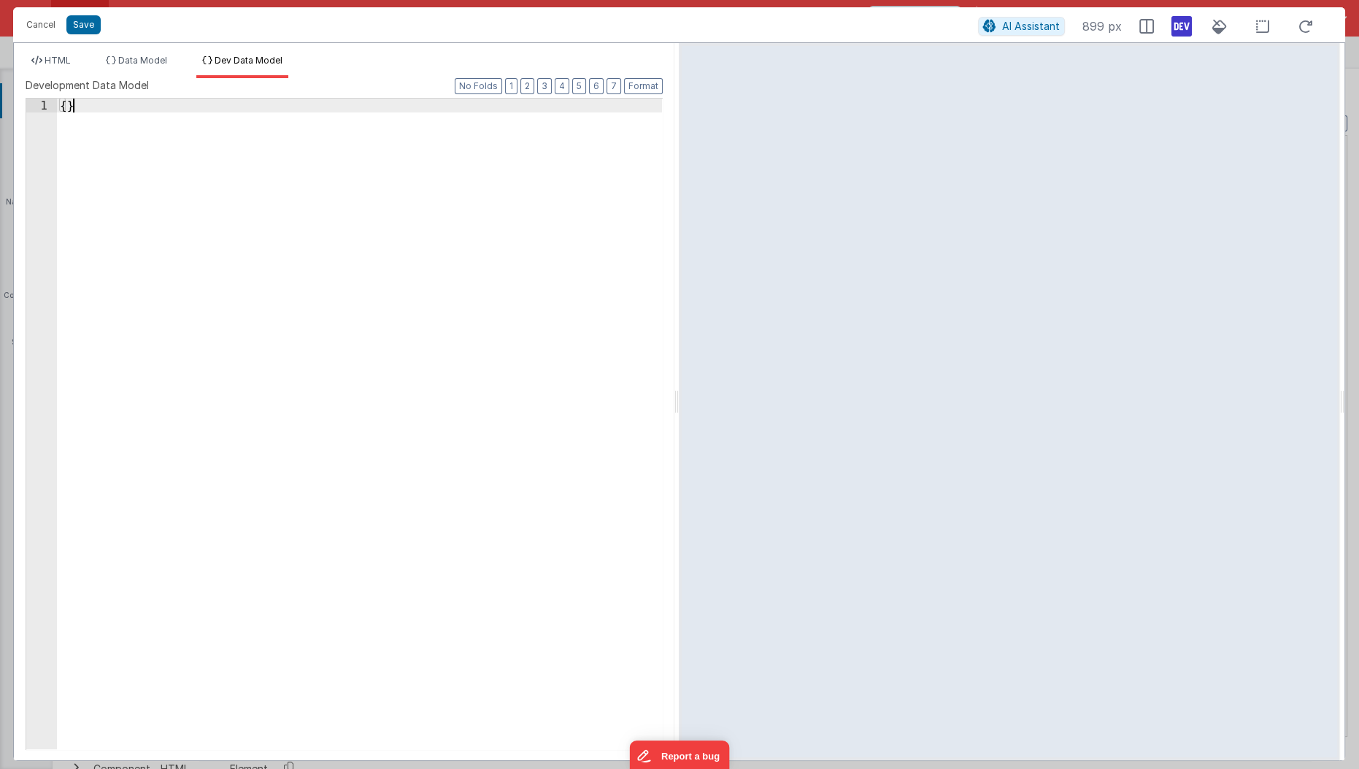
click at [269, 304] on div "{ }" at bounding box center [360, 439] width 607 height 680
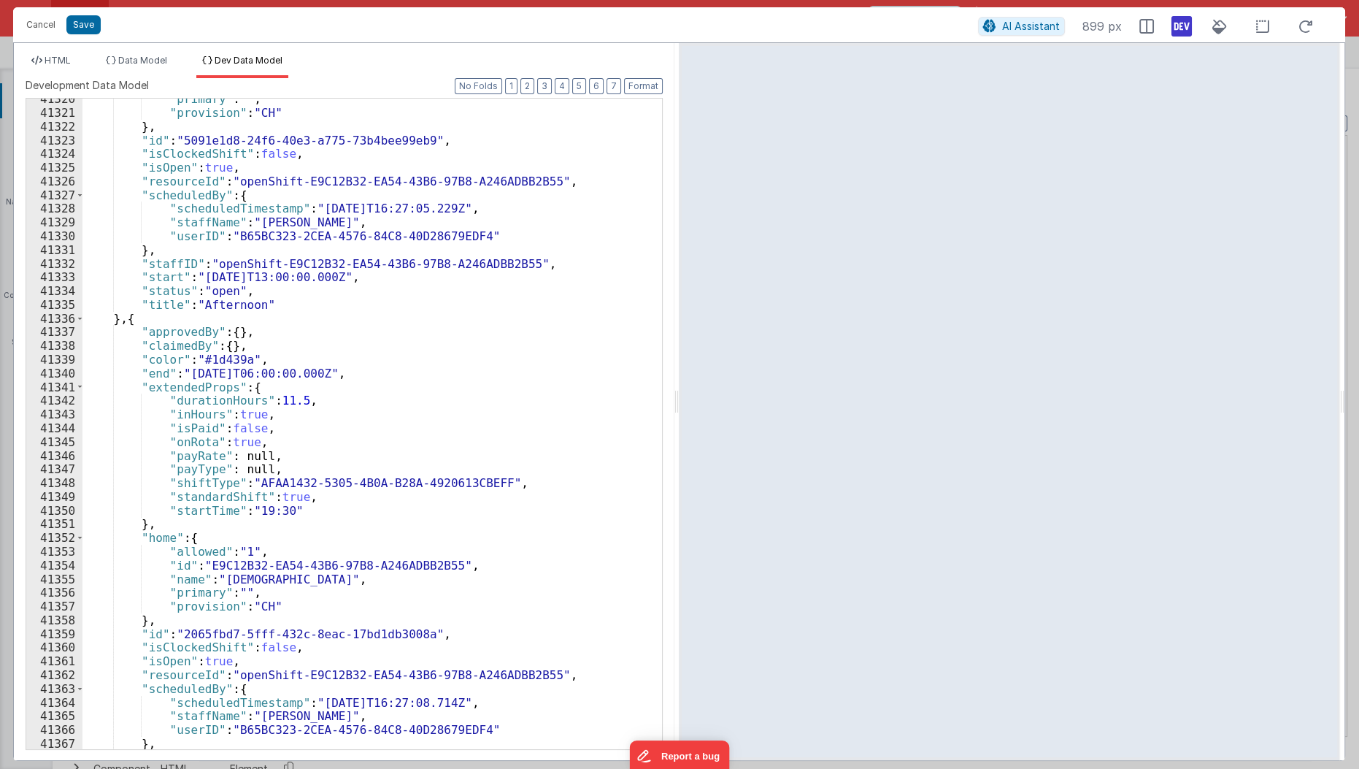
scroll to position [23266, 0]
click at [589, 481] on div ""primary" : "" , "provision" : "CH" } , "id" : "5091e1d8-24f6-40e3-a775-73b4bee…" at bounding box center [367, 432] width 571 height 680
click at [50, 68] on li "HTML" at bounding box center [51, 66] width 51 height 23
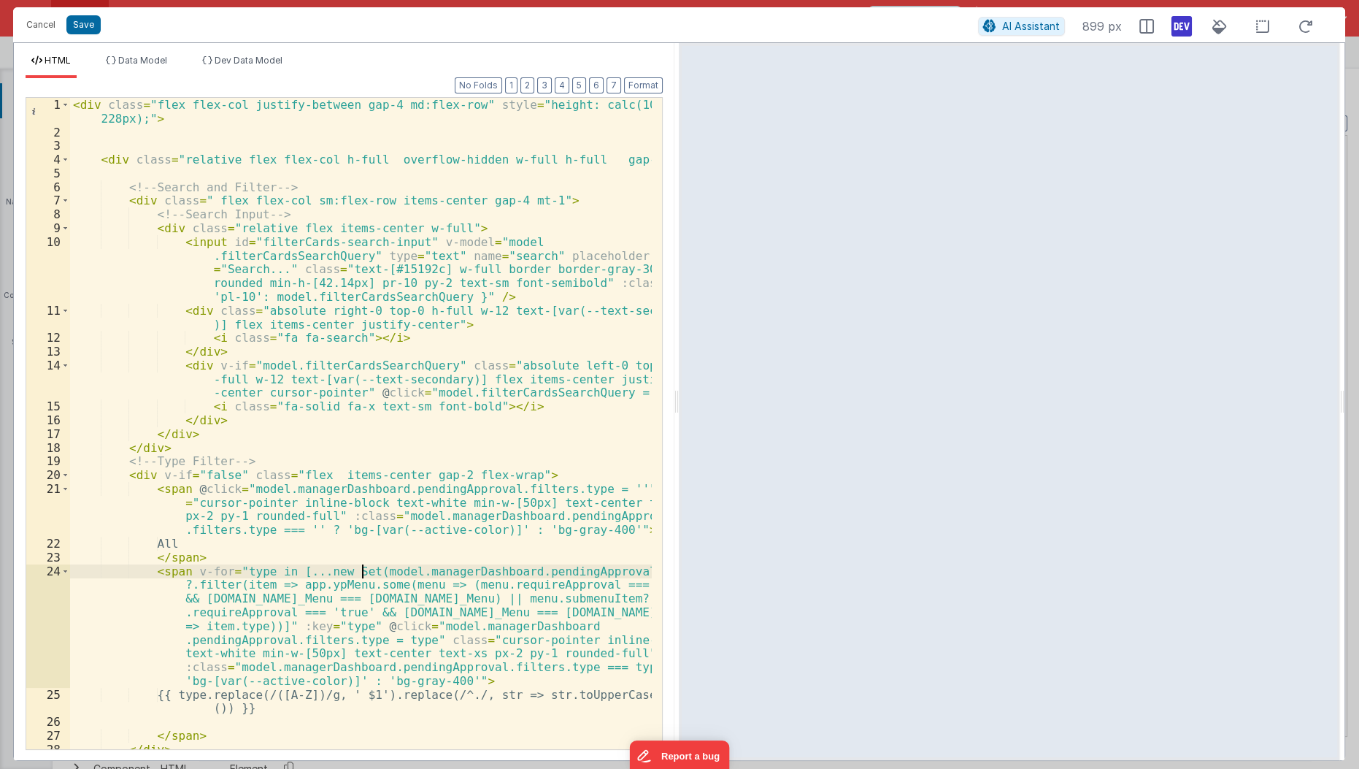
click at [363, 574] on div "< div class = "flex flex-col justify-between gap-4 md:flex-row" style = "height…" at bounding box center [361, 444] width 583 height 693
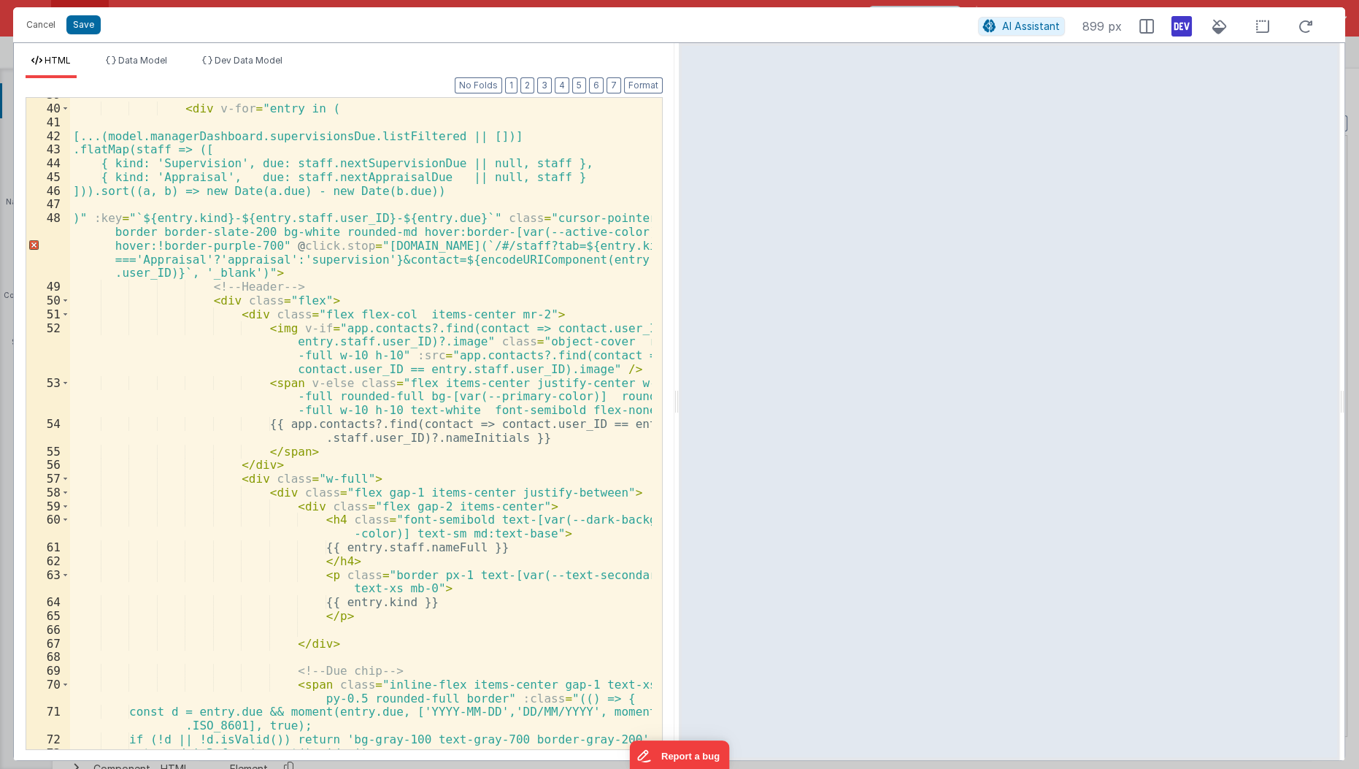
scroll to position [795, 0]
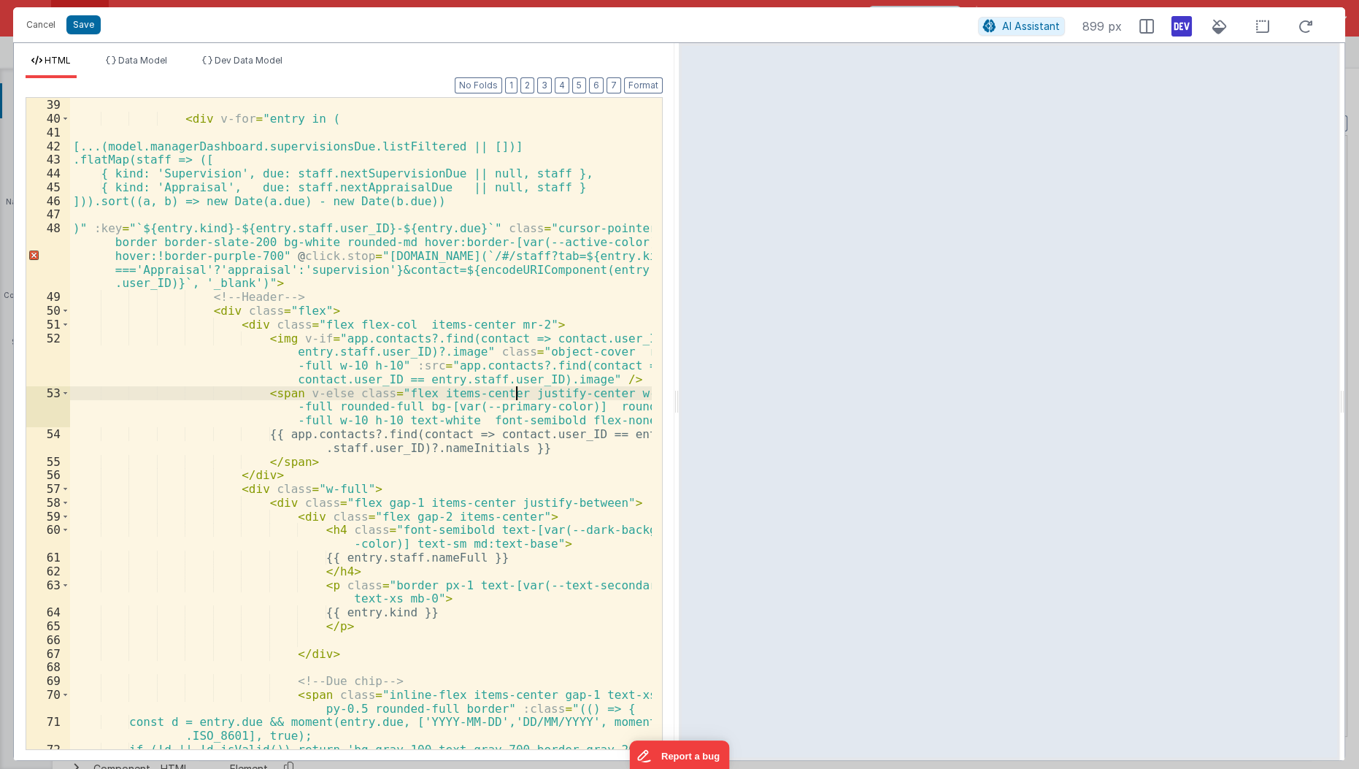
click at [517, 388] on div "< div v-for = "entry in ( [...(model.managerDashboard.supervisionsDue.listFilte…" at bounding box center [361, 424] width 583 height 680
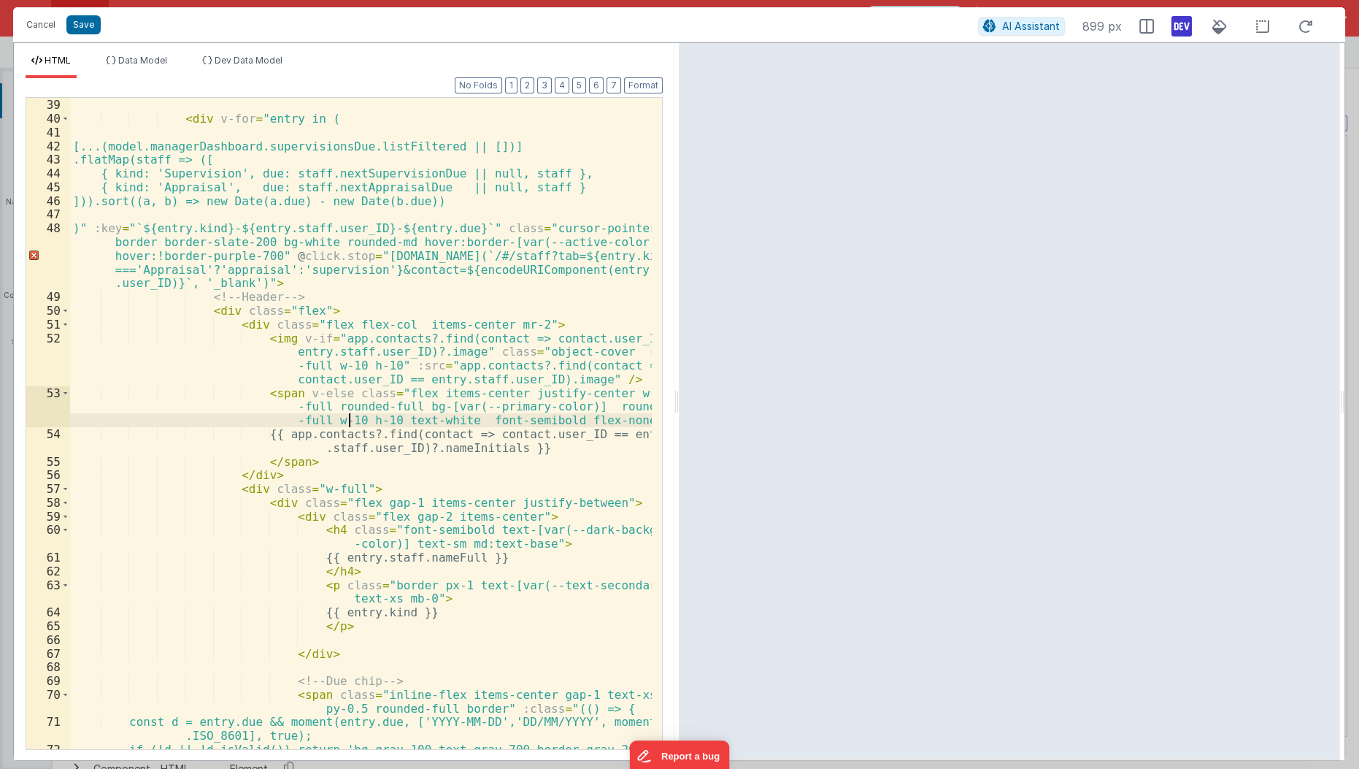
click at [350, 416] on div "< div v-for = "entry in ( [...(model.managerDashboard.supervisionsDue.listFilte…" at bounding box center [361, 424] width 583 height 680
click at [374, 415] on div "< div v-for = "entry in ( [...(model.managerDashboard.supervisionsDue.listFilte…" at bounding box center [361, 424] width 583 height 680
click at [339, 365] on div "< div v-for = "entry in ( [...(model.managerDashboard.supervisionsDue.listFilte…" at bounding box center [361, 424] width 583 height 680
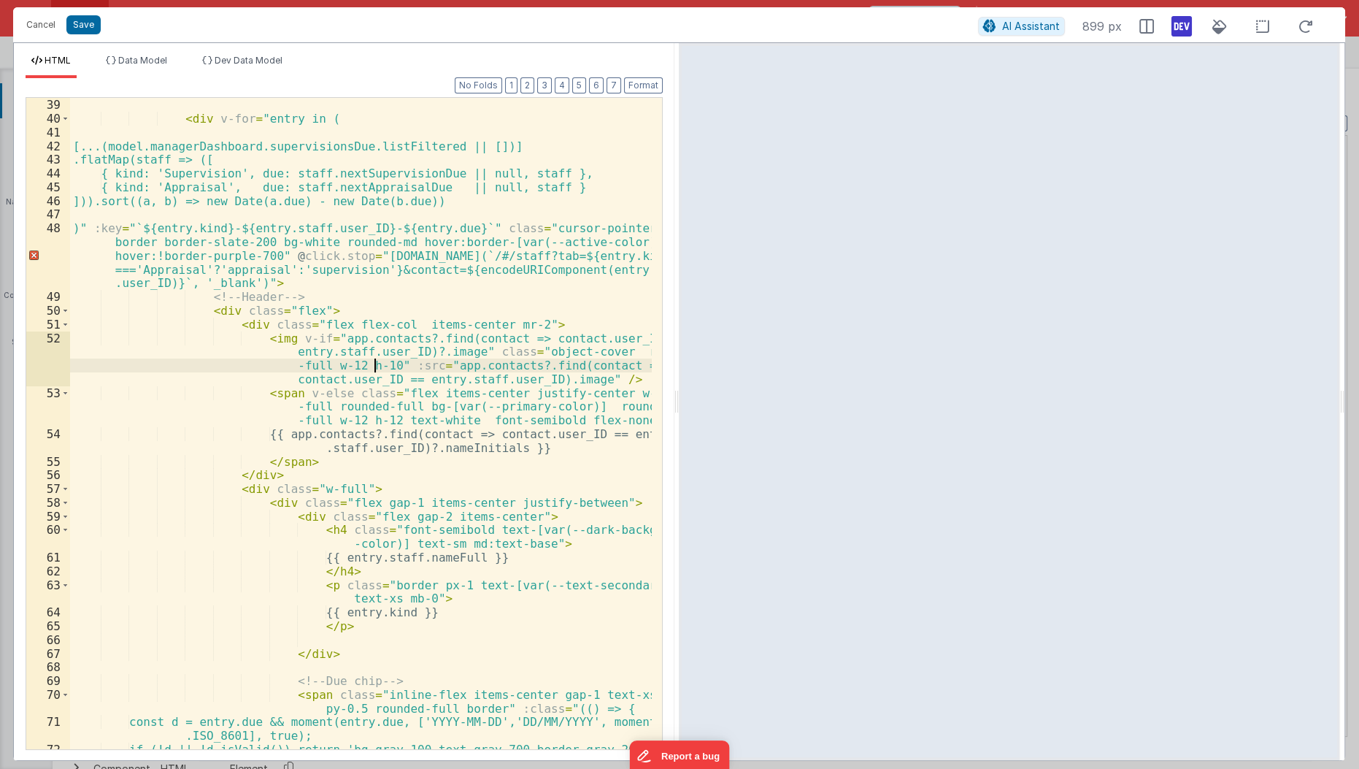
click at [374, 365] on div "< div v-for = "entry in ( [...(model.managerDashboard.supervisionsDue.listFilte…" at bounding box center [361, 424] width 583 height 680
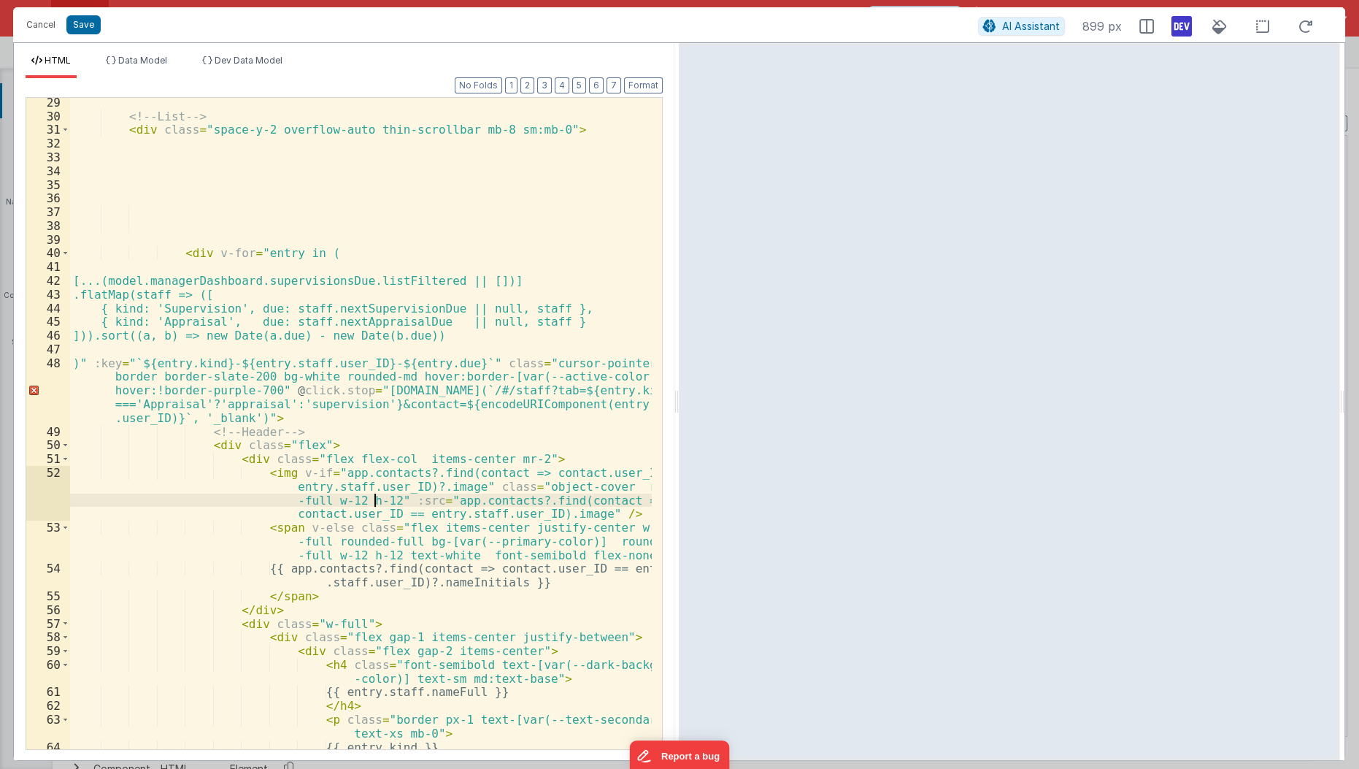
scroll to position [660, 0]
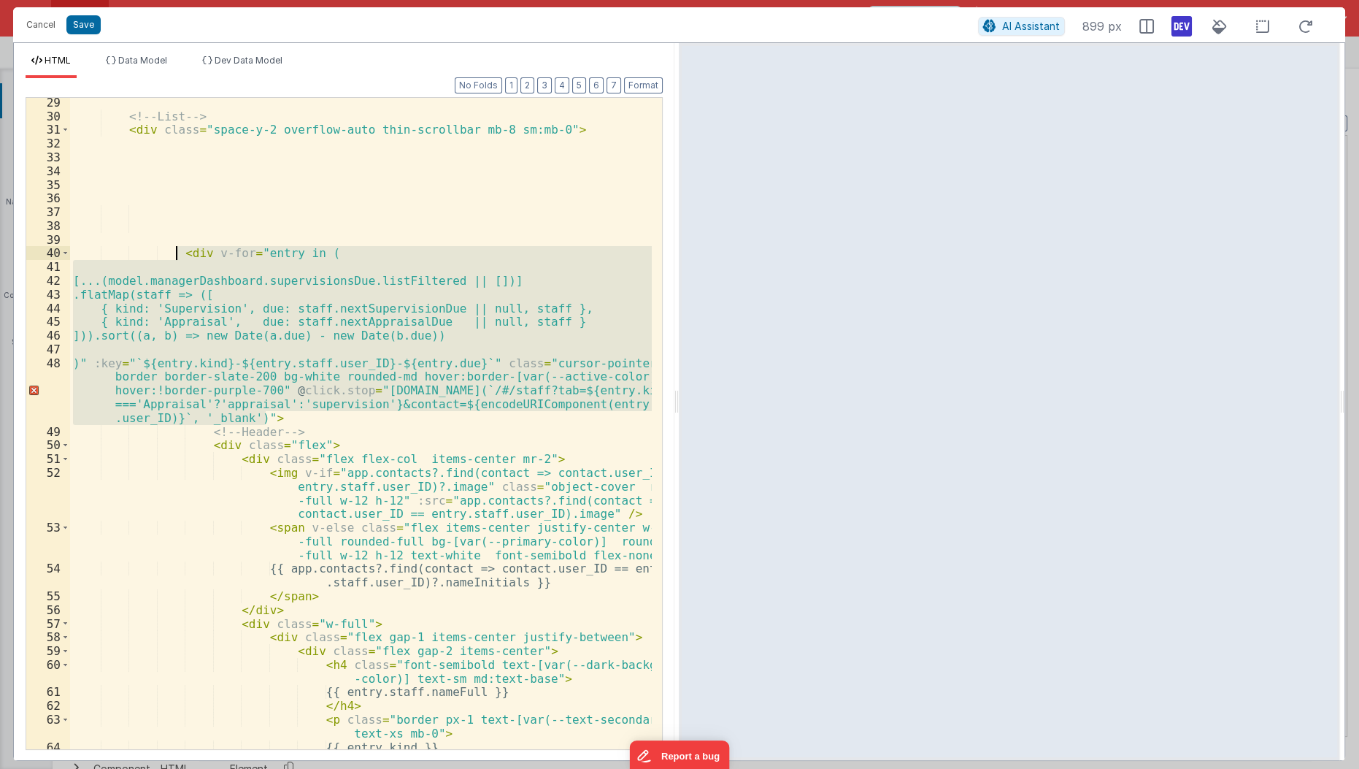
drag, startPoint x: 269, startPoint y: 415, endPoint x: 174, endPoint y: 247, distance: 193.2
click at [174, 247] on div "<!-- List --> < div class = "space-y-2 overflow-auto thin-scrollbar mb-8 sm:mb-…" at bounding box center [361, 436] width 583 height 680
click at [206, 248] on div "<!-- List --> < div class = "space-y-2 overflow-auto thin-scrollbar mb-8 sm:mb-…" at bounding box center [361, 423] width 582 height 651
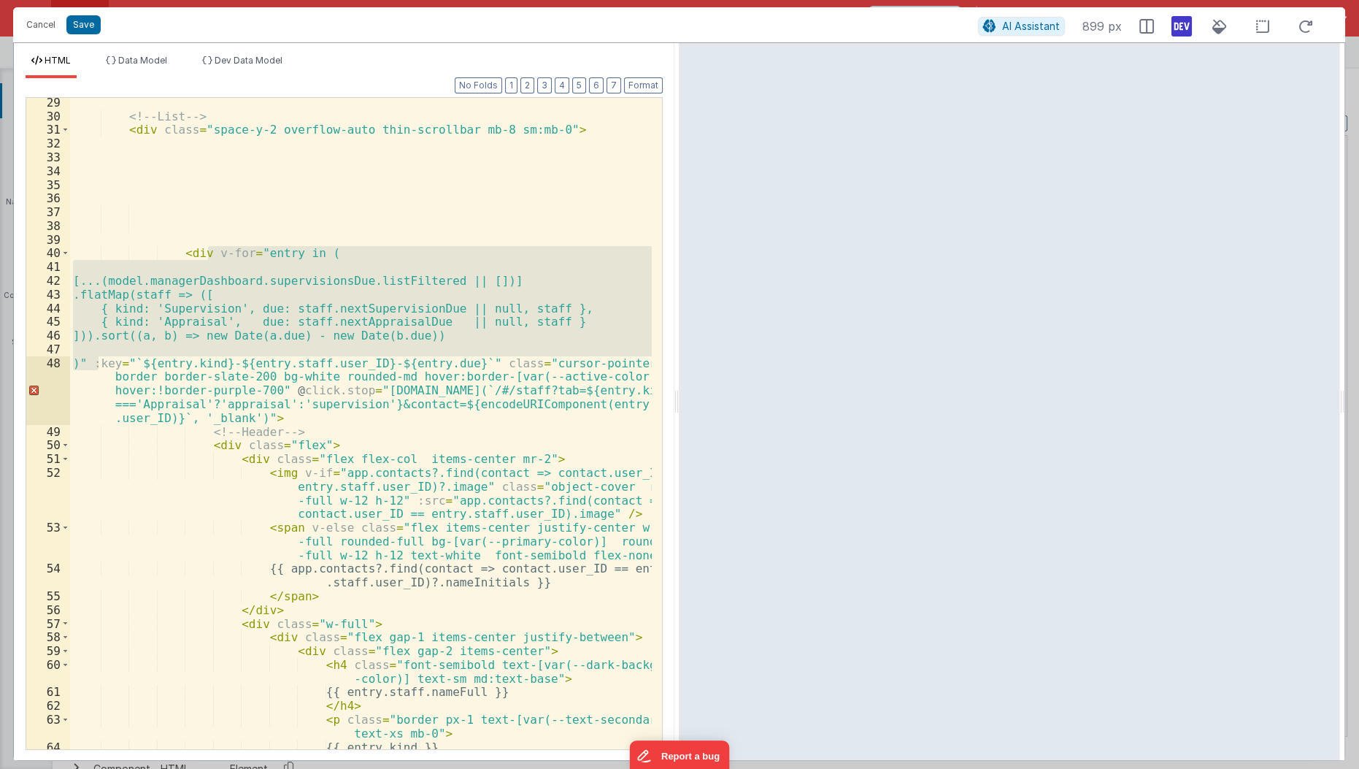
click at [307, 265] on div "<!-- List --> < div class = "space-y-2 overflow-auto thin-scrollbar mb-8 sm:mb-…" at bounding box center [361, 436] width 583 height 680
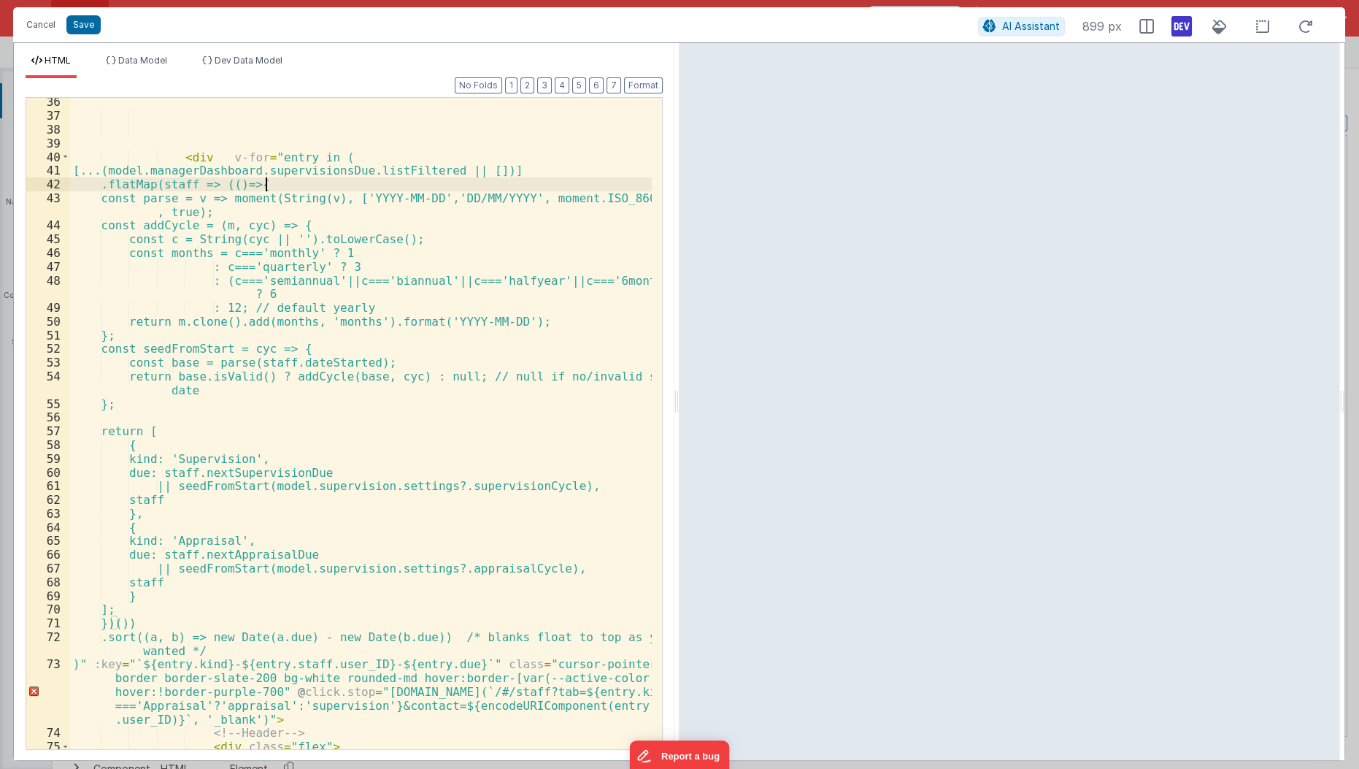
scroll to position [764, 0]
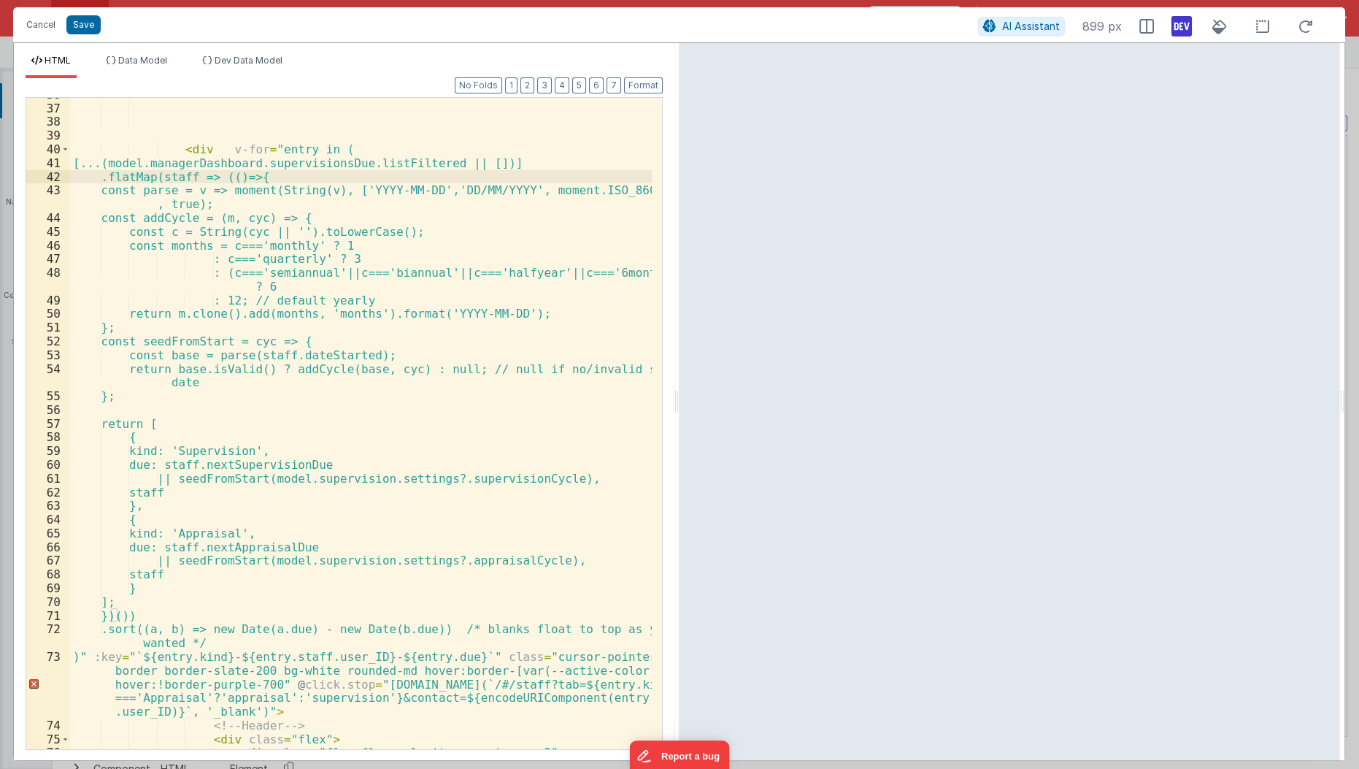
click at [565, 477] on div "< div v-for = "entry in ( [...(model.managerDashboard.supervisionsDue.listFilte…" at bounding box center [361, 428] width 583 height 680
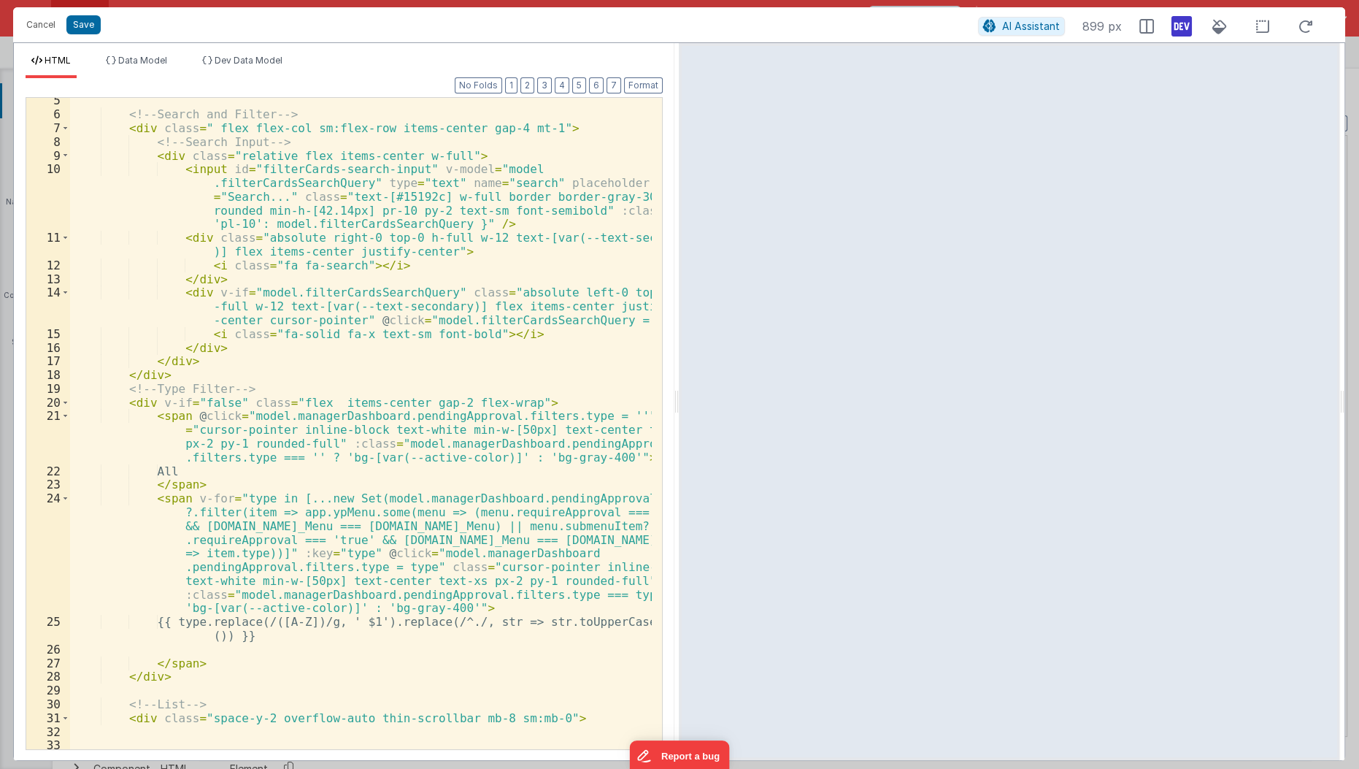
scroll to position [112, 0]
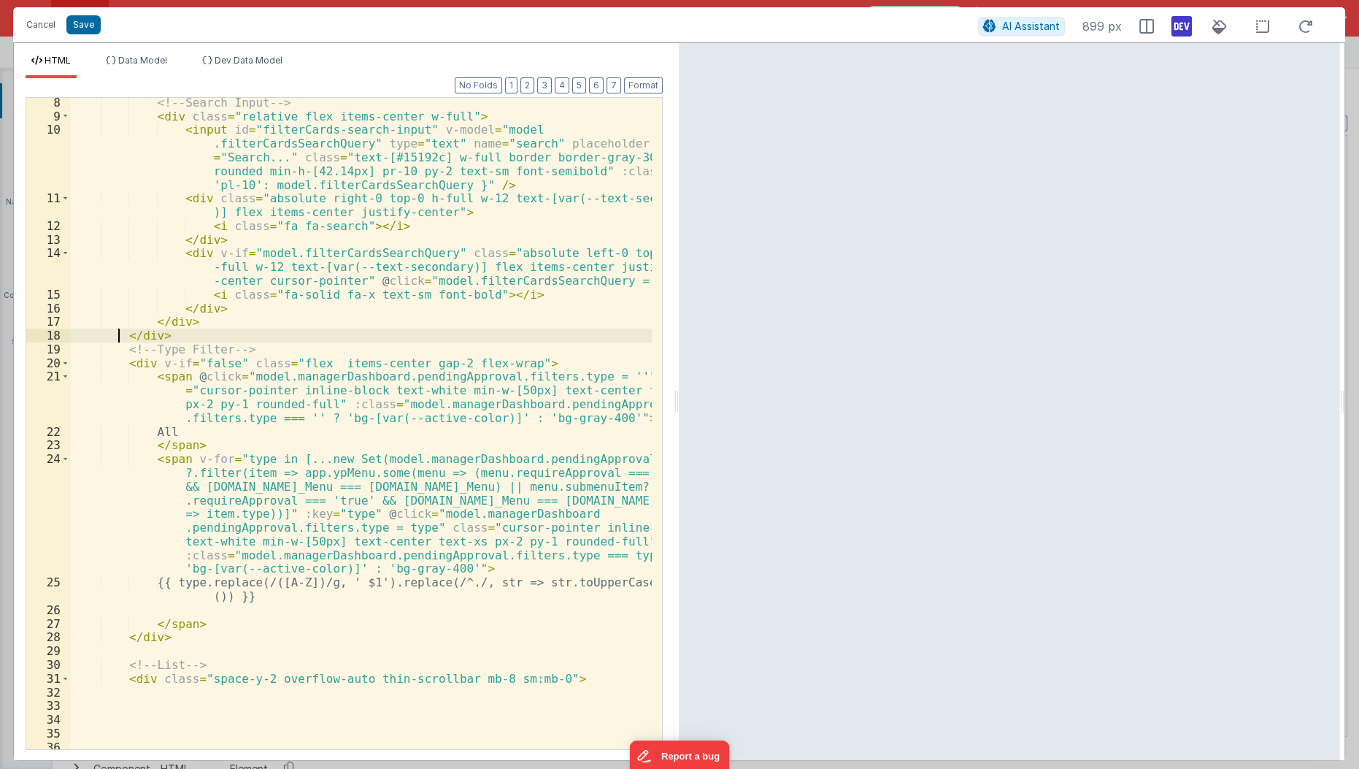
click at [120, 340] on div "<!-- Search Input --> < div class = "relative flex items-center w-full" > < inp…" at bounding box center [361, 436] width 583 height 680
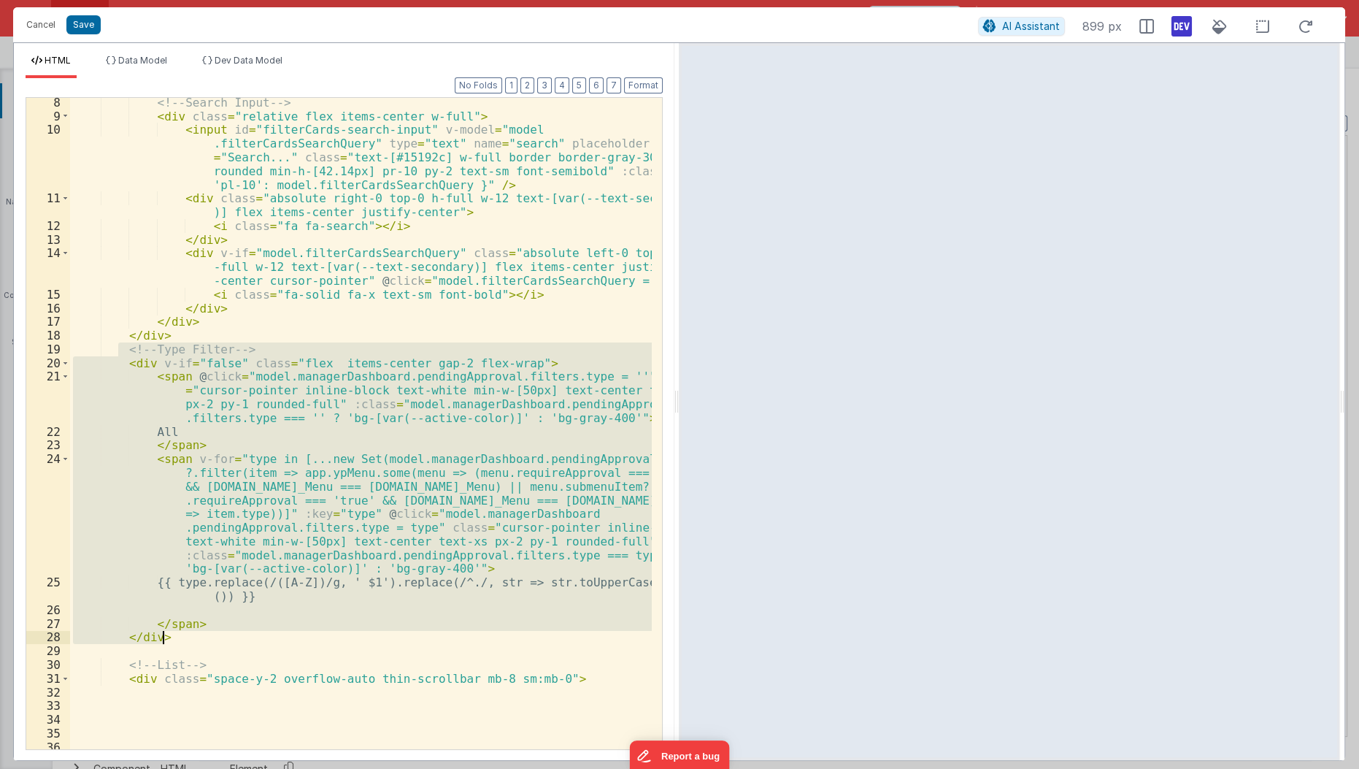
drag, startPoint x: 119, startPoint y: 353, endPoint x: 196, endPoint y: 639, distance: 296.9
click at [196, 639] on div "<!-- Search Input --> < div class = "relative flex items-center w-full" > < inp…" at bounding box center [361, 436] width 583 height 680
click at [153, 61] on span "Data Model" at bounding box center [142, 60] width 49 height 11
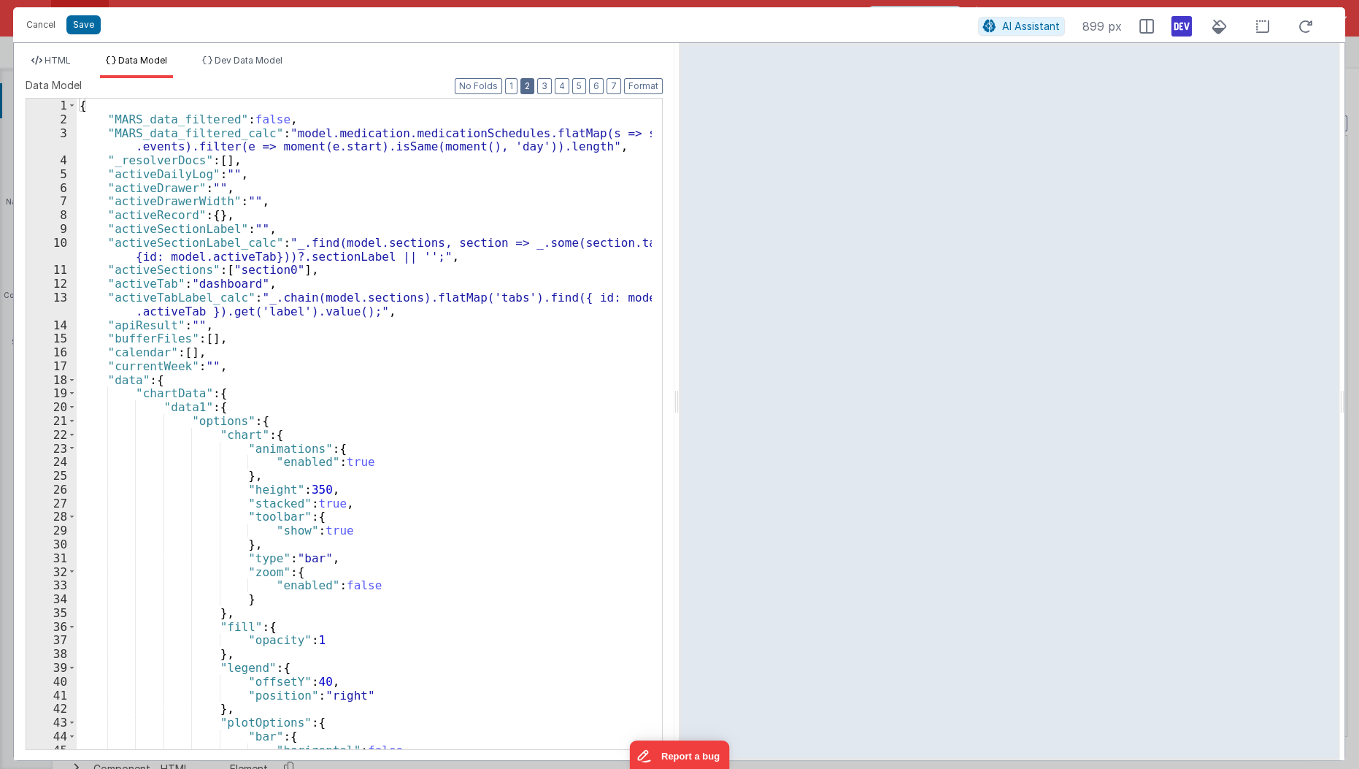
click at [534, 90] on button "2" at bounding box center [527, 86] width 14 height 16
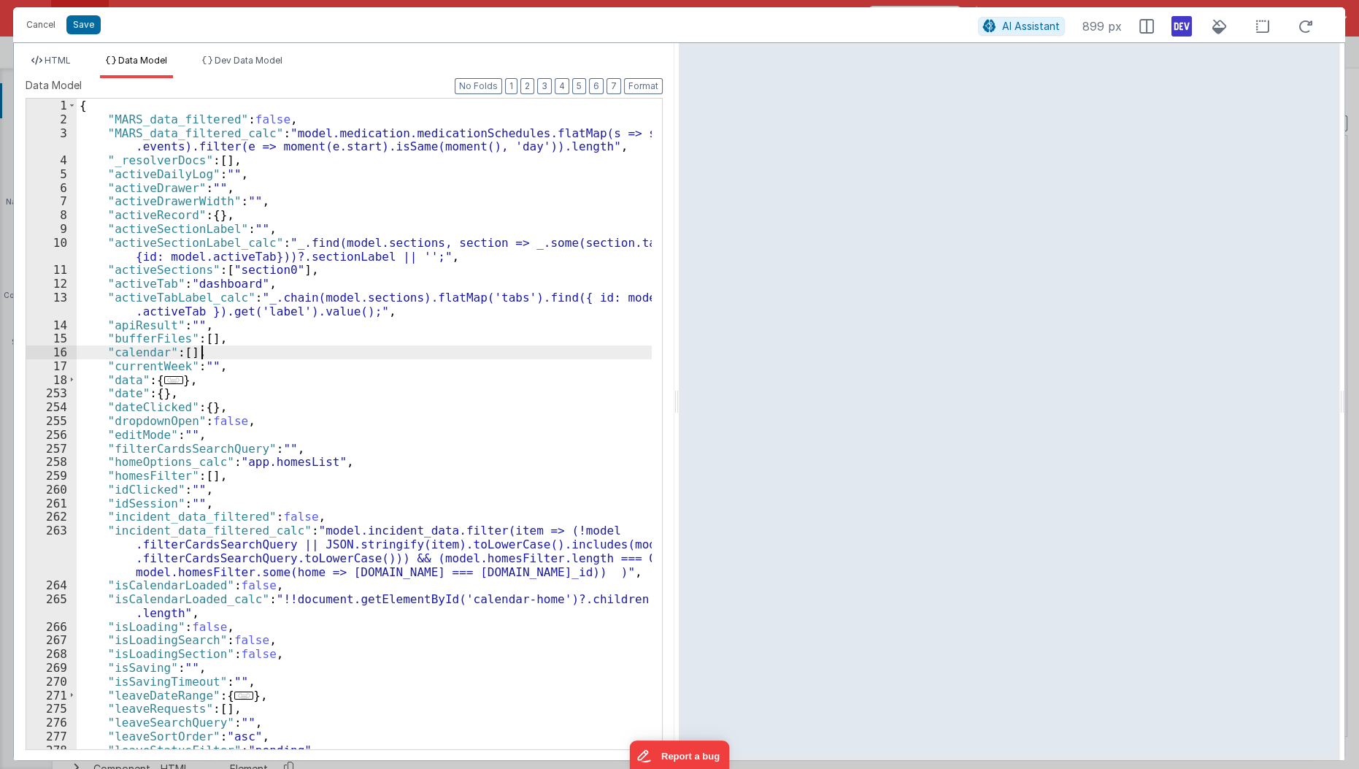
click at [288, 355] on div "{ "MARS_data_filtered" : false , "MARS_data_filtered_calc" : "model.medication.…" at bounding box center [365, 439] width 577 height 680
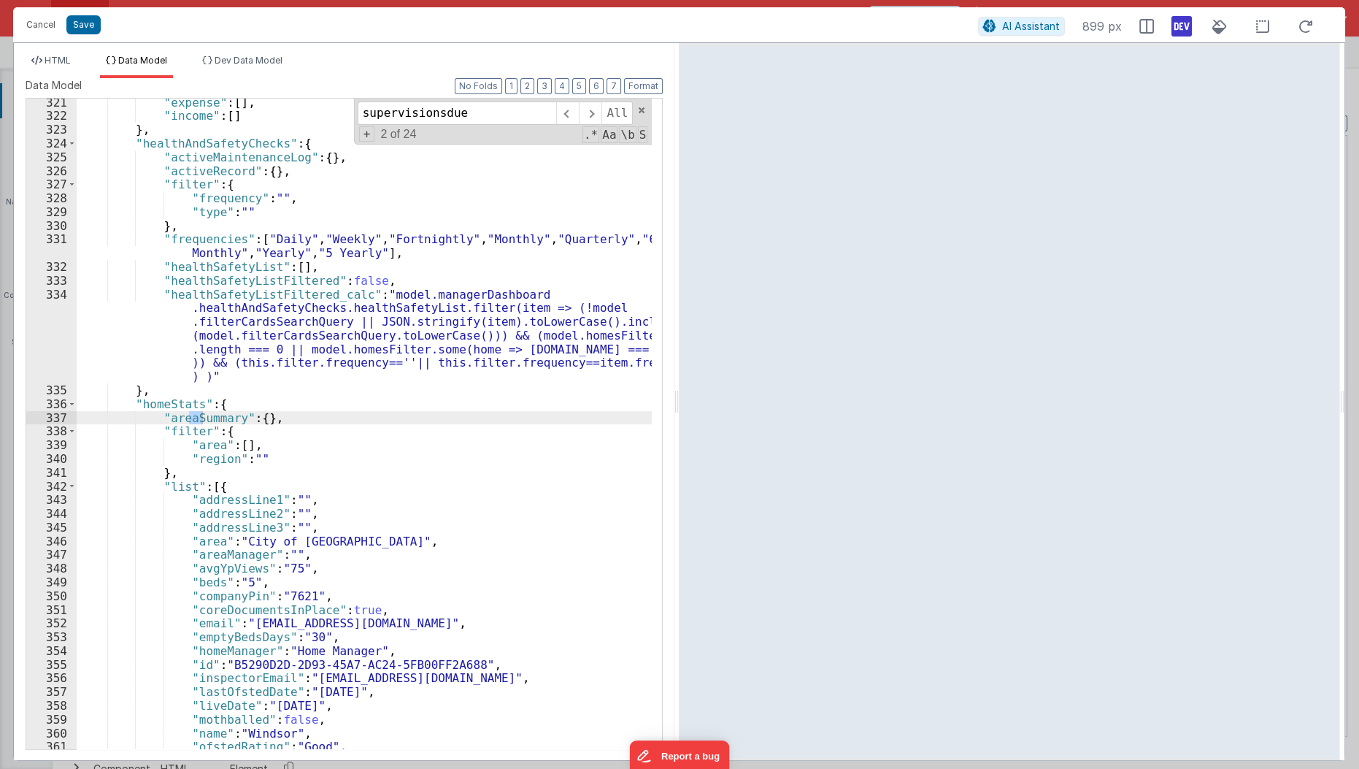
scroll to position [9533, 0]
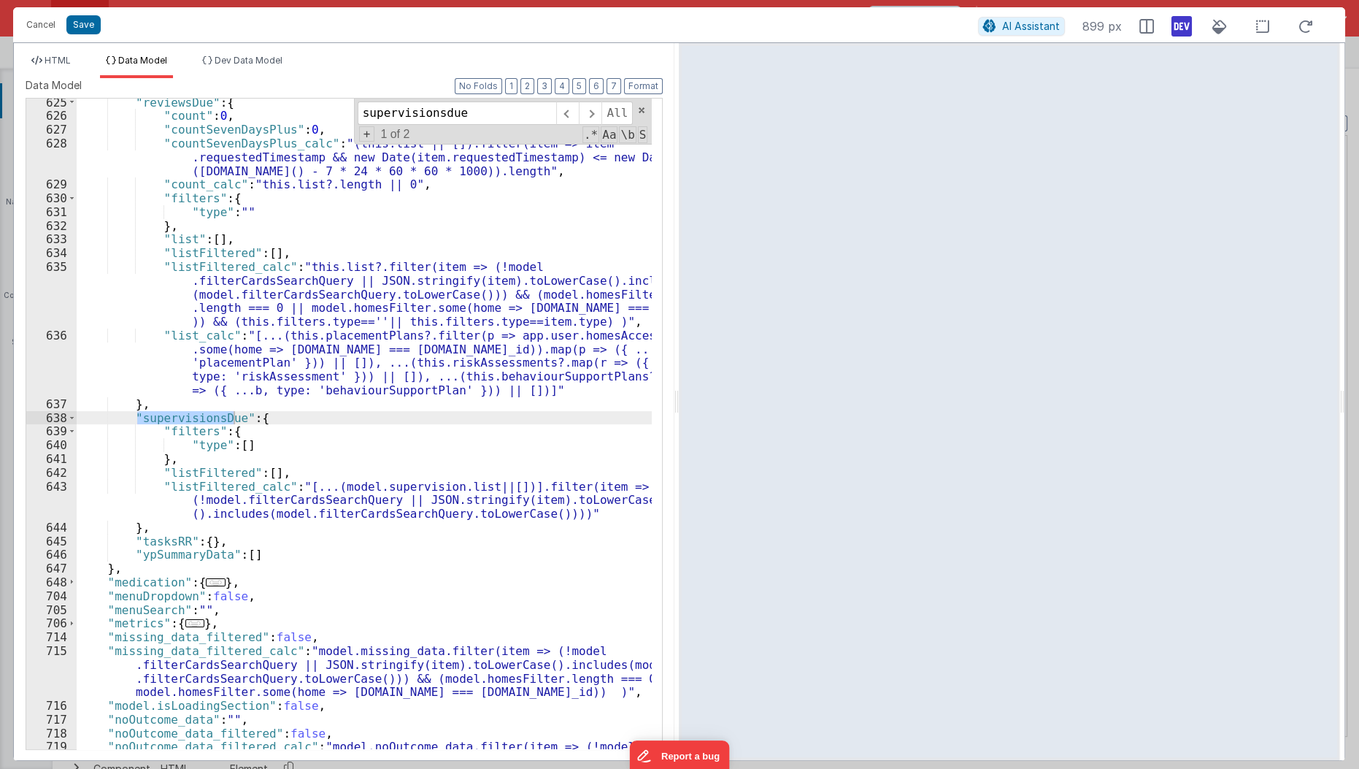
type input "supervisionsdue"
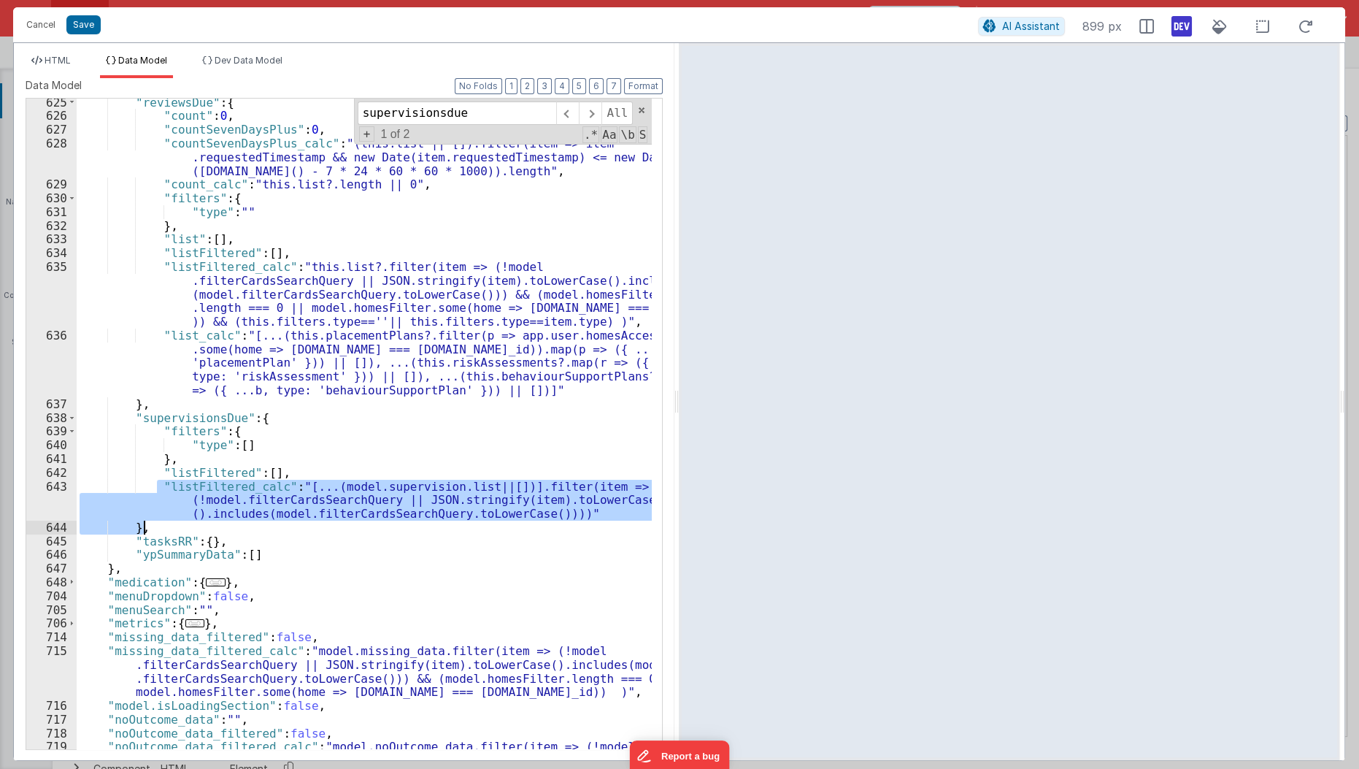
drag, startPoint x: 154, startPoint y: 484, endPoint x: 155, endPoint y: 527, distance: 43.1
click at [155, 527] on div ""reviewsDue" : { "count" : 0 , "countSevenDaysPlus" : 0 , "countSevenDaysPlus_c…" at bounding box center [365, 456] width 577 height 720
click at [236, 68] on li "Dev Data Model" at bounding box center [242, 66] width 92 height 23
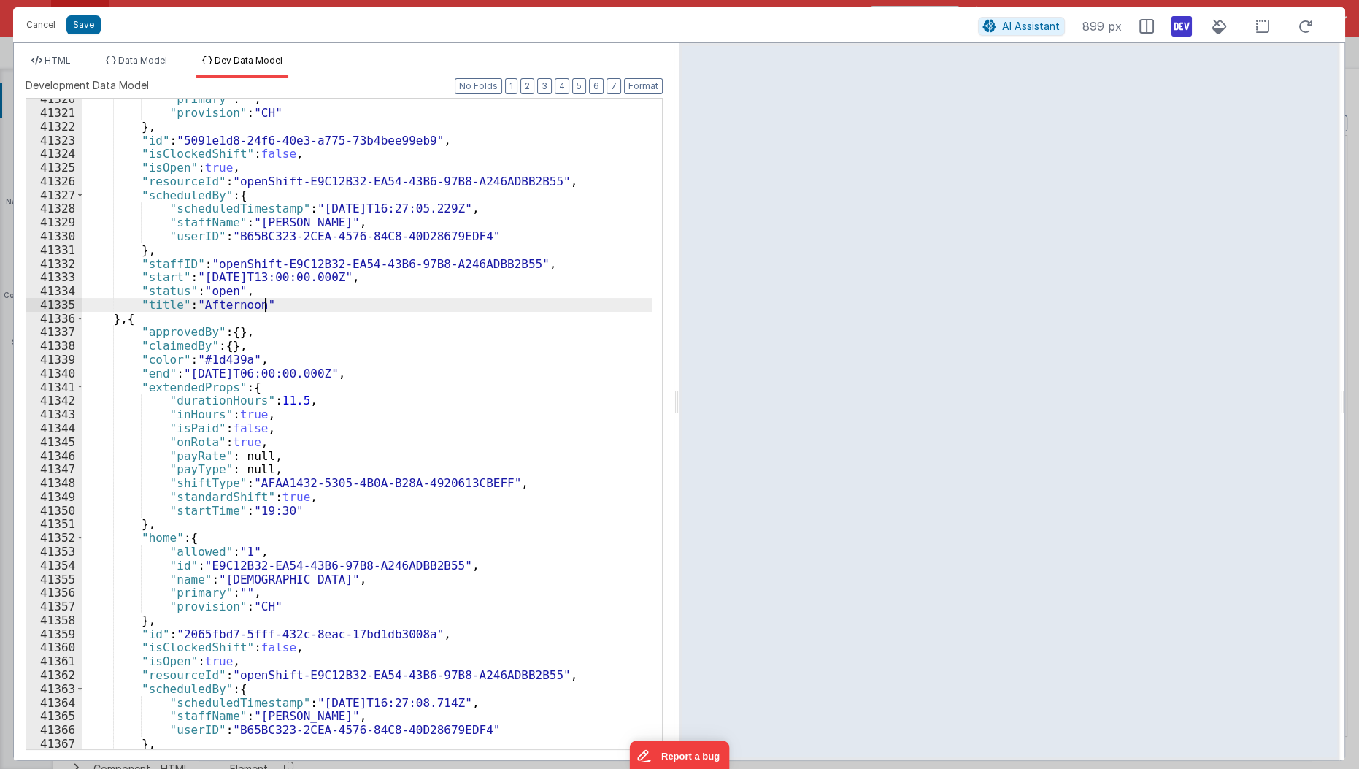
click at [286, 307] on div ""primary" : "" , "provision" : "CH" } , "id" : "5091e1d8-24f6-40e3-a775-73b4bee…" at bounding box center [367, 432] width 571 height 680
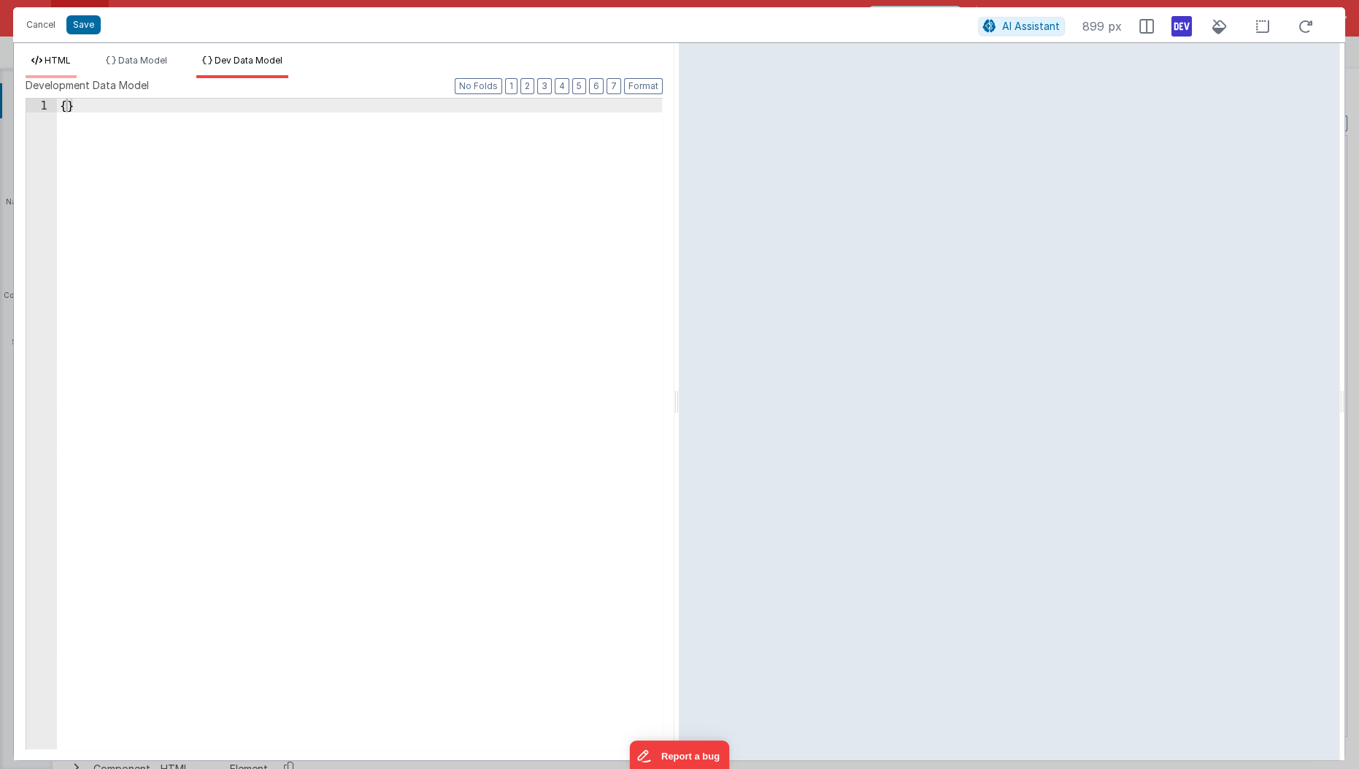
click at [67, 65] on li "HTML" at bounding box center [51, 66] width 51 height 23
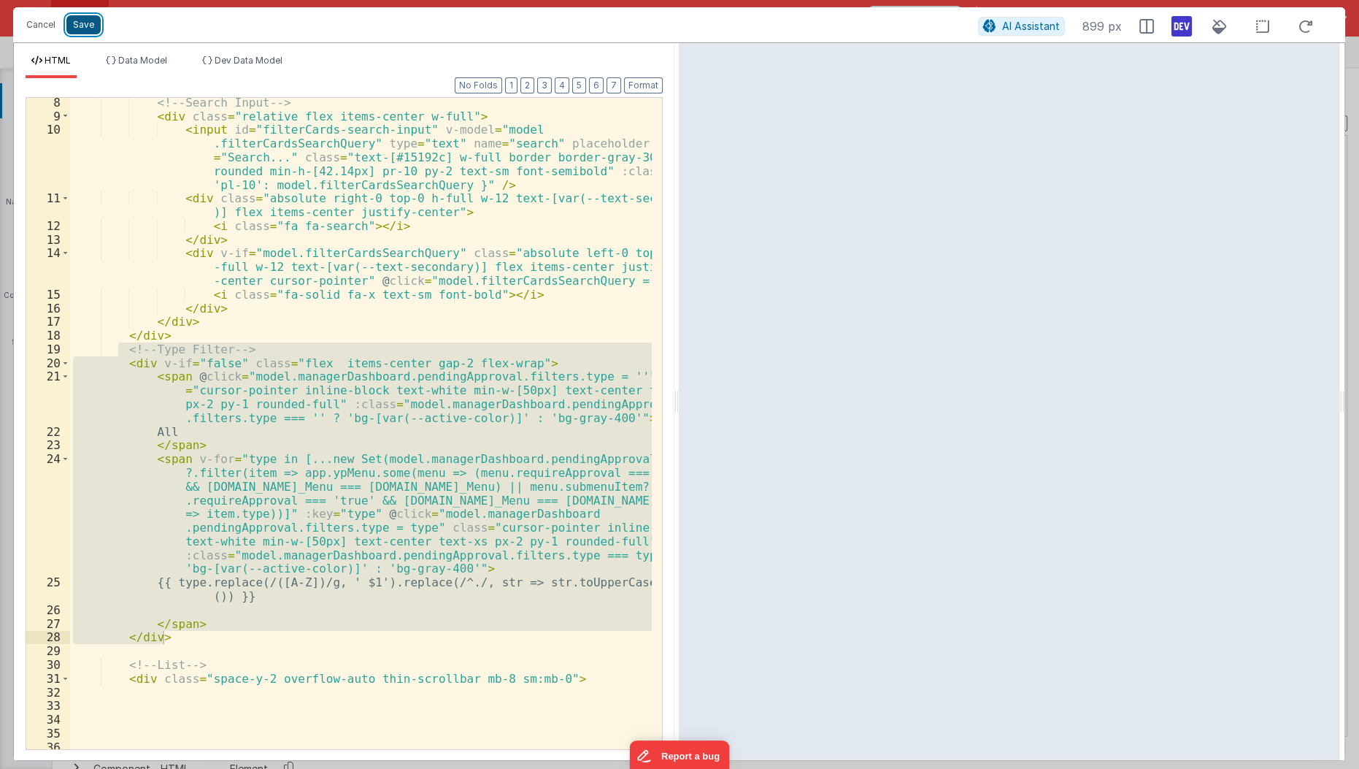
click at [86, 32] on button "Save" at bounding box center [83, 24] width 34 height 19
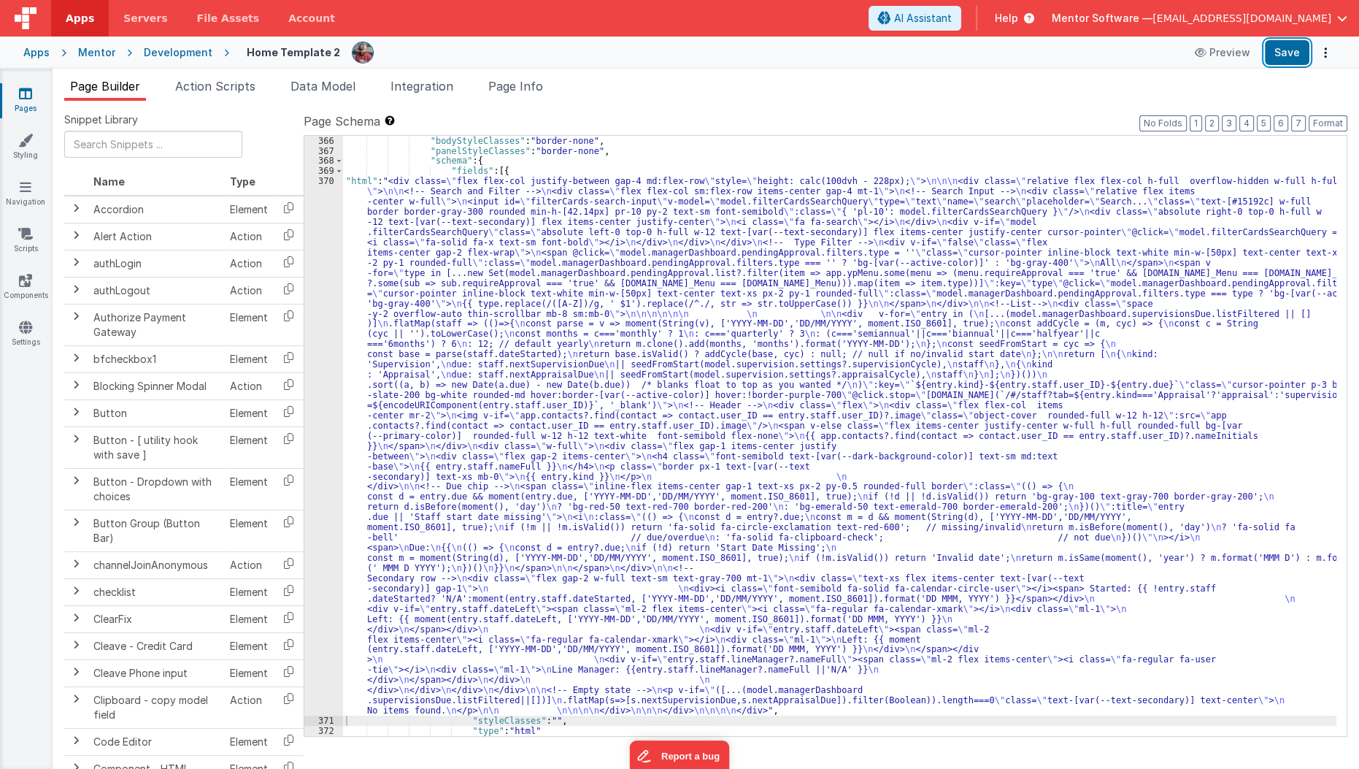
scroll to position [16872, 0]
click at [1267, 55] on button "Save" at bounding box center [1287, 52] width 45 height 25
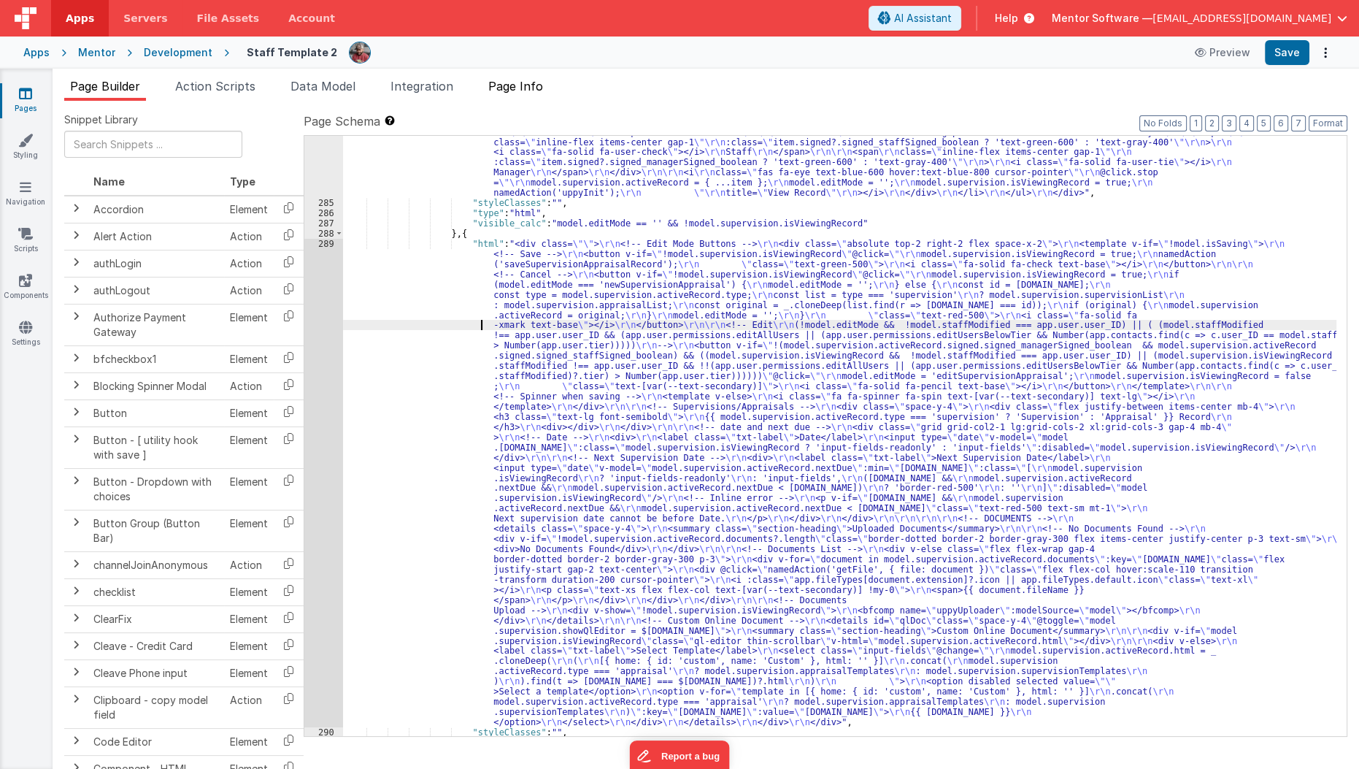
scroll to position [14649, 0]
click at [518, 83] on span "Page Info" at bounding box center [515, 86] width 55 height 15
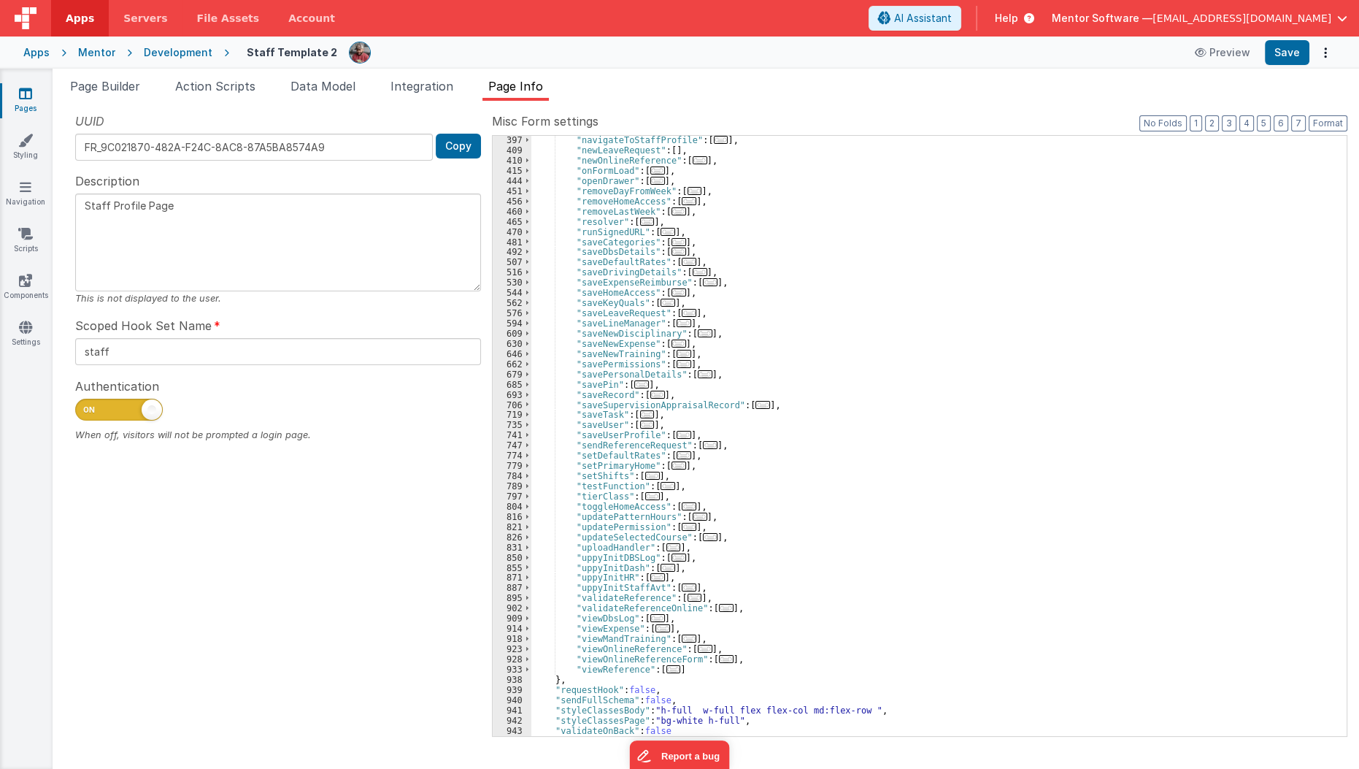
scroll to position [483, 0]
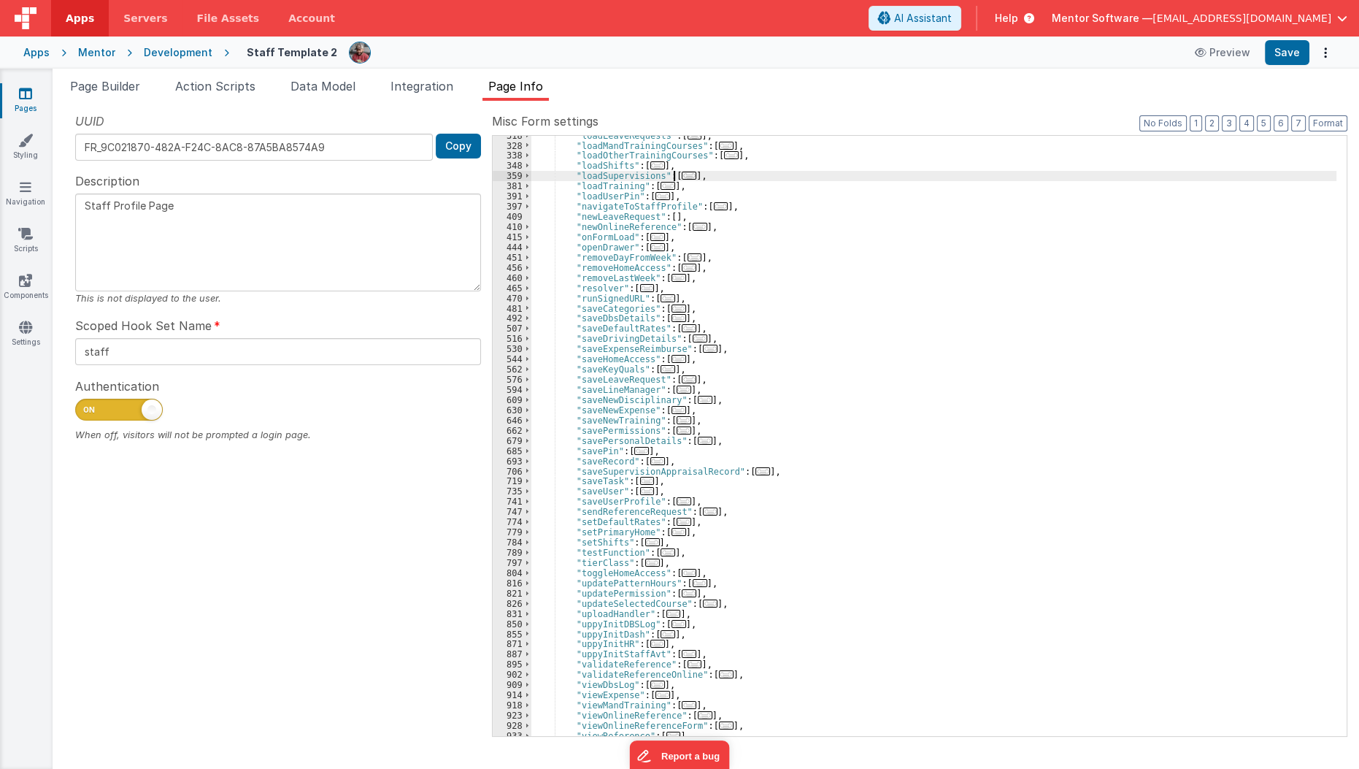
click at [682, 176] on span "..." at bounding box center [689, 176] width 15 height 8
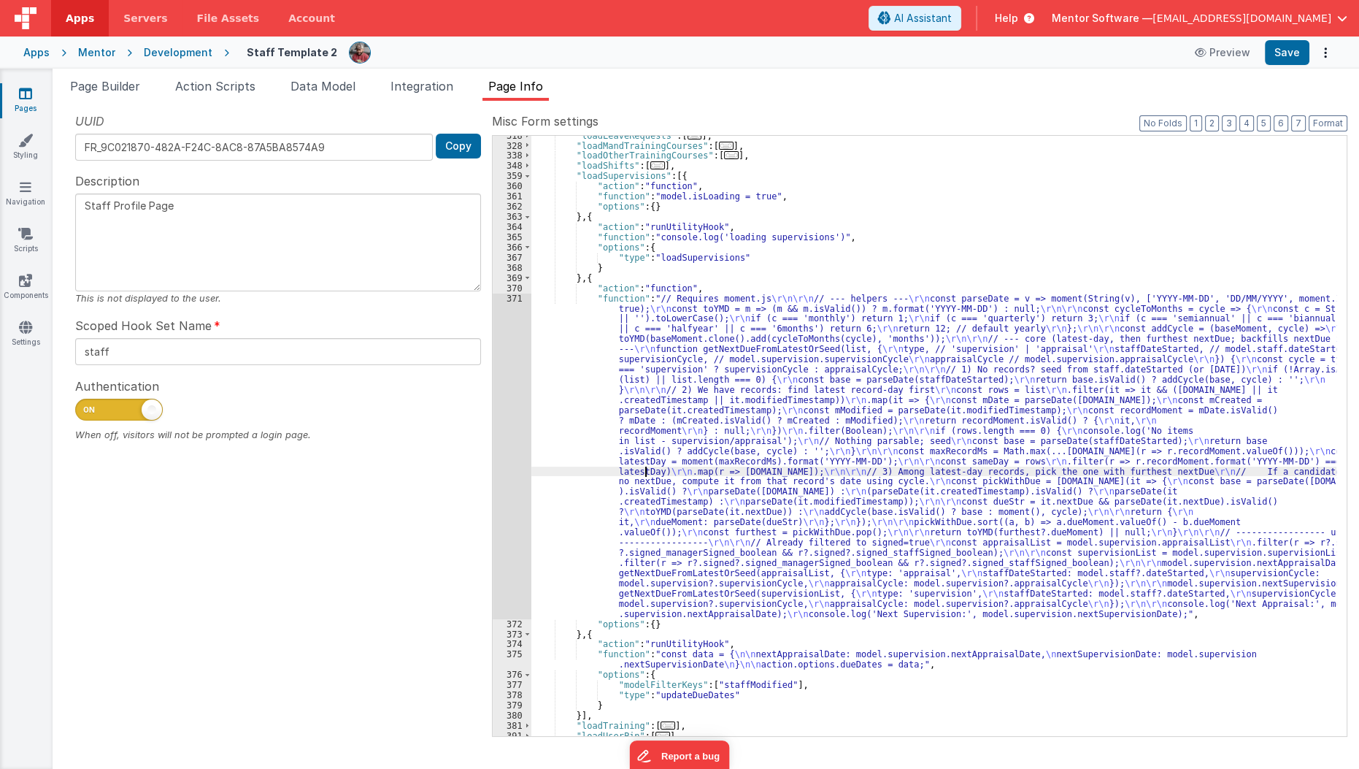
click at [645, 473] on div ""loadLeaveRequests" : [ ... ] , "loadMandTrainingCourses" : [ ... ] , "loadOthe…" at bounding box center [934, 441] width 806 height 620
click at [493, 520] on div "371" at bounding box center [512, 456] width 39 height 326
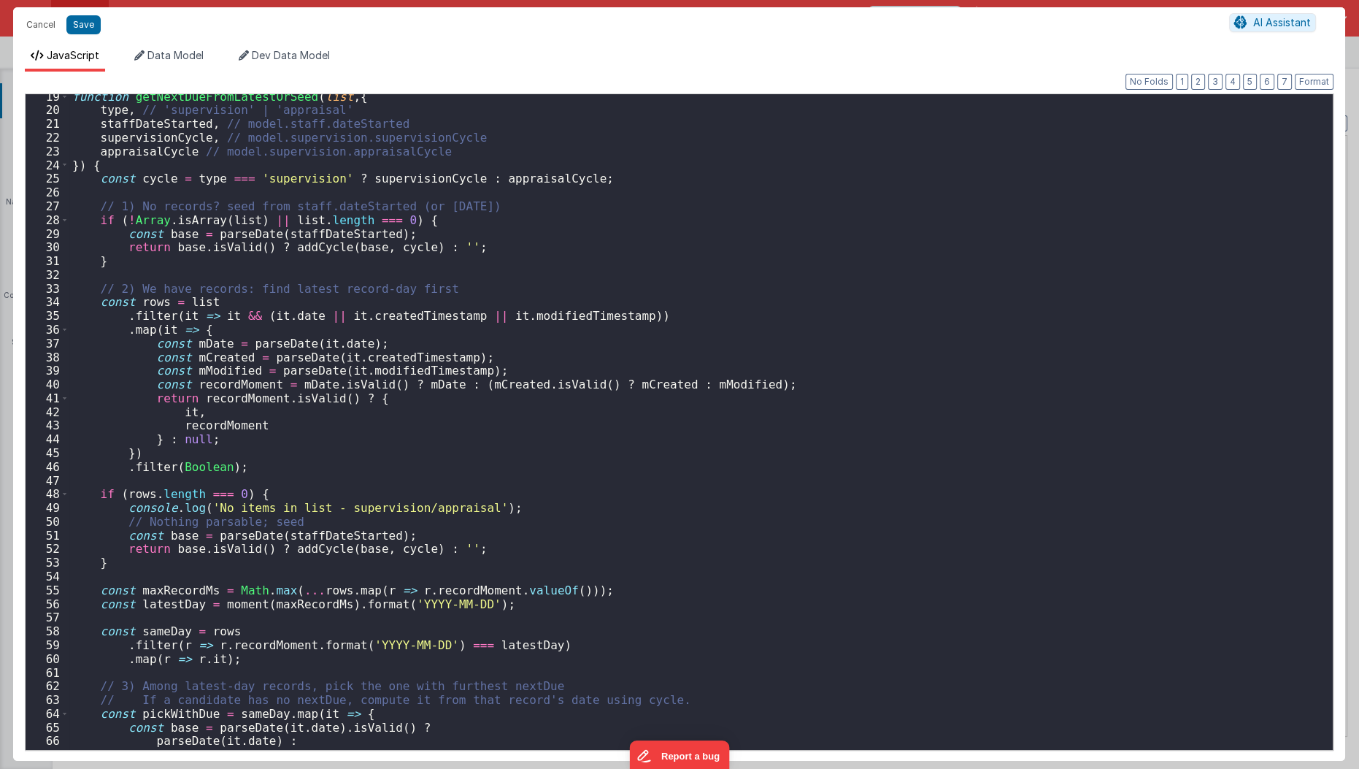
scroll to position [251, 0]
click at [493, 520] on div "function getNextDueFromLatestOrSeed ( list , { type , // 'supervision' | 'appra…" at bounding box center [696, 432] width 1254 height 684
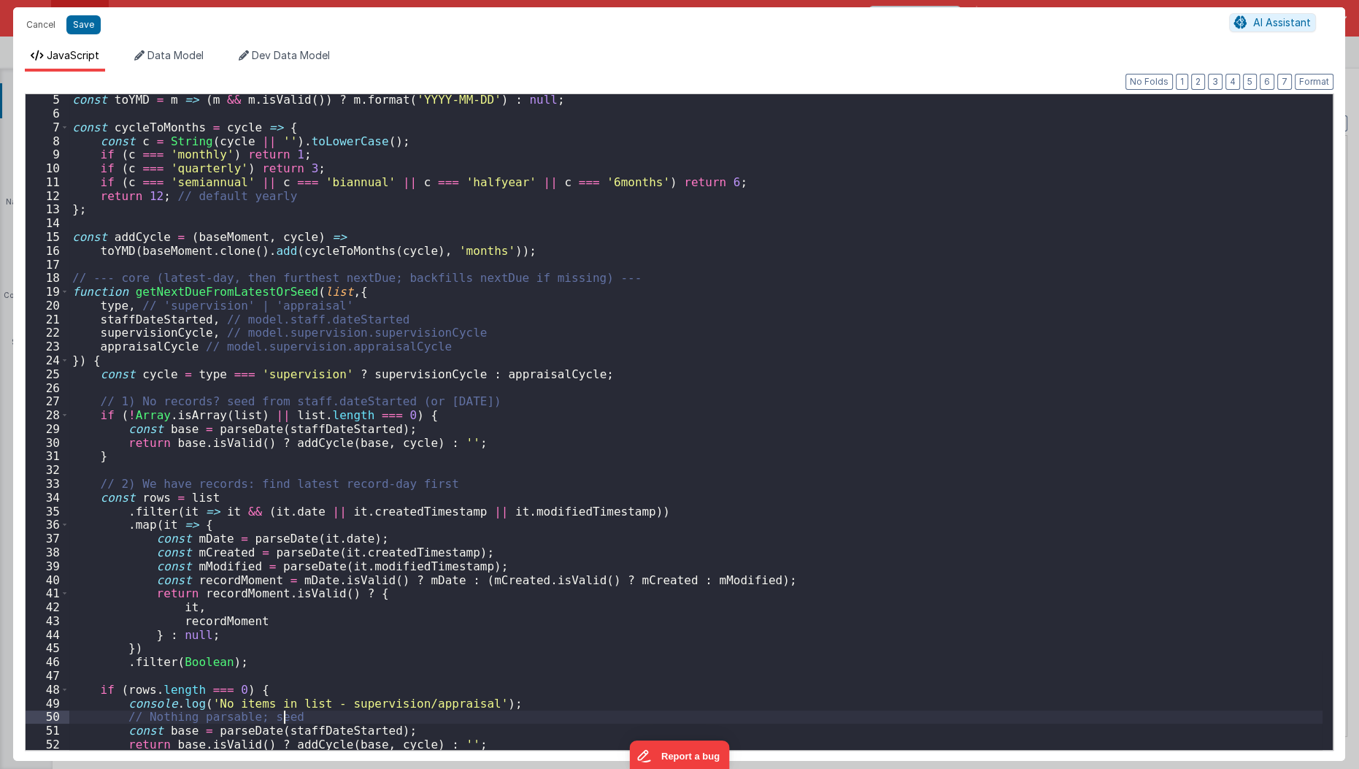
scroll to position [55, 0]
click at [493, 520] on div "const parseDate = v => moment ( String ( v ) , [ 'YYYY-MM-DD' , 'DD/MM/YYYY' , …" at bounding box center [696, 422] width 1254 height 684
click at [490, 478] on div "const parseDate = v => moment ( String ( v ) , [ 'YYYY-MM-DD' , 'DD/MM/YYYY' , …" at bounding box center [696, 422] width 1254 height 684
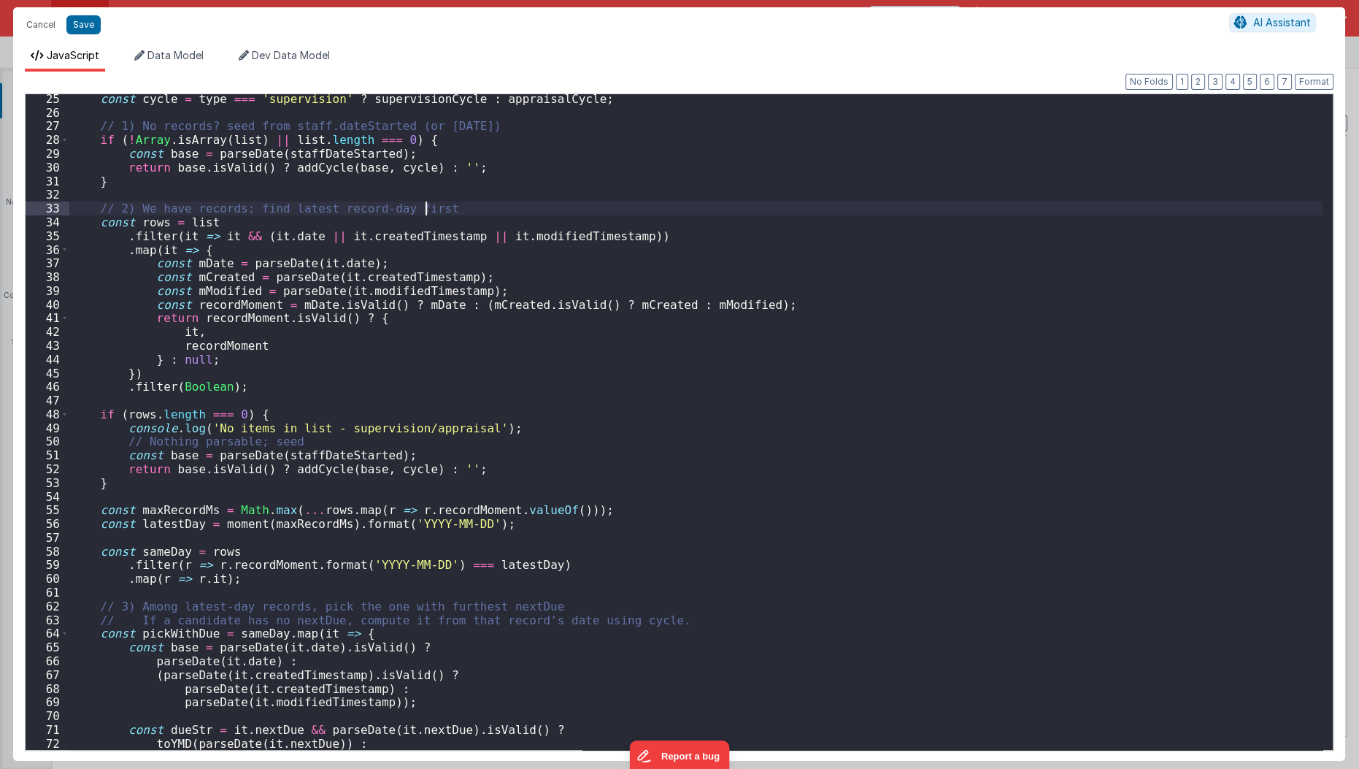
scroll to position [289, 0]
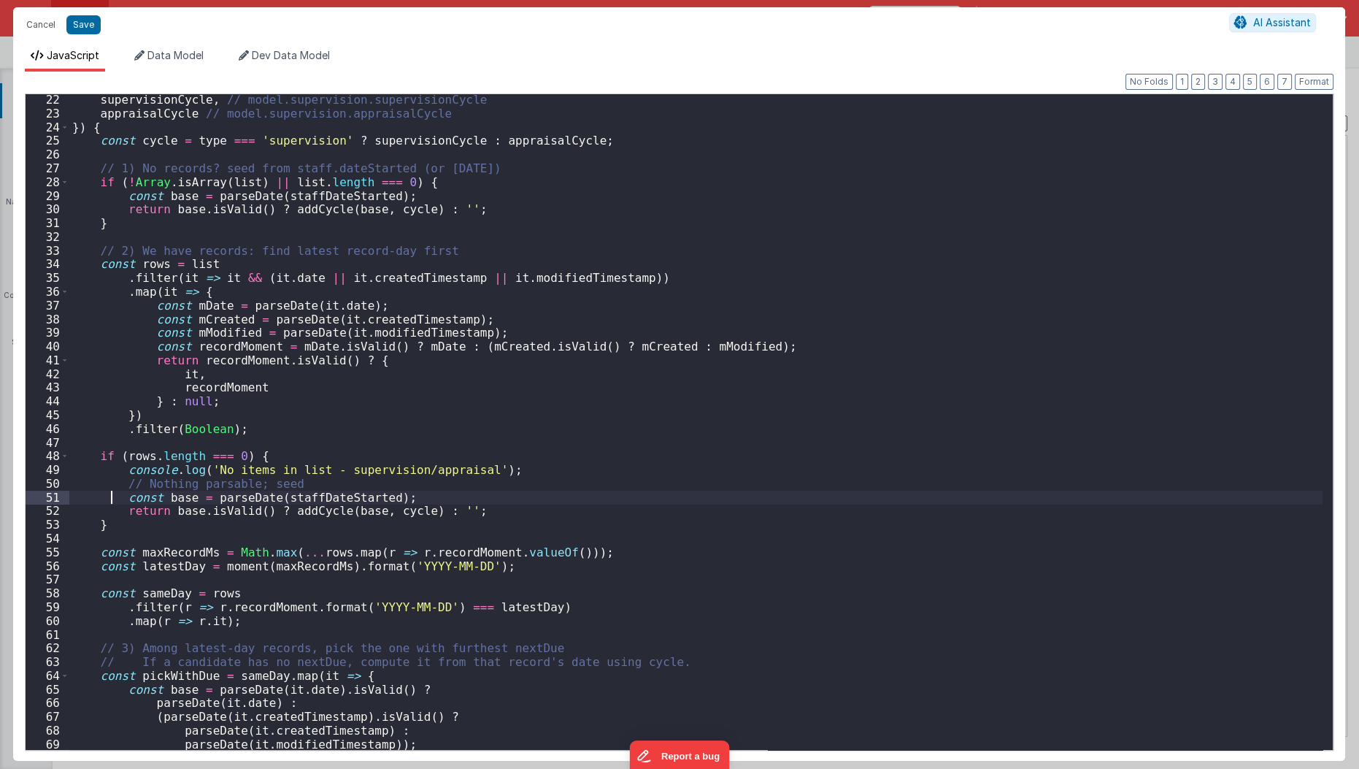
click at [109, 500] on div "supervisionCycle , // model.supervision.supervisionCycle appraisalCycle // mode…" at bounding box center [696, 435] width 1254 height 684
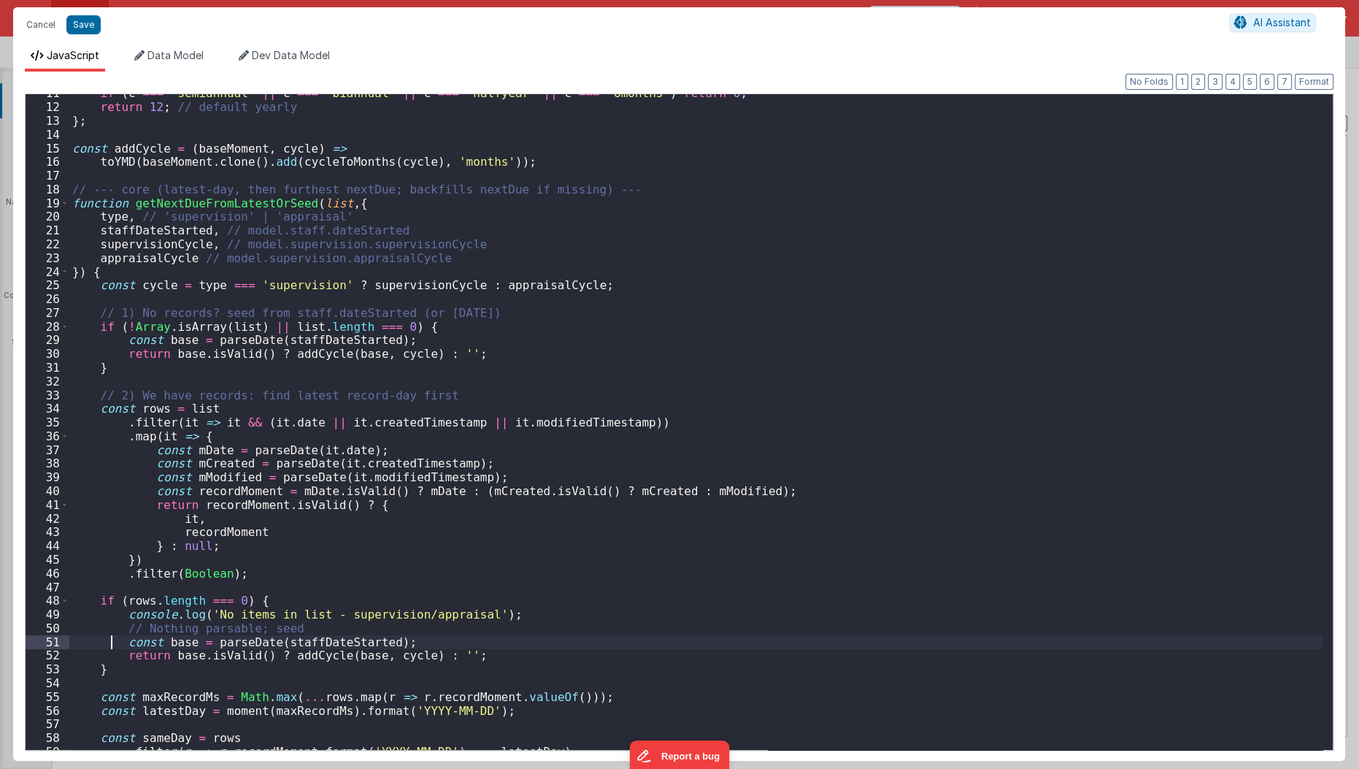
scroll to position [145, 0]
drag, startPoint x: 72, startPoint y: 147, endPoint x: 152, endPoint y: 353, distance: 220.0
drag, startPoint x: 152, startPoint y: 353, endPoint x: 139, endPoint y: 338, distance: 19.2
click at [139, 338] on div "if ( c === 'semiannual' || c === 'biannual' || c === 'halfyear' || c === '6mont…" at bounding box center [696, 428] width 1254 height 684
click at [69, 146] on div "15" at bounding box center [48, 149] width 44 height 14
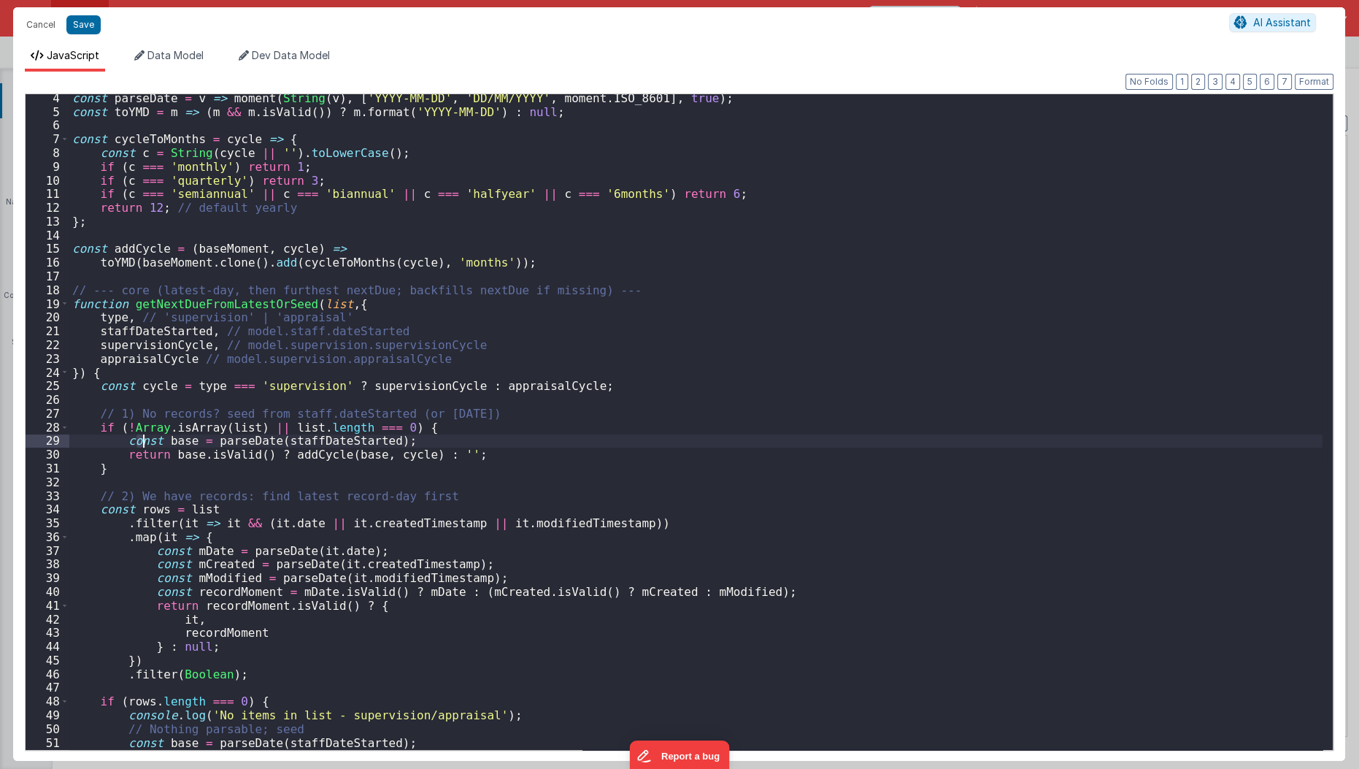
scroll to position [44, 0]
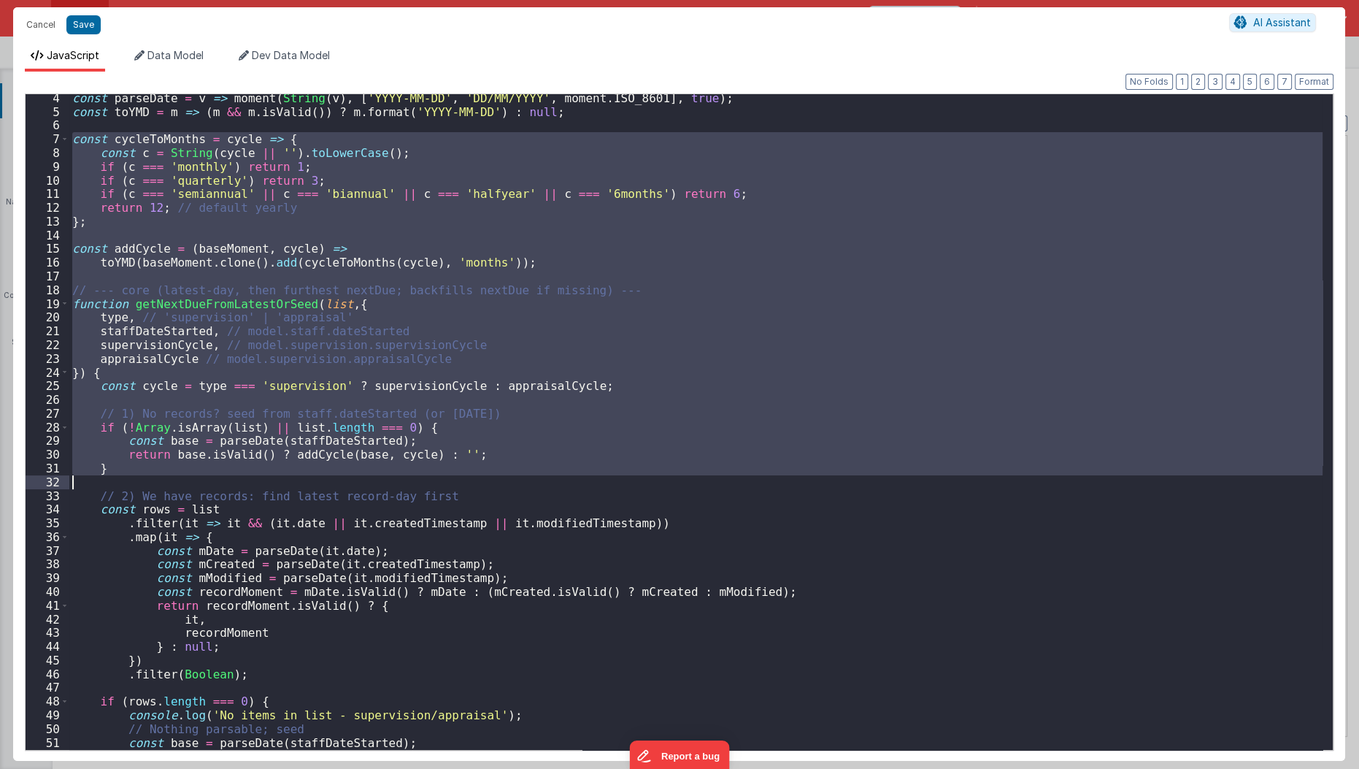
drag, startPoint x: 70, startPoint y: 139, endPoint x: 228, endPoint y: 474, distance: 370.3
click at [228, 474] on div "const parseDate = v => moment ( String ( v ) , [ 'YYYY-MM-DD' , 'DD/MM/YYYY' , …" at bounding box center [696, 433] width 1254 height 684
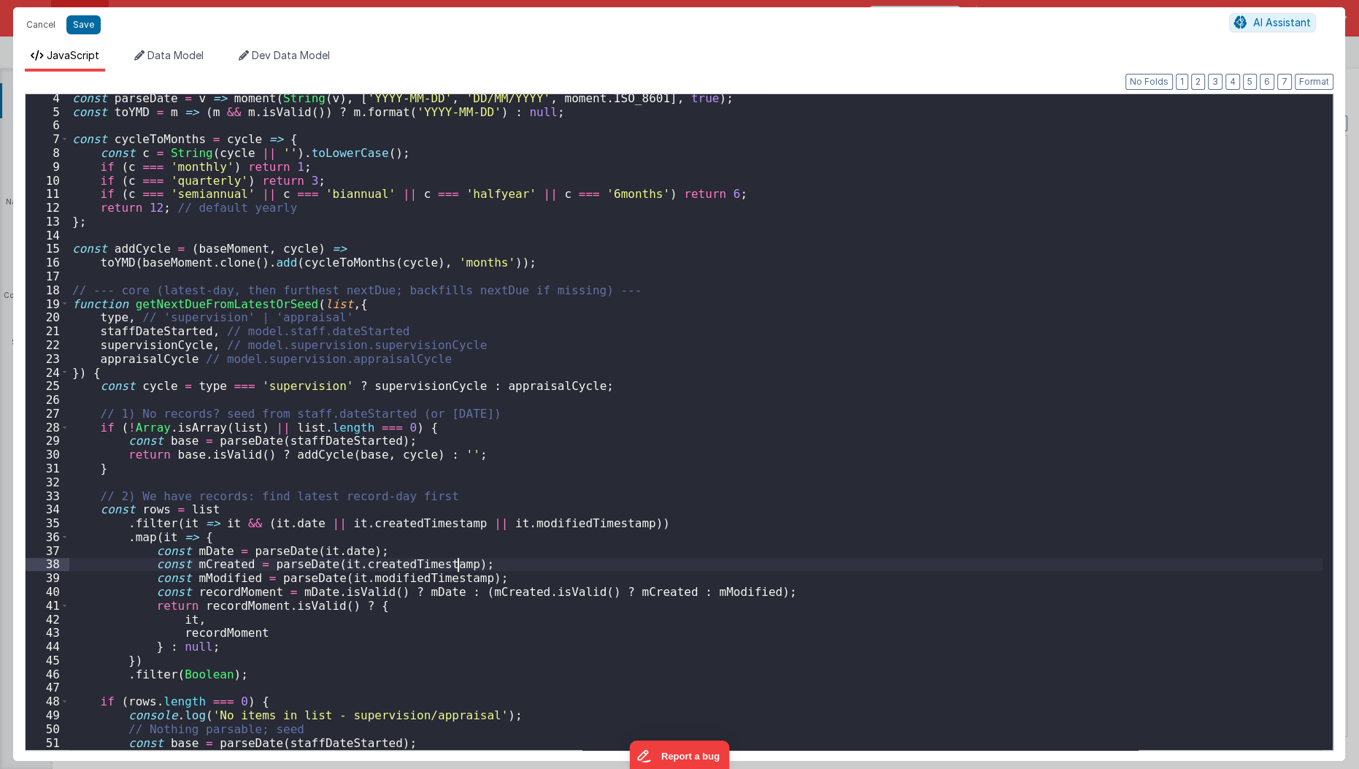
click at [477, 559] on div "const parseDate = v => moment ( String ( v ) , [ 'YYYY-MM-DD' , 'DD/MM/YYYY' , …" at bounding box center [696, 433] width 1254 height 684
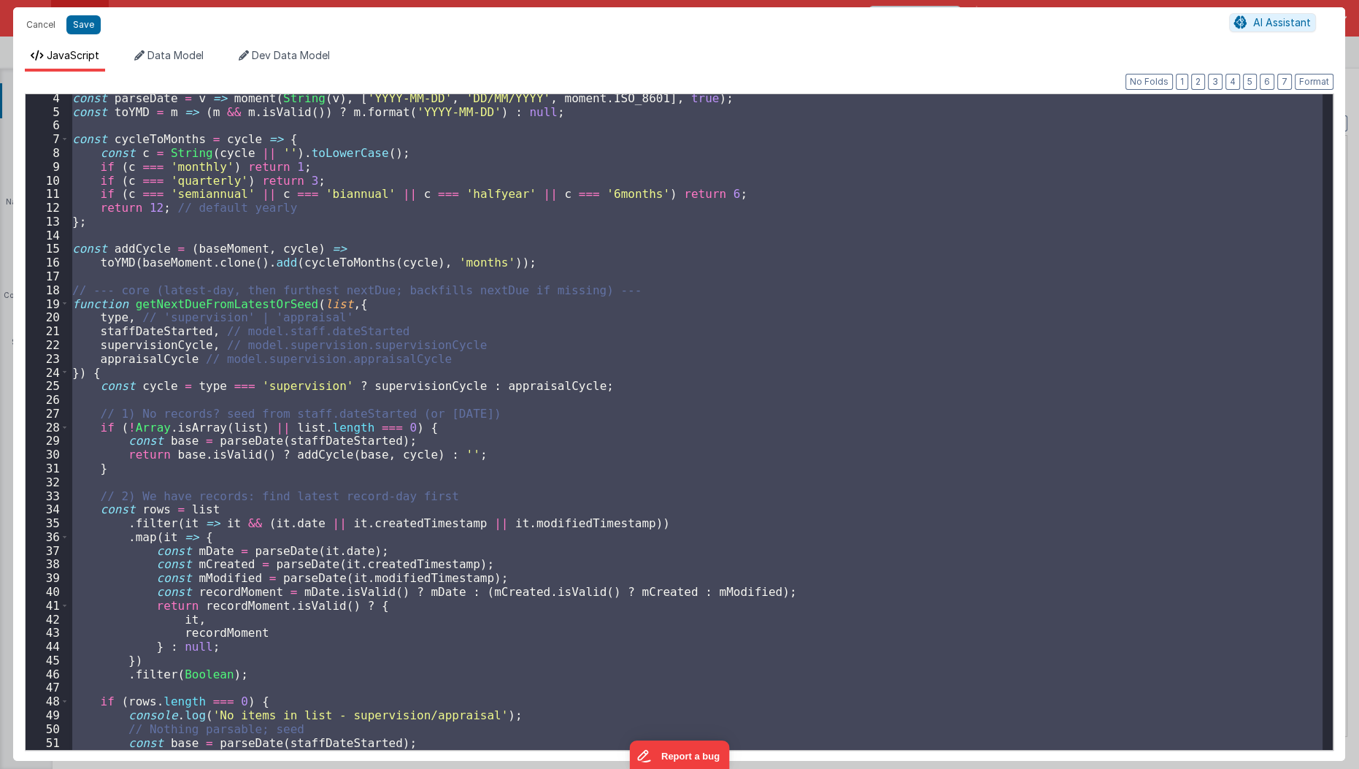
click at [477, 559] on div "const parseDate = v => moment ( String ( v ) , [ 'YYYY-MM-DD' , 'DD/MM/YYYY' , …" at bounding box center [695, 421] width 1253 height 655
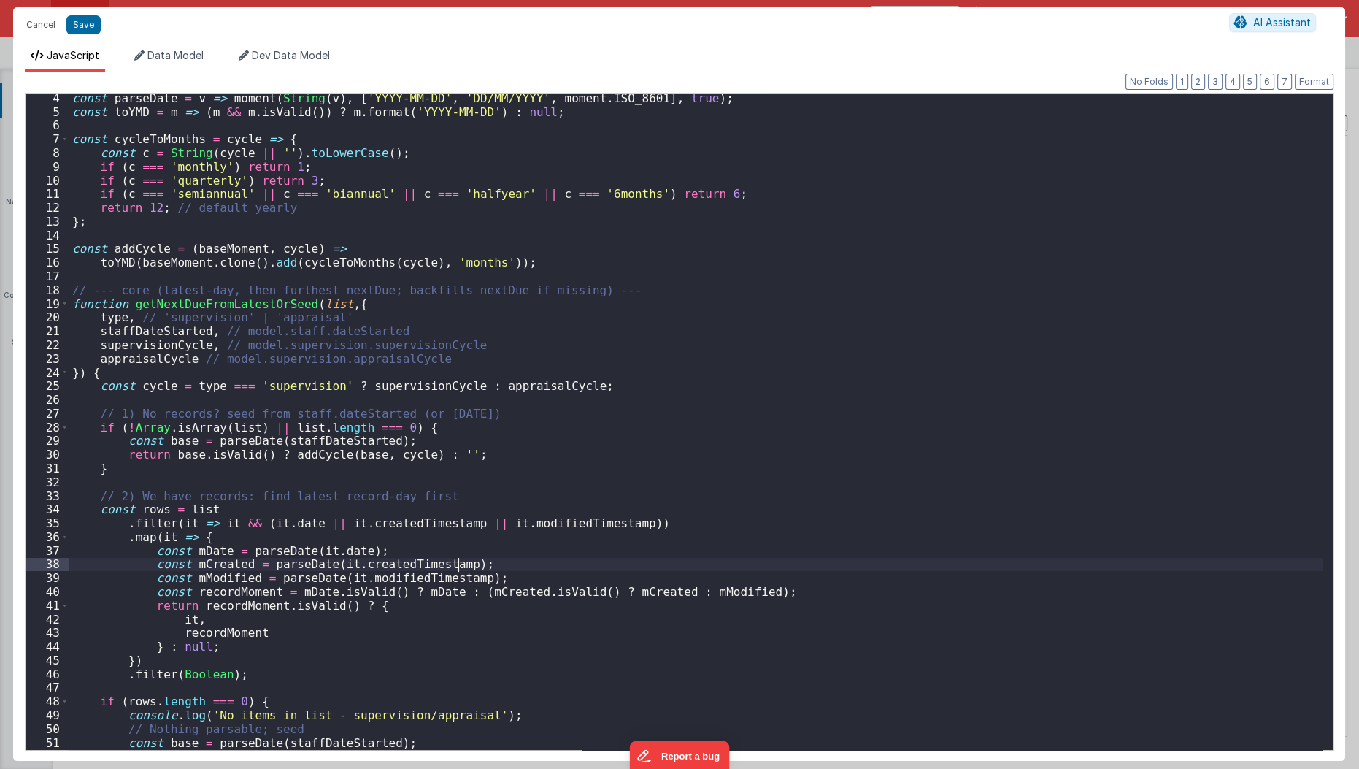
click at [477, 559] on div "const parseDate = v => moment ( String ( v ) , [ 'YYYY-MM-DD' , 'DD/MM/YYYY' , …" at bounding box center [696, 433] width 1254 height 684
drag, startPoint x: 128, startPoint y: 228, endPoint x: 94, endPoint y: 148, distance: 86.6
click at [94, 148] on div "const parseDate = v => moment ( String ( v ) , [ 'YYYY-MM-DD' , 'DD/MM/YYYY' , …" at bounding box center [696, 433] width 1254 height 684
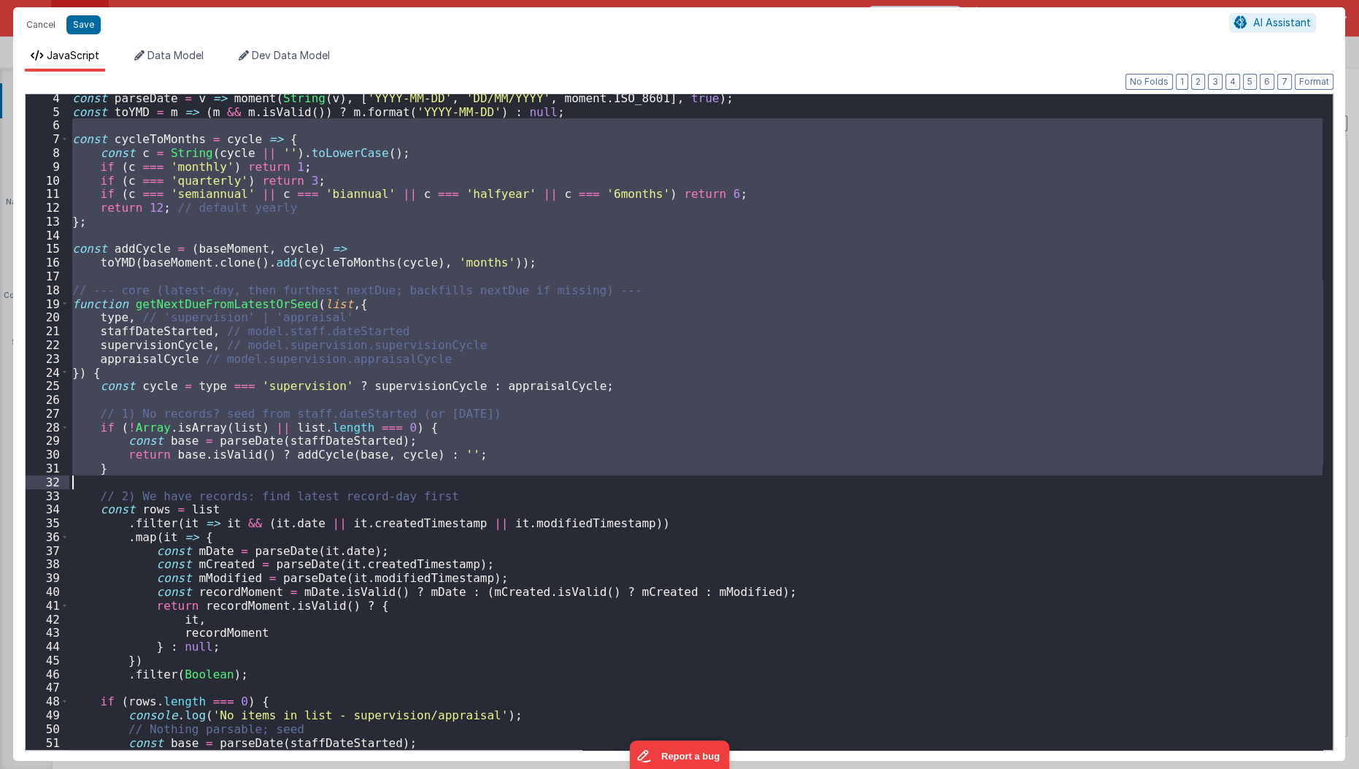
drag, startPoint x: 92, startPoint y: 131, endPoint x: 153, endPoint y: 481, distance: 355.7
click at [153, 481] on div "const parseDate = v => moment ( String ( v ) , [ 'YYYY-MM-DD' , 'DD/MM/YYYY' , …" at bounding box center [696, 433] width 1254 height 684
click at [518, 455] on div "const parseDate = v => moment ( String ( v ) , [ 'YYYY-MM-DD' , 'DD/MM/YYYY' , …" at bounding box center [695, 421] width 1253 height 655
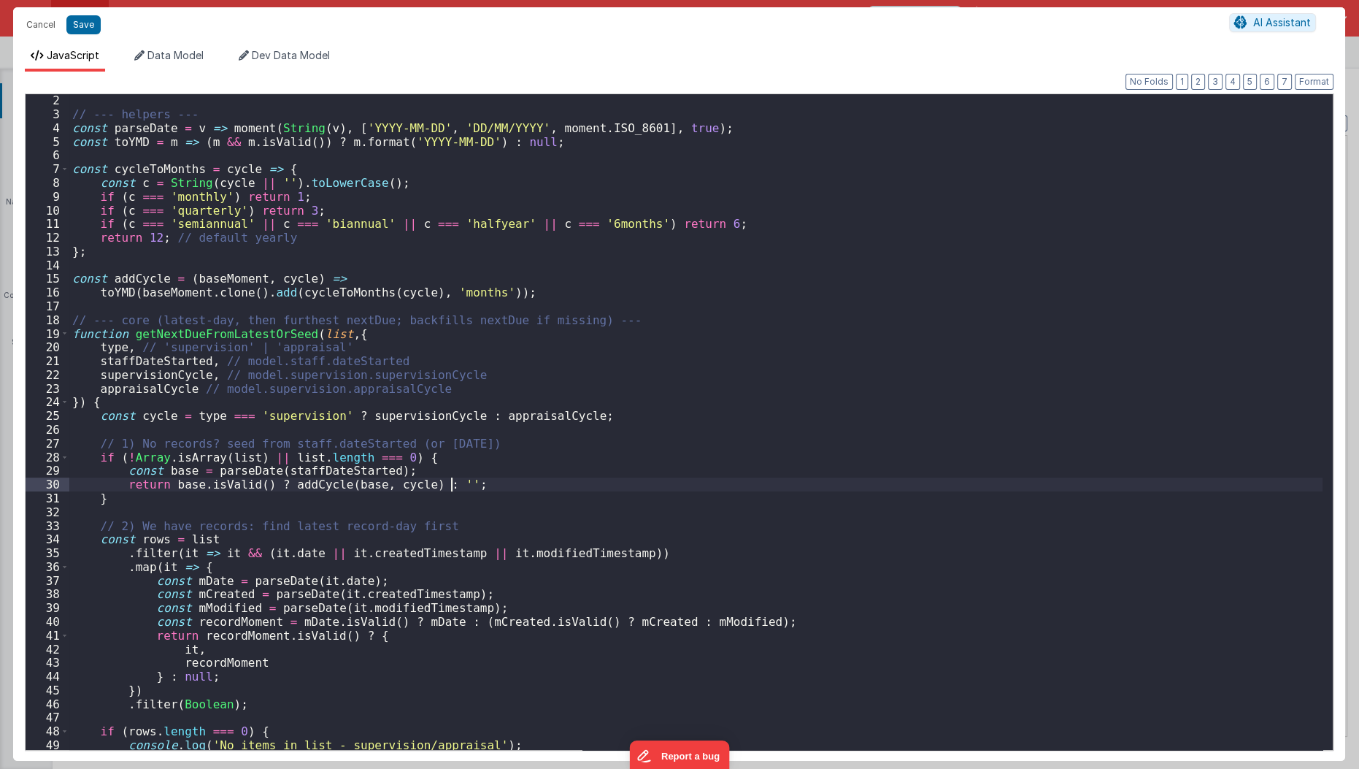
scroll to position [14, 0]
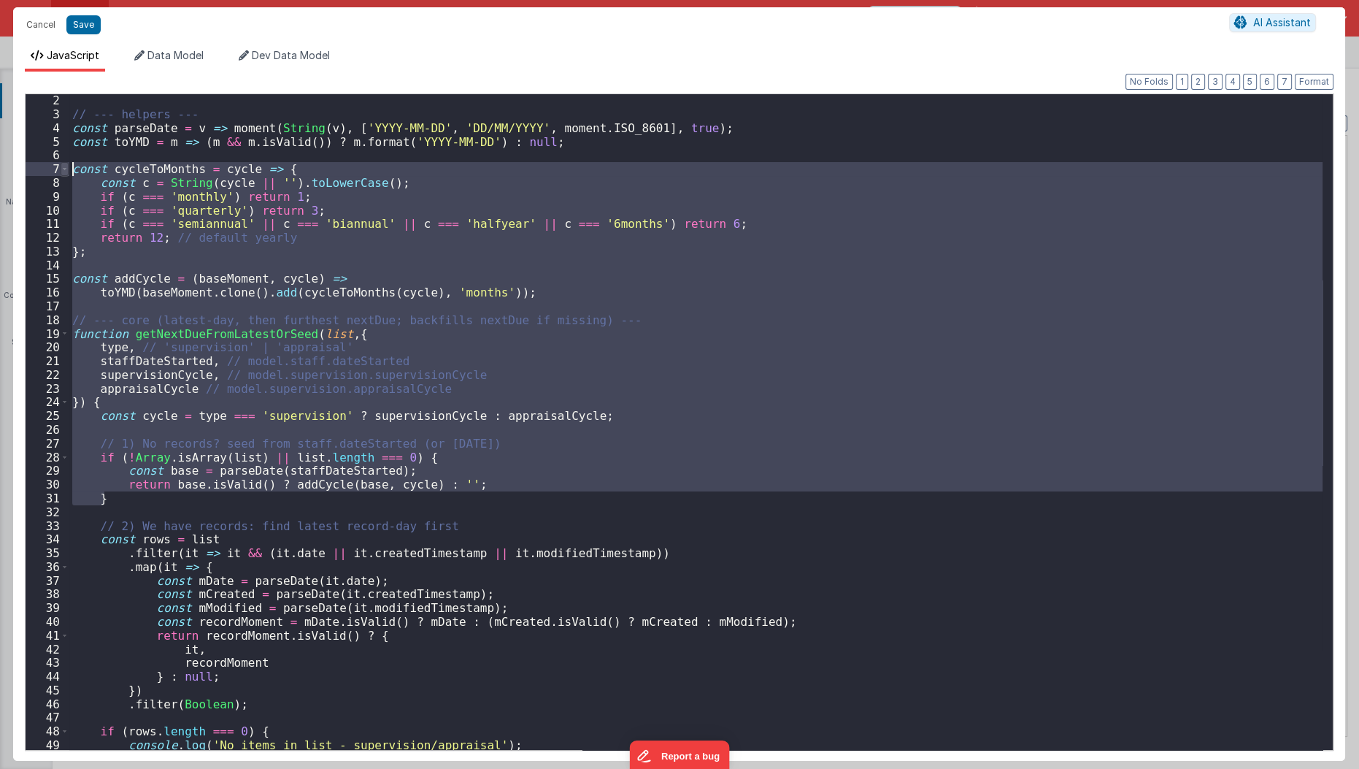
drag, startPoint x: 224, startPoint y: 493, endPoint x: 64, endPoint y: 163, distance: 367.6
click at [64, 163] on div "2 3 4 5 6 7 8 9 10 11 12 13 14 15 16 17 18 19 20 21 22 23 24 25 26 27 28 29 30 …" at bounding box center [679, 421] width 1309 height 657
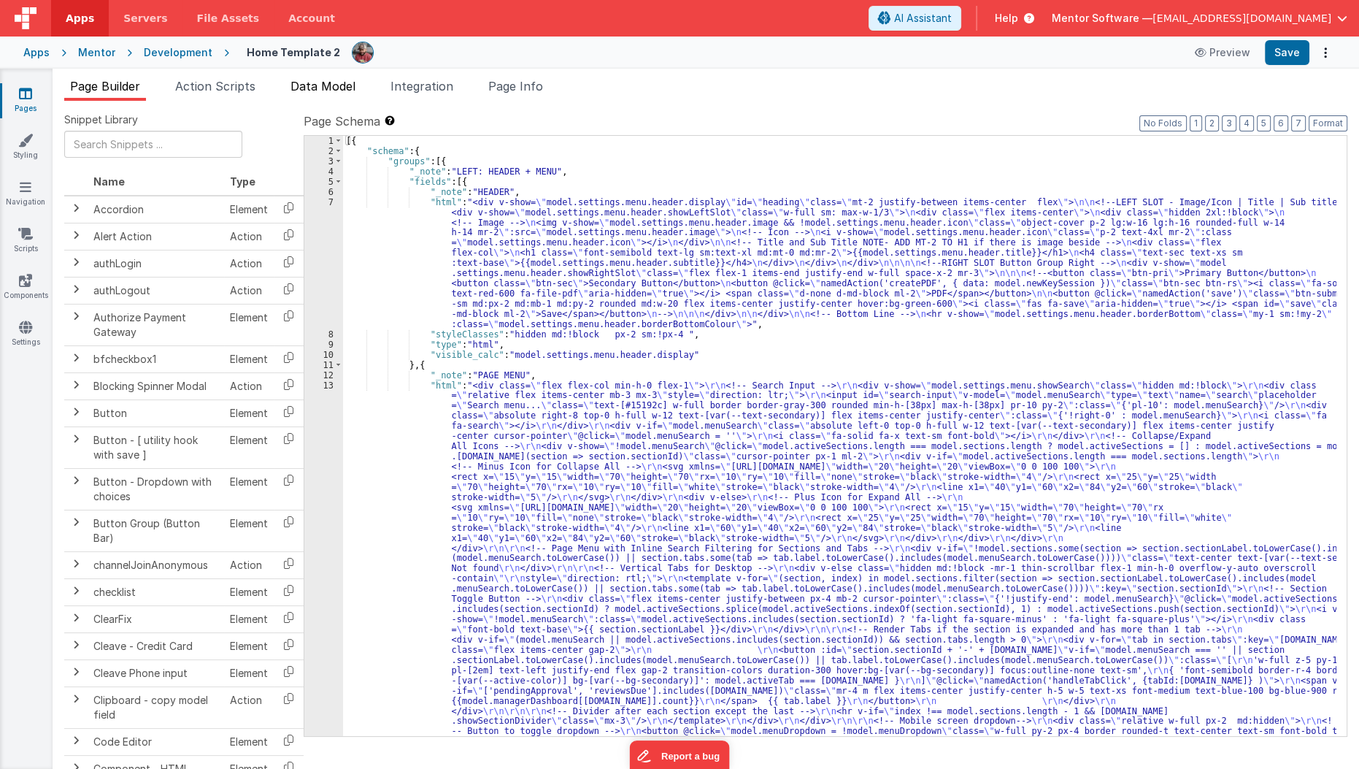
click at [320, 88] on span "Data Model" at bounding box center [323, 86] width 65 height 15
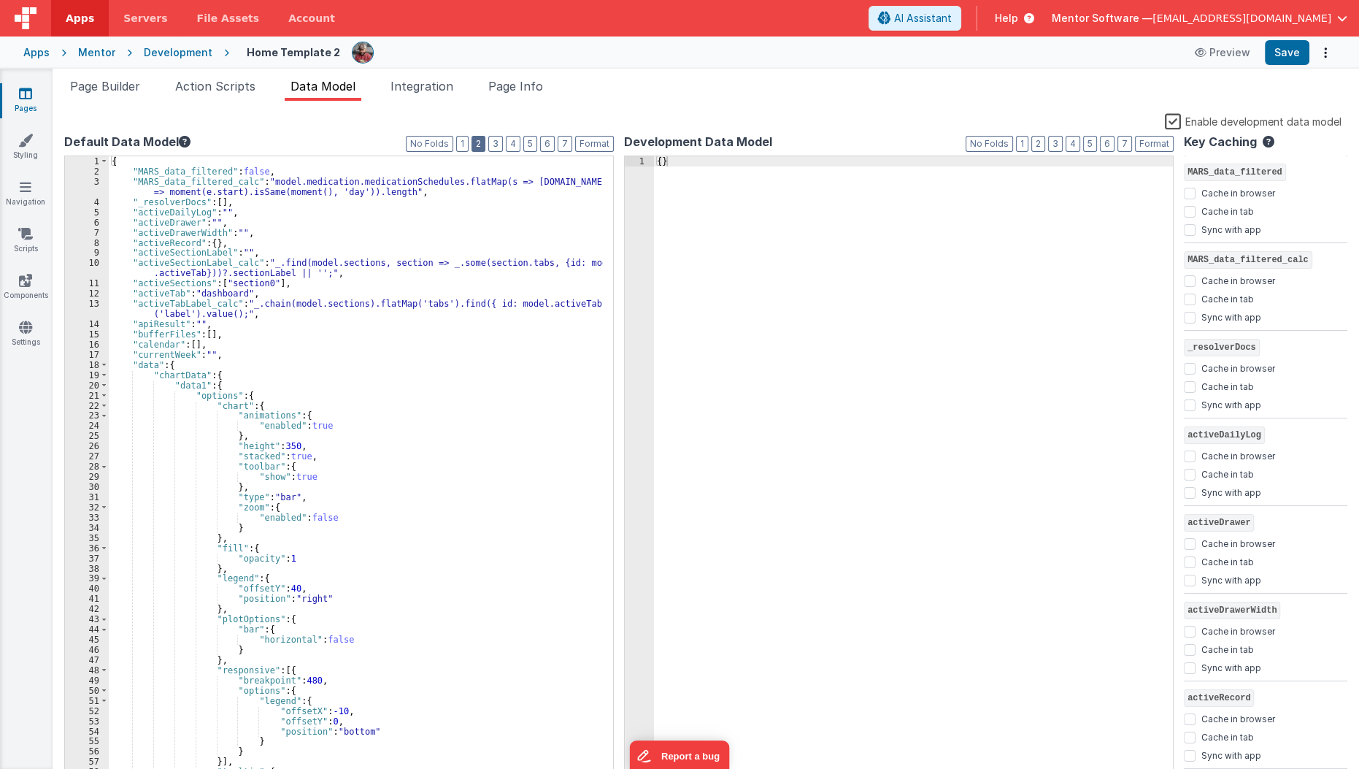
click at [485, 140] on button "2" at bounding box center [479, 144] width 14 height 16
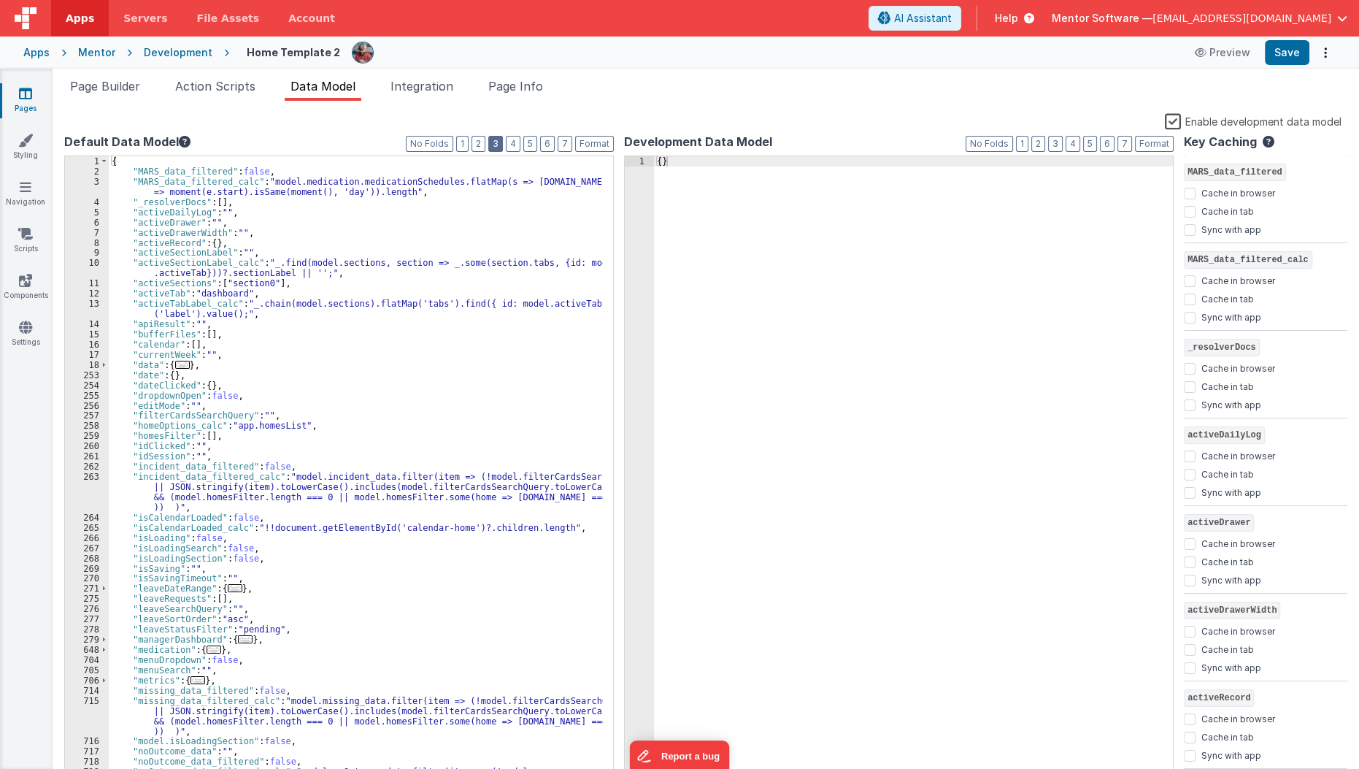
click at [501, 145] on button "3" at bounding box center [495, 144] width 15 height 16
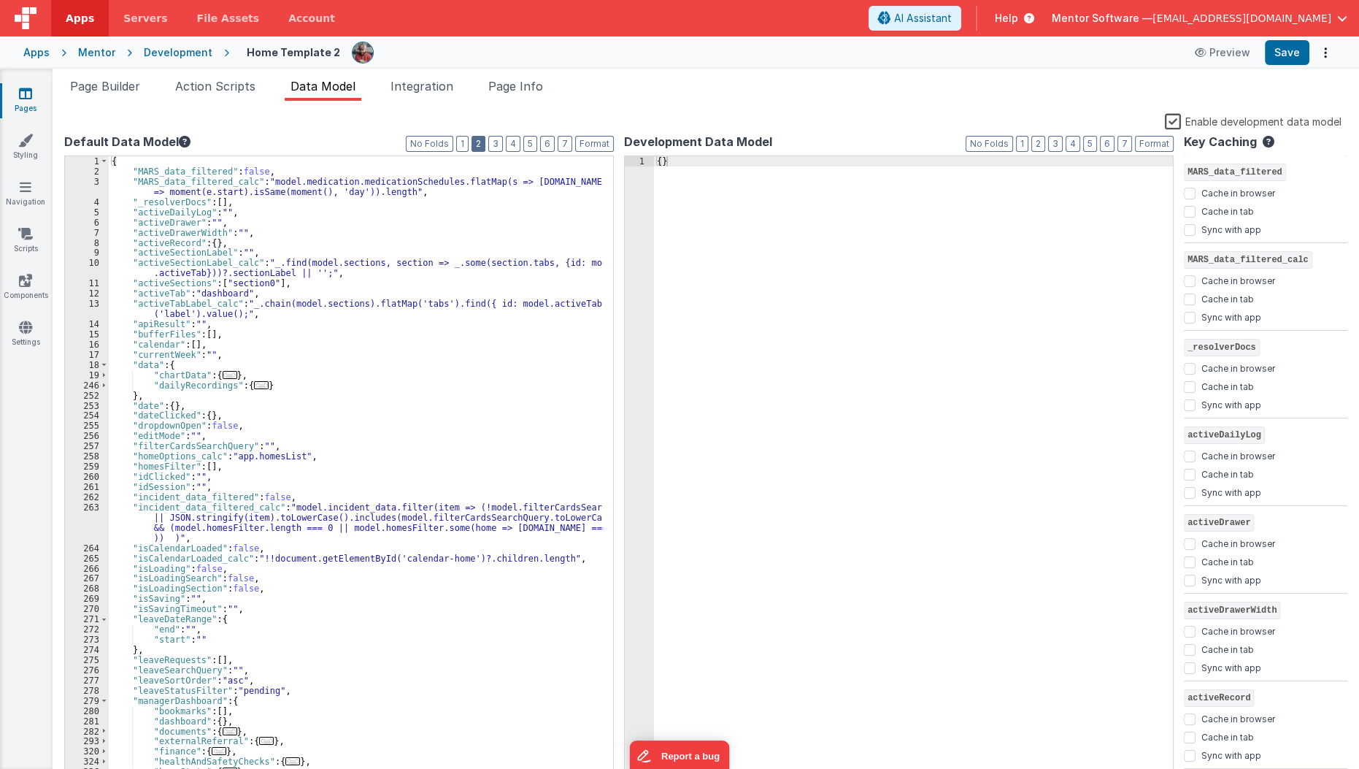
click at [482, 145] on button "2" at bounding box center [479, 144] width 14 height 16
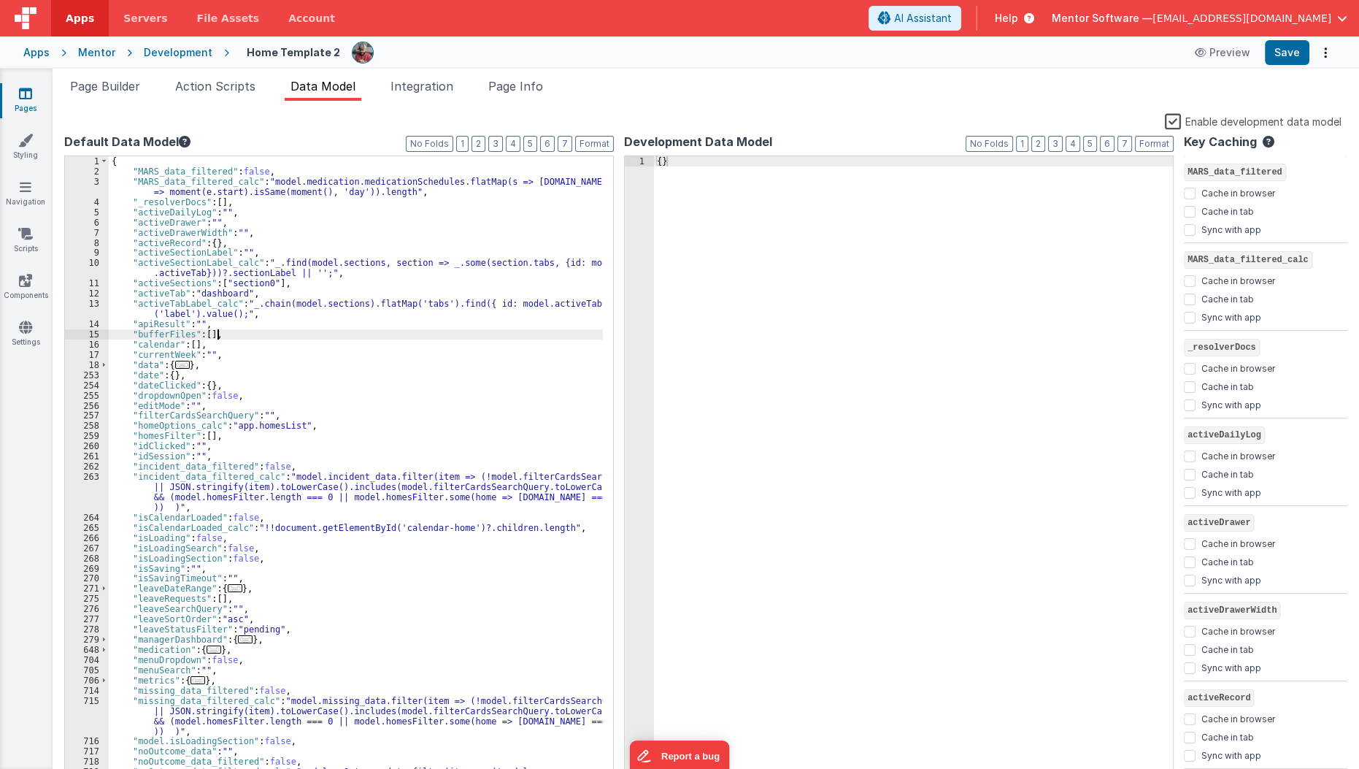
click at [437, 334] on div "{ "MARS_data_filtered" : false , "MARS_data_filtered_calc" : "model.medication.…" at bounding box center [356, 494] width 495 height 676
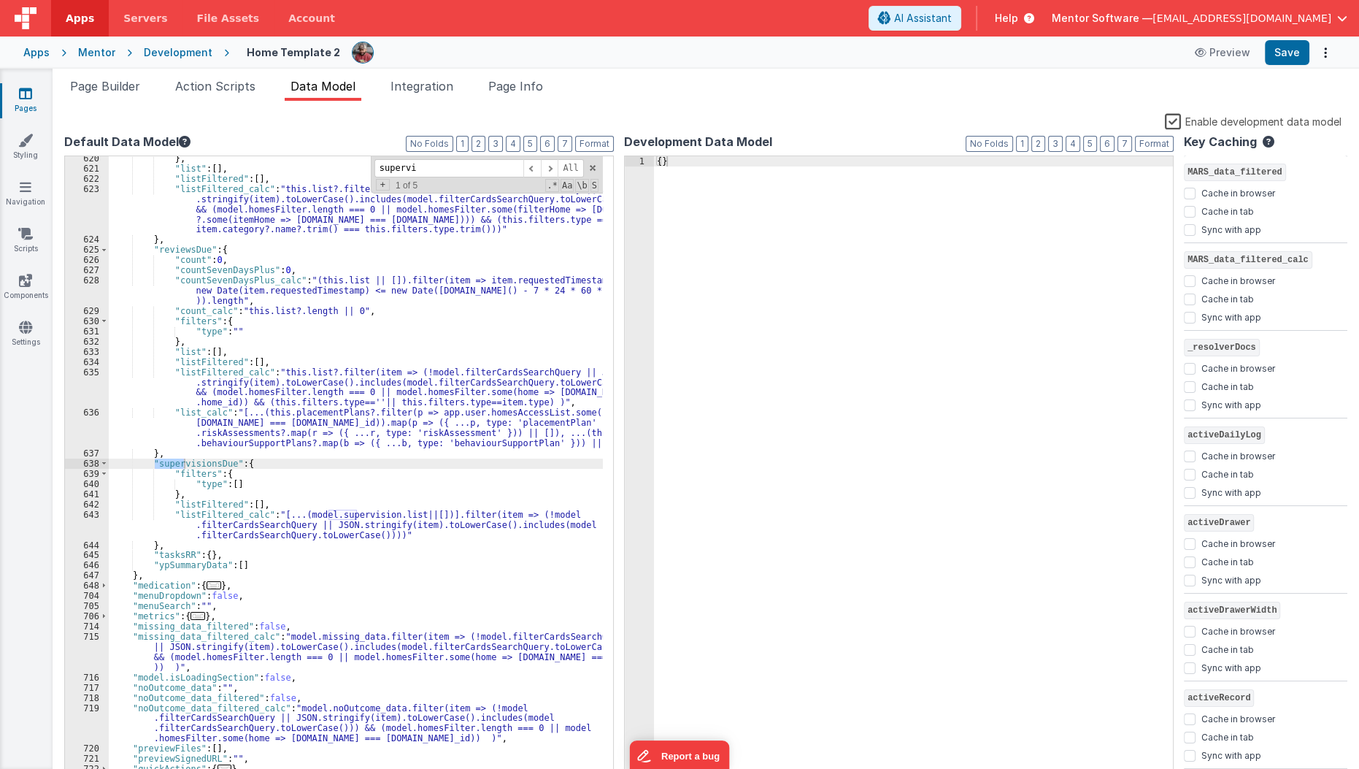
scroll to position [6830, 0]
type input "supervisions"
click at [153, 462] on div "} , "list" : [ ] , "listFiltered" : [ ] , "listFiltered_calc" : "this.list?.fil…" at bounding box center [356, 468] width 494 height 625
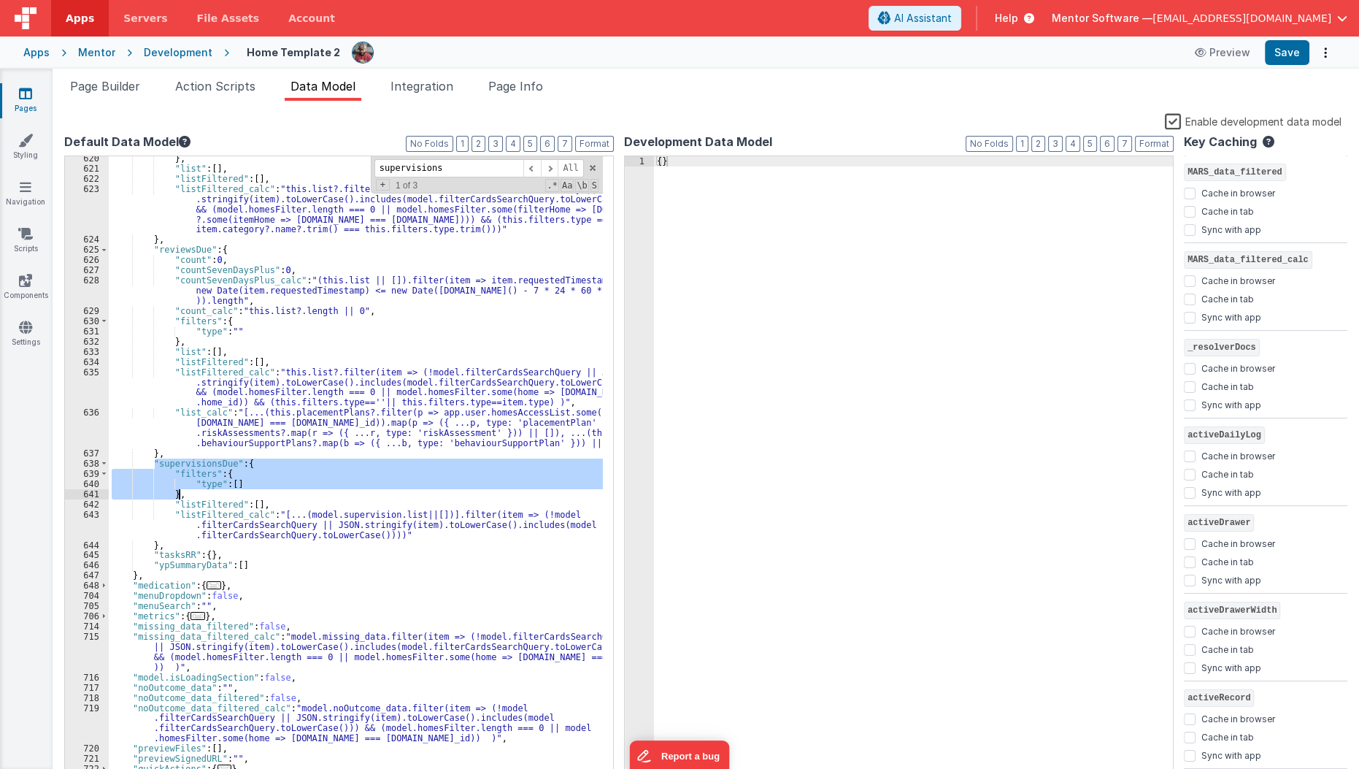
drag, startPoint x: 153, startPoint y: 462, endPoint x: 195, endPoint y: 496, distance: 53.9
click at [195, 496] on div "} , "list" : [ ] , "listFiltered" : [ ] , "listFiltered_calc" : "this.list?.fil…" at bounding box center [356, 475] width 495 height 645
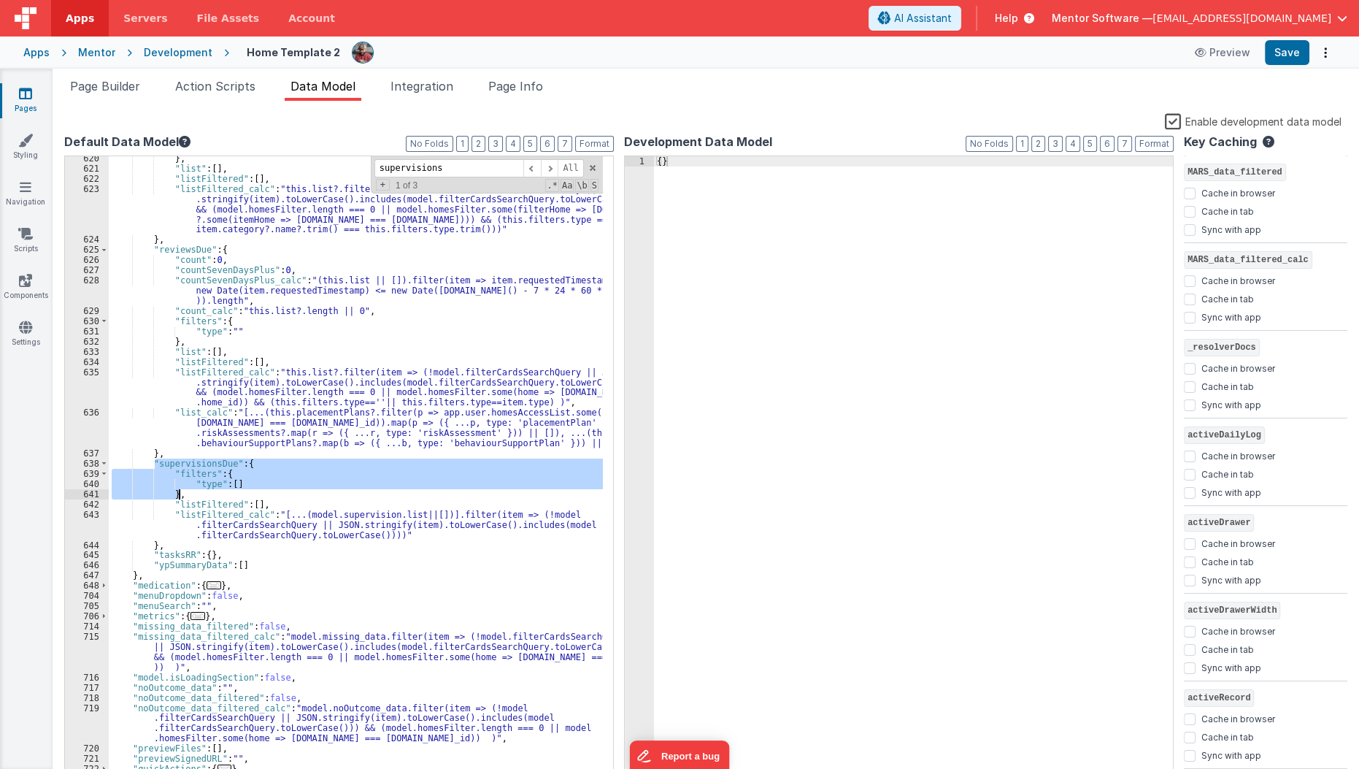
click at [241, 484] on div "} , "list" : [ ] , "listFiltered" : [ ] , "listFiltered_calc" : "this.list?.fil…" at bounding box center [356, 468] width 494 height 625
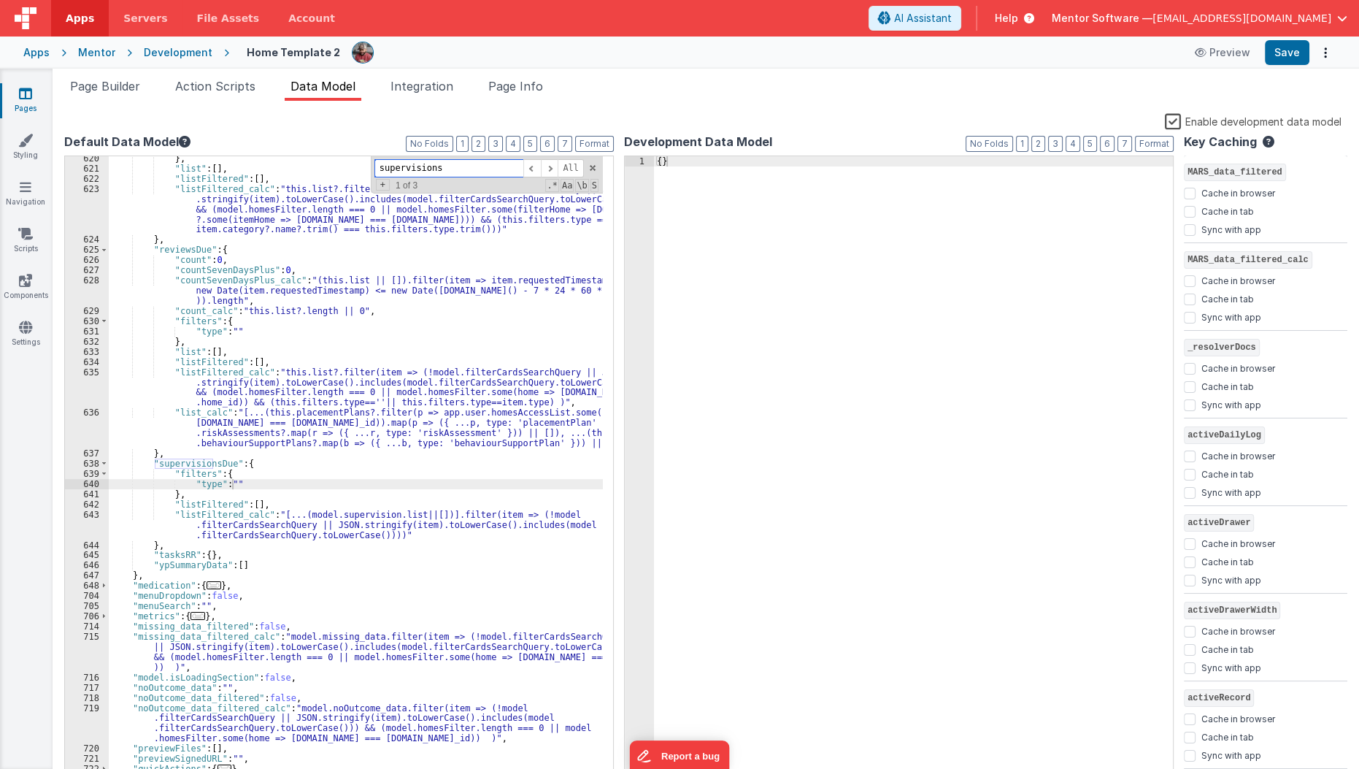
click at [513, 170] on input "supervisions" at bounding box center [448, 168] width 149 height 18
click at [160, 520] on div "} , "list" : [ ] , "listFiltered" : [ ] , "listFiltered_calc" : "this.list?.fil…" at bounding box center [356, 475] width 495 height 645
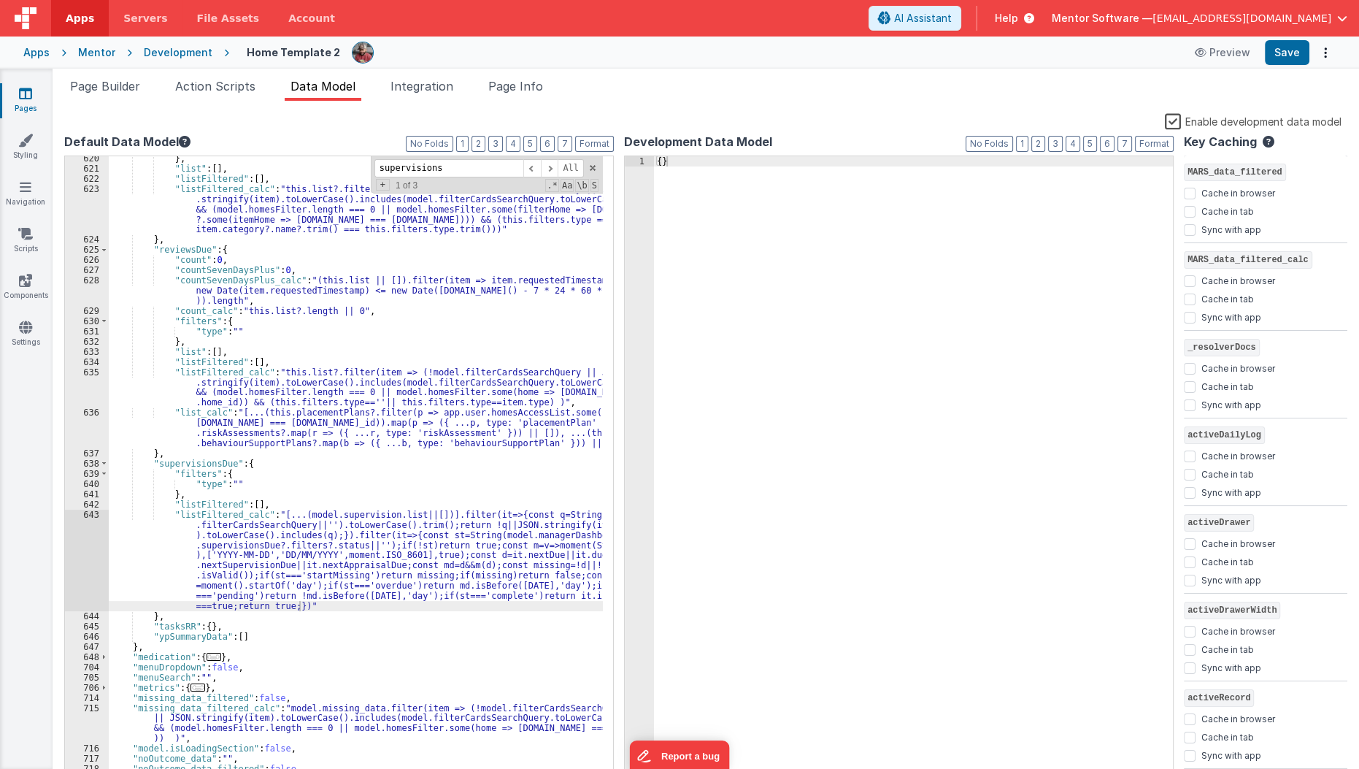
click at [1172, 117] on label "Enable development data model" at bounding box center [1253, 120] width 177 height 17
click at [0, 0] on input "Enable development data model" at bounding box center [0, 0] width 0 height 0
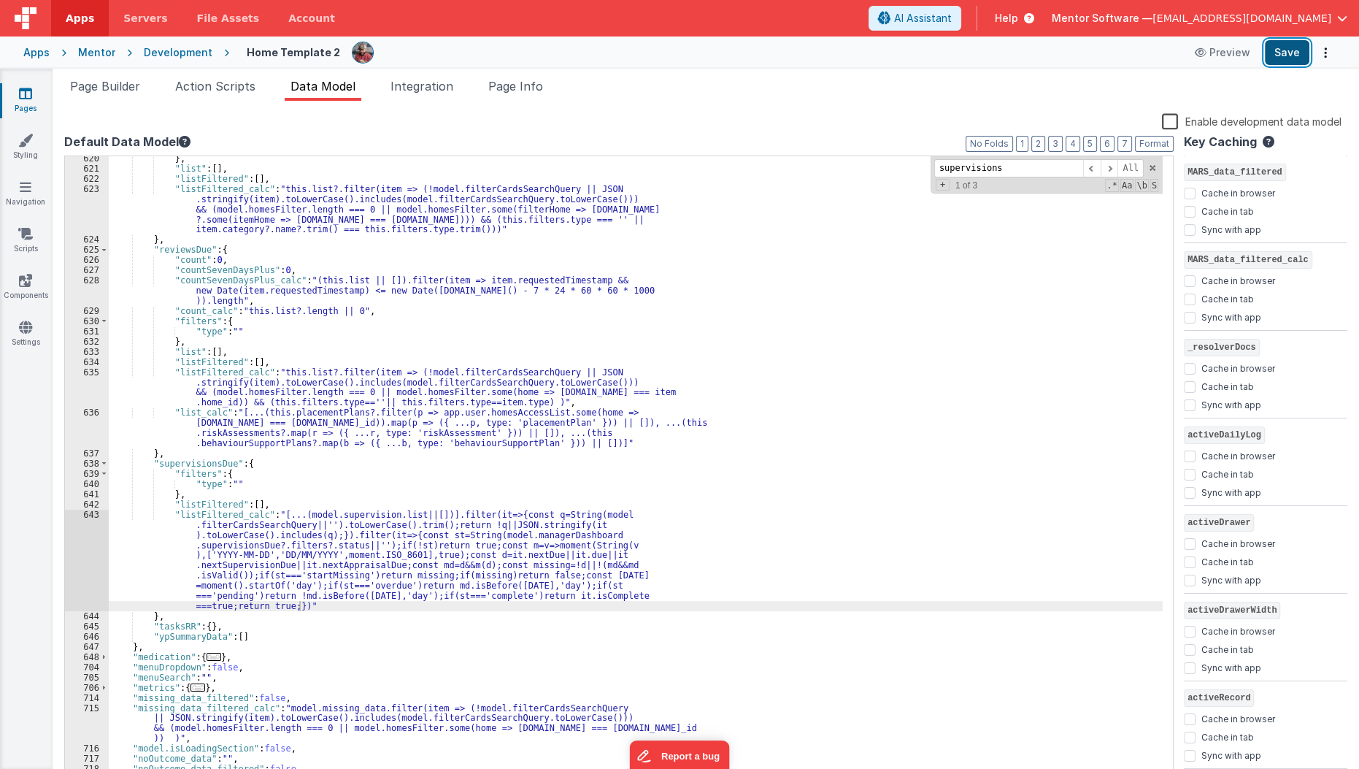
click at [1280, 61] on button "Save" at bounding box center [1287, 52] width 45 height 25
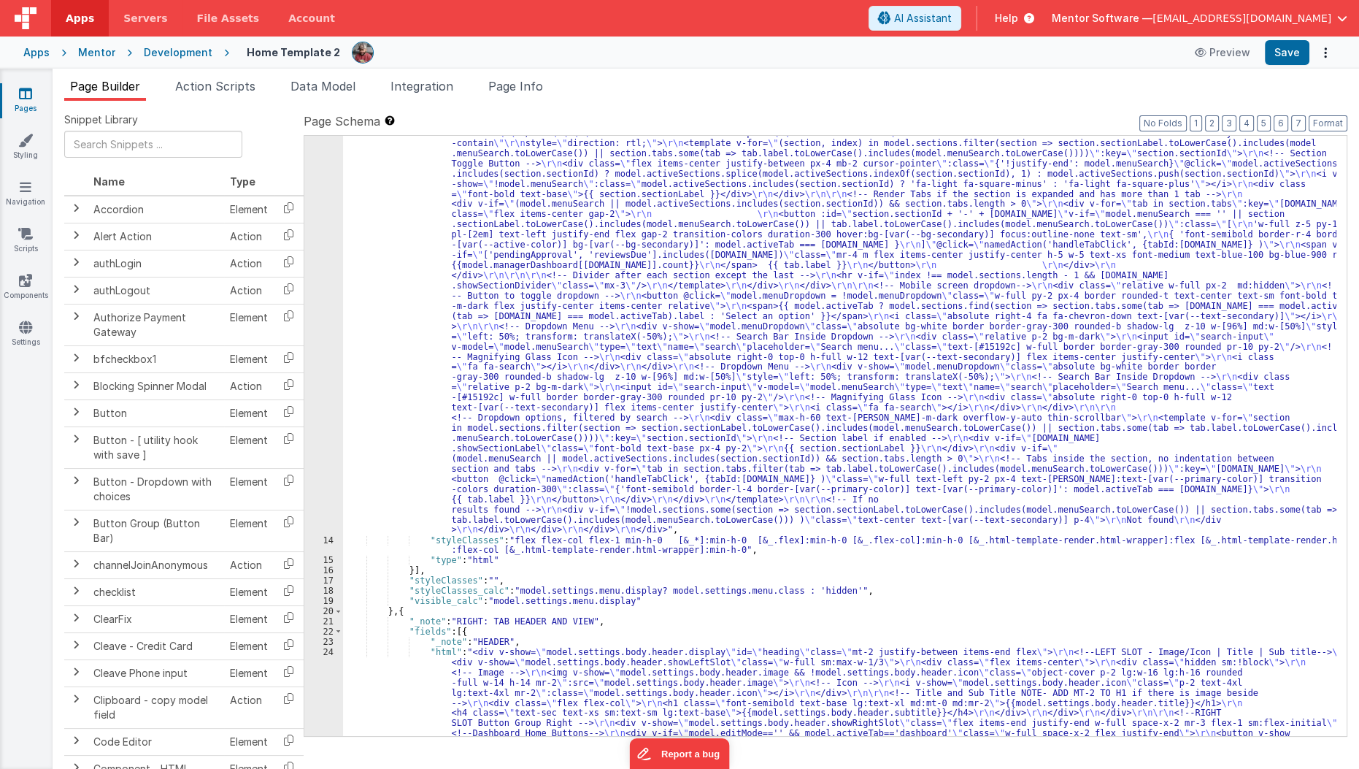
scroll to position [384, 0]
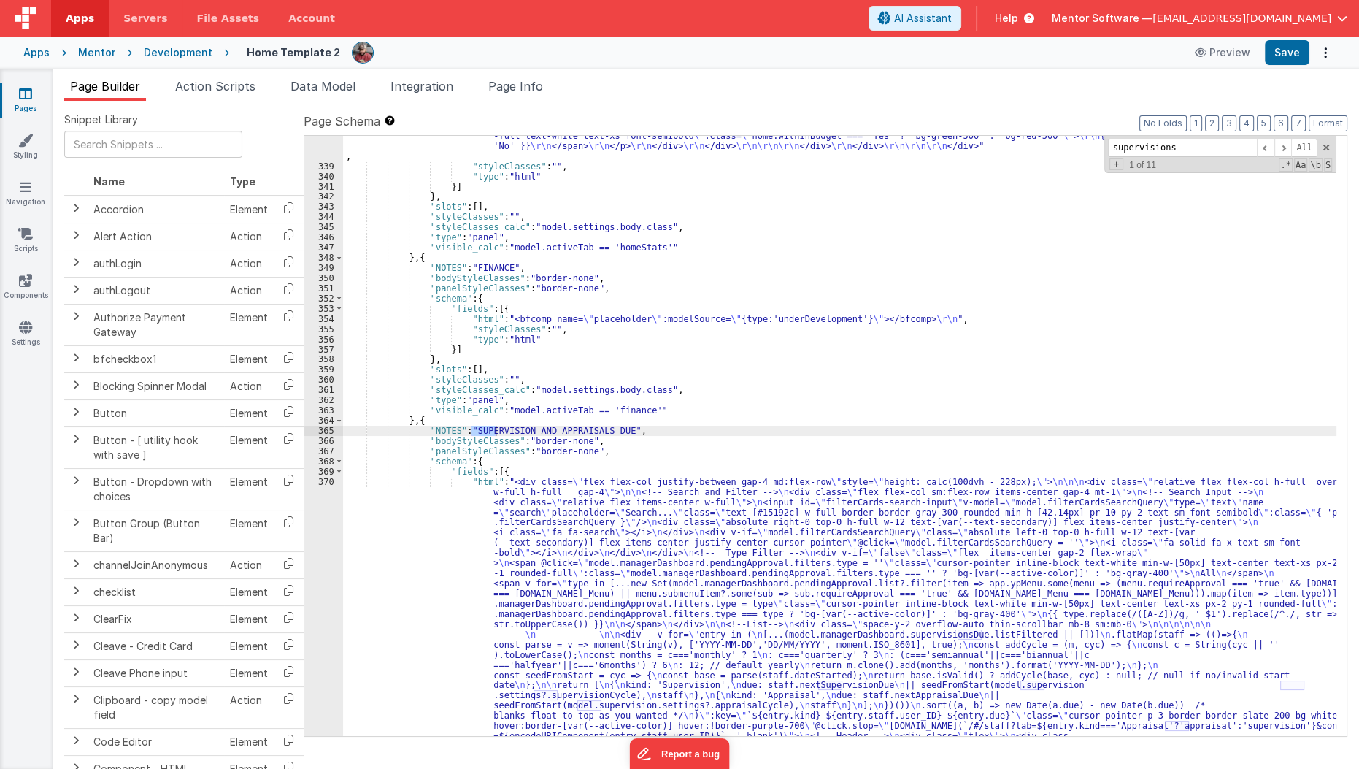
scroll to position [16575, 0]
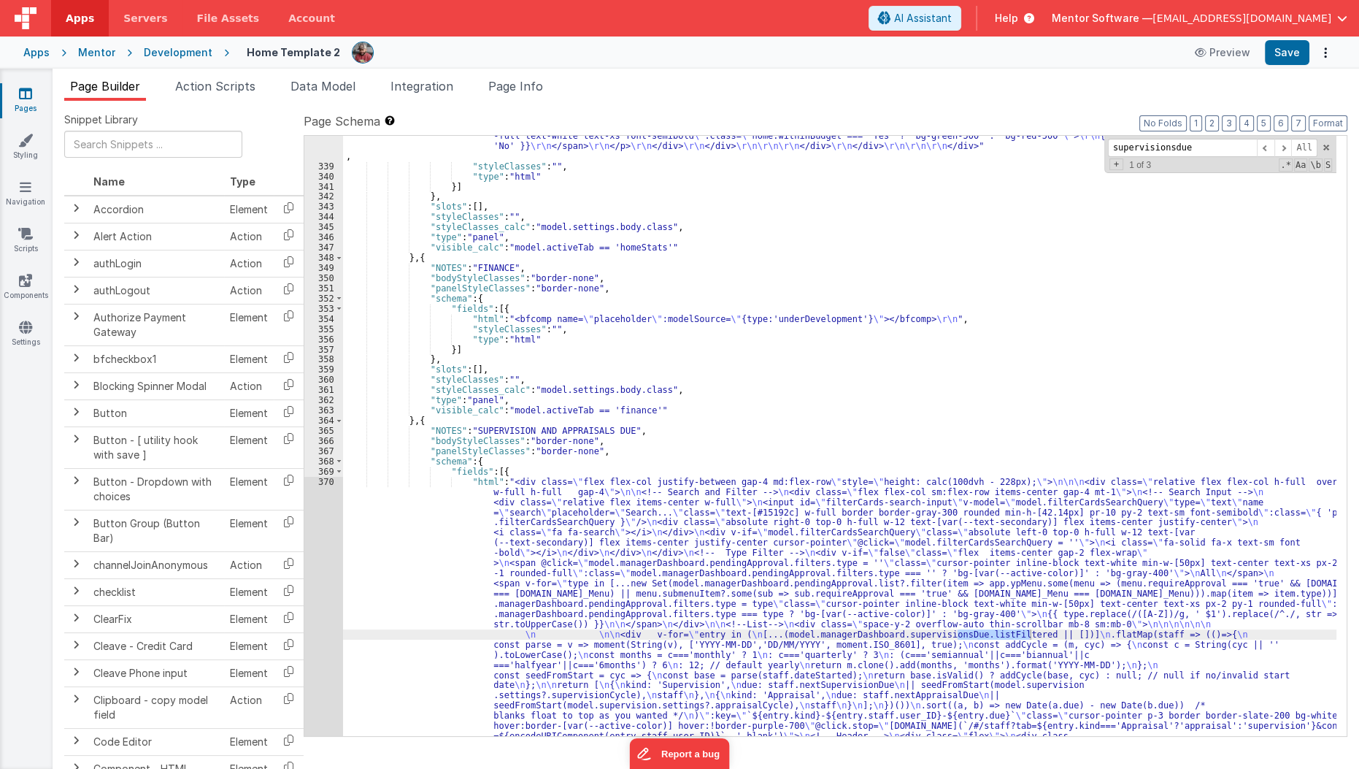
type input "supervisionsdue"
click at [399, 544] on div ""html" : "<bfcomp v-if= \" app.hideOnProduction \" name= \" placeholder \" :mod…" at bounding box center [840, 380] width 994 height 1984
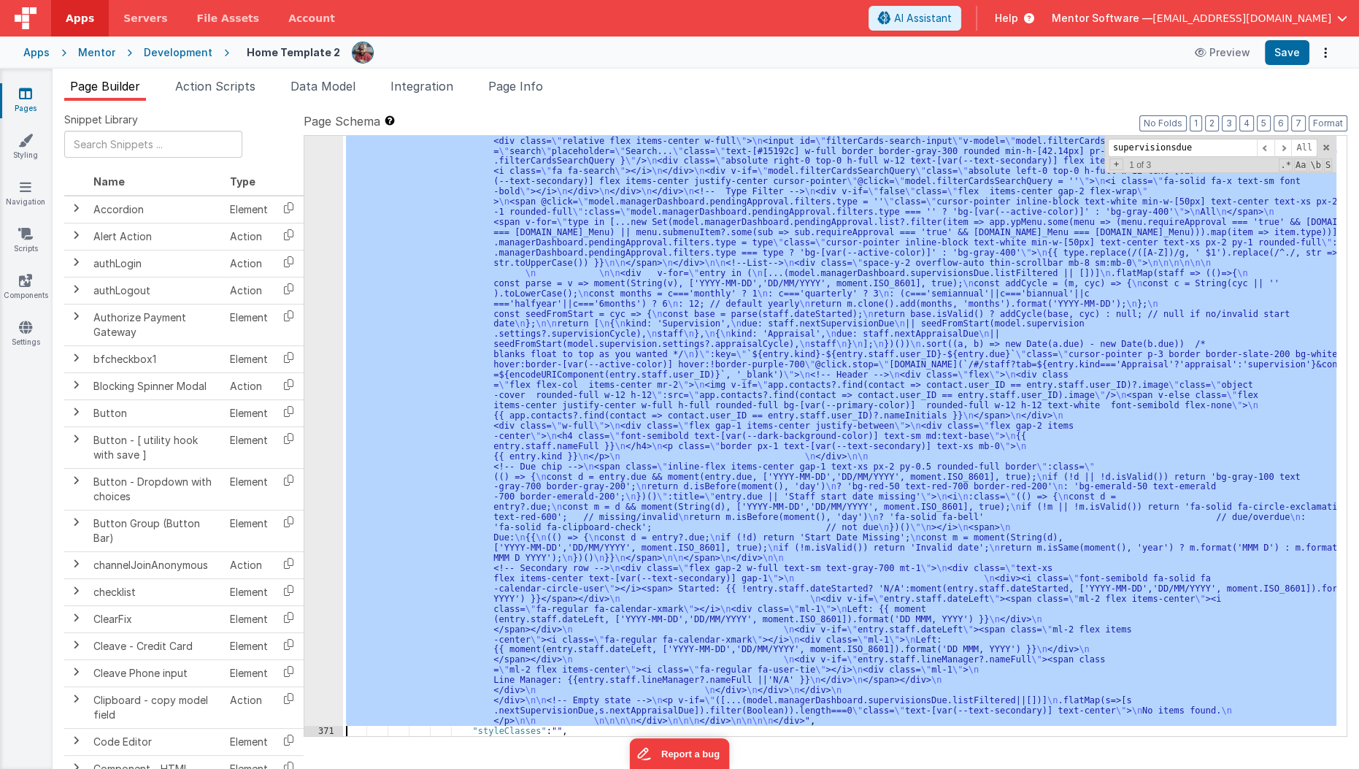
click at [324, 581] on div "370" at bounding box center [323, 420] width 39 height 610
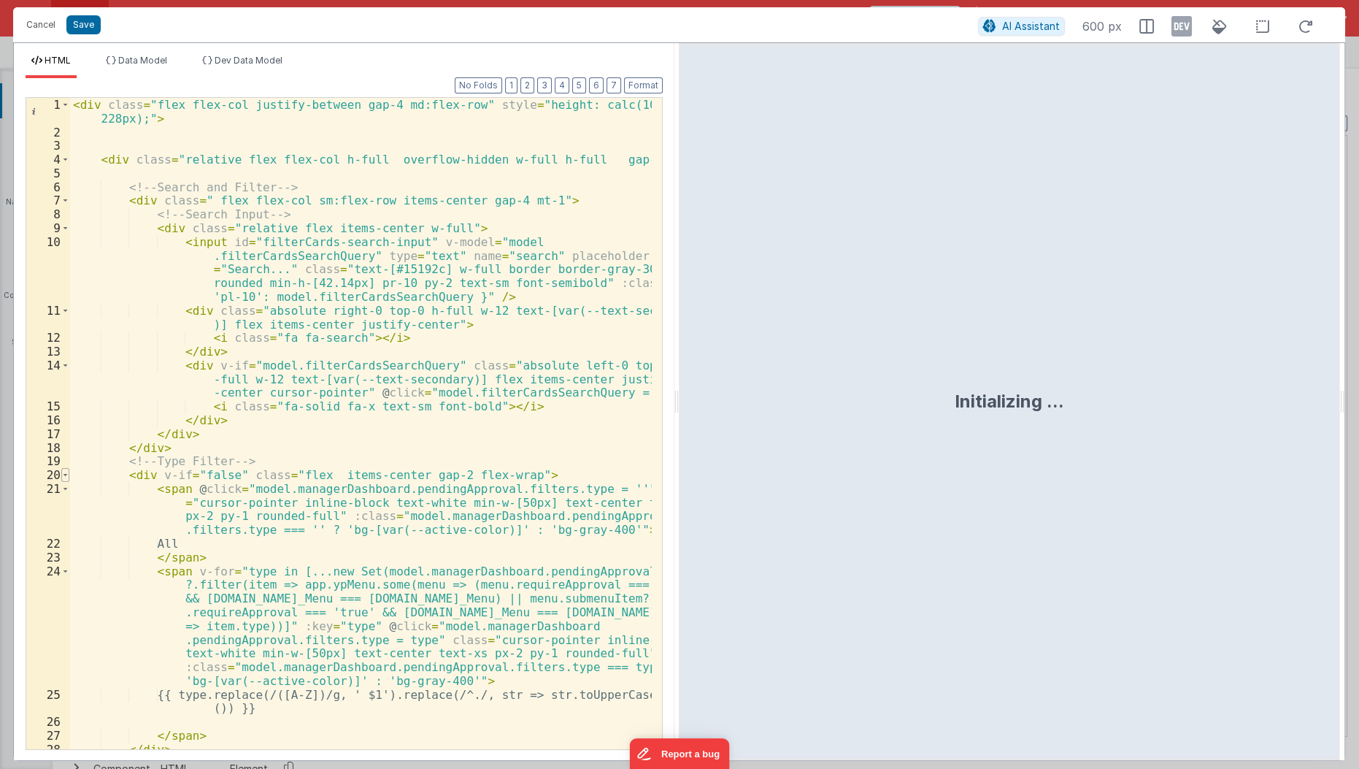
click at [66, 473] on span at bounding box center [65, 475] width 8 height 14
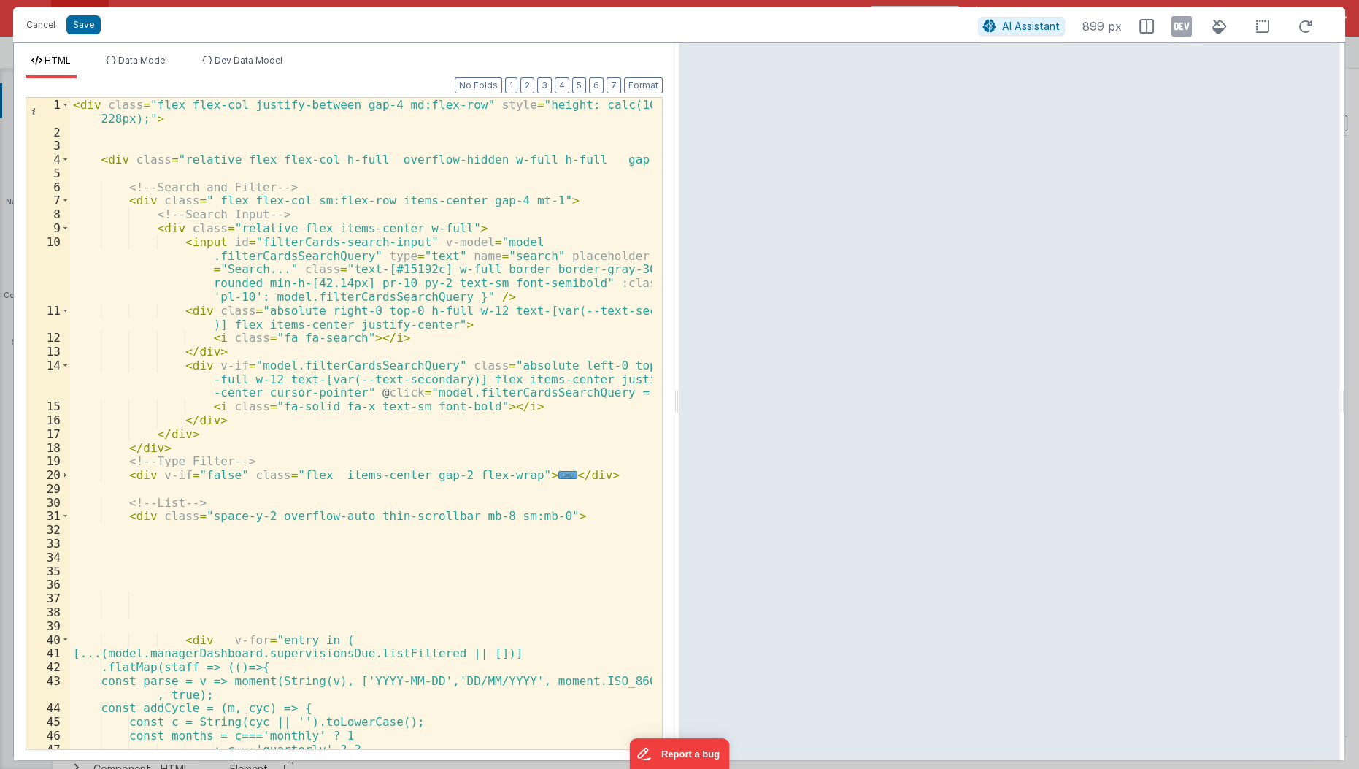
click at [126, 464] on div "< div class = "flex flex-col justify-between gap-4 md:flex-row" style = "height…" at bounding box center [361, 451] width 583 height 707
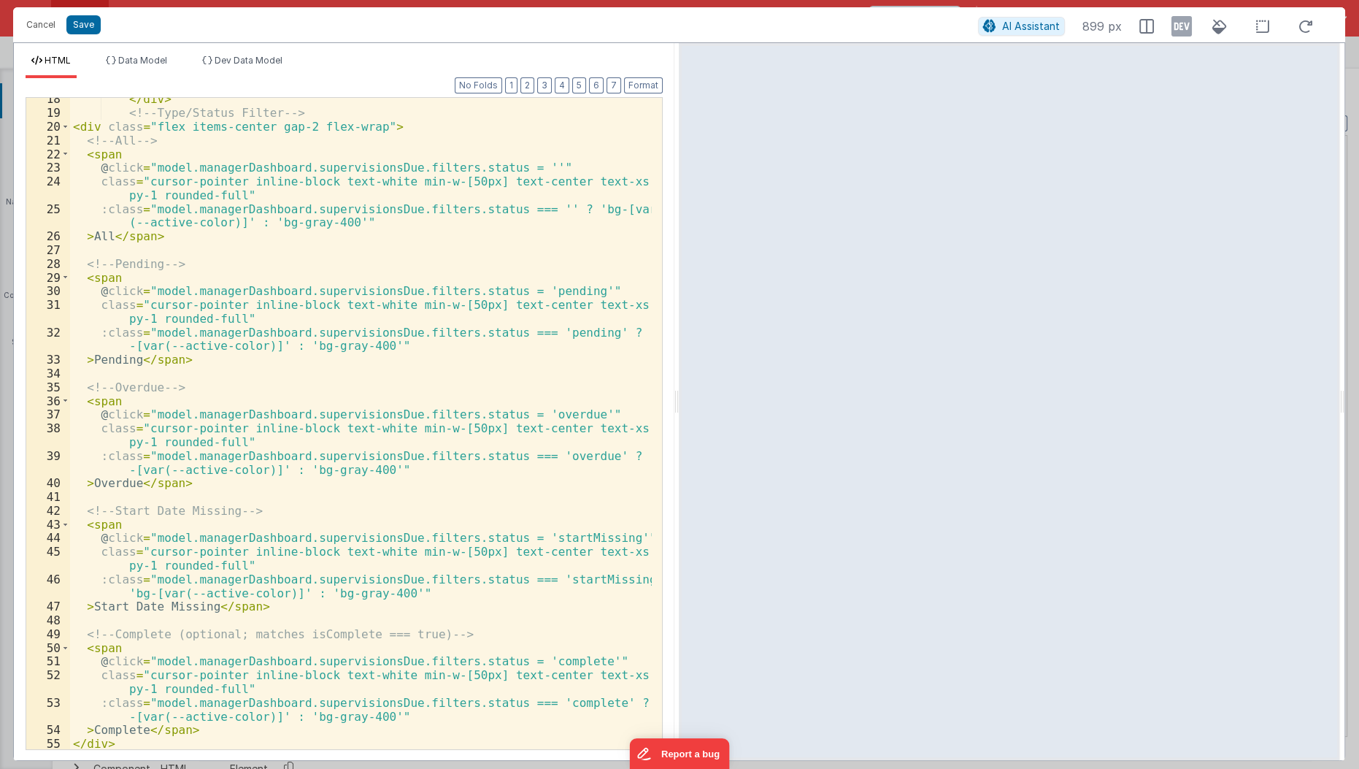
scroll to position [344, 0]
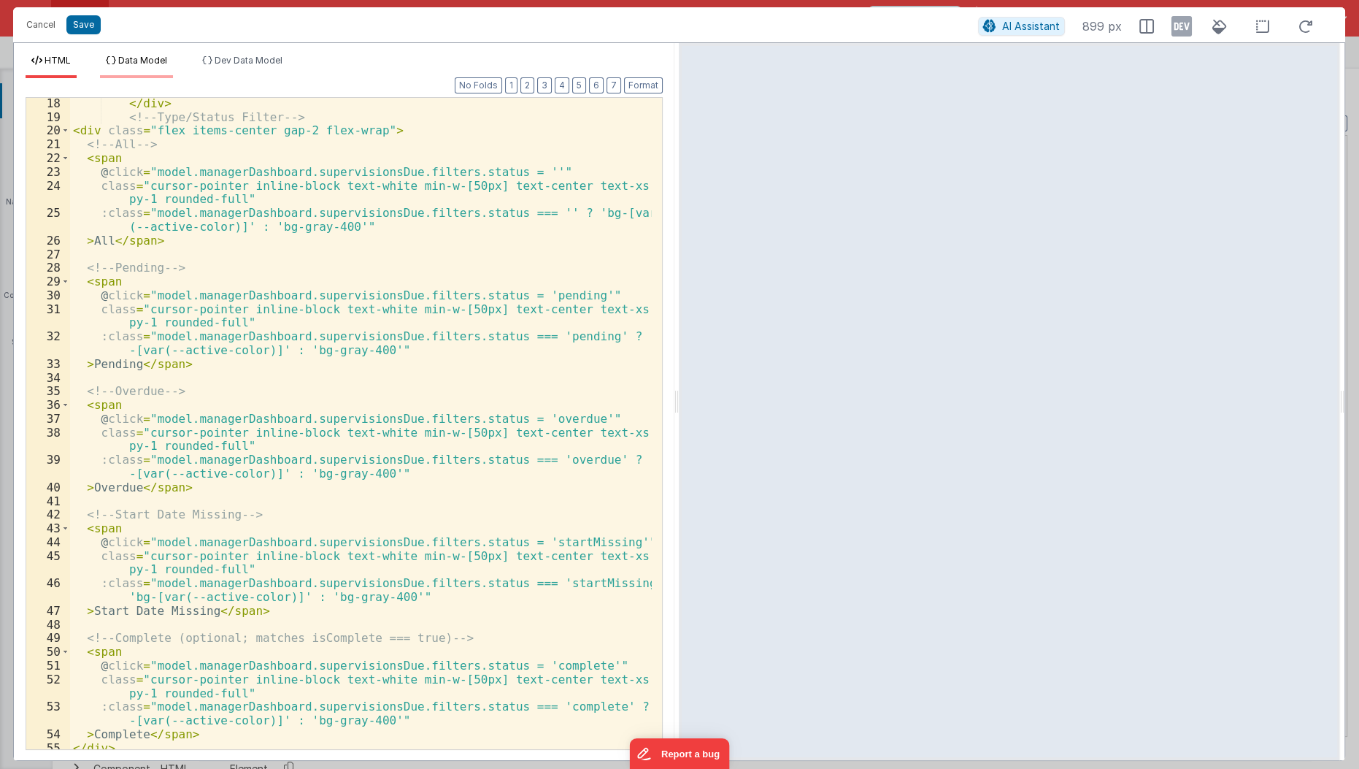
click at [136, 59] on span "Data Model" at bounding box center [142, 60] width 49 height 11
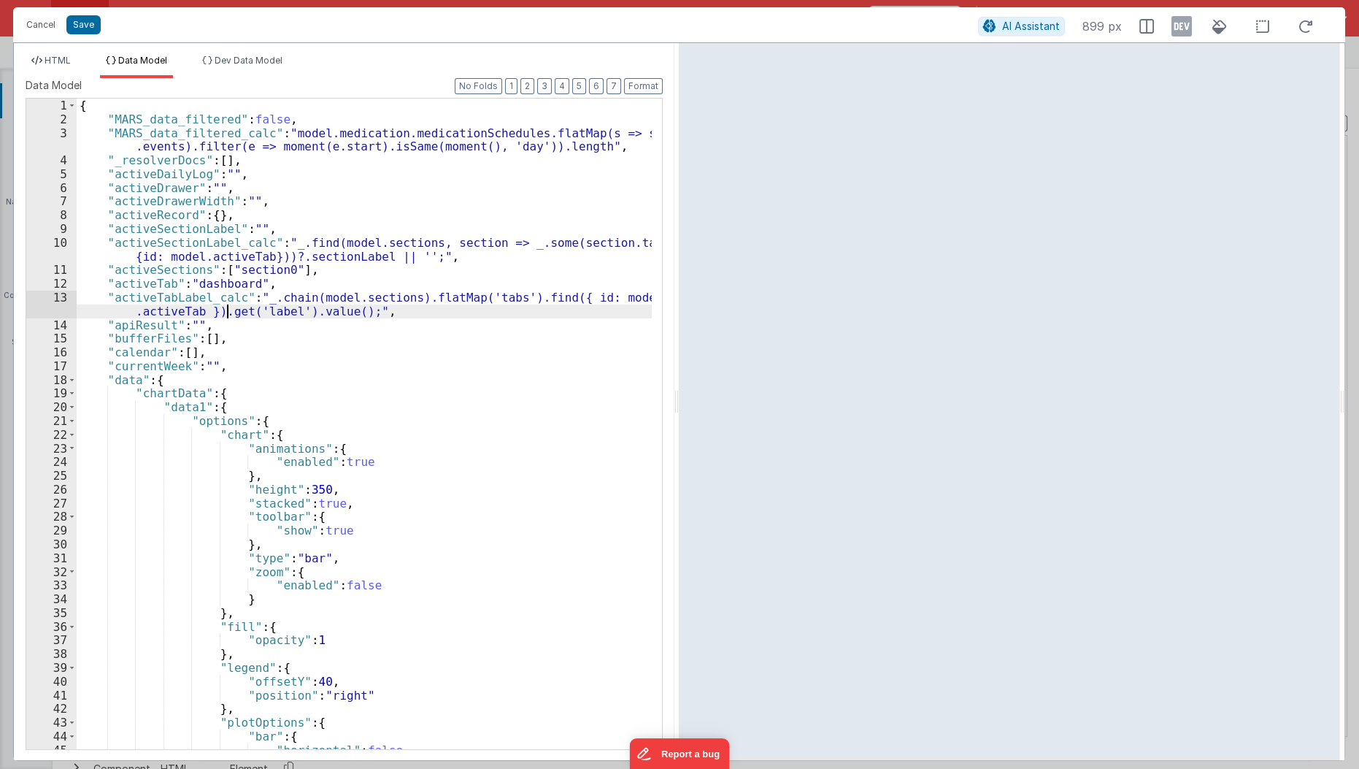
click at [228, 304] on div "{ "MARS_data_filtered" : false , "MARS_data_filtered_calc" : "model.medication.…" at bounding box center [365, 439] width 577 height 680
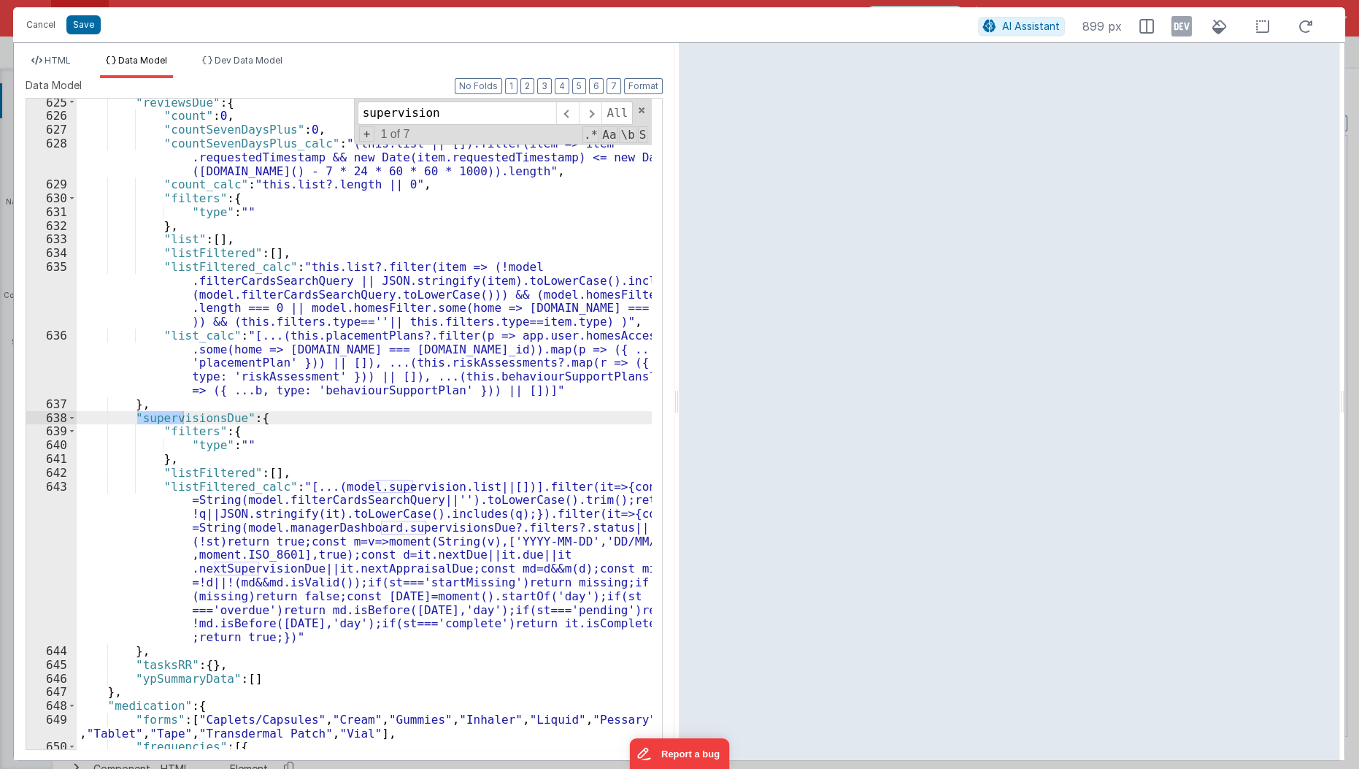
scroll to position [9575, 0]
type input "supervision"
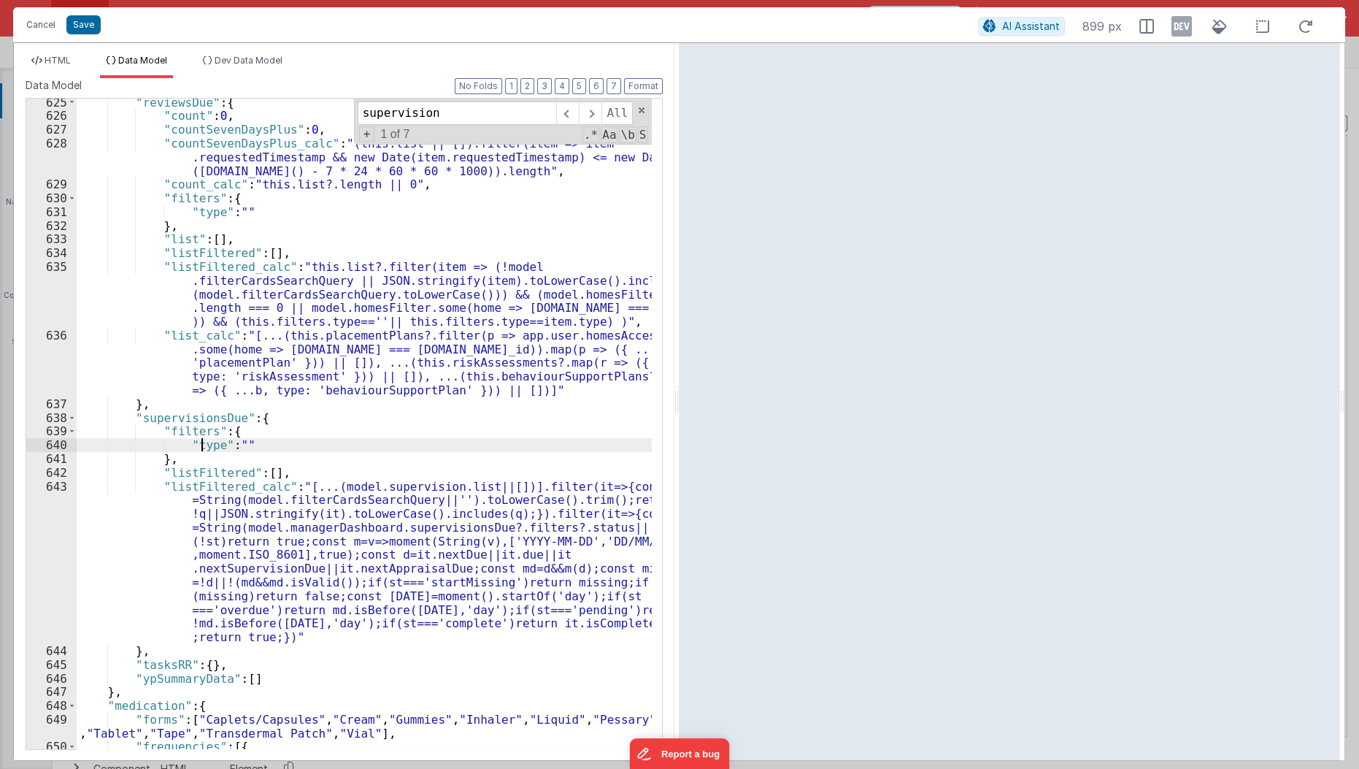
click at [201, 444] on div ""reviewsDue" : { "count" : 0 , "countSevenDaysPlus" : 0 , "countSevenDaysPlus_c…" at bounding box center [365, 436] width 577 height 680
click at [63, 66] on li "HTML" at bounding box center [51, 66] width 51 height 23
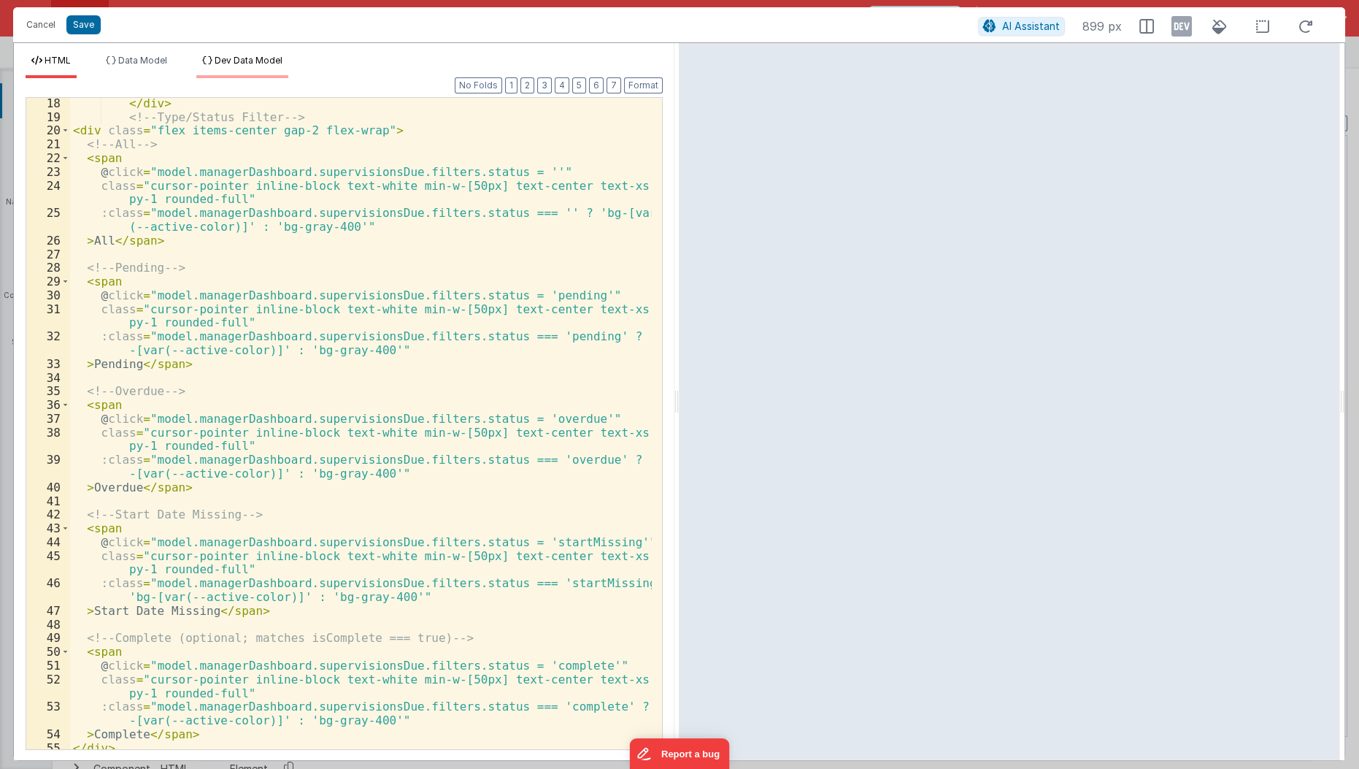
click at [275, 65] on span "Dev Data Model" at bounding box center [249, 60] width 68 height 11
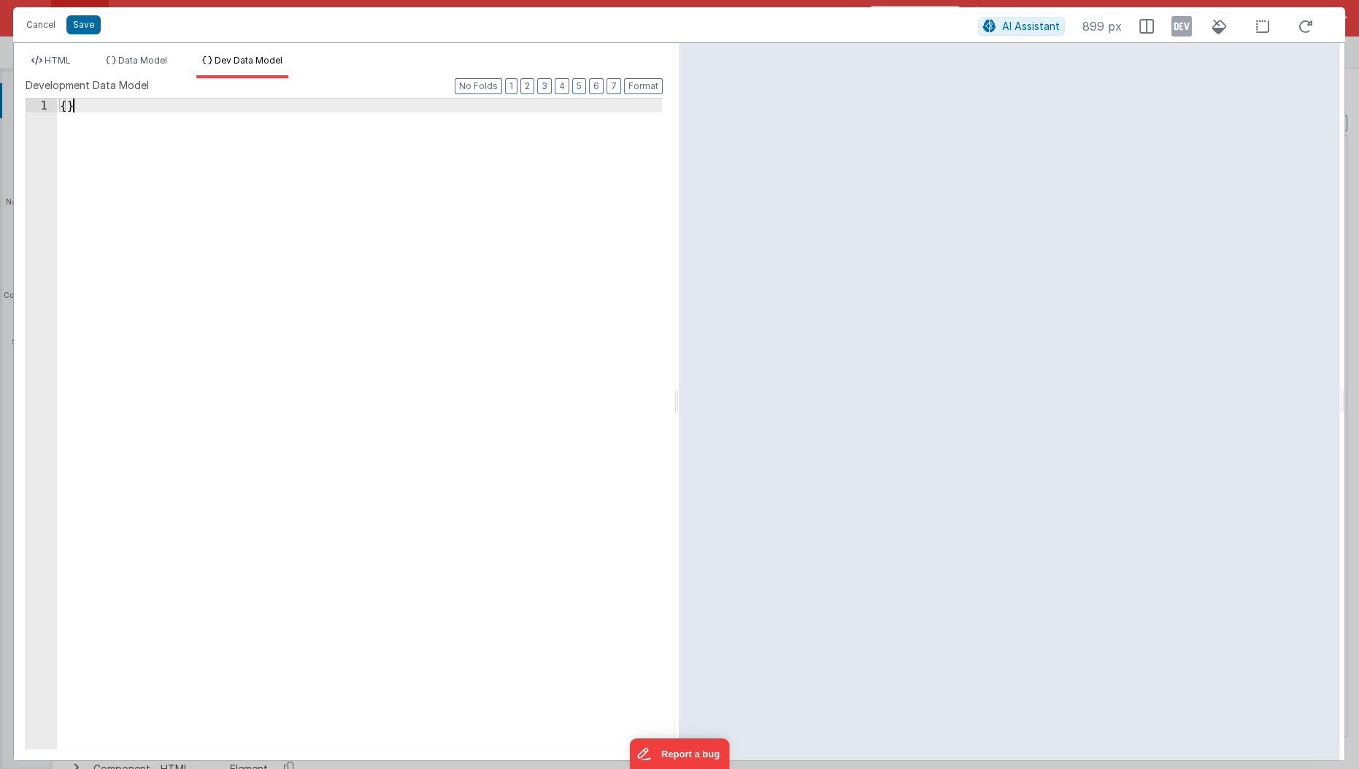
click at [274, 177] on div "{ }" at bounding box center [360, 439] width 607 height 680
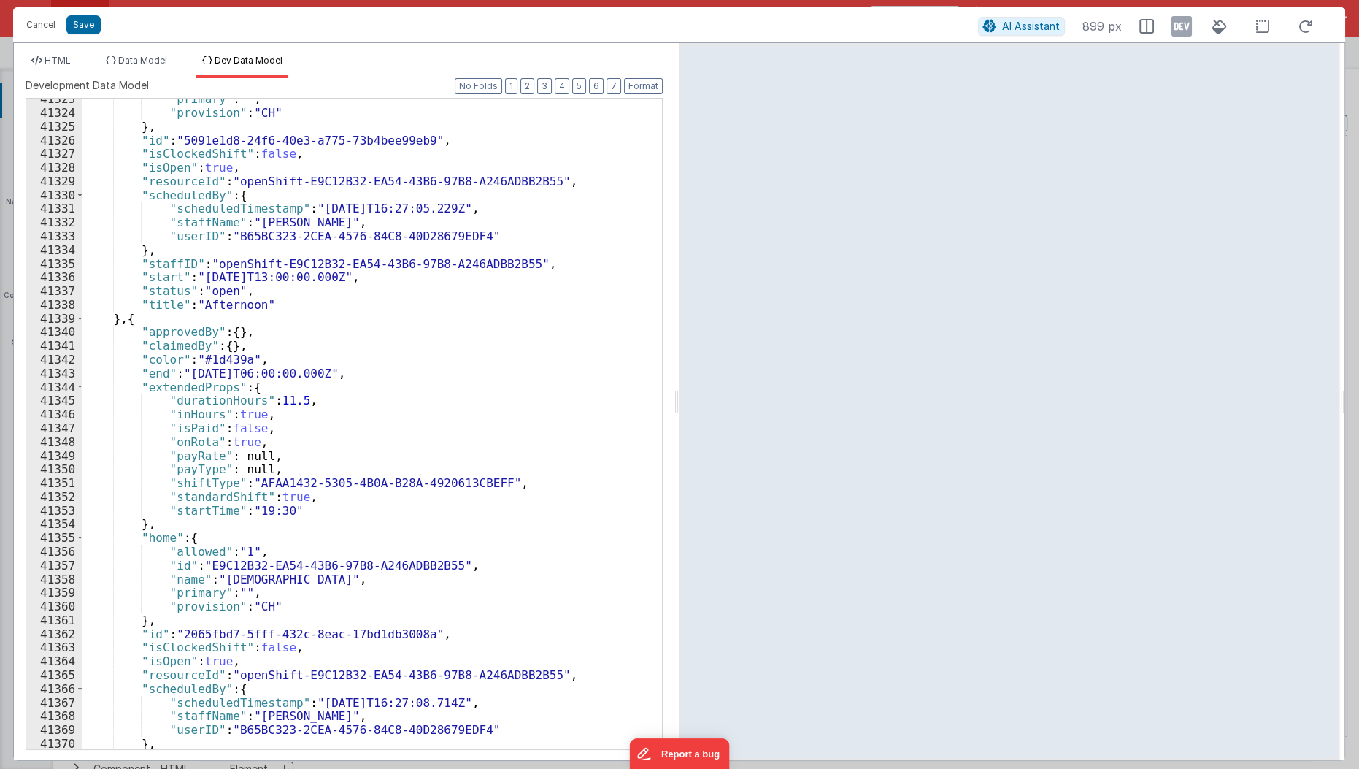
scroll to position [23266, 0]
click at [1180, 26] on icon at bounding box center [1181, 26] width 20 height 23
click at [361, 338] on div ""primary" : "" , "provision" : "CH" } , "id" : "5091e1d8-24f6-40e3-a775-73b4bee…" at bounding box center [367, 432] width 571 height 680
click at [53, 55] on span "HTML" at bounding box center [58, 60] width 26 height 11
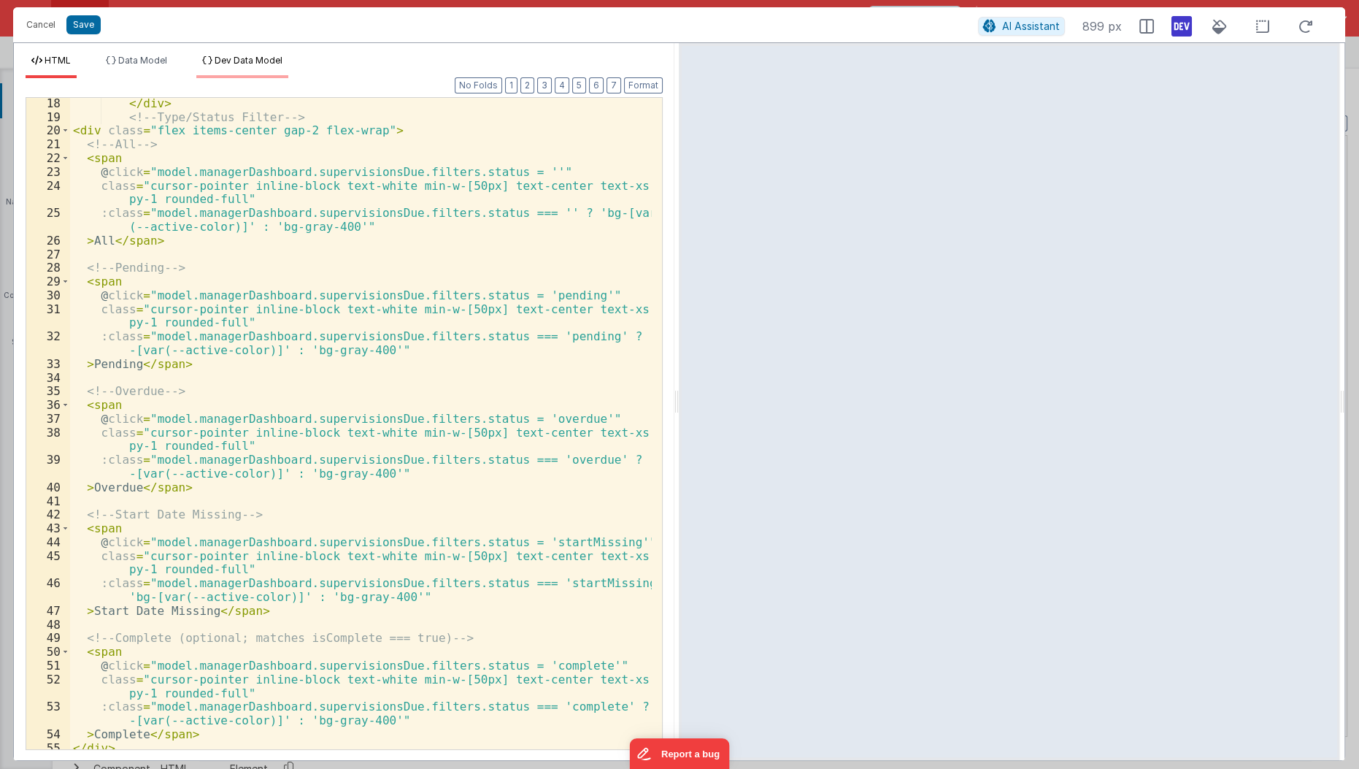
click at [266, 62] on span "Dev Data Model" at bounding box center [249, 60] width 68 height 11
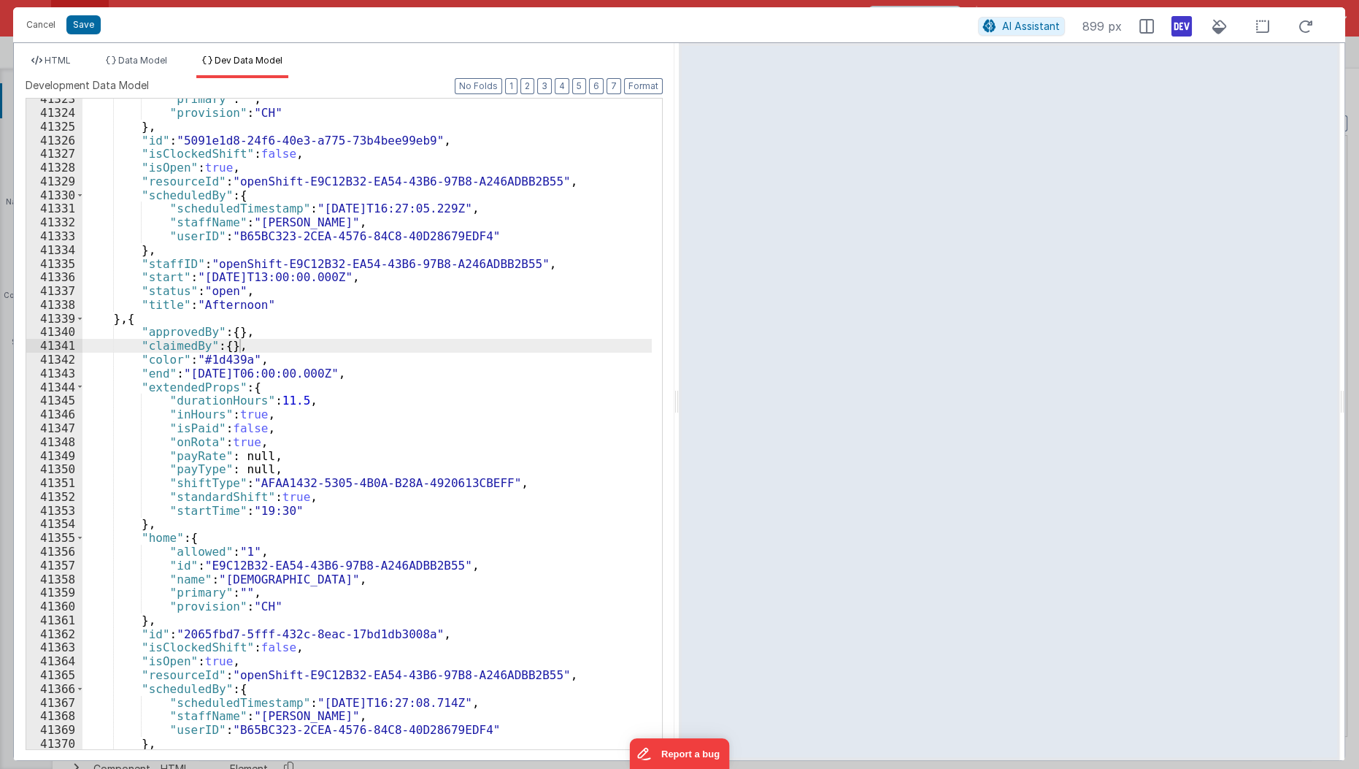
click at [509, 356] on div ""primary" : "" , "provision" : "CH" } , "id" : "5091e1d8-24f6-40e3-a775-73b4bee…" at bounding box center [367, 432] width 571 height 680
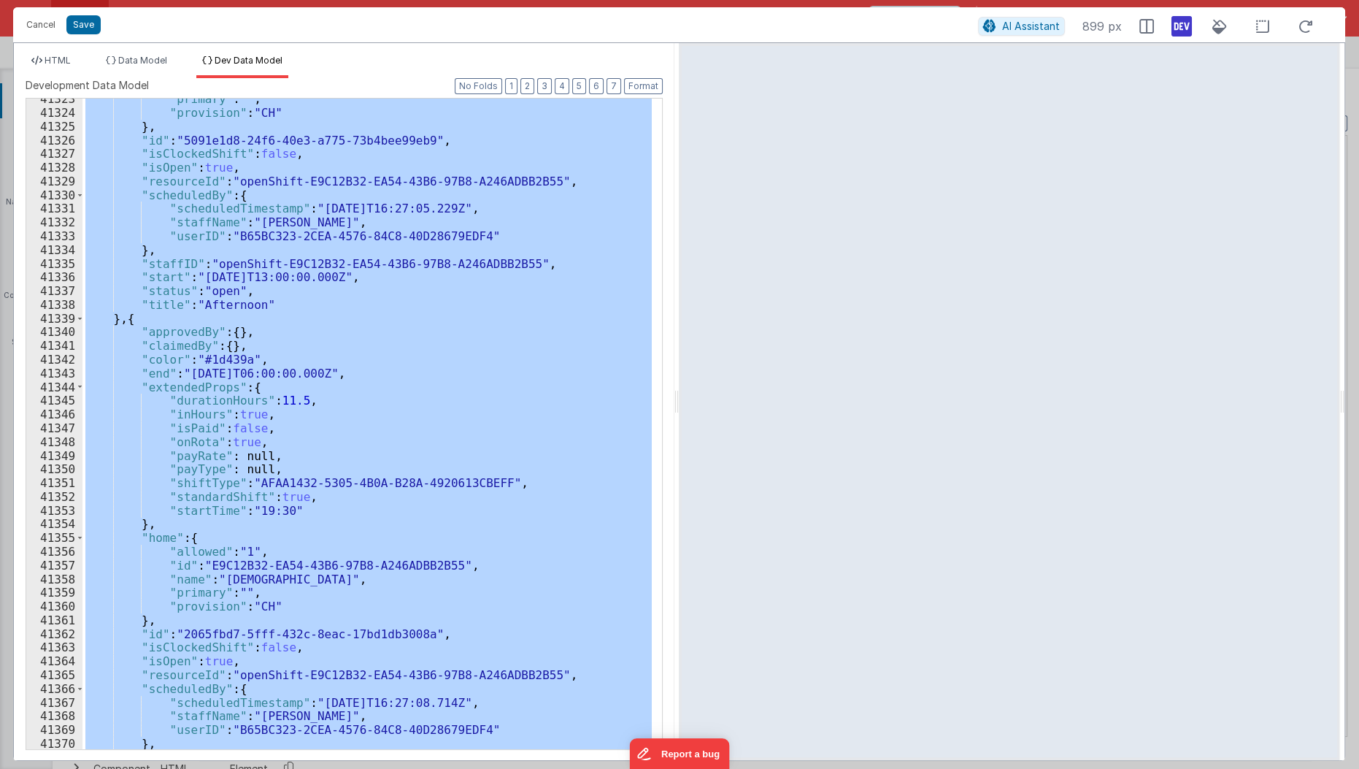
click at [509, 356] on div ""primary" : "" , "provision" : "CH" } , "id" : "5091e1d8-24f6-40e3-a775-73b4bee…" at bounding box center [366, 424] width 569 height 650
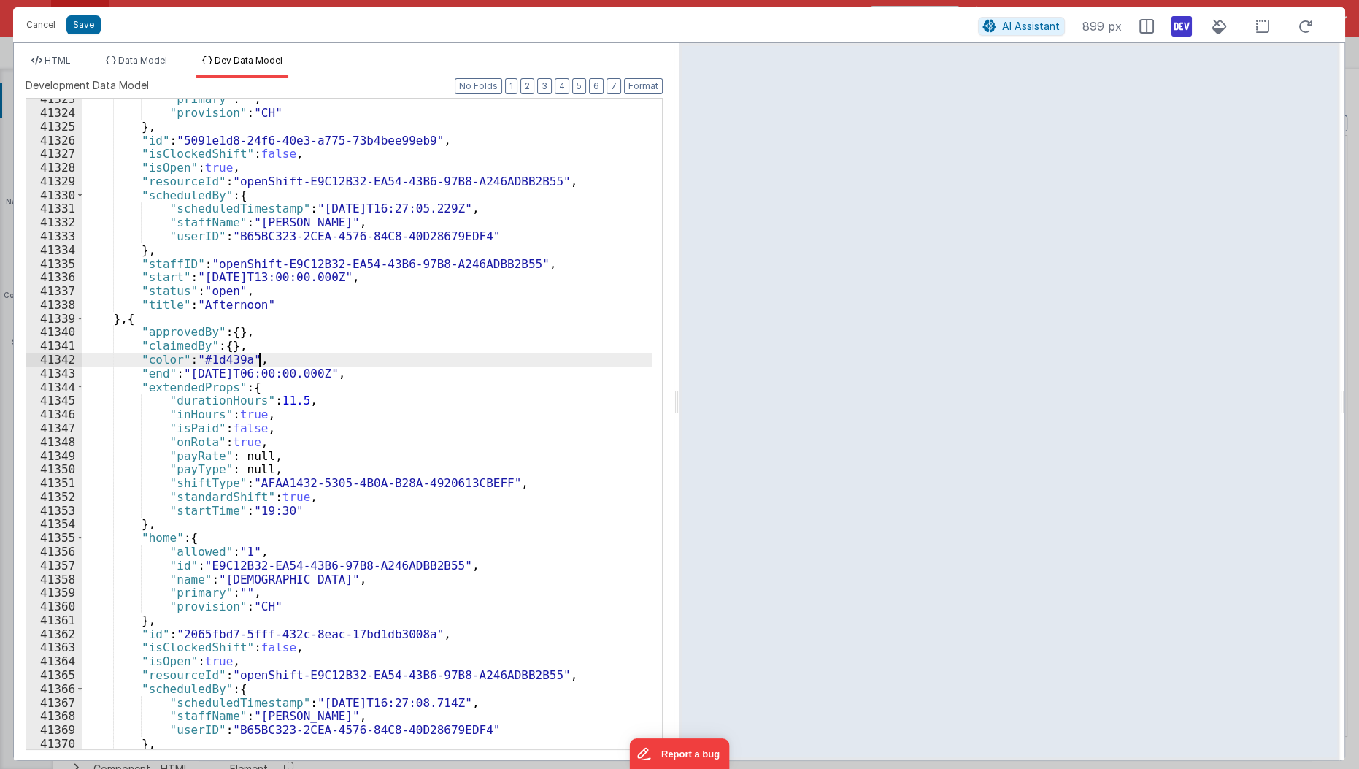
click at [509, 356] on div ""primary" : "" , "provision" : "CH" } , "id" : "5091e1d8-24f6-40e3-a775-73b4bee…" at bounding box center [367, 432] width 571 height 680
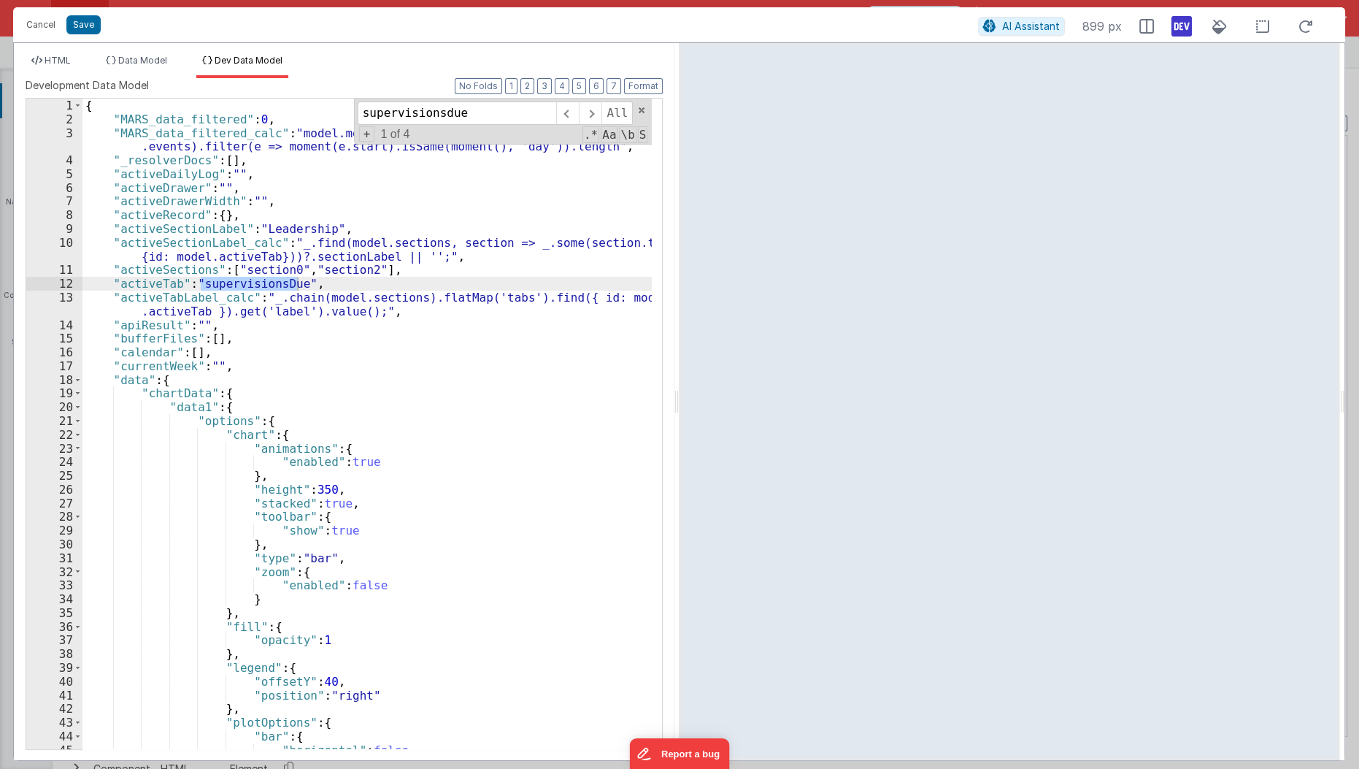
scroll to position [2483, 0]
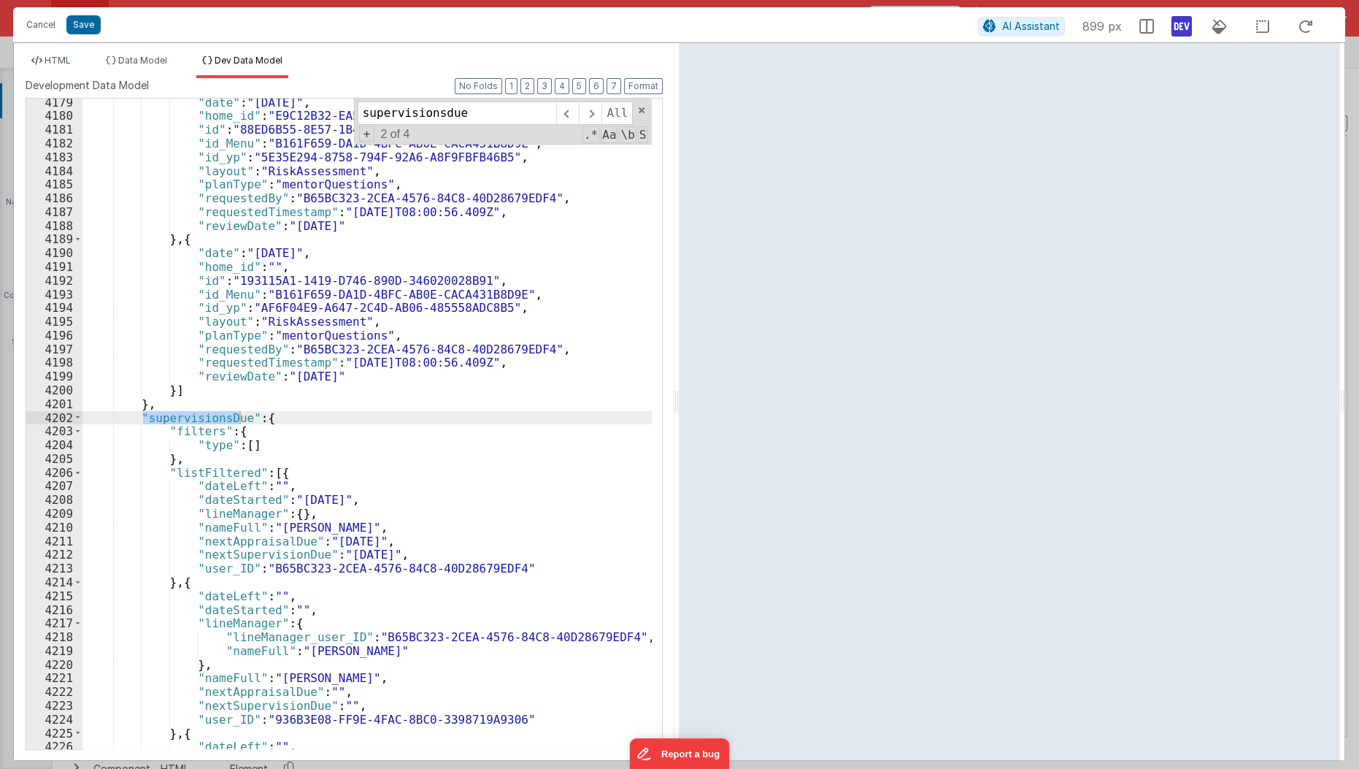
type input "supervisionsdue"
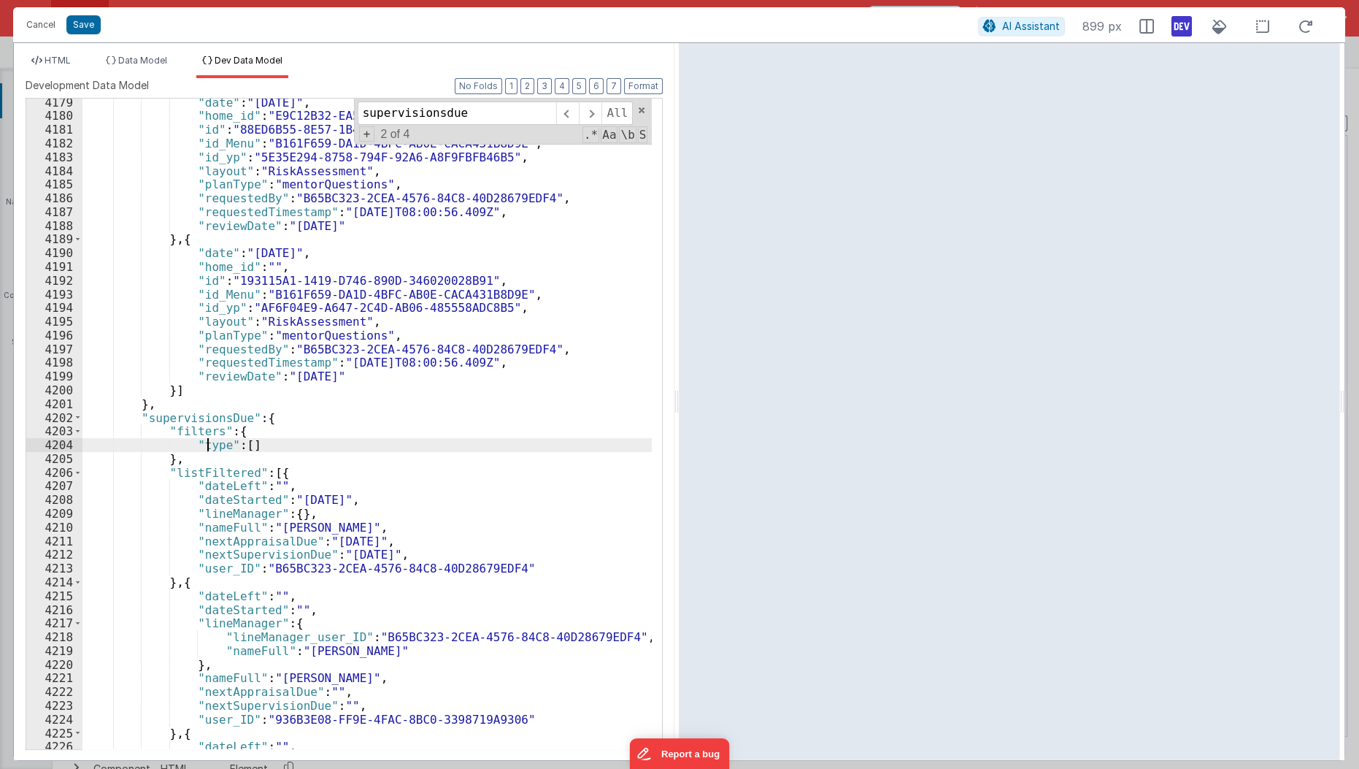
click at [209, 442] on div ""date" : "2025-07-11" , "home_id" : "E9C12B32-EA54-43B6-97B8-A246ADBB2B55" , "i…" at bounding box center [367, 436] width 571 height 680
click at [261, 445] on div ""date" : "2025-07-11" , "home_id" : "E9C12B32-EA54-43B6-97B8-A246ADBB2B55" , "i…" at bounding box center [367, 436] width 571 height 680
click at [461, 429] on div ""date" : "2025-07-11" , "home_id" : "E9C12B32-EA54-43B6-97B8-A246ADBB2B55" , "i…" at bounding box center [367, 436] width 571 height 680
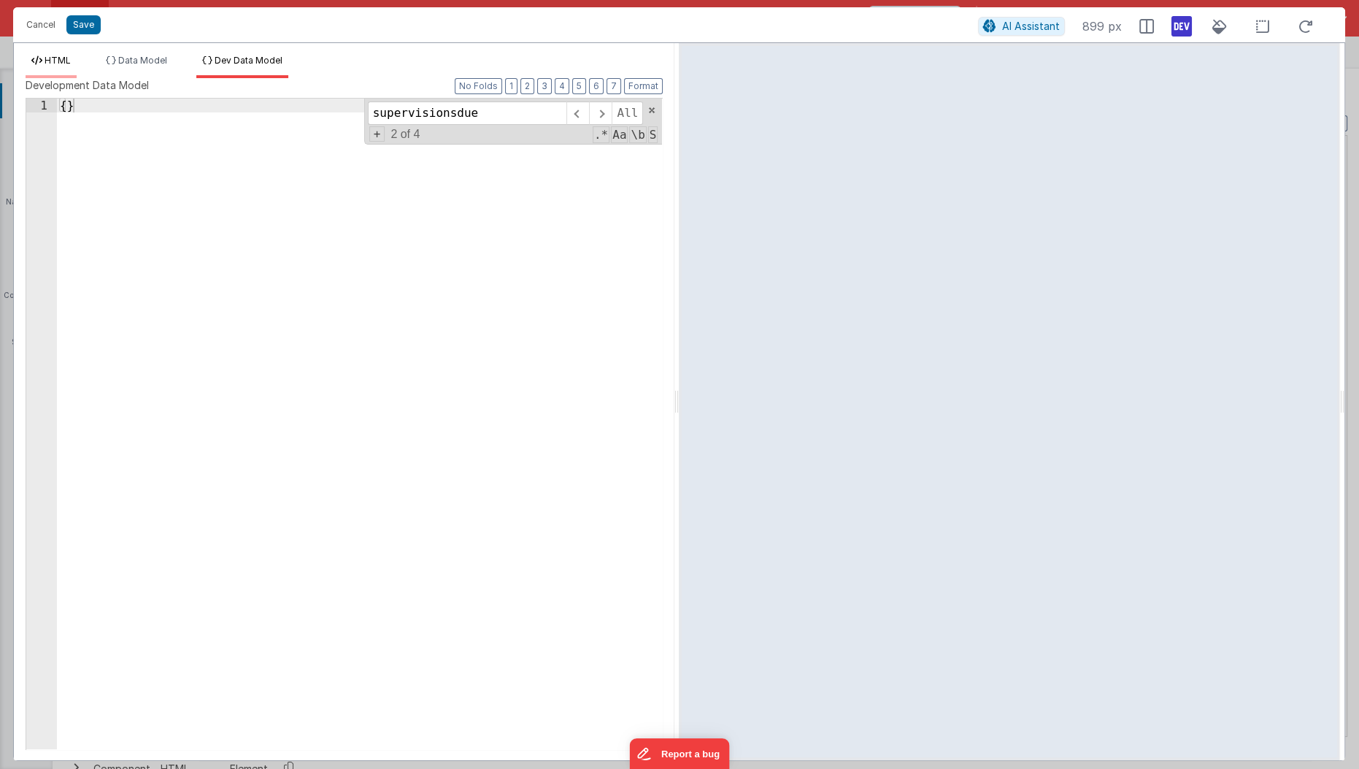
click at [50, 70] on li "HTML" at bounding box center [51, 66] width 51 height 23
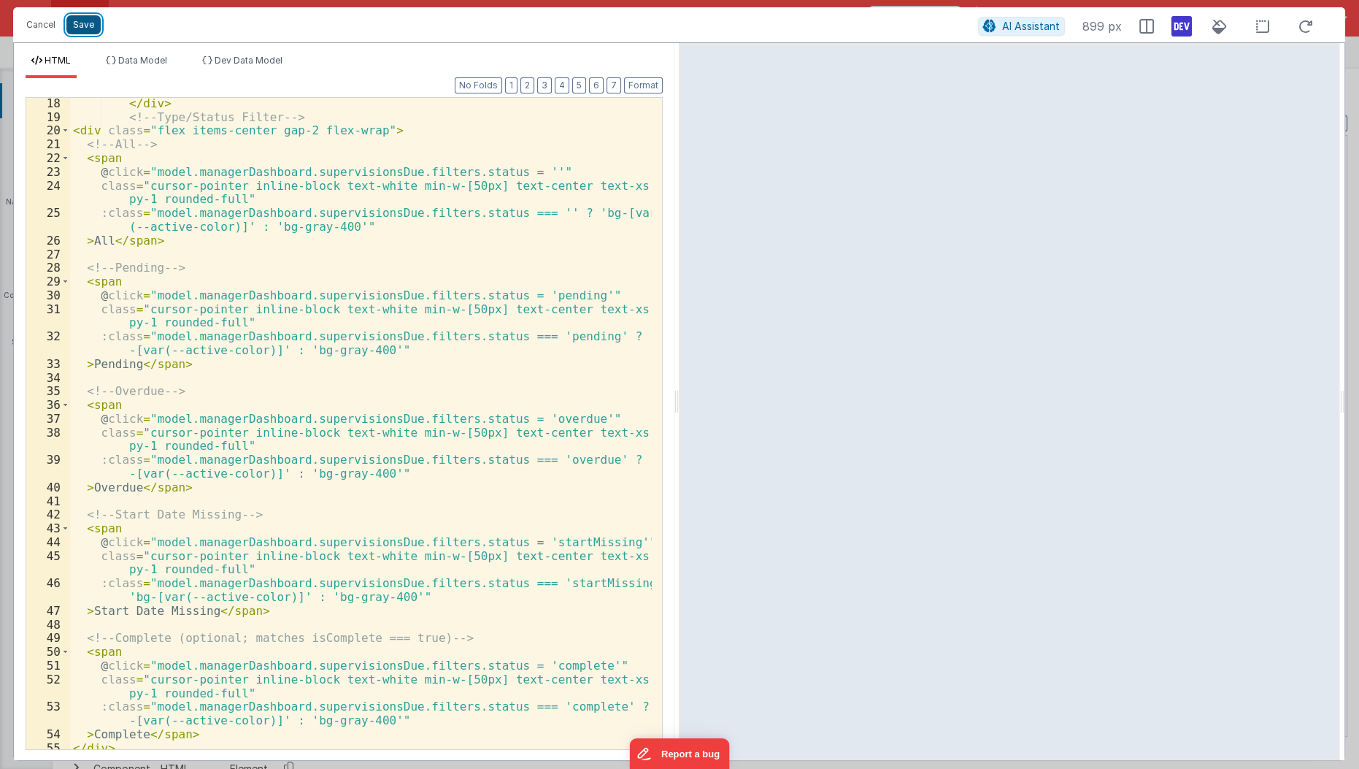
click at [89, 28] on button "Save" at bounding box center [83, 24] width 34 height 19
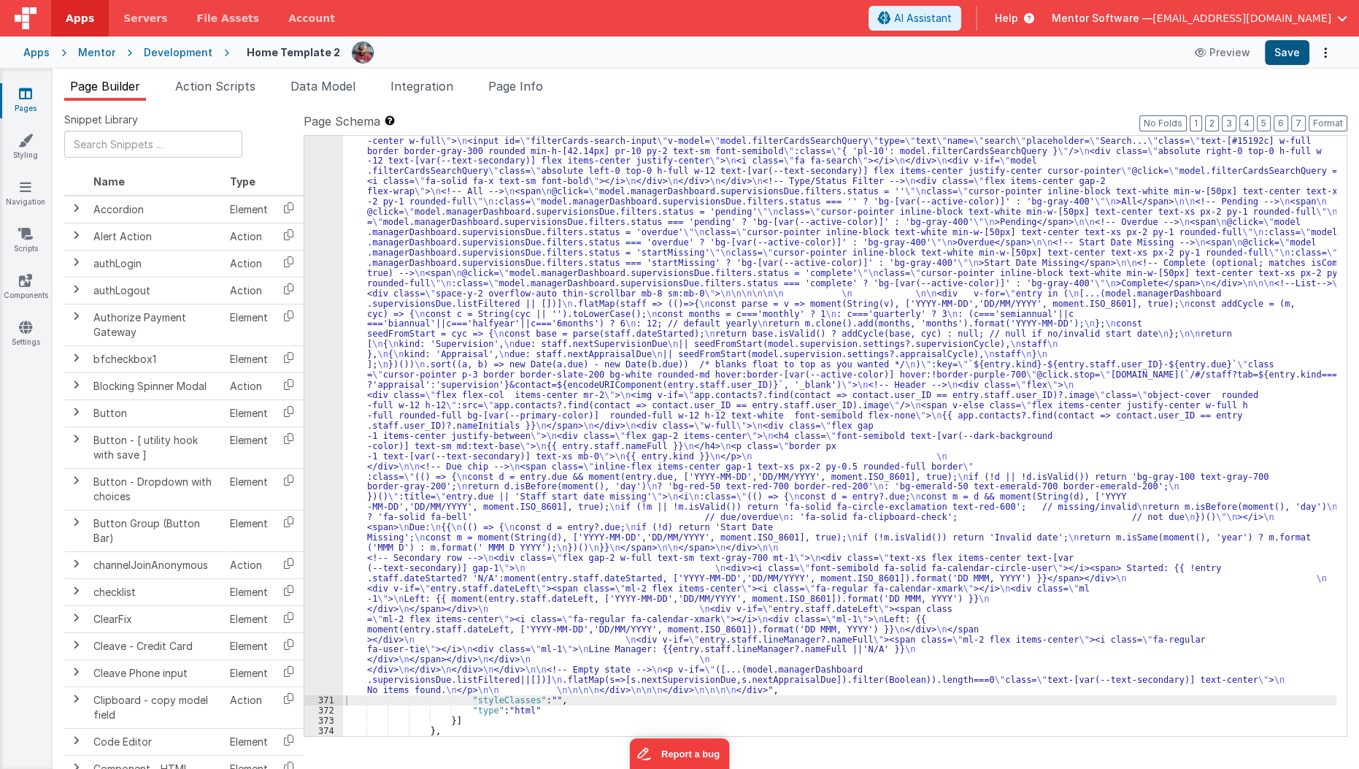
scroll to position [16899, 0]
click at [1284, 51] on button "Save" at bounding box center [1287, 52] width 45 height 25
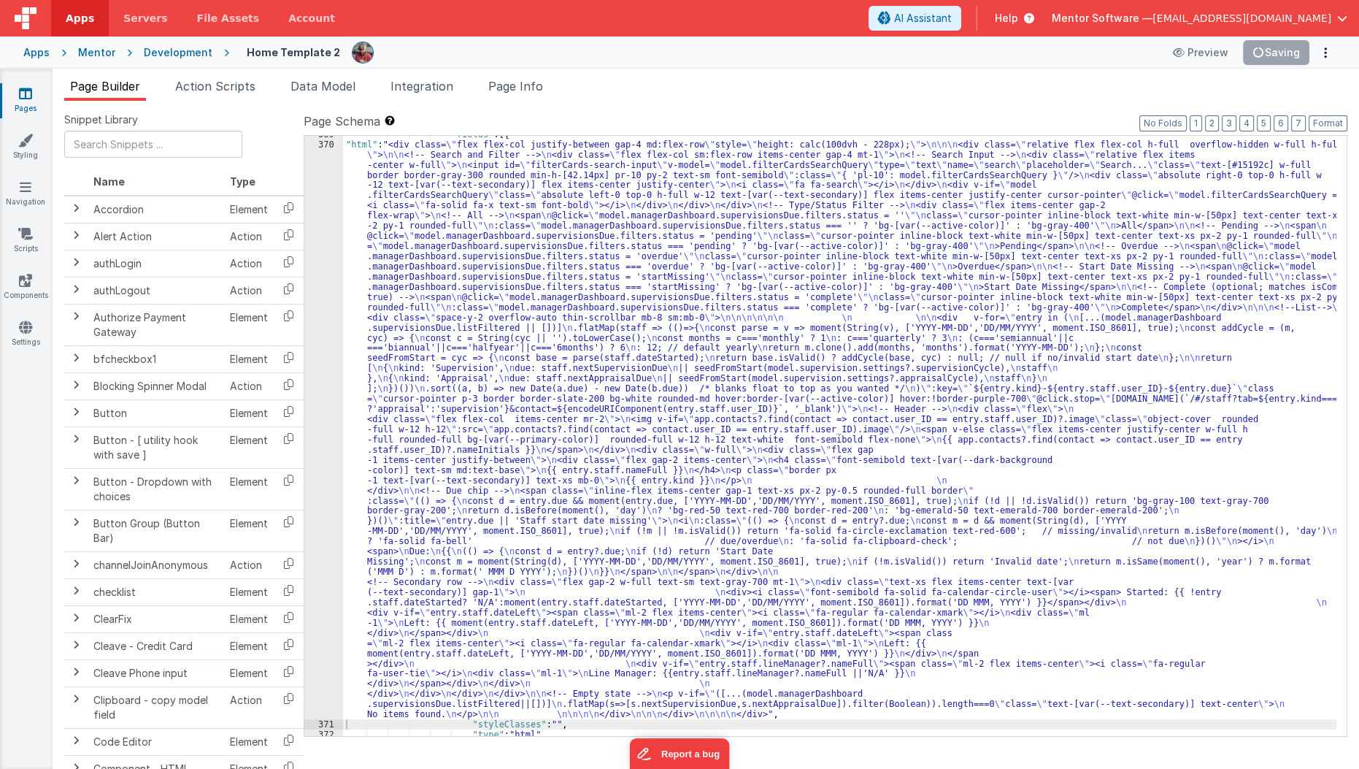
scroll to position [16878, 0]
